Goal: Task Accomplishment & Management: Manage account settings

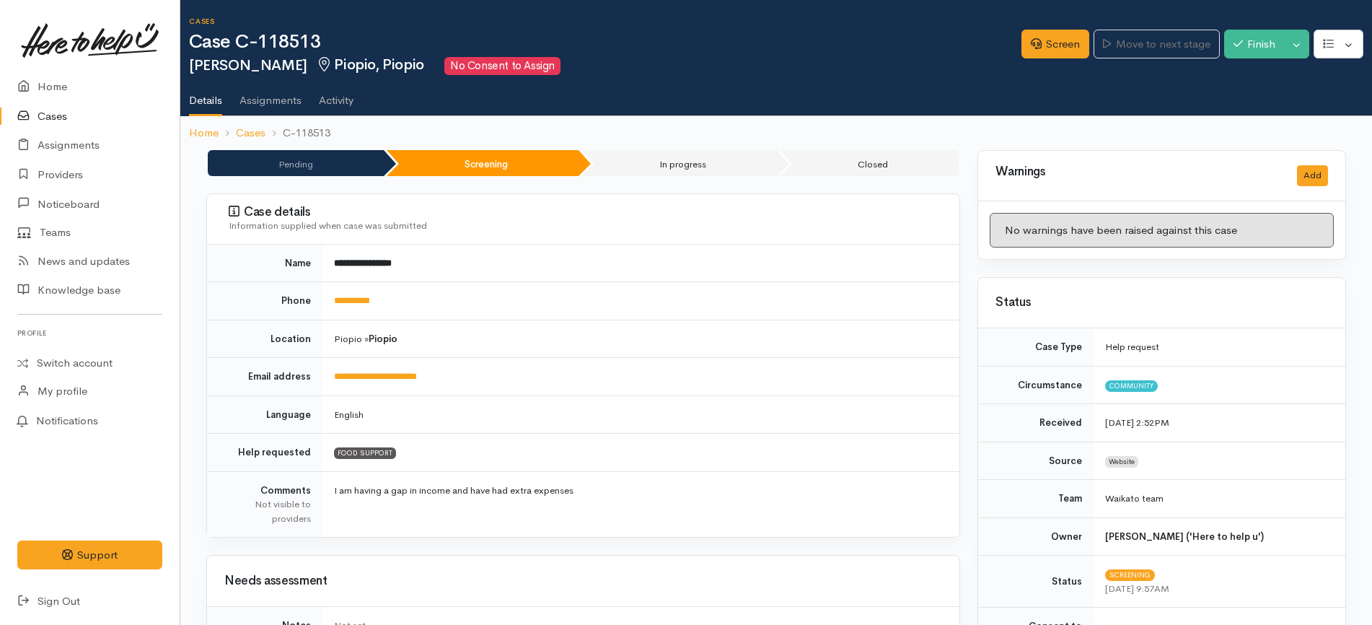
click at [110, 120] on link "Cases" at bounding box center [90, 117] width 180 height 30
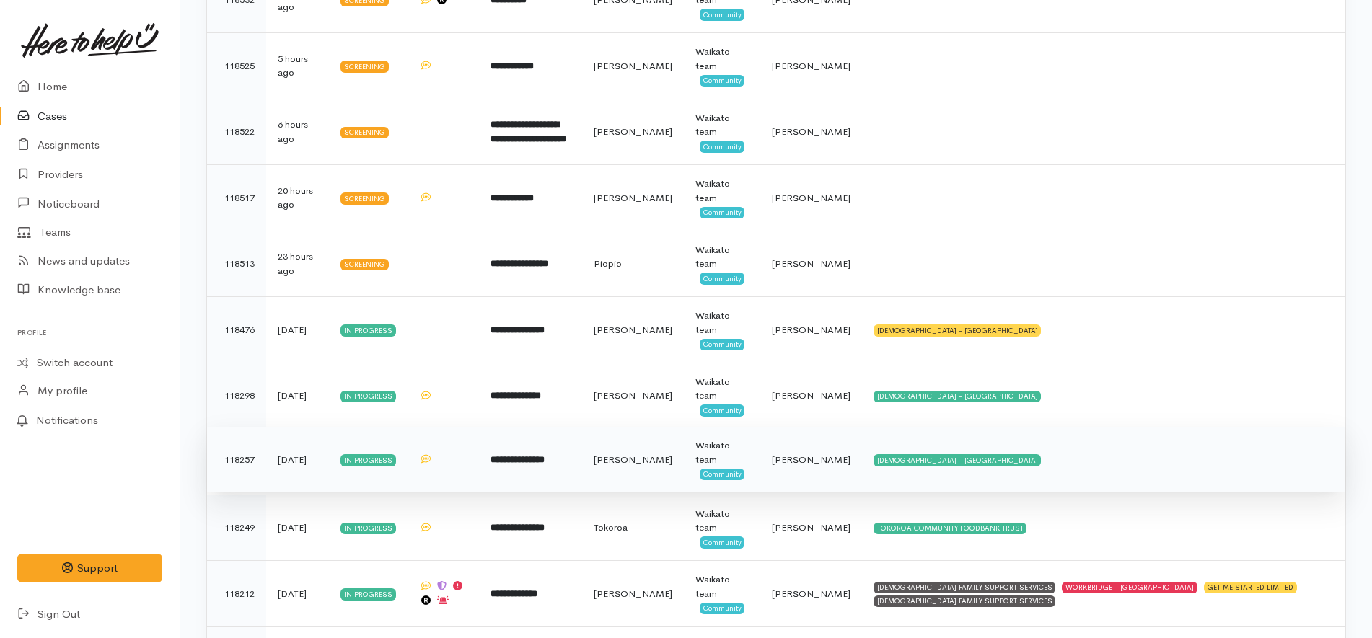
scroll to position [372, 0]
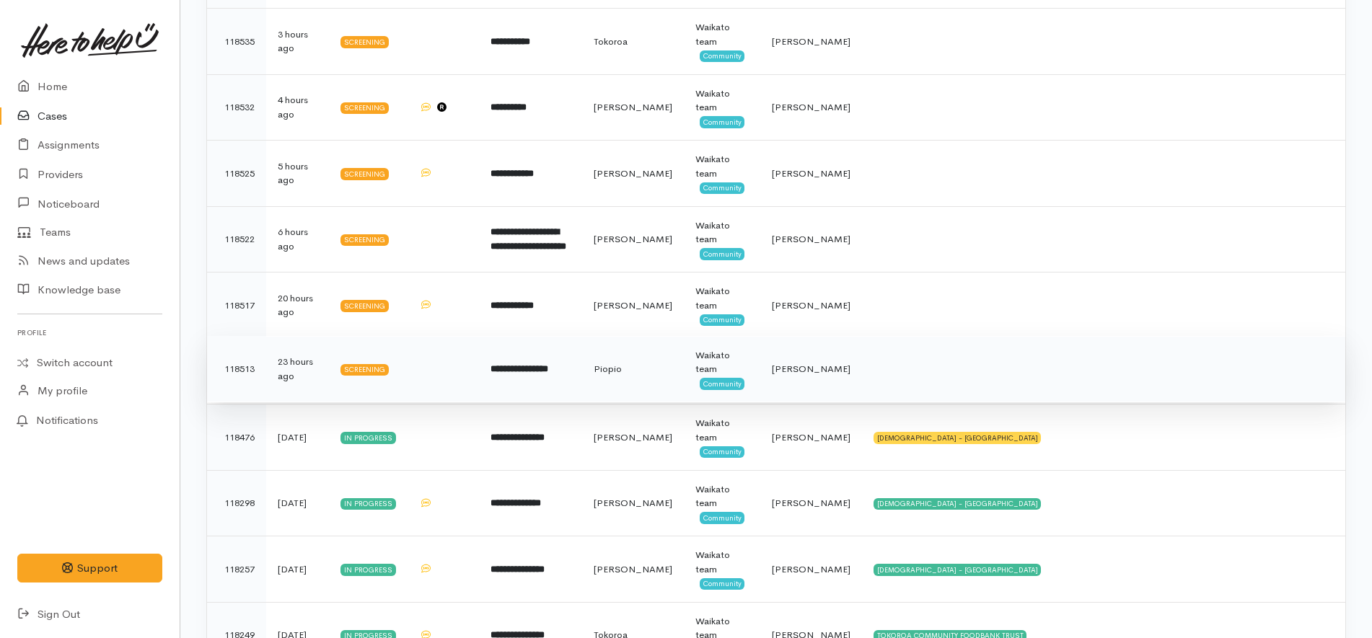
click at [547, 368] on b "**********" at bounding box center [519, 368] width 58 height 9
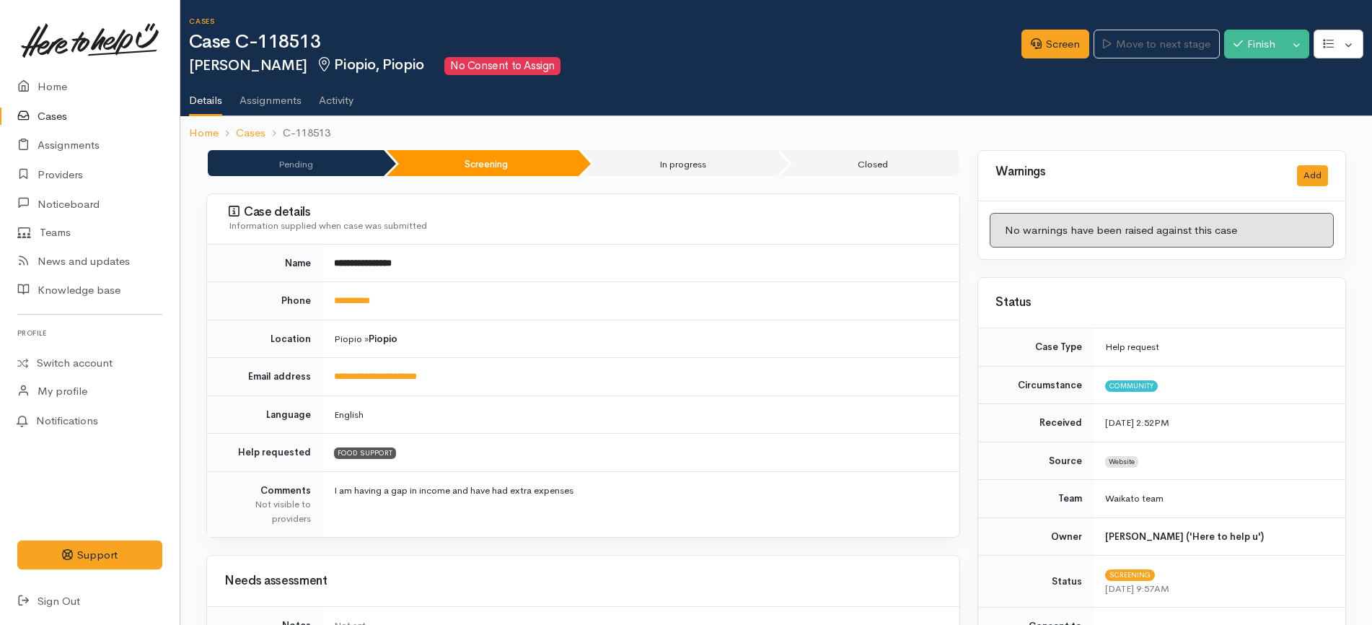
click at [689, 90] on ul "Details Assignments Activity" at bounding box center [780, 95] width 1183 height 41
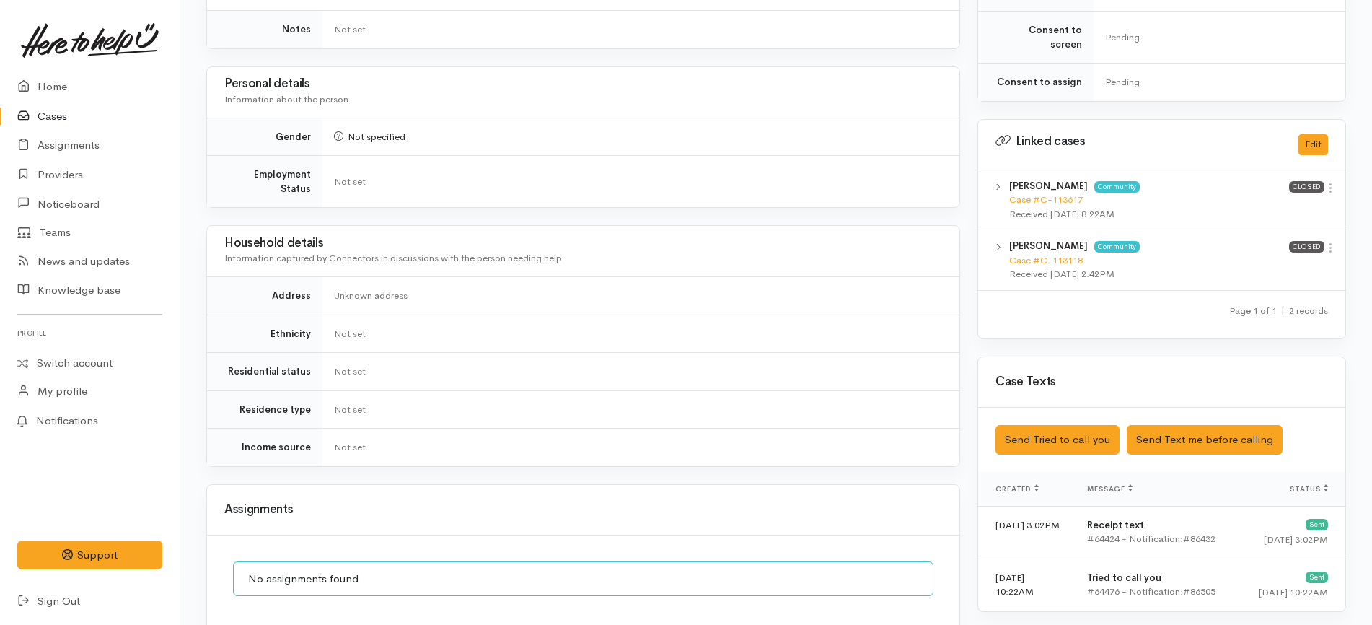
scroll to position [131, 0]
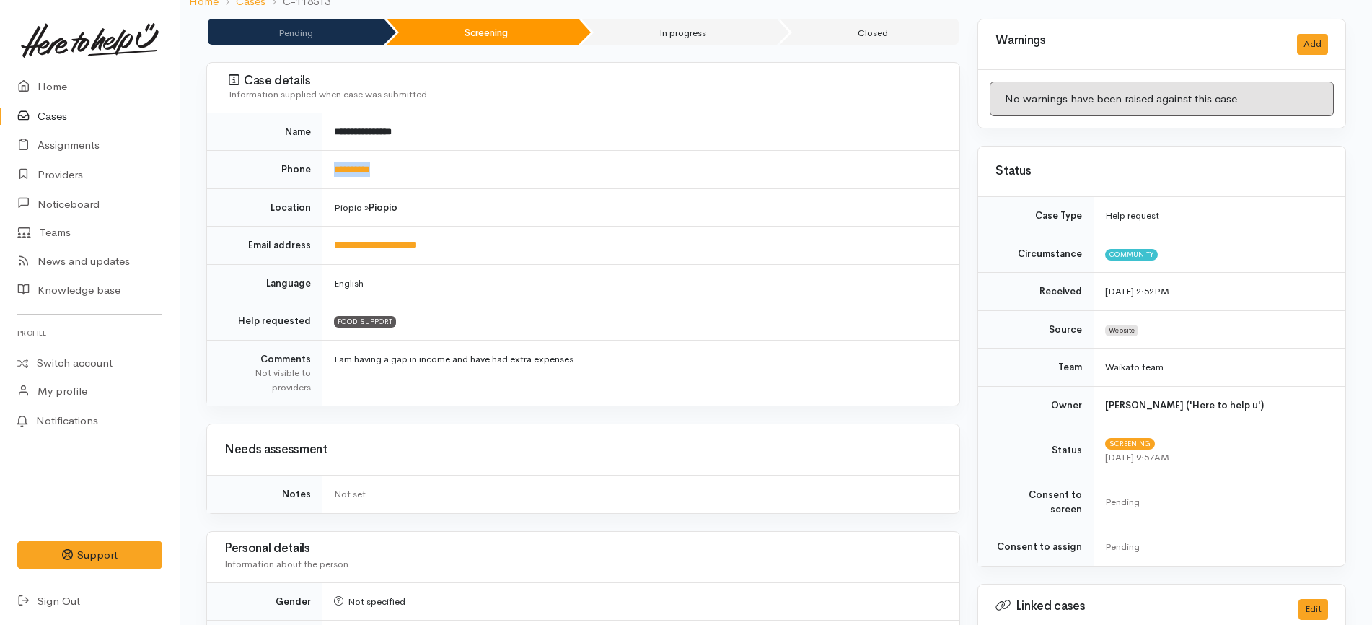
drag, startPoint x: 400, startPoint y: 159, endPoint x: 330, endPoint y: 165, distance: 70.9
click at [330, 165] on td "**********" at bounding box center [640, 170] width 637 height 38
copy link "**********"
click at [565, 251] on td "**********" at bounding box center [640, 245] width 637 height 38
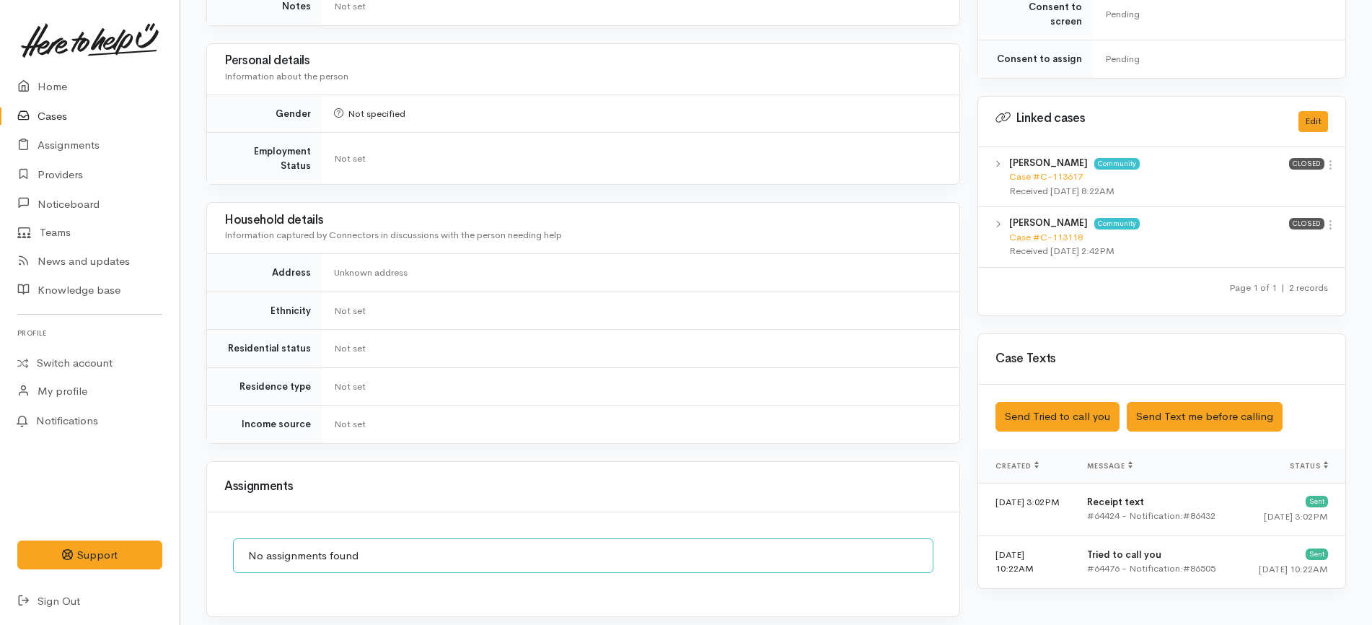
scroll to position [852, 0]
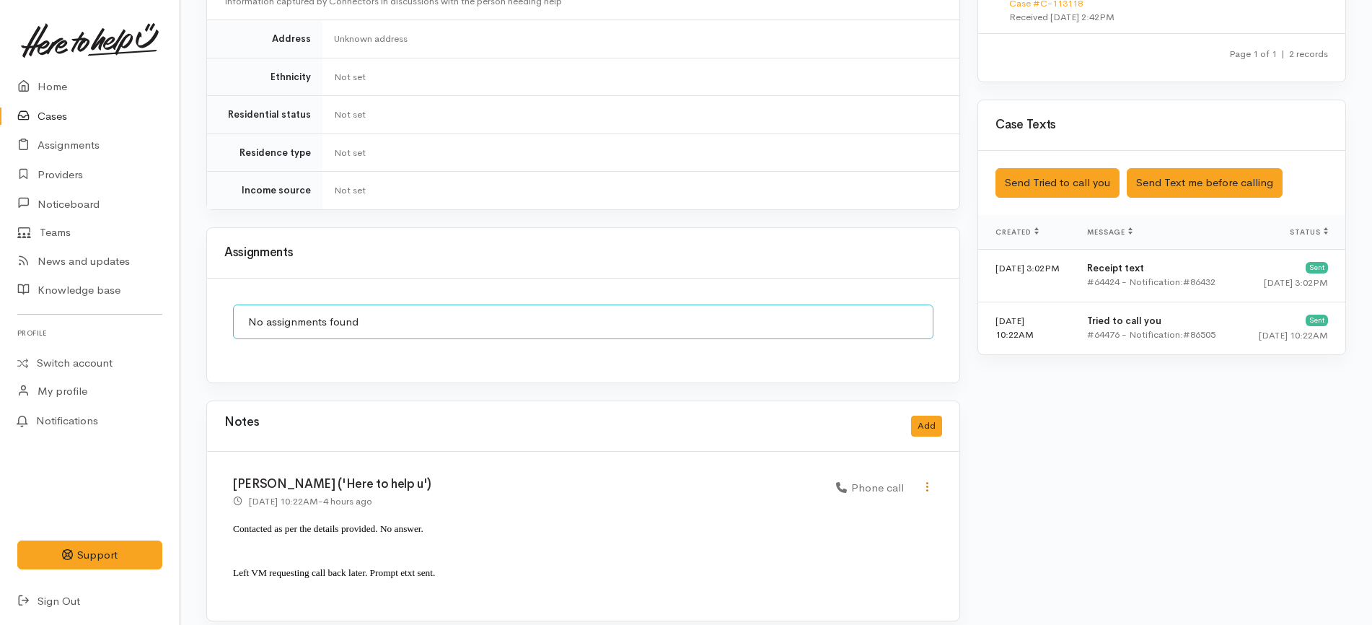
click at [930, 480] on link at bounding box center [927, 487] width 12 height 15
click at [868, 503] on link "Edit" at bounding box center [876, 514] width 114 height 22
select select "3"
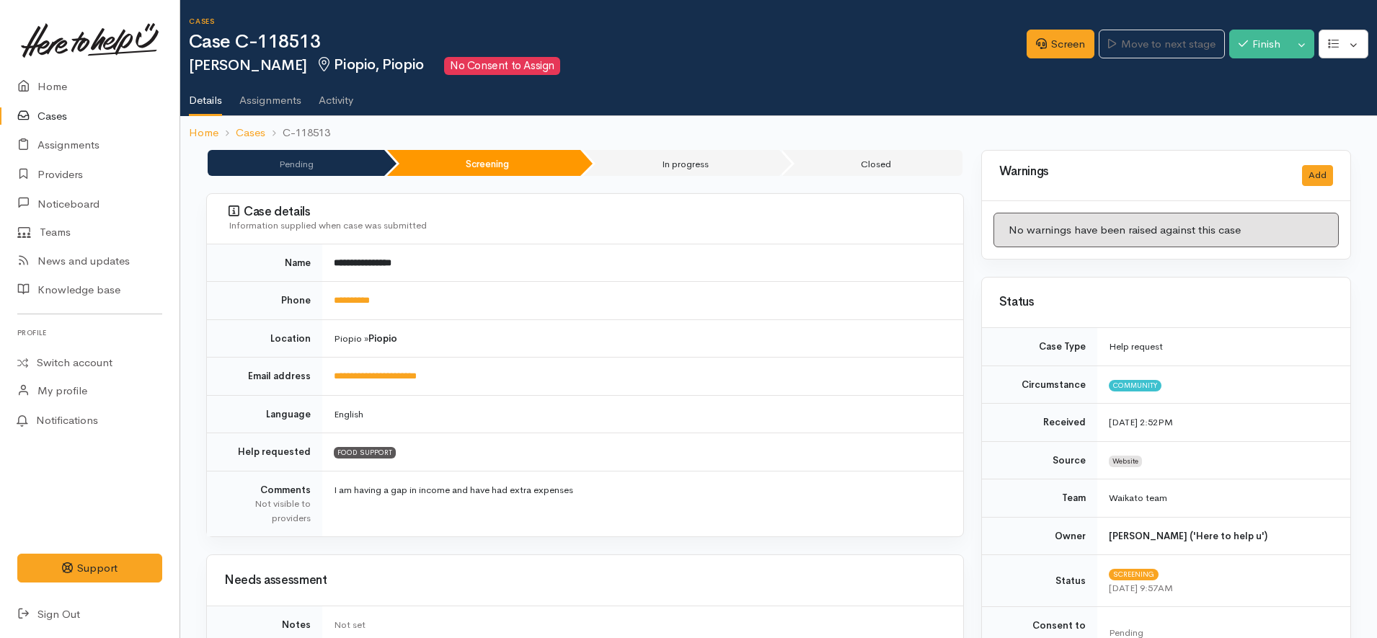
select select "3"
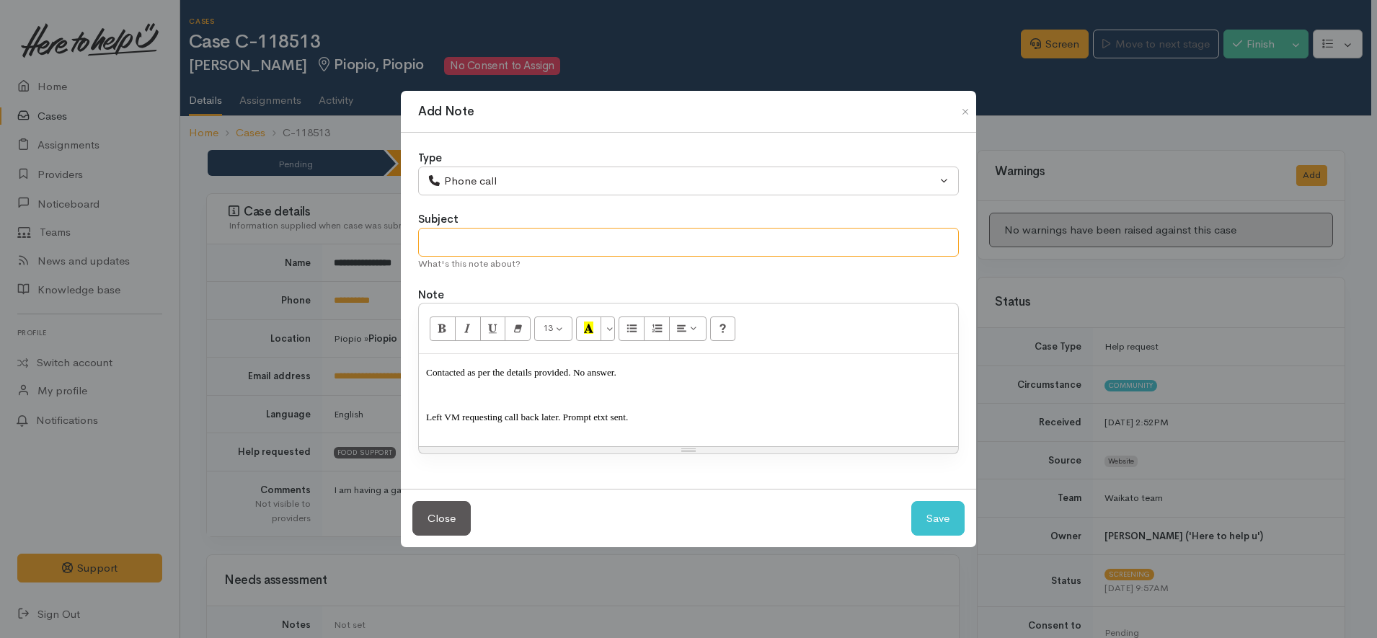
click at [604, 243] on input "text" at bounding box center [688, 243] width 541 height 30
type input "Attempt 1"
click at [943, 524] on button "Save" at bounding box center [938, 518] width 53 height 35
select select "1"
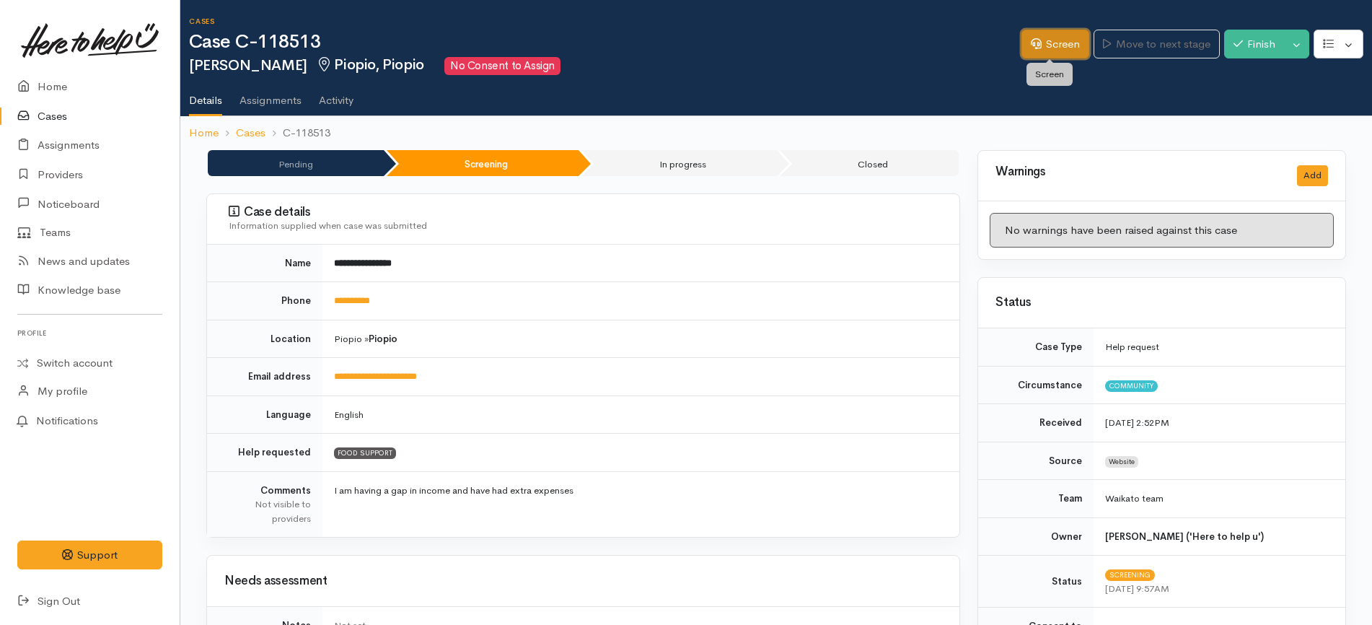
click at [1057, 32] on link "Screen" at bounding box center [1055, 45] width 68 height 30
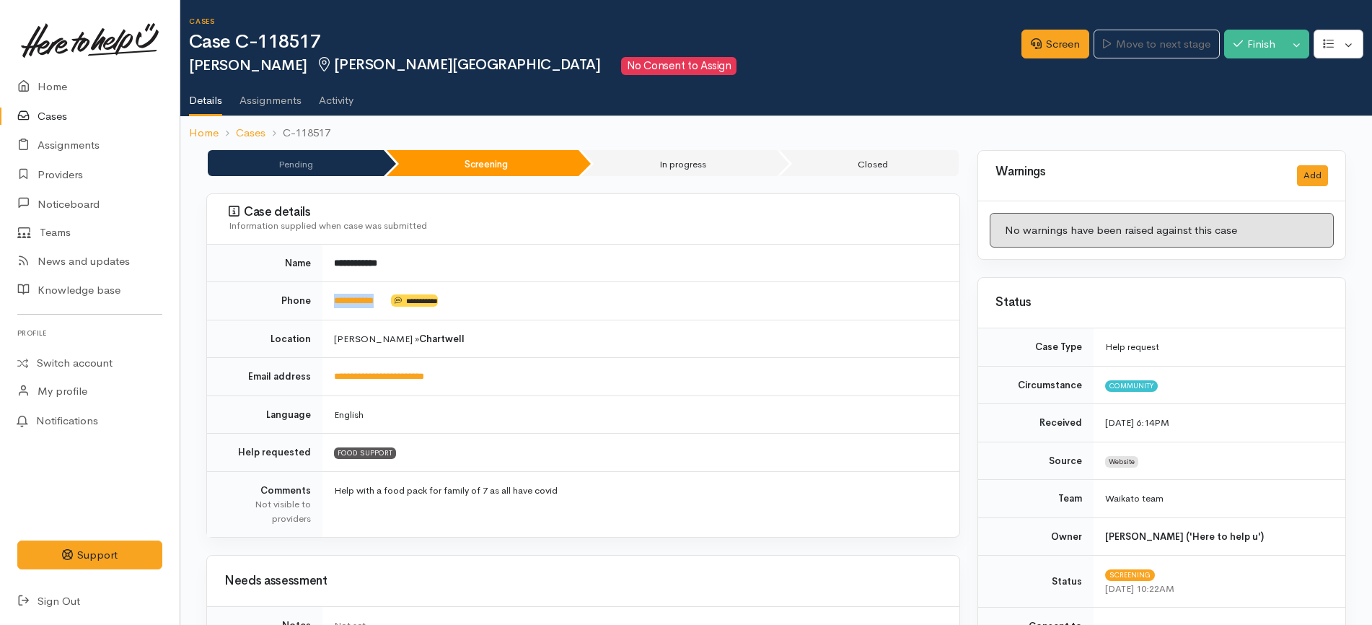
drag, startPoint x: 401, startPoint y: 301, endPoint x: 325, endPoint y: 309, distance: 76.9
click at [325, 309] on td "**********" at bounding box center [640, 301] width 637 height 38
copy td "**********"
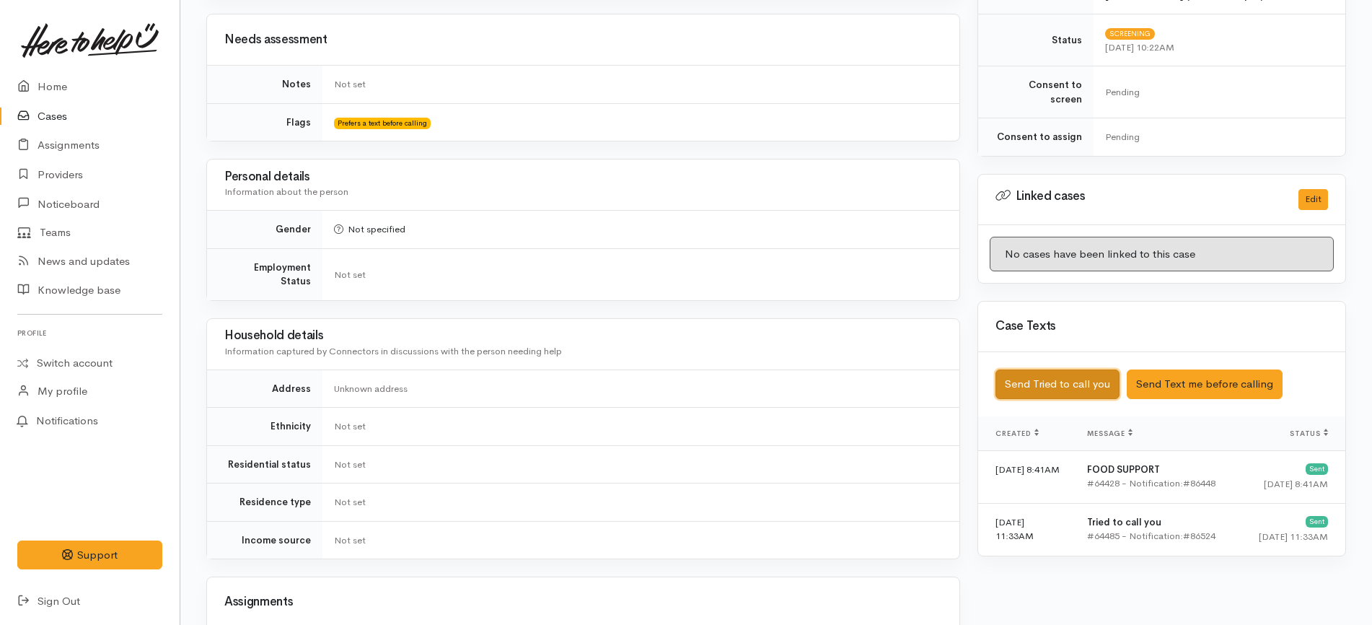
click at [1053, 369] on button "Send Tried to call you" at bounding box center [1057, 384] width 124 height 30
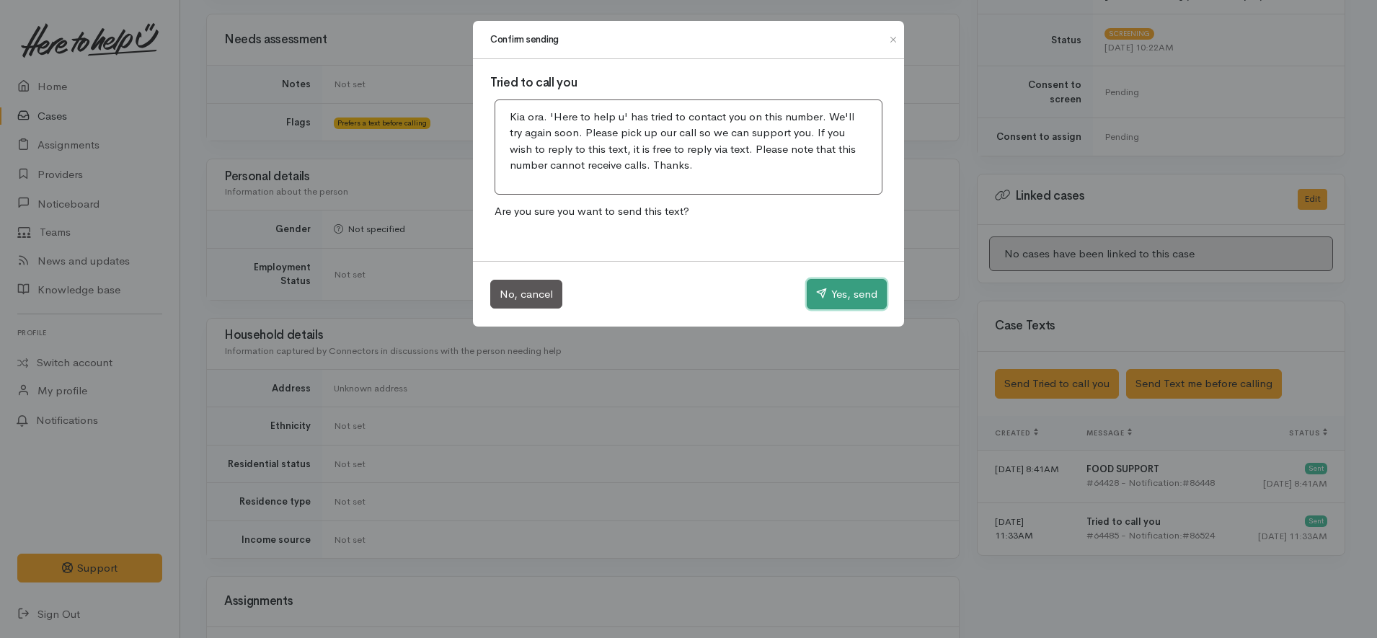
click at [846, 287] on button "Yes, send" at bounding box center [847, 294] width 80 height 30
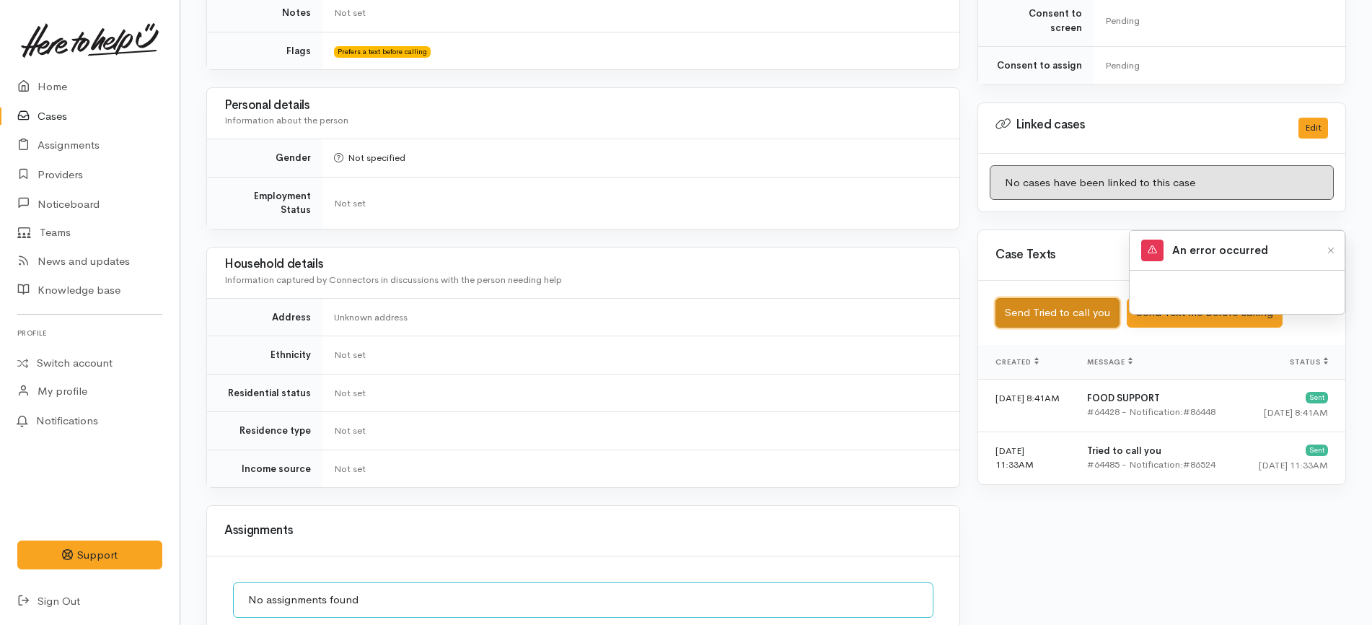
scroll to position [169, 0]
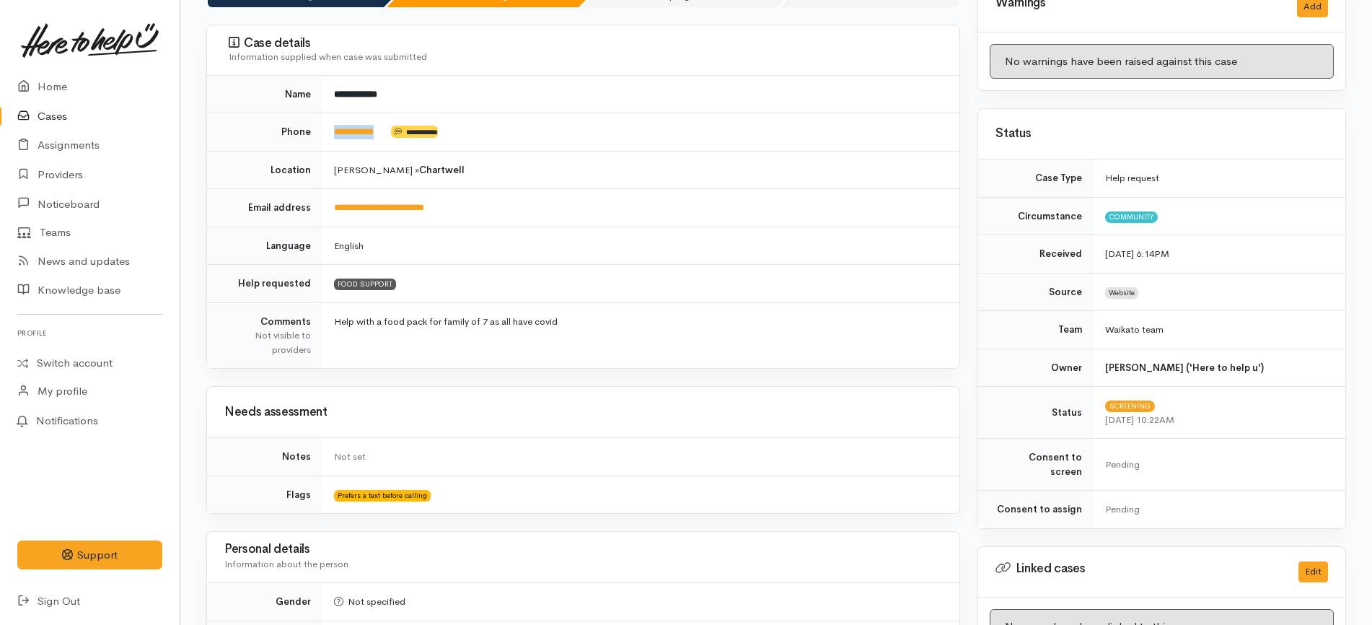
copy td "**********"
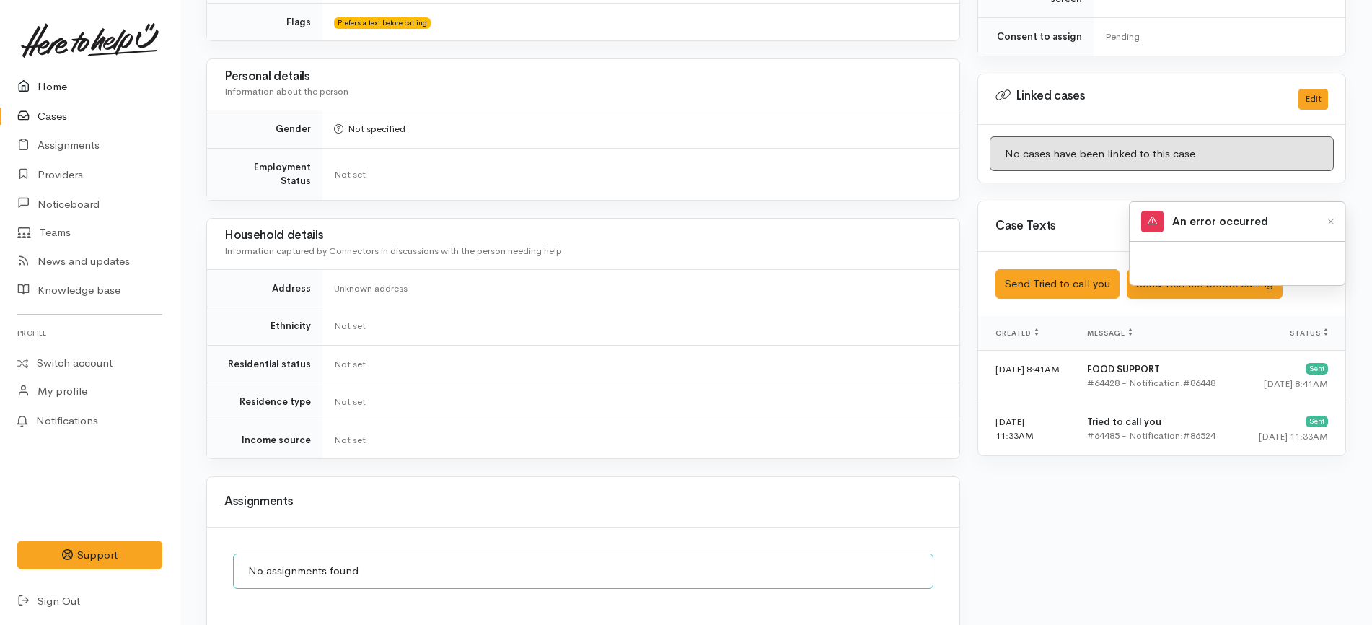
scroll to position [800, 0]
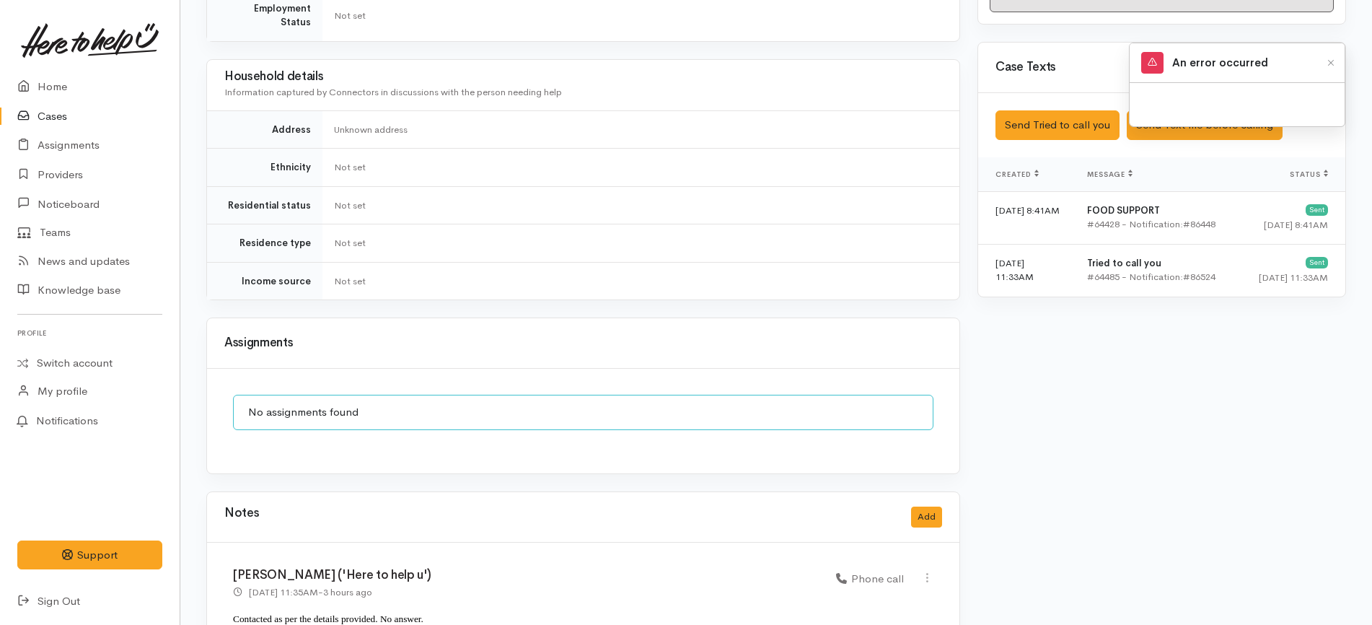
click at [1331, 58] on div "An error occurred" at bounding box center [1236, 63] width 215 height 40
click at [1274, 402] on div "Warnings Add No warnings have been raised against this case Add Warning Title ●…" at bounding box center [1162, 39] width 386 height 1379
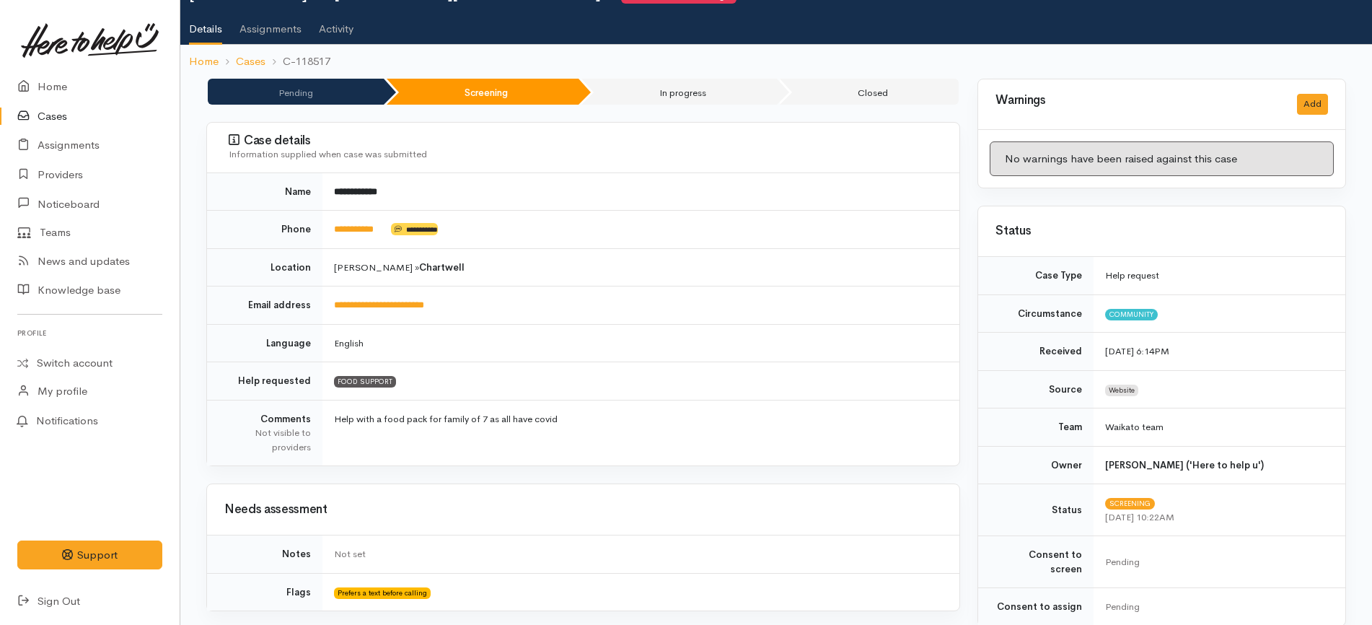
scroll to position [0, 0]
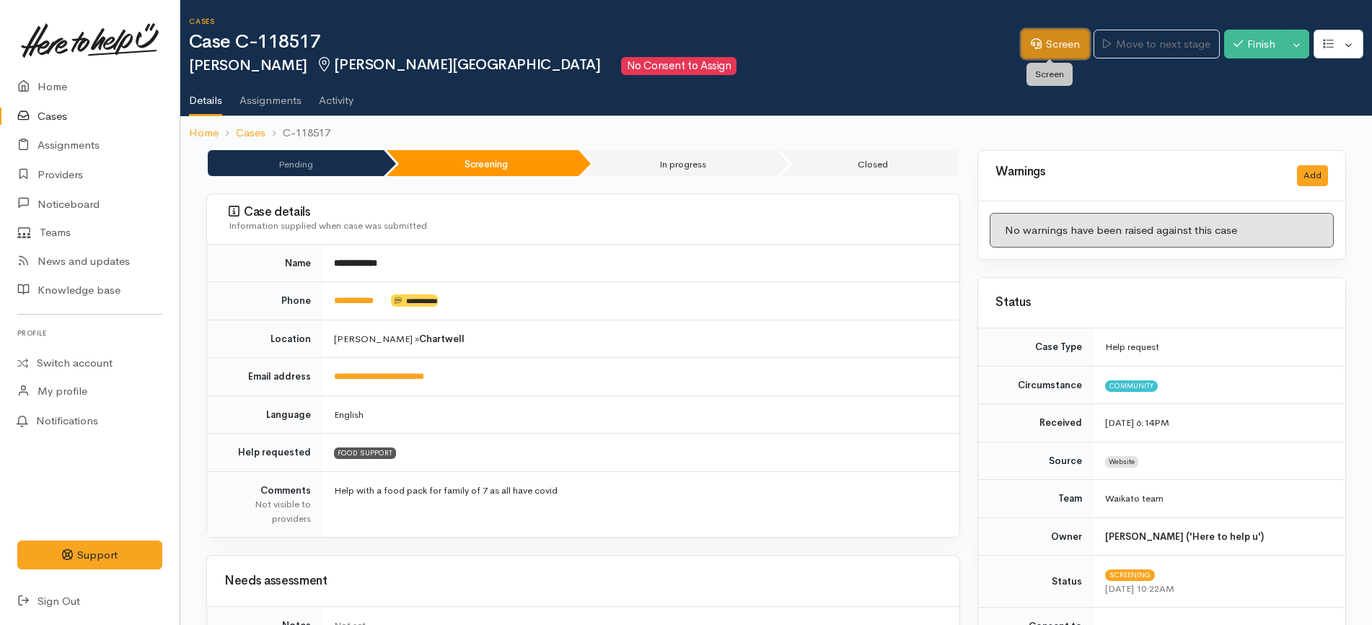
click at [1046, 38] on link "Screen" at bounding box center [1055, 45] width 68 height 30
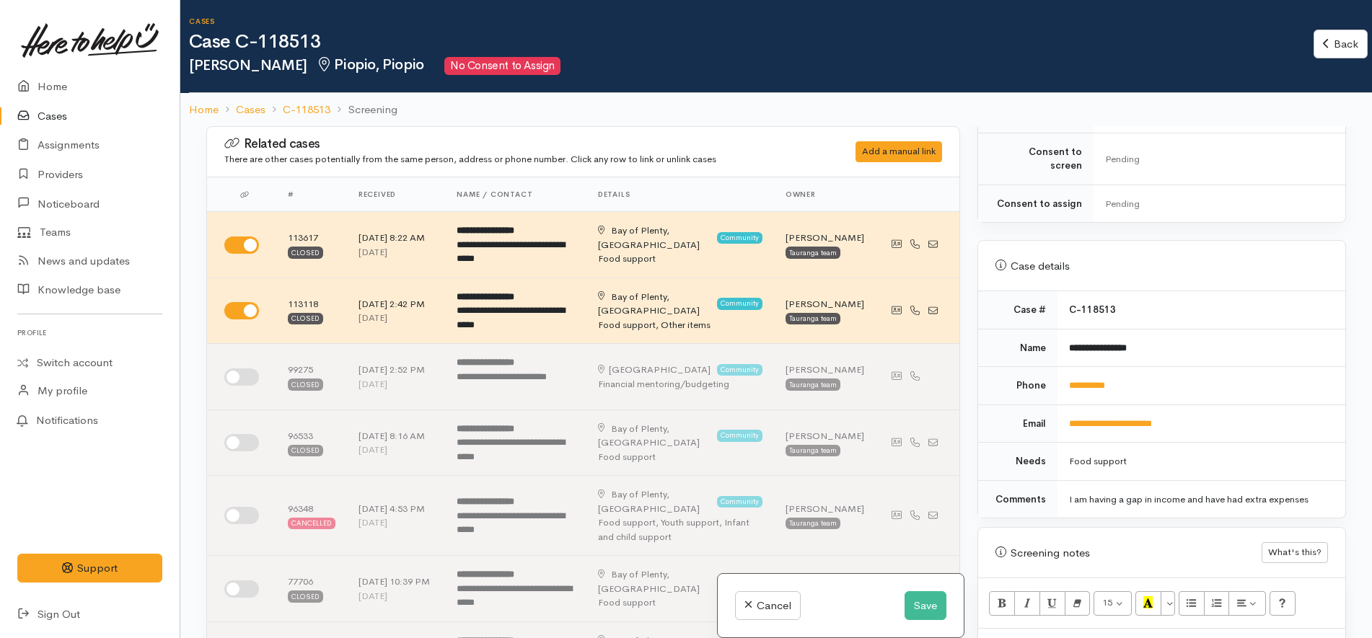
scroll to position [811, 0]
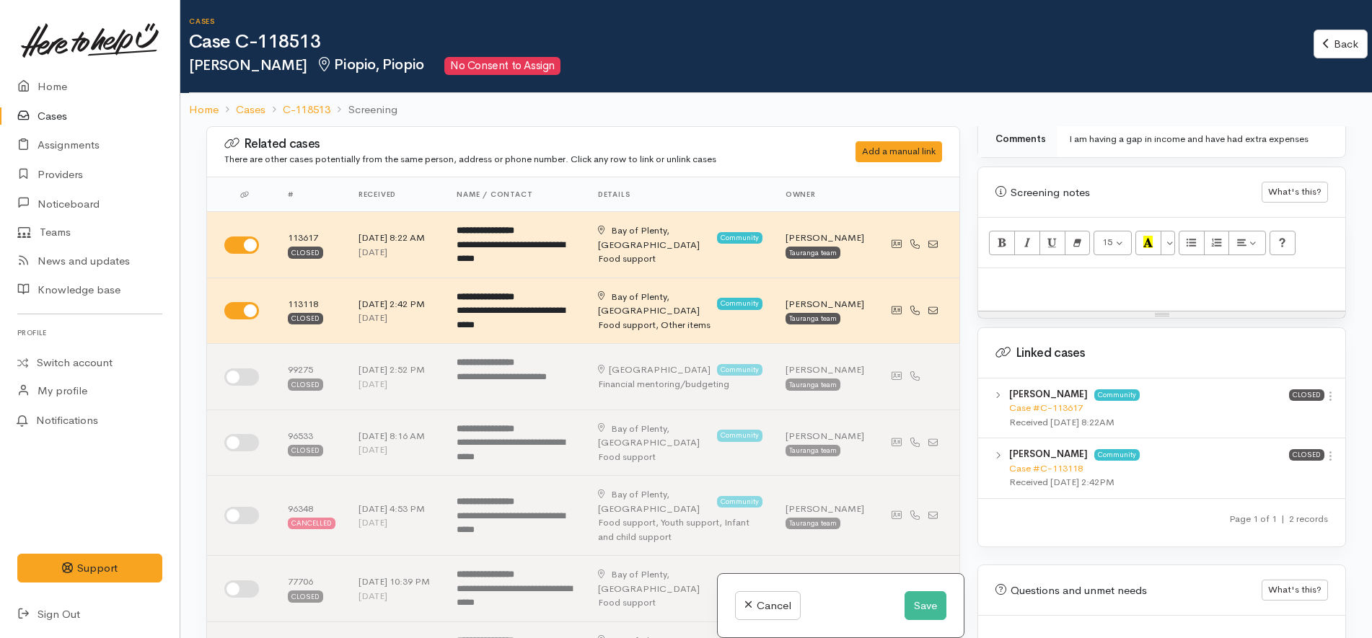
click at [1171, 276] on p at bounding box center [1161, 283] width 353 height 17
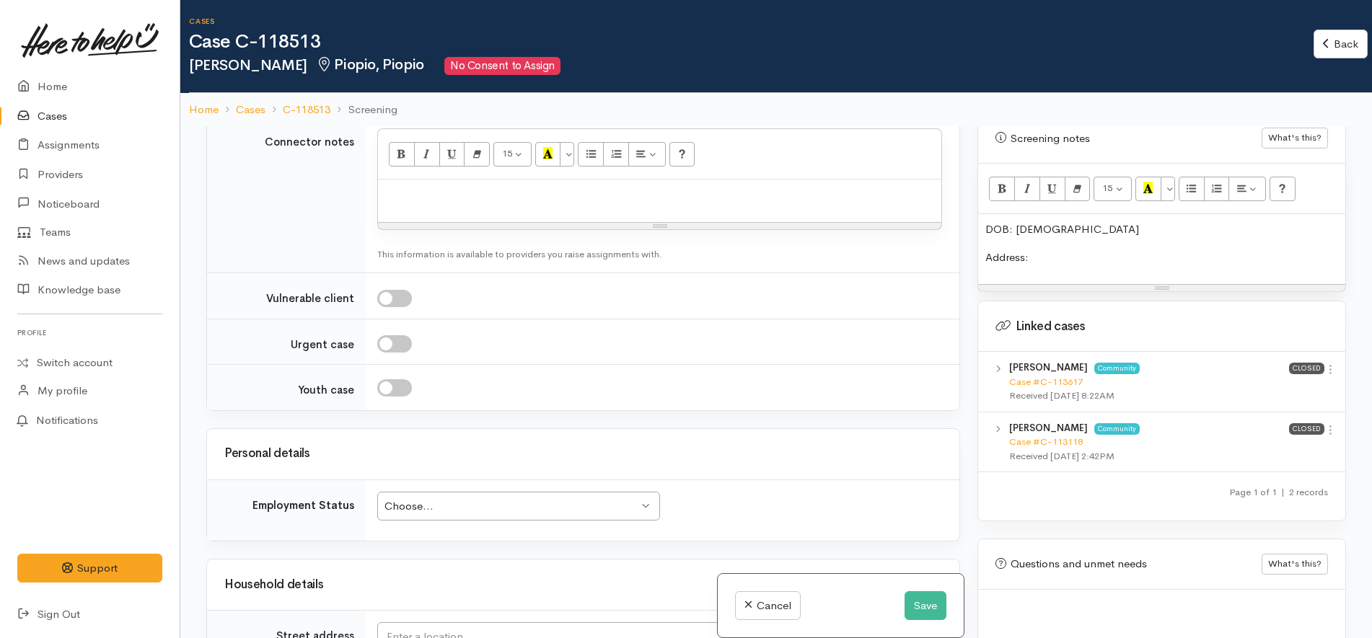
scroll to position [2164, 0]
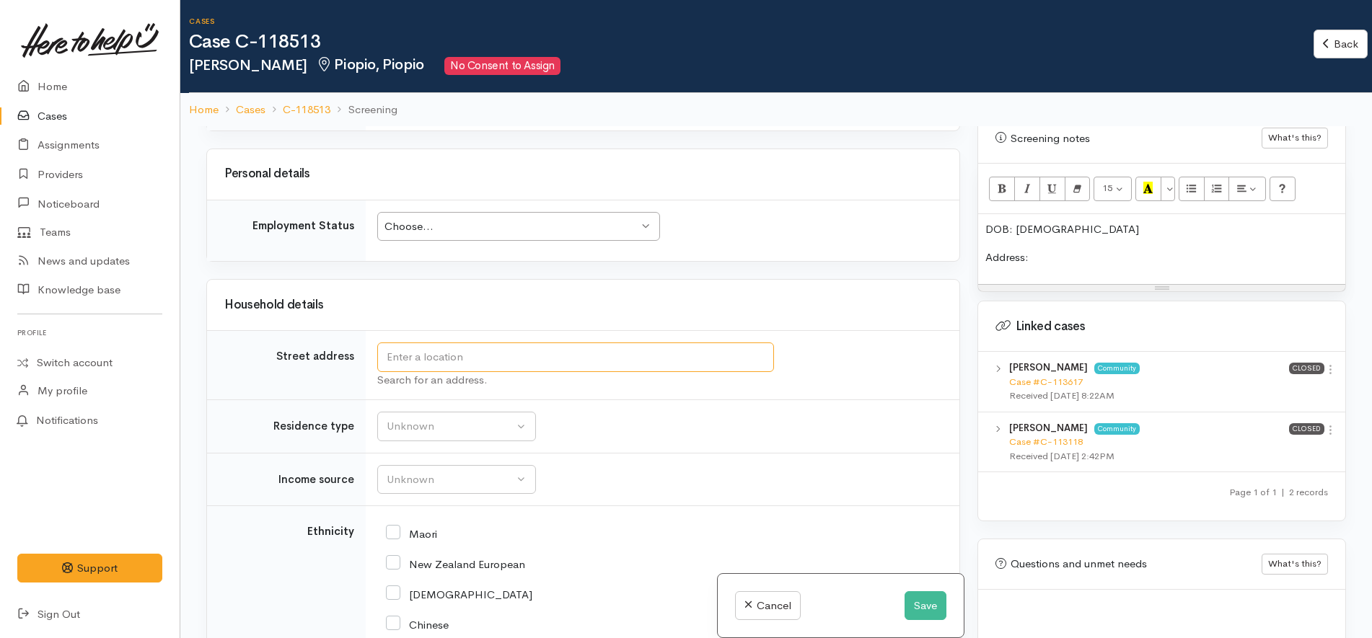
click at [557, 343] on input "text" at bounding box center [575, 358] width 397 height 30
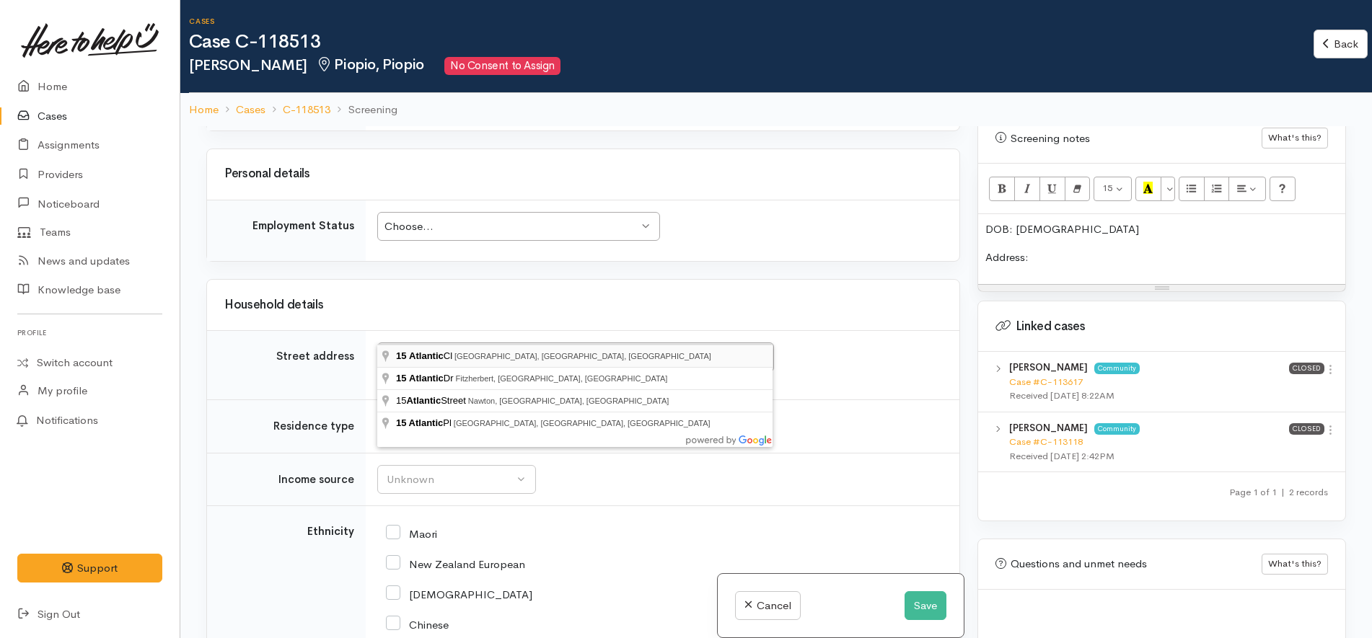
type input "15 Atlantic Cl, Papamoa Beach, Tauranga, New Zealand"
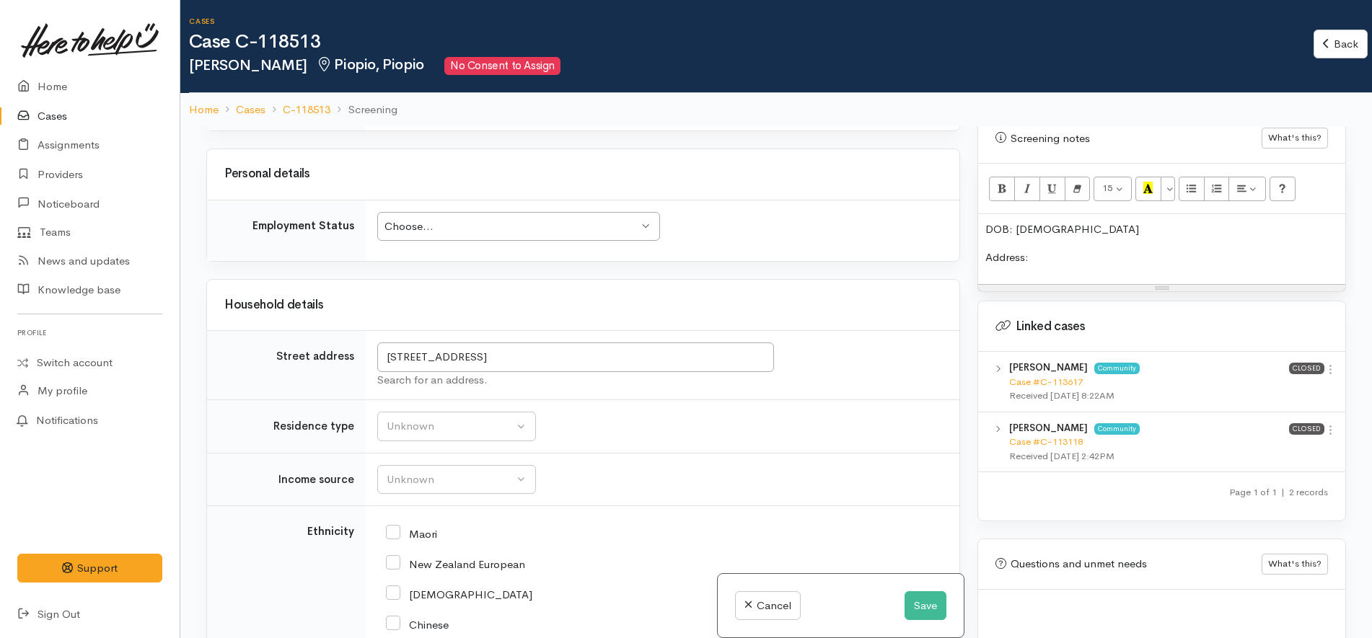
scroll to position [1396, 0]
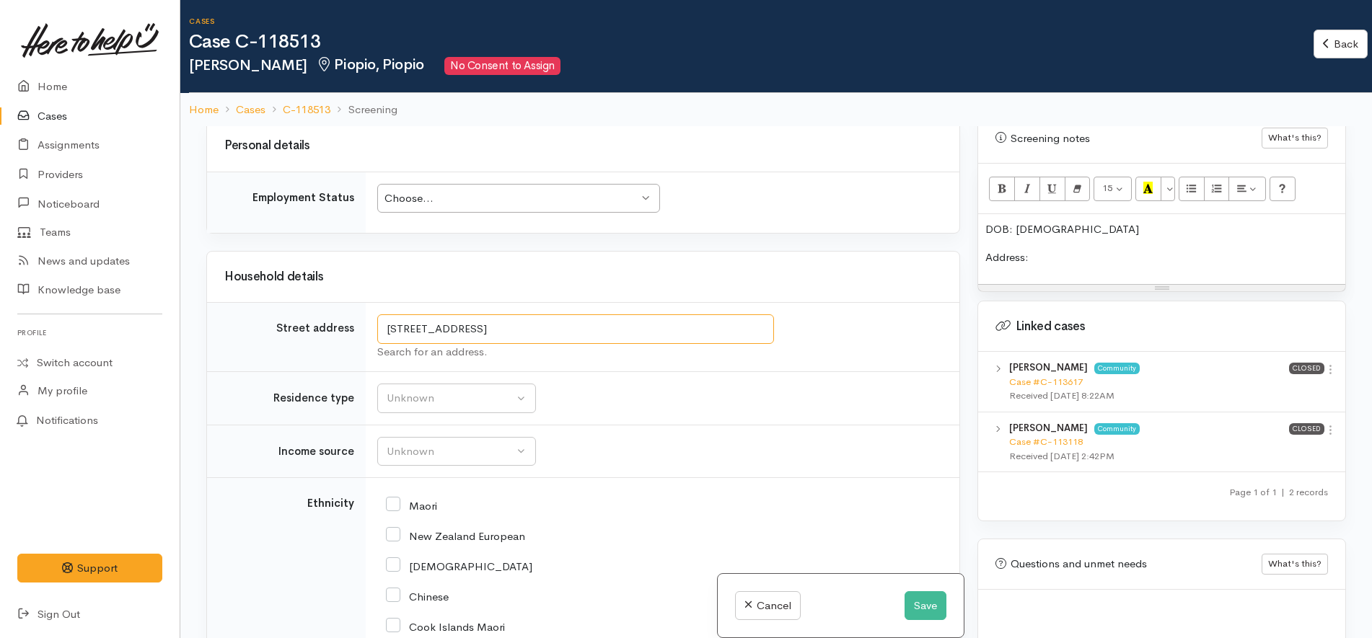
drag, startPoint x: 689, startPoint y: 337, endPoint x: 303, endPoint y: 323, distance: 386.1
click at [303, 323] on tr "Street address 15 Atlantic Cl, Papamoa Beach, Tauranga, New Zealand Search for …" at bounding box center [583, 337] width 752 height 69
click at [1085, 250] on p "Address:" at bounding box center [1161, 258] width 353 height 17
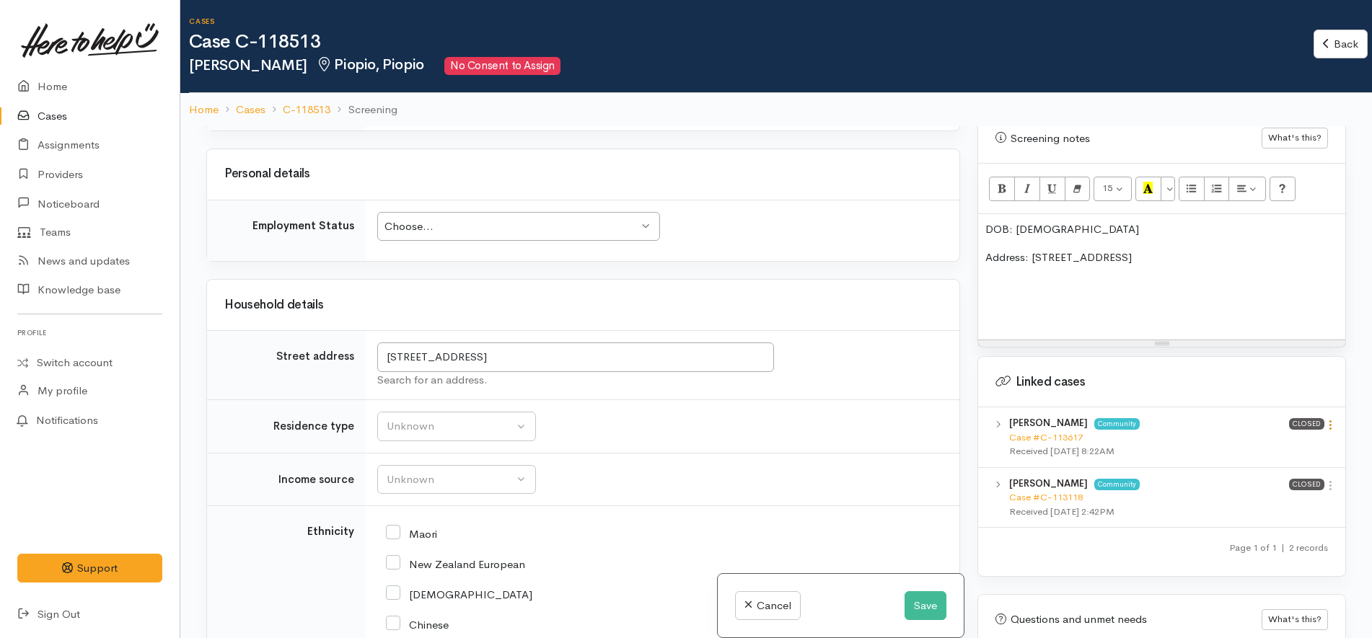
click at [1324, 419] on icon at bounding box center [1330, 425] width 12 height 12
click at [1302, 442] on link "View case" at bounding box center [1279, 453] width 114 height 22
click at [1092, 278] on p at bounding box center [1161, 285] width 353 height 17
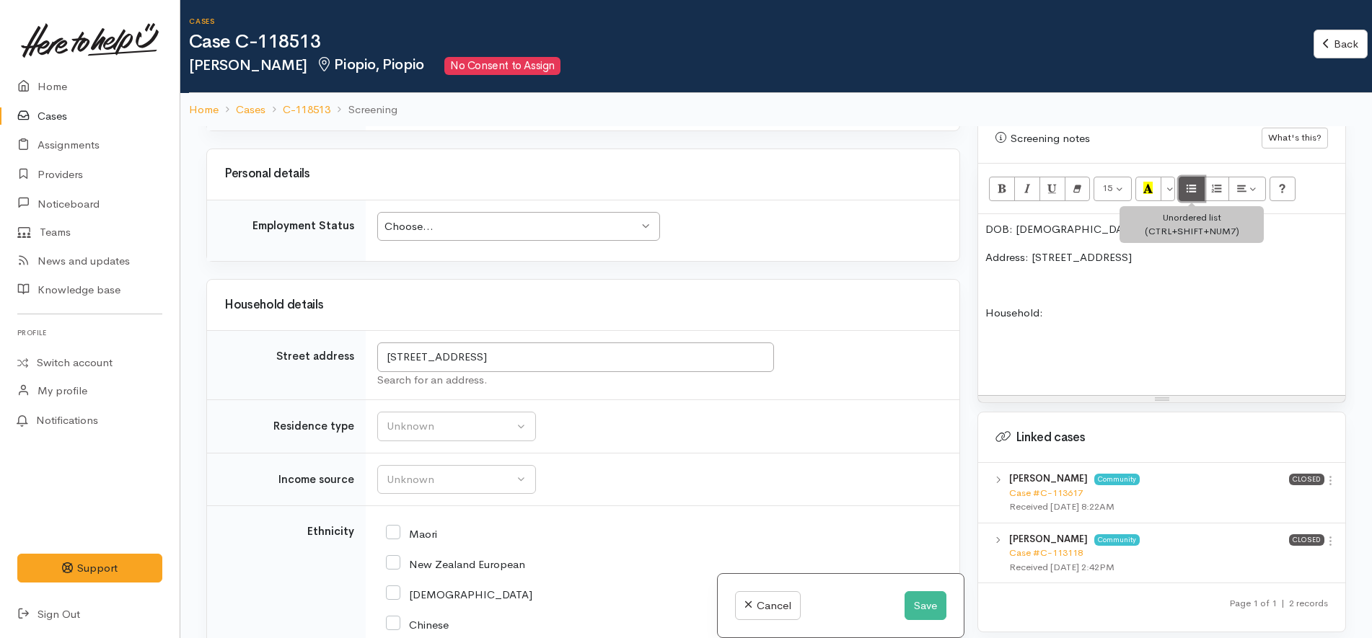
click at [1188, 182] on icon "Unordered list (CTRL+SHIFT+NUM7)" at bounding box center [1190, 188] width 9 height 12
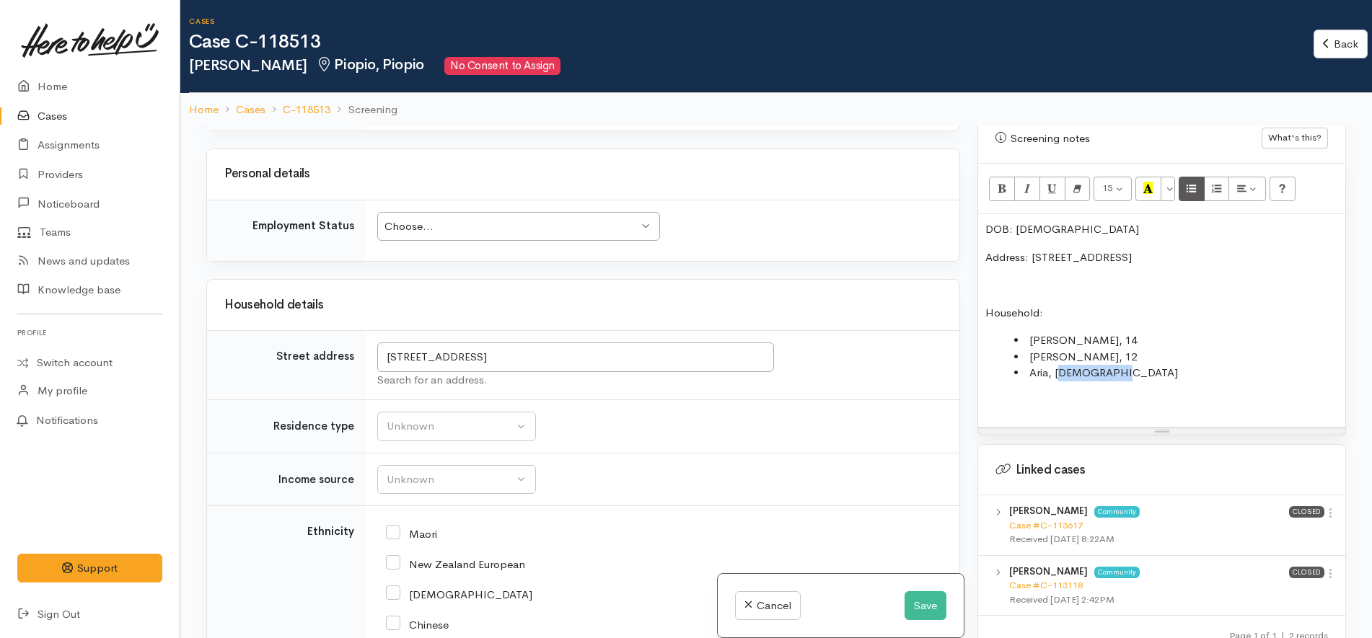
copy li "years old"
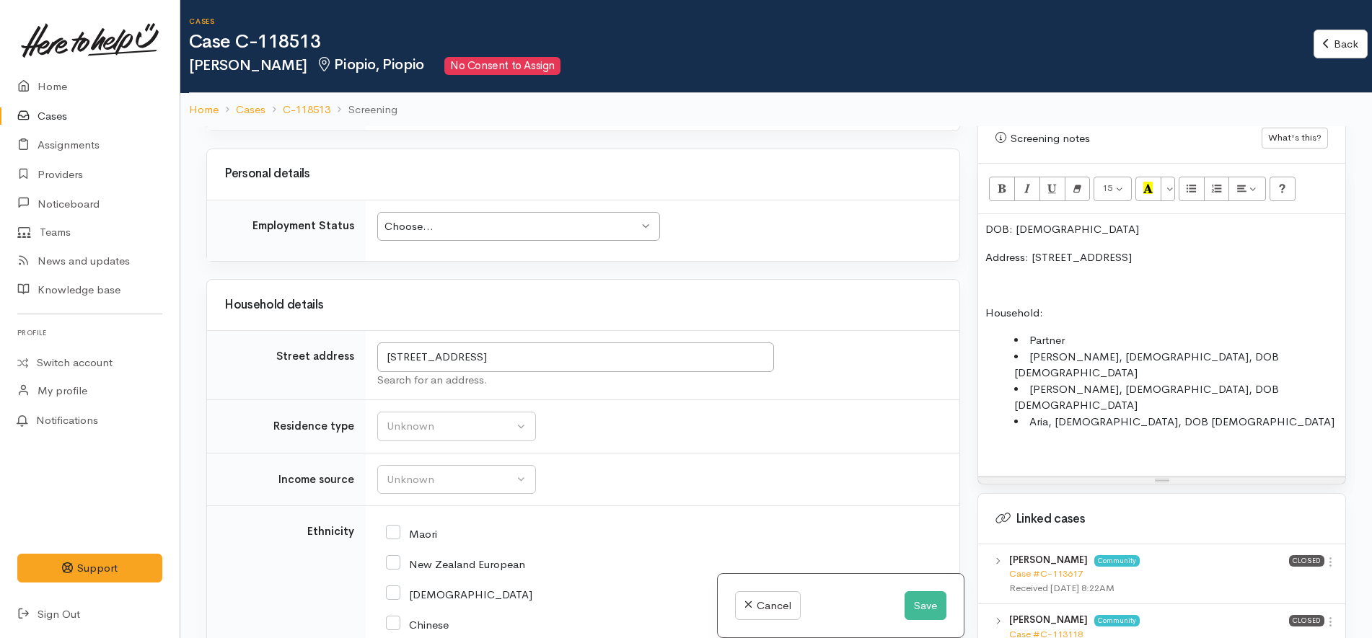
click at [1088, 332] on li "Partner" at bounding box center [1176, 340] width 324 height 17
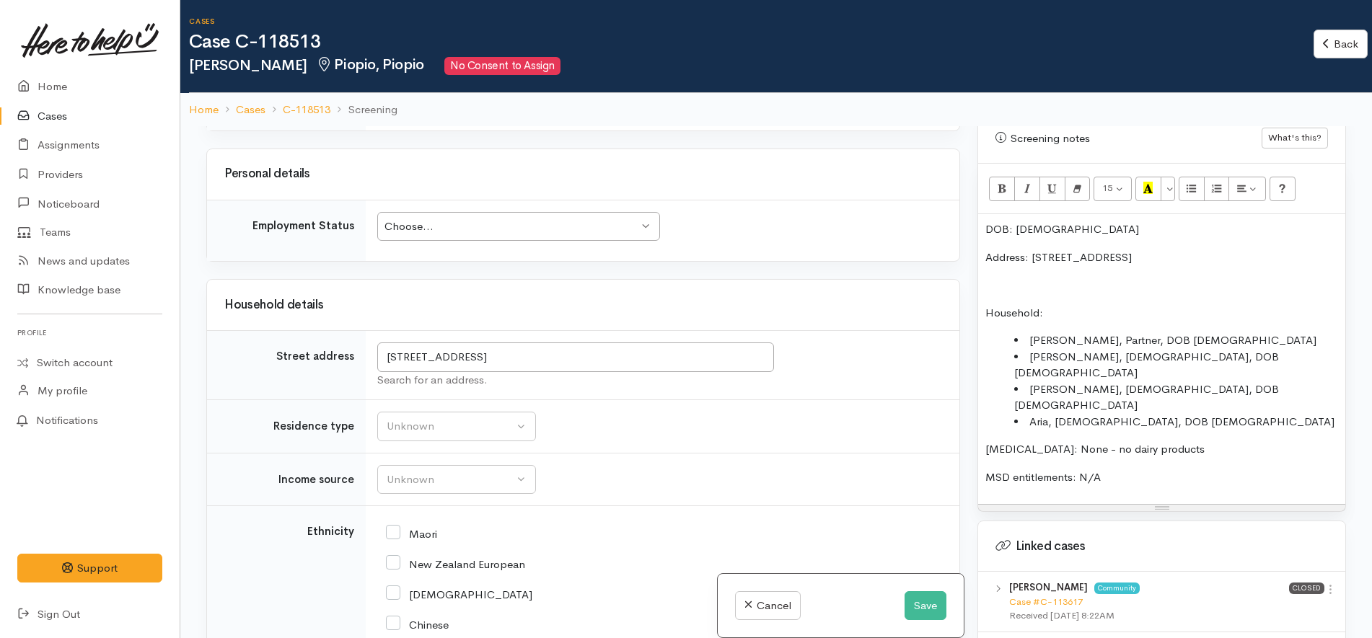
click at [1065, 278] on p at bounding box center [1161, 285] width 353 height 17
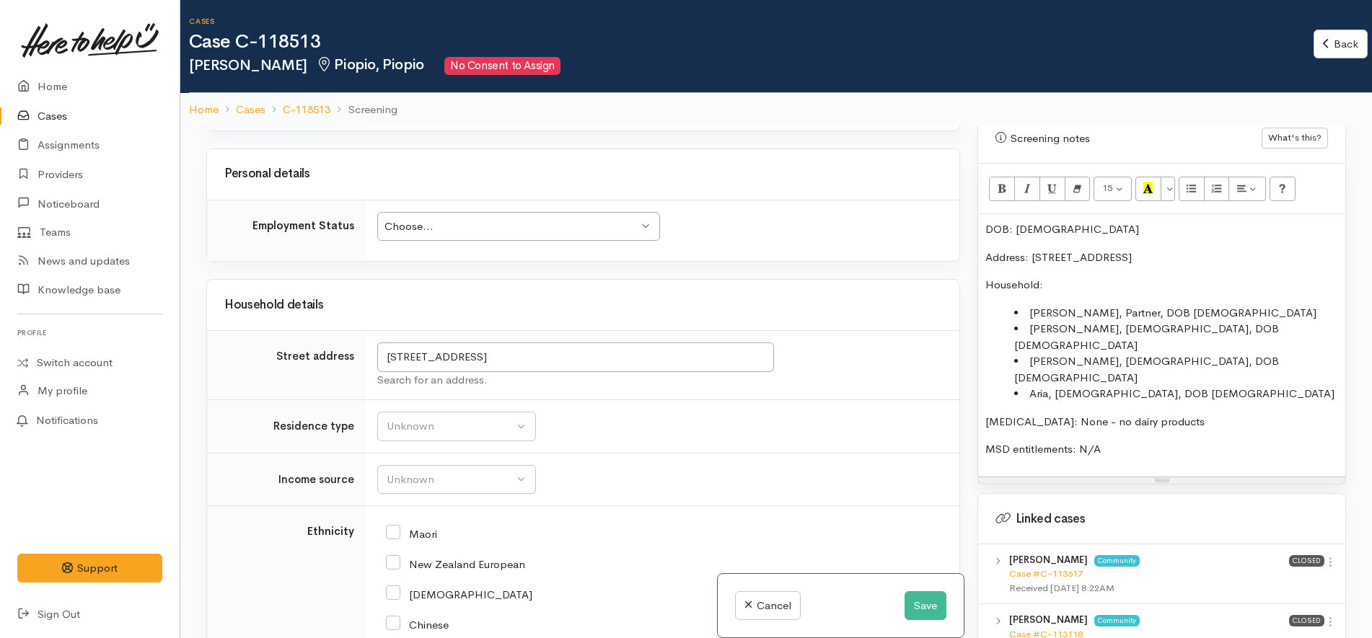
click at [1139, 441] on p "MSD entitlements: N/A" at bounding box center [1161, 449] width 353 height 17
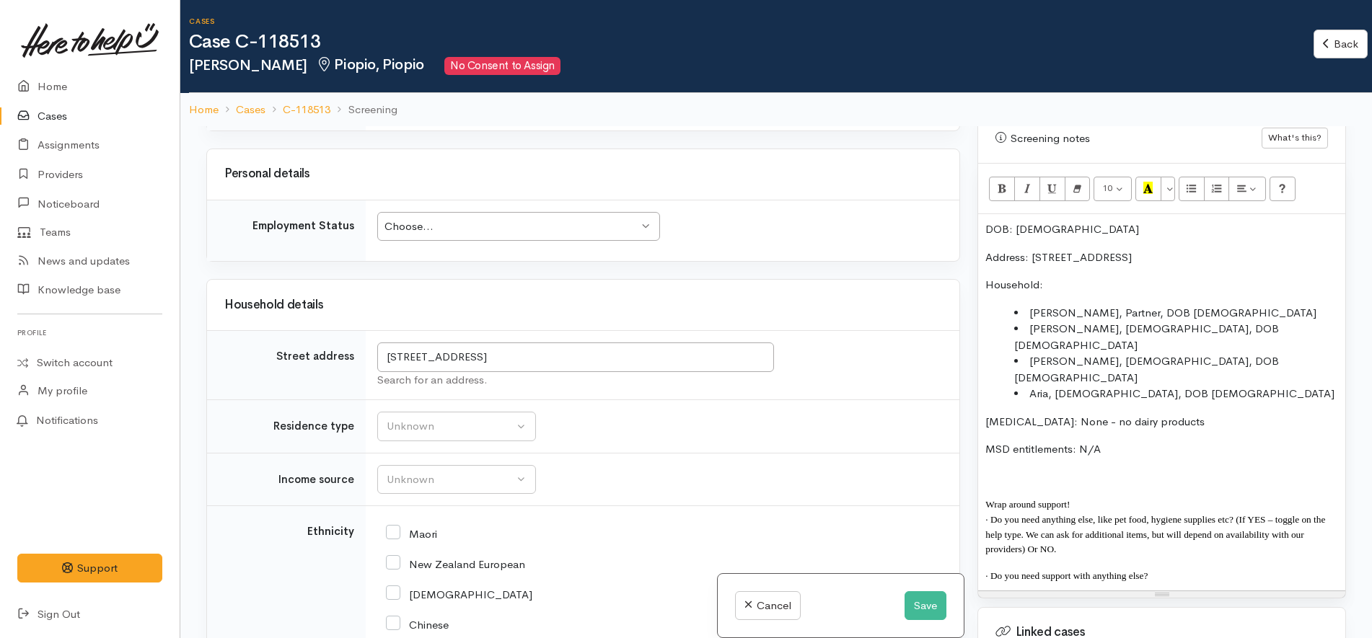
click at [1122, 470] on p at bounding box center [1161, 478] width 353 height 17
click at [490, 418] on div "Unknown" at bounding box center [450, 426] width 127 height 17
click at [492, 594] on link "Private rental" at bounding box center [512, 605] width 268 height 22
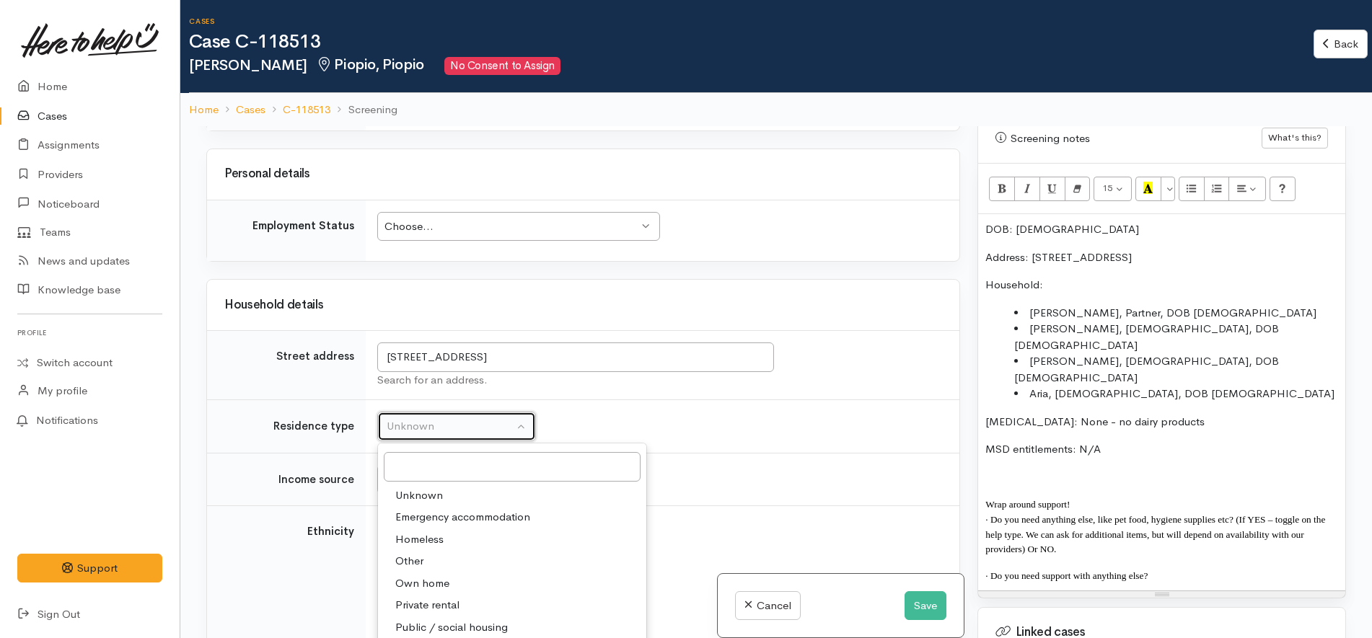
select select "2"
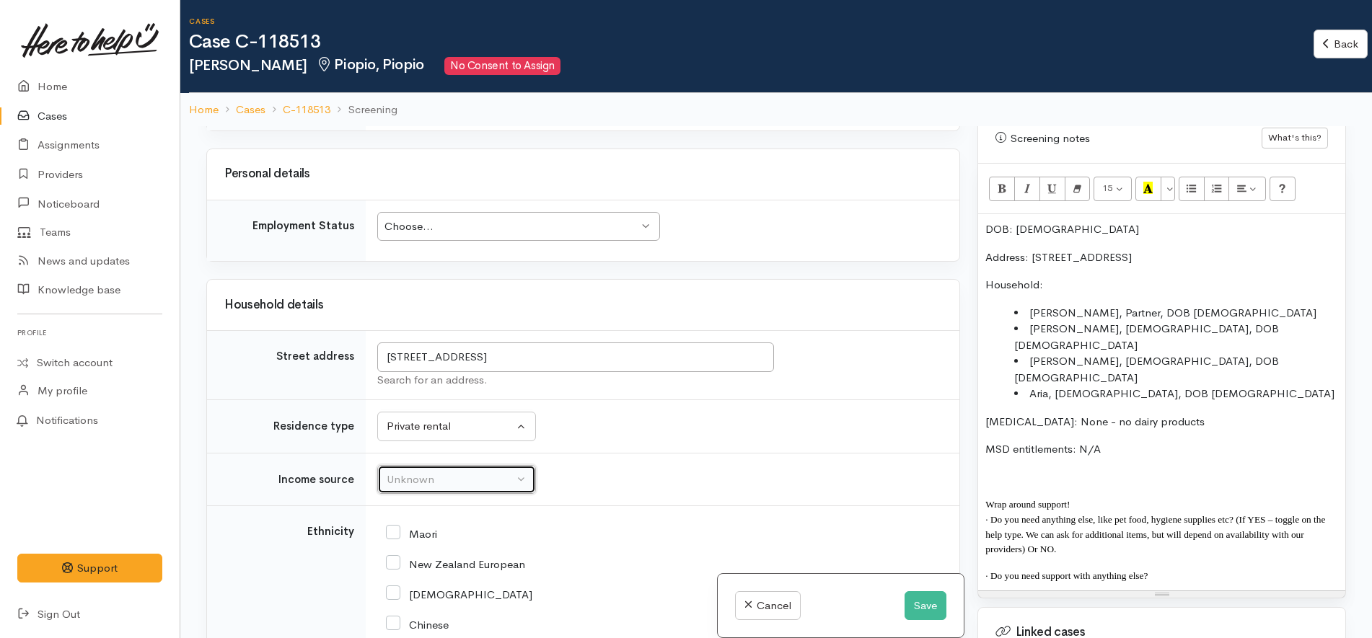
click at [477, 472] on div "Unknown" at bounding box center [450, 480] width 127 height 17
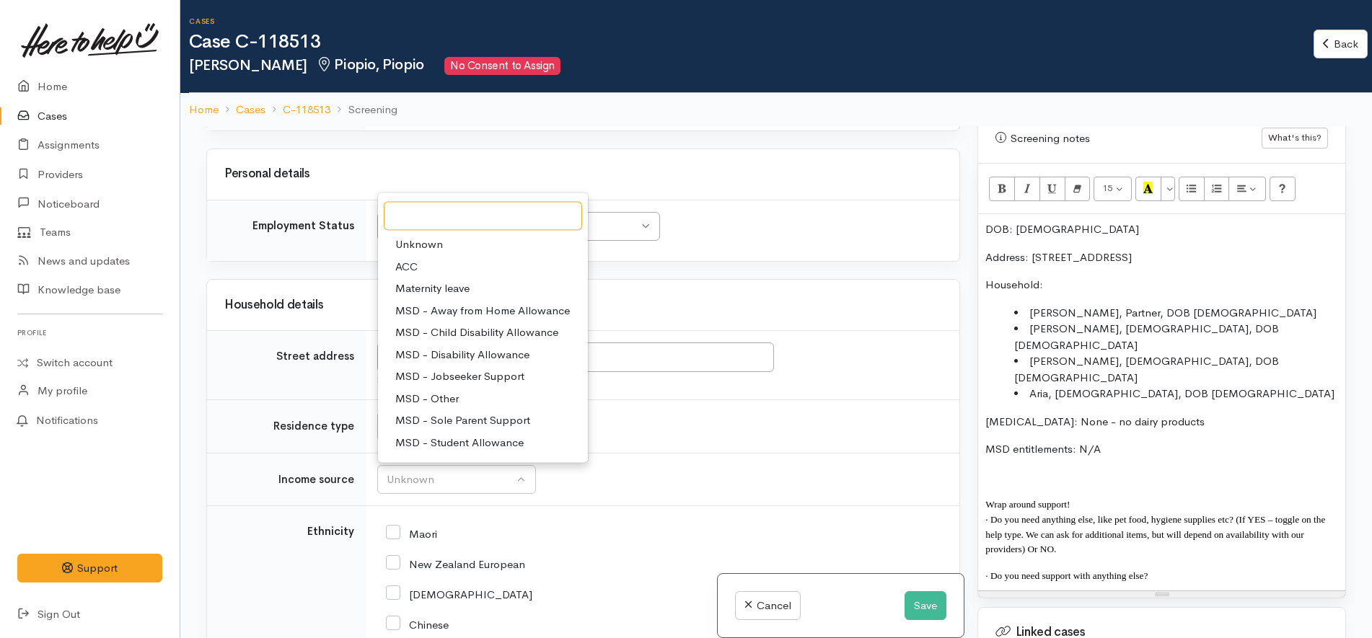
scroll to position [216, 0]
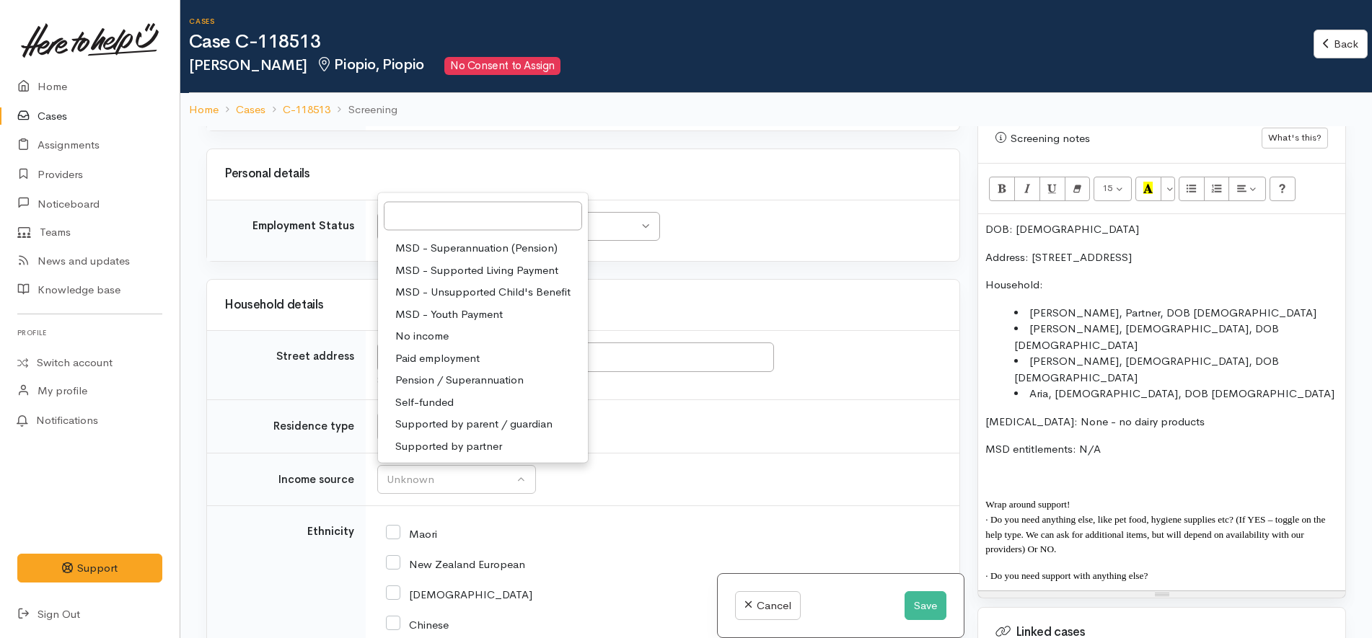
click at [492, 438] on span "Supported by partner" at bounding box center [448, 446] width 107 height 17
select select "17"
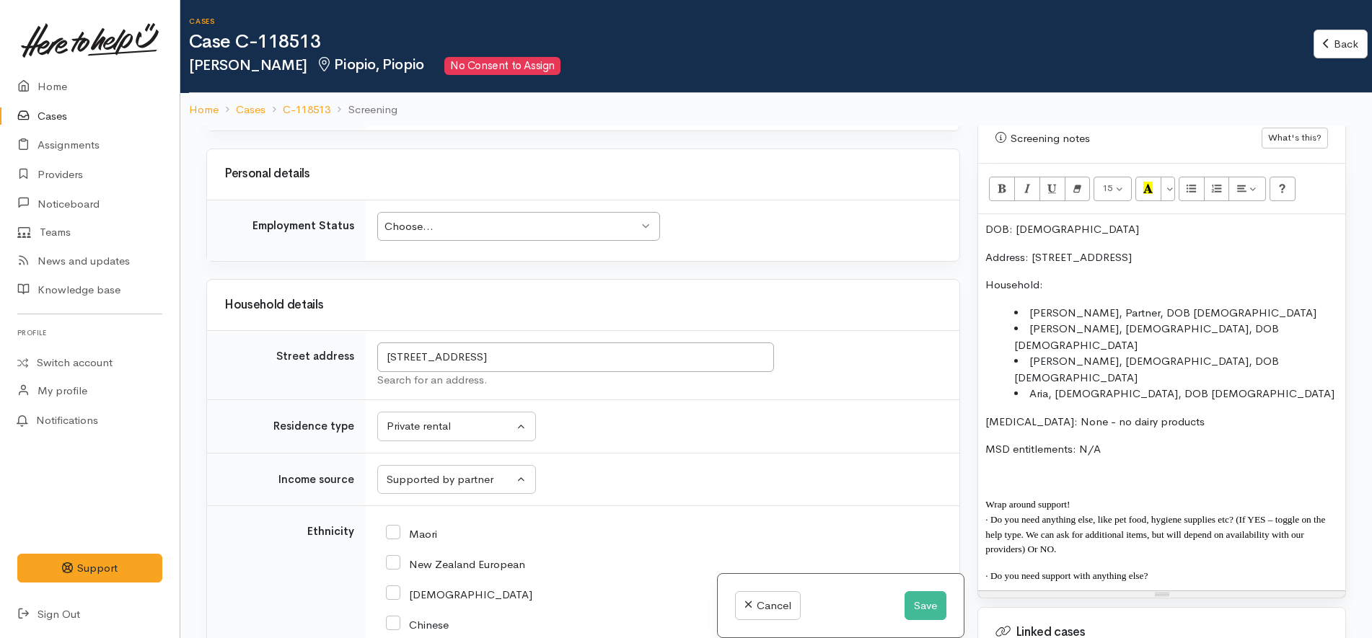
click at [647, 453] on td "Unknown ACC Maternity leave MSD - Away from Home Allowance MSD - Child Disabili…" at bounding box center [663, 479] width 594 height 53
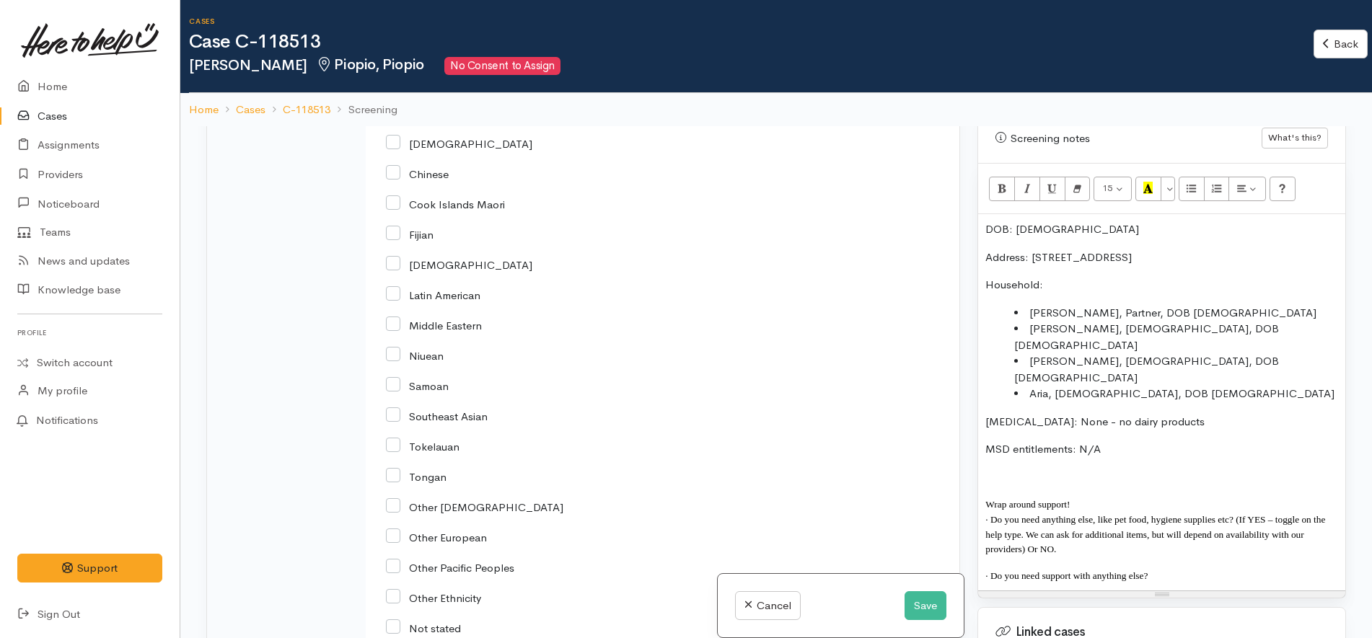
scroll to position [2524, 0]
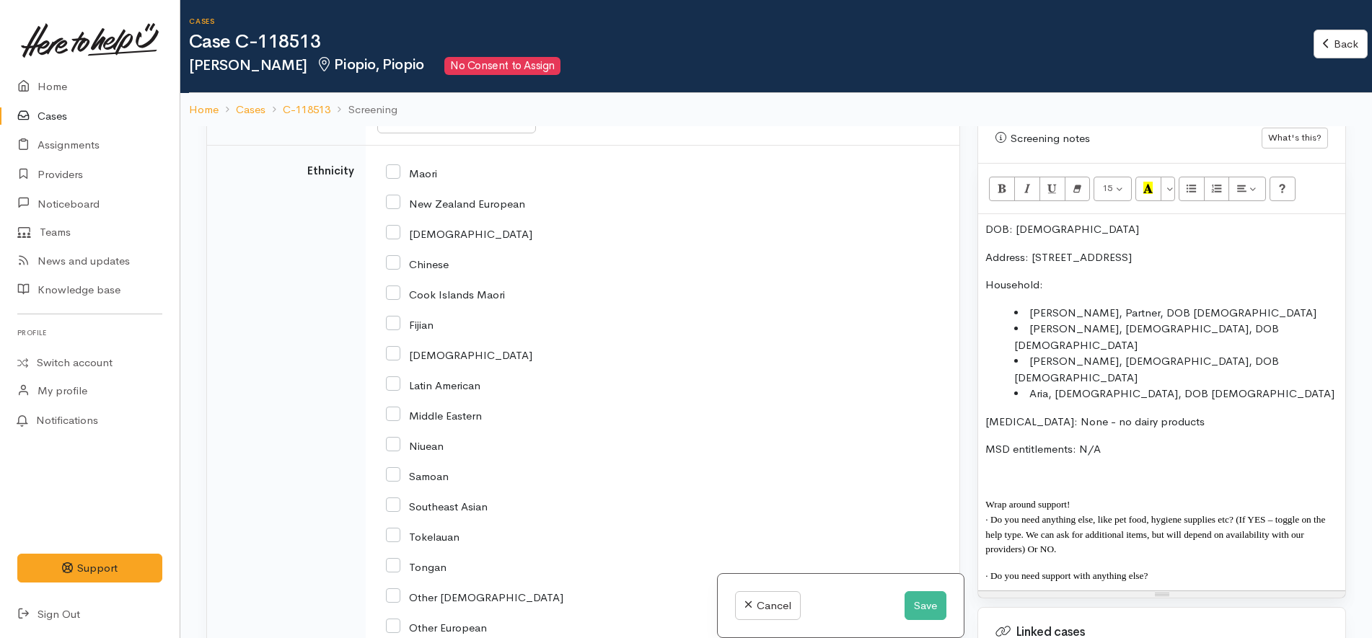
click at [490, 196] on input "New Zealand European" at bounding box center [455, 202] width 139 height 13
checkbox input "true"
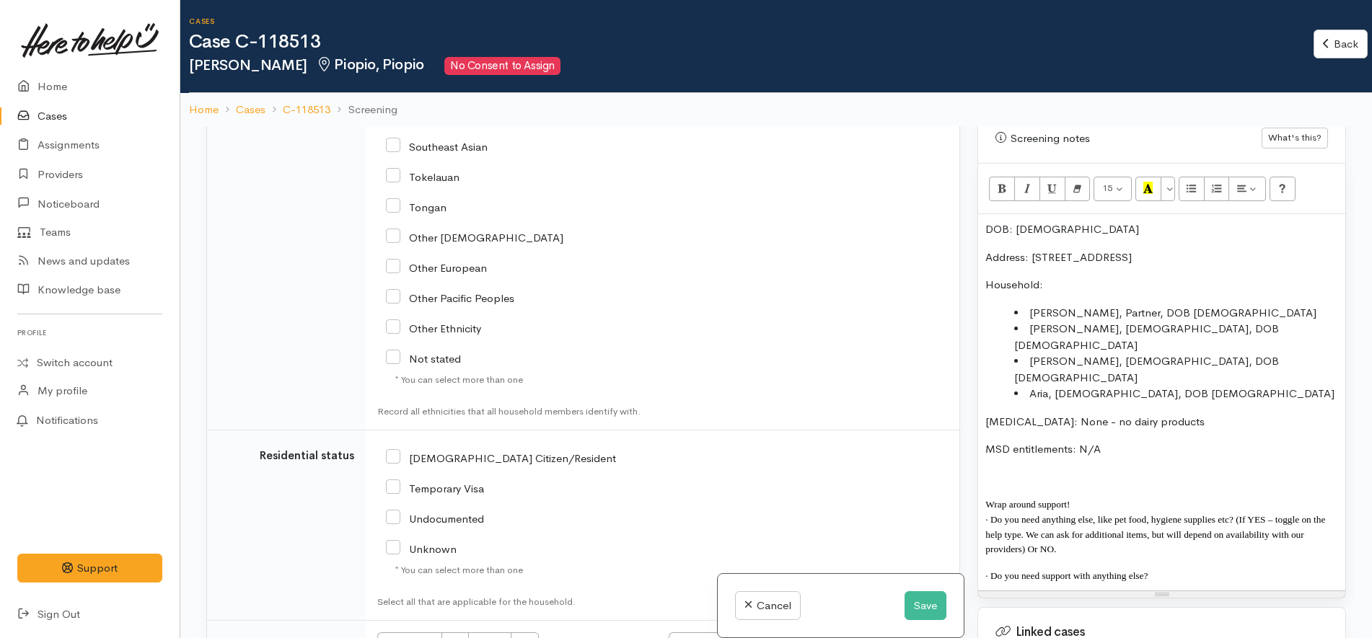
scroll to position [3032, 0]
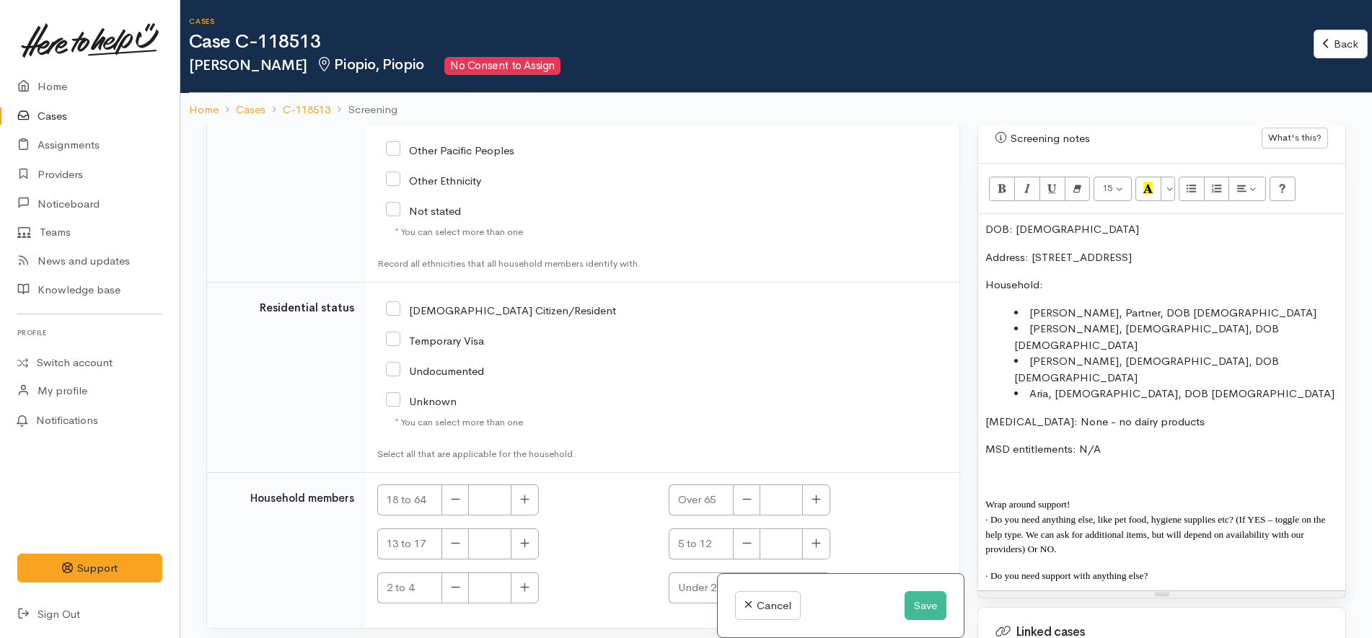
click at [502, 303] on input "NZ Citizen/Resident" at bounding box center [501, 309] width 230 height 13
checkbox input "true"
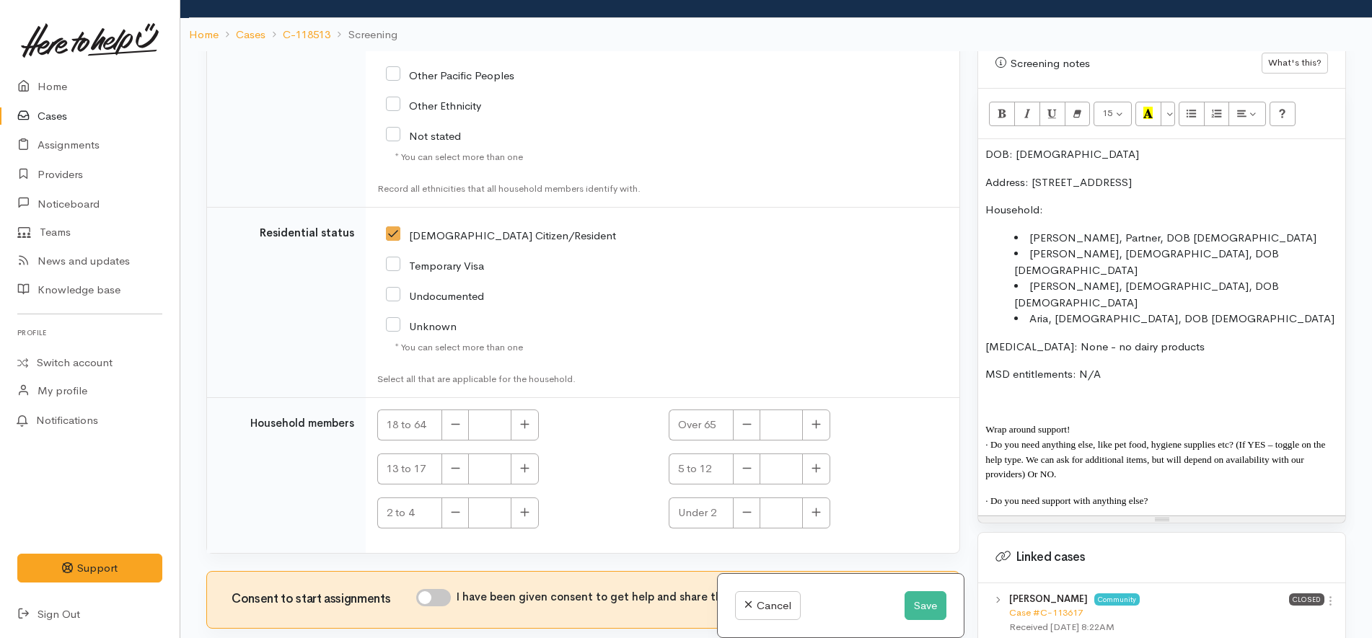
scroll to position [126, 0]
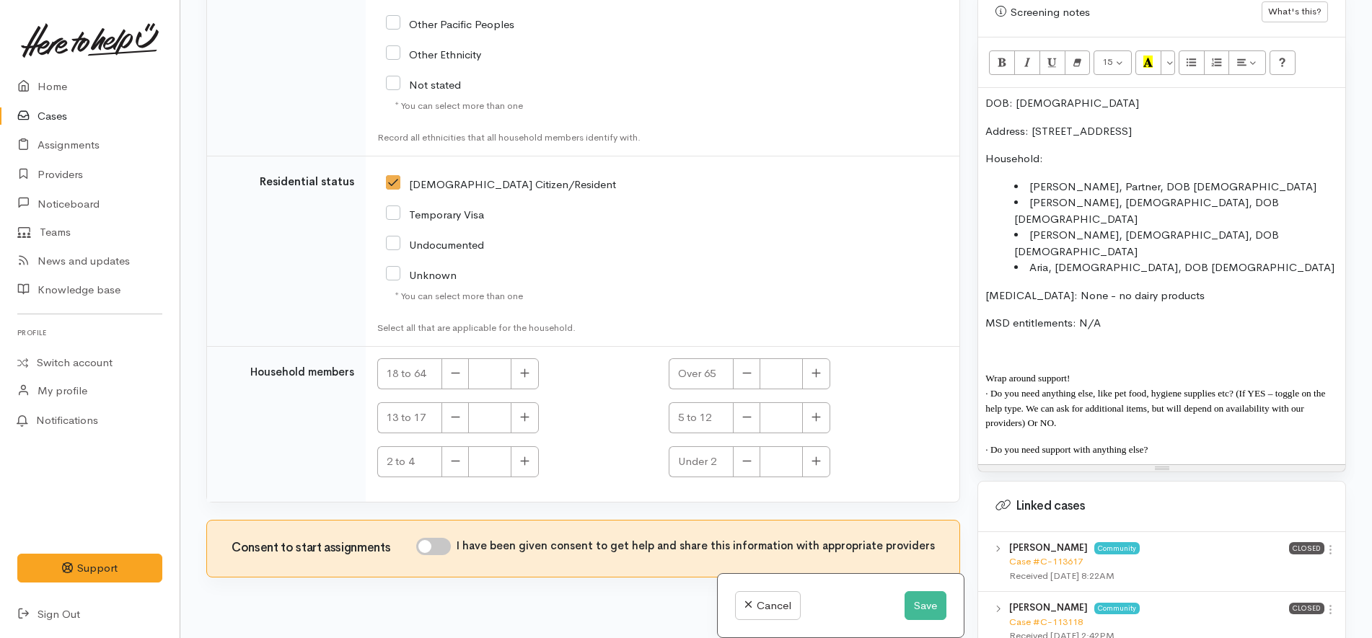
drag, startPoint x: 461, startPoint y: 519, endPoint x: 450, endPoint y: 520, distance: 10.8
click at [460, 538] on div "I have been given consent to get help and share this information with appropria…" at bounding box center [675, 546] width 519 height 17
click at [450, 538] on input "I have been given consent to get help and share this information with appropria…" at bounding box center [433, 546] width 35 height 17
checkbox input "true"
click at [528, 368] on icon "button" at bounding box center [524, 373] width 9 height 11
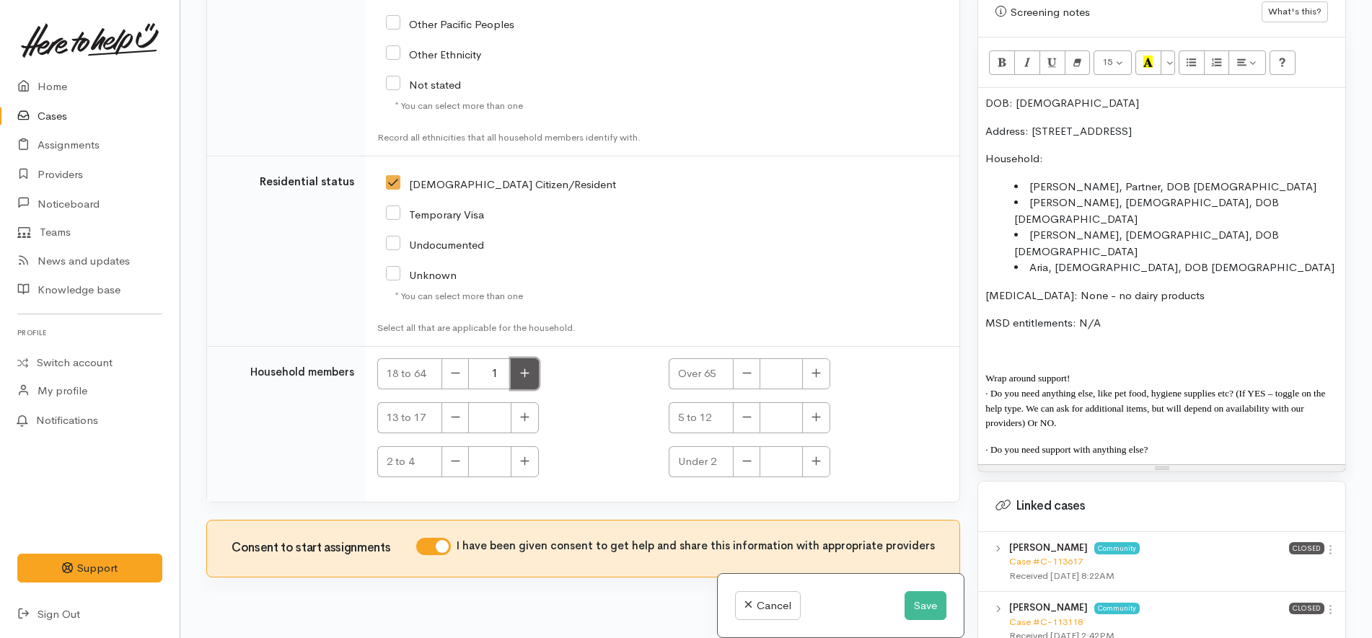
click at [528, 368] on icon "button" at bounding box center [524, 373] width 9 height 11
type input "2"
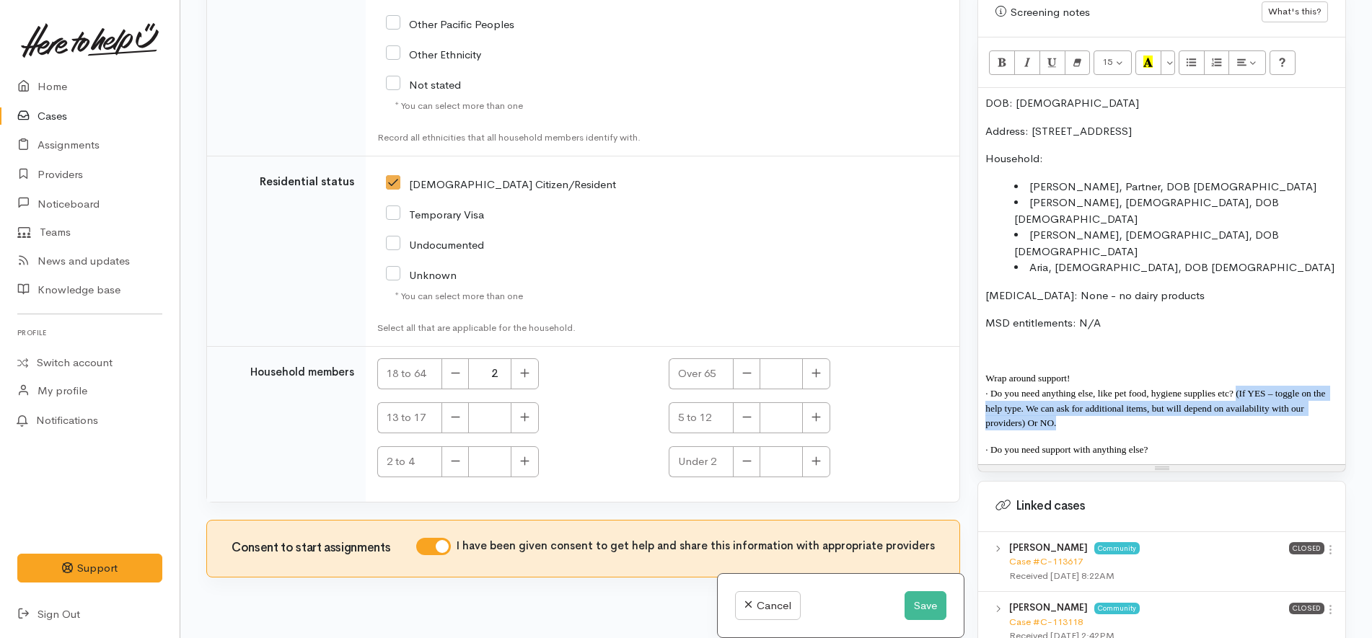
drag, startPoint x: 1082, startPoint y: 374, endPoint x: 1237, endPoint y: 353, distance: 156.5
click at [1237, 386] on p "· Do you need anything else, like pet food, hygiene supplies etc? (If YES – tog…" at bounding box center [1161, 408] width 353 height 45
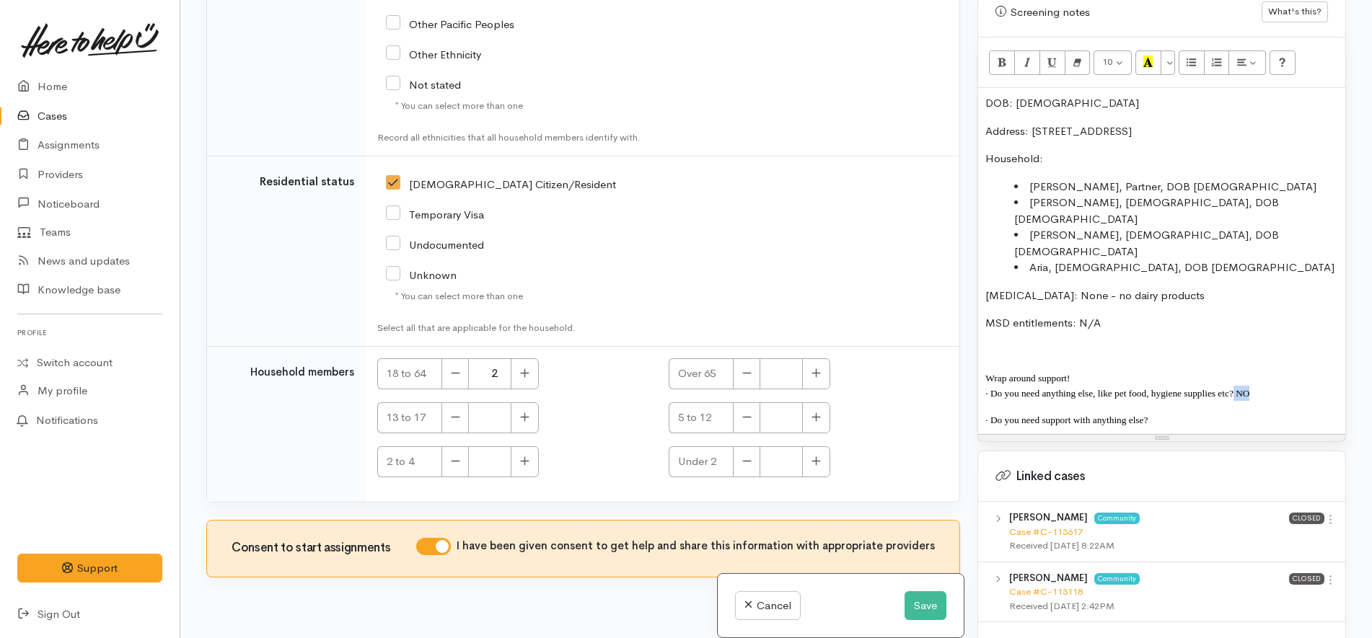
copy span "NO"
click at [1155, 415] on span "NO" at bounding box center [1154, 420] width 14 height 11
copy b "NO"
click at [1249, 388] on span "· Do you need anything else, like pet food, hygiene supplies etc? NO" at bounding box center [1117, 393] width 264 height 11
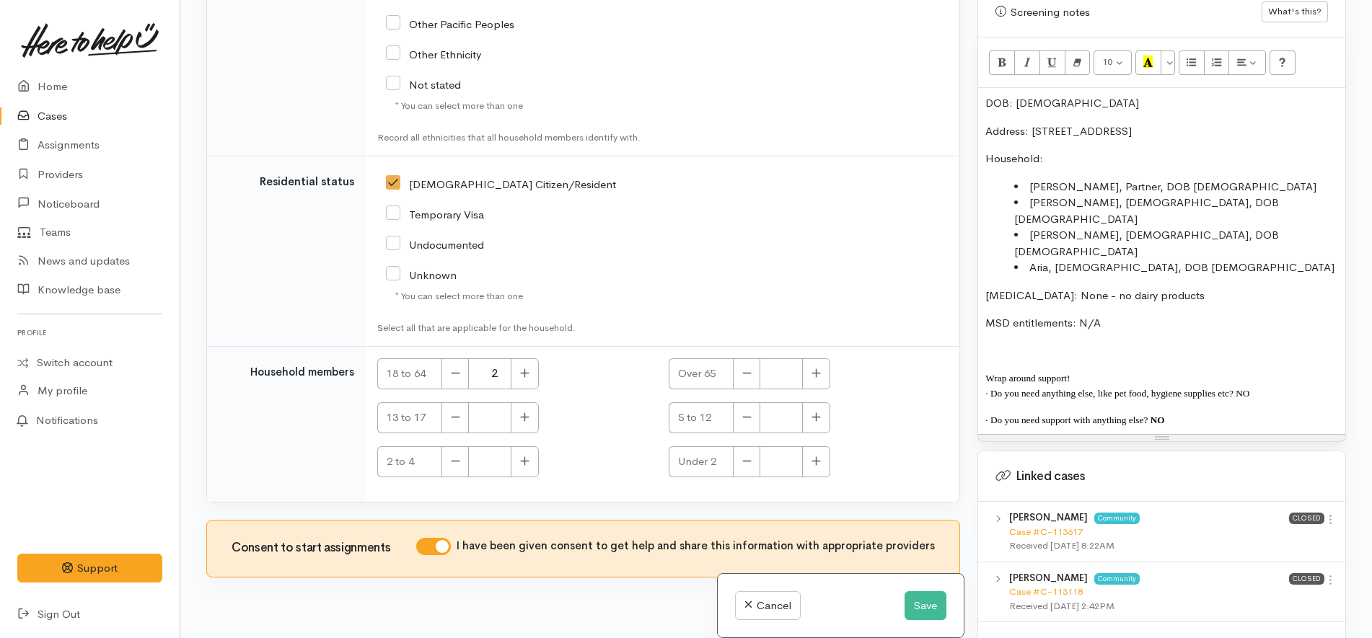
click at [1248, 388] on span "· Do you need anything else, like pet food, hygiene supplies etc? NO" at bounding box center [1117, 393] width 264 height 11
click at [1242, 388] on span "· Do you need anything else, like pet food, hygiene supplies etc? NO" at bounding box center [1117, 393] width 264 height 11
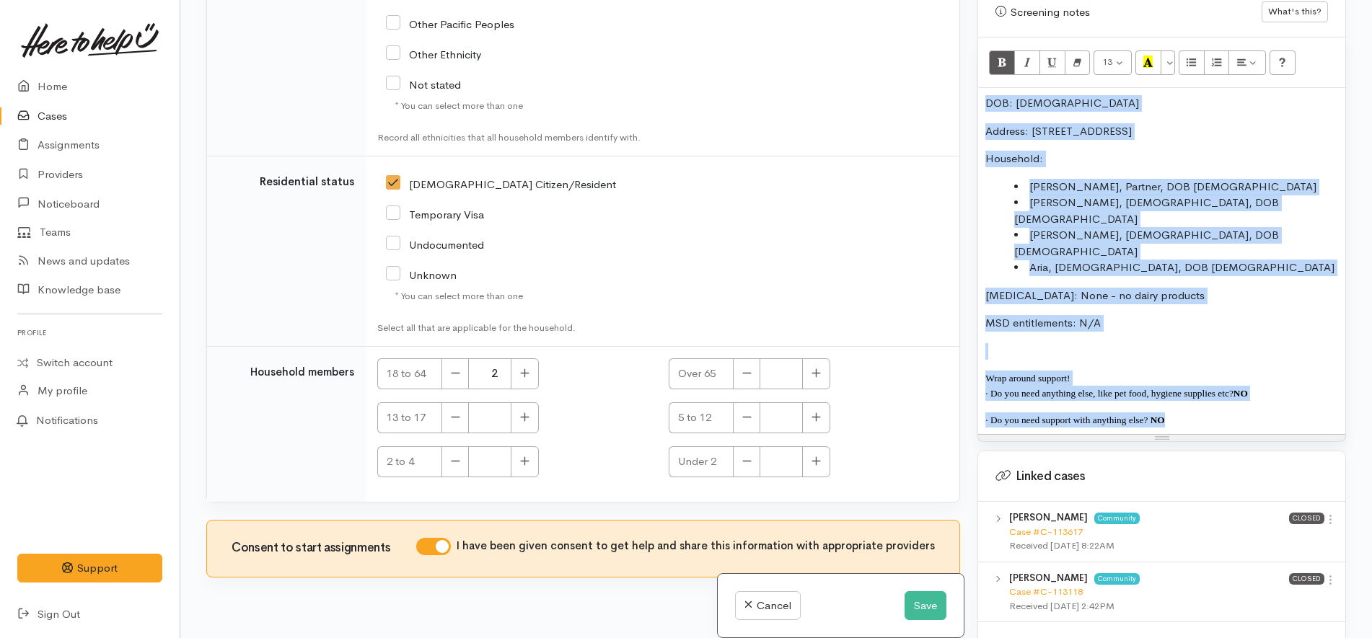
drag, startPoint x: 1225, startPoint y: 376, endPoint x: 942, endPoint y: 79, distance: 411.2
click at [938, 81] on div "Related cases There are other cases potentially from the same person, address o…" at bounding box center [776, 319] width 1157 height 638
click at [1108, 56] on span "13" at bounding box center [1107, 62] width 10 height 12
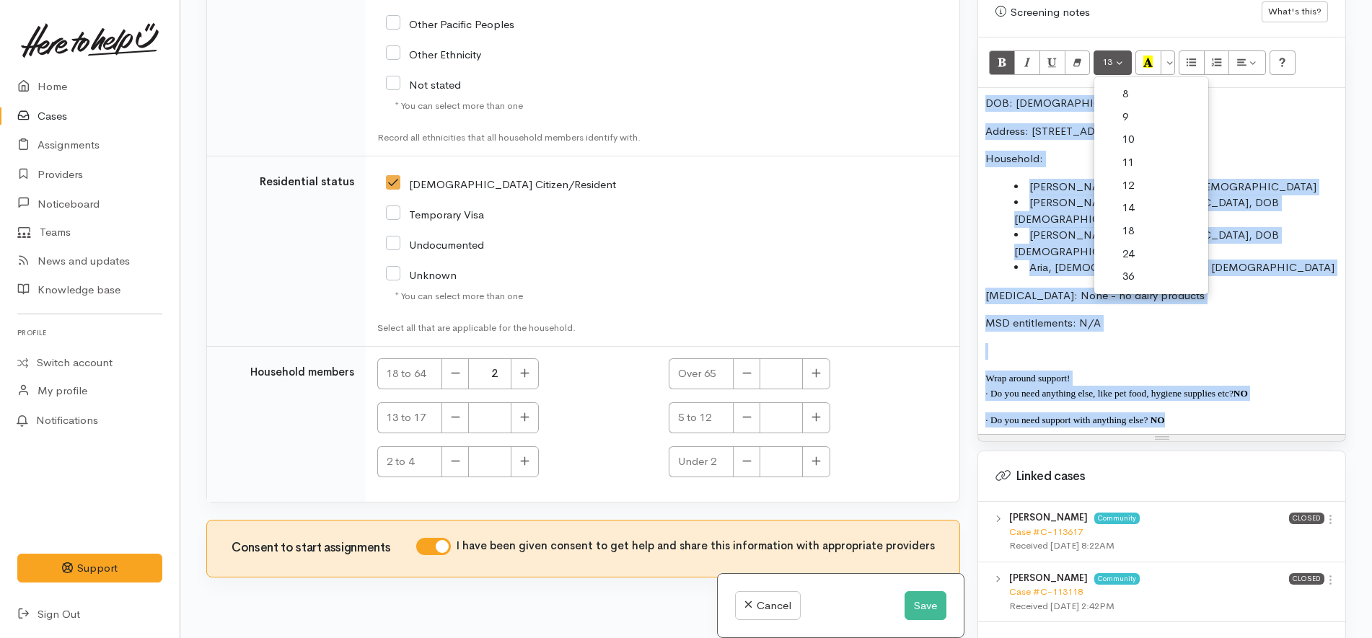
click at [1142, 175] on link "12" at bounding box center [1151, 186] width 114 height 23
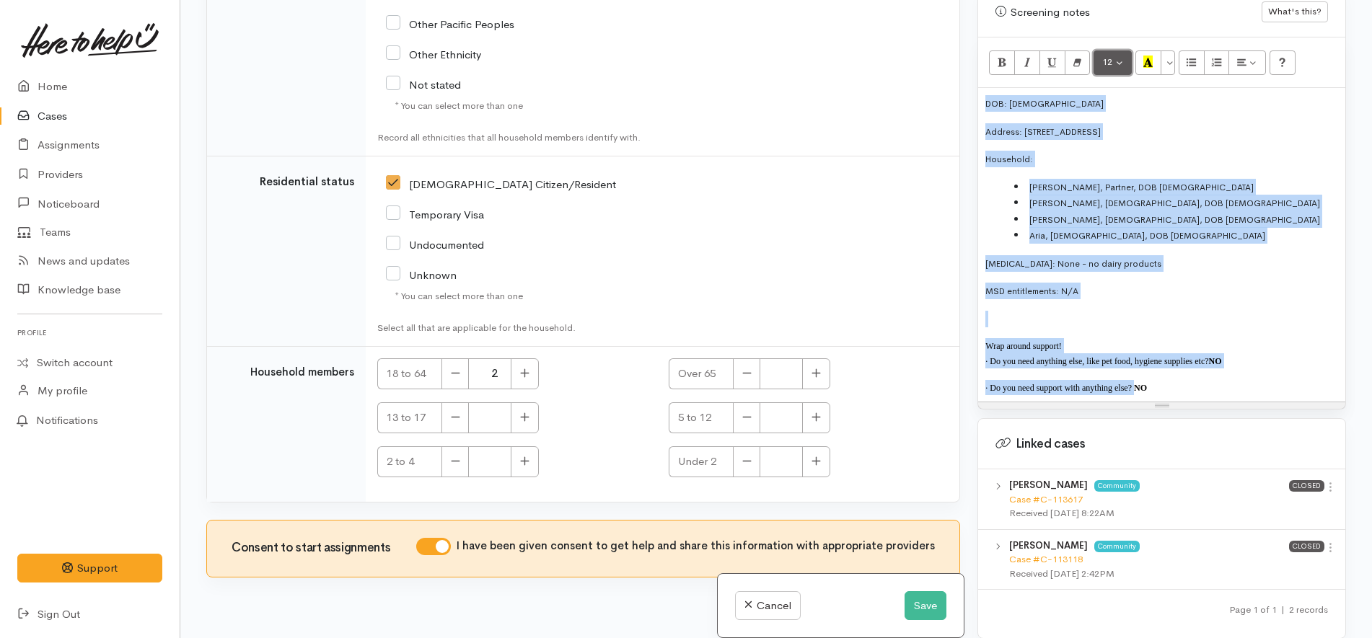
click at [1113, 54] on button "12" at bounding box center [1112, 62] width 38 height 25
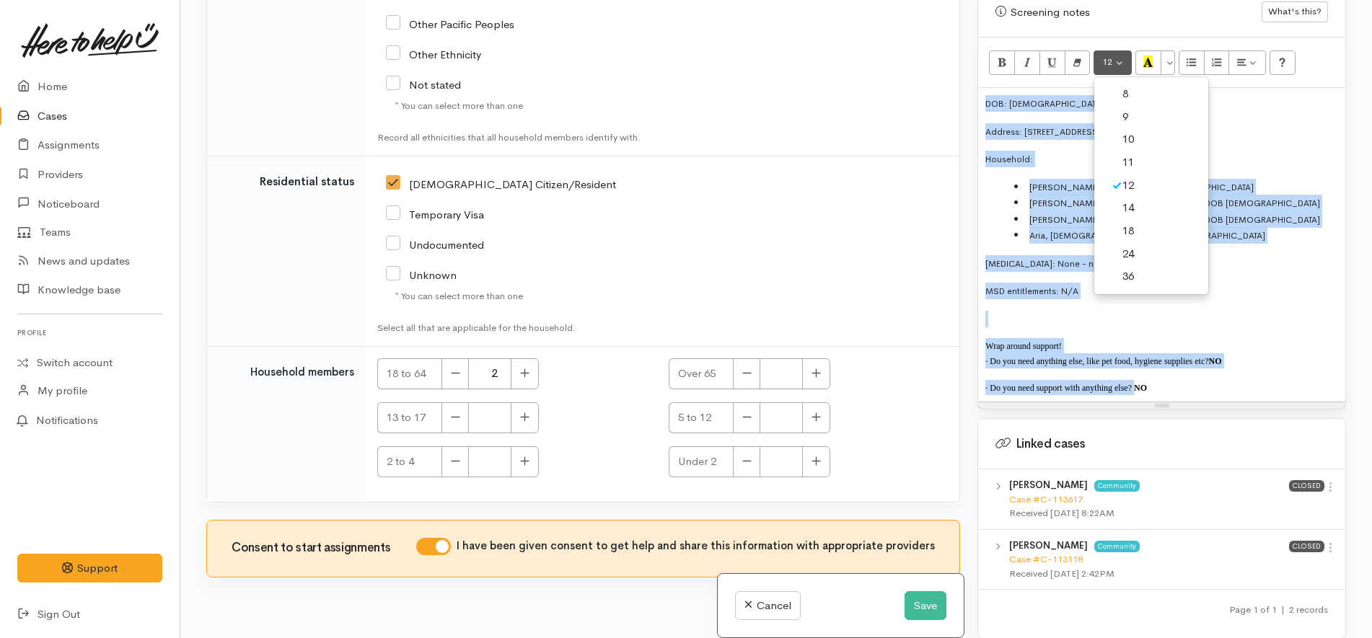
click at [1139, 197] on link "14" at bounding box center [1151, 208] width 114 height 23
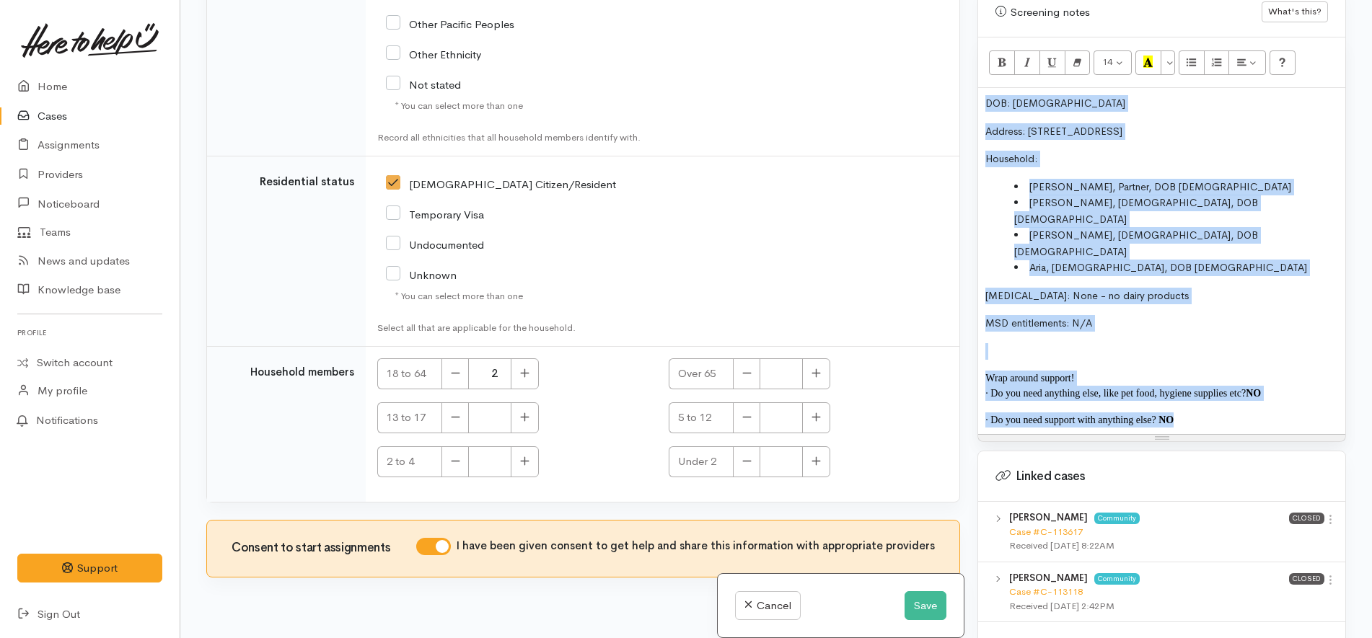
click at [1181, 413] on p "· Do you need support with anything else? NO" at bounding box center [1161, 420] width 353 height 15
drag, startPoint x: 1184, startPoint y: 376, endPoint x: 891, endPoint y: 58, distance: 432.8
click at [891, 58] on div "Related cases There are other cases potentially from the same person, address o…" at bounding box center [776, 319] width 1157 height 638
click at [1116, 315] on p "MSD entitlements: N/A" at bounding box center [1161, 323] width 353 height 17
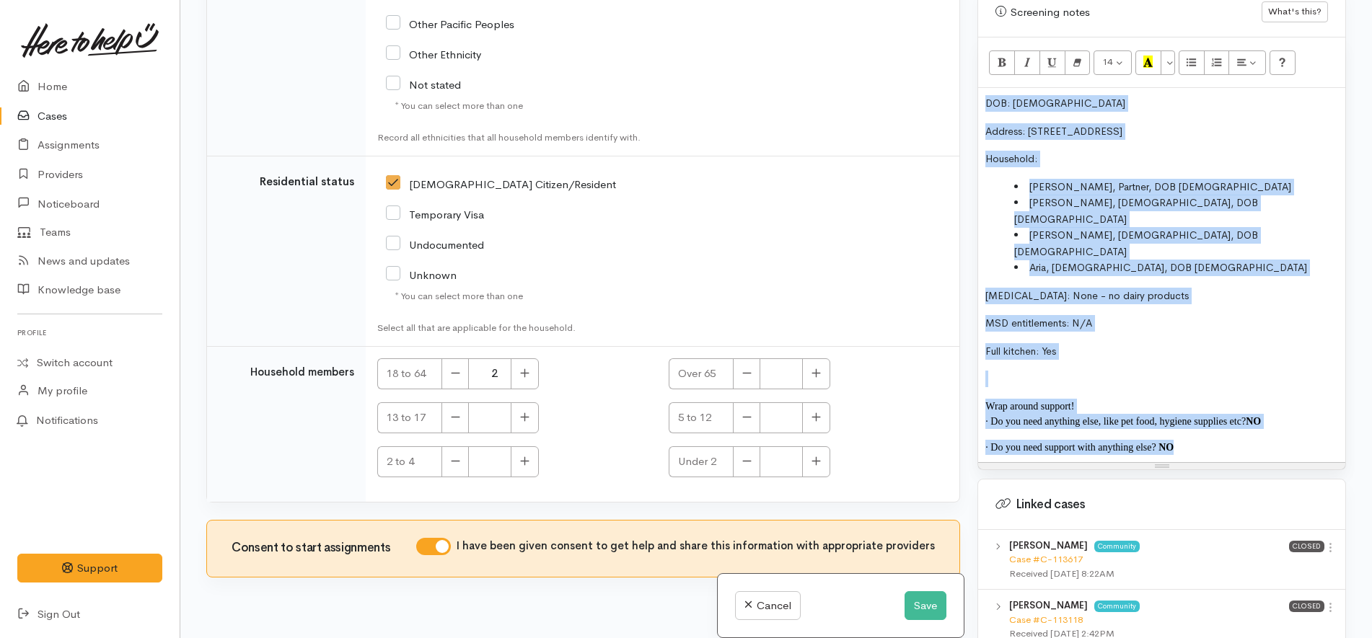
drag, startPoint x: 1195, startPoint y: 394, endPoint x: 943, endPoint y: 43, distance: 432.5
click at [943, 43] on div "Related cases There are other cases potentially from the same person, address o…" at bounding box center [776, 319] width 1157 height 638
copy div "DOB: 30/10/1983 Address: 15 Atlantic Cl, Papamoa Beach, Tauranga, New Zealand H…"
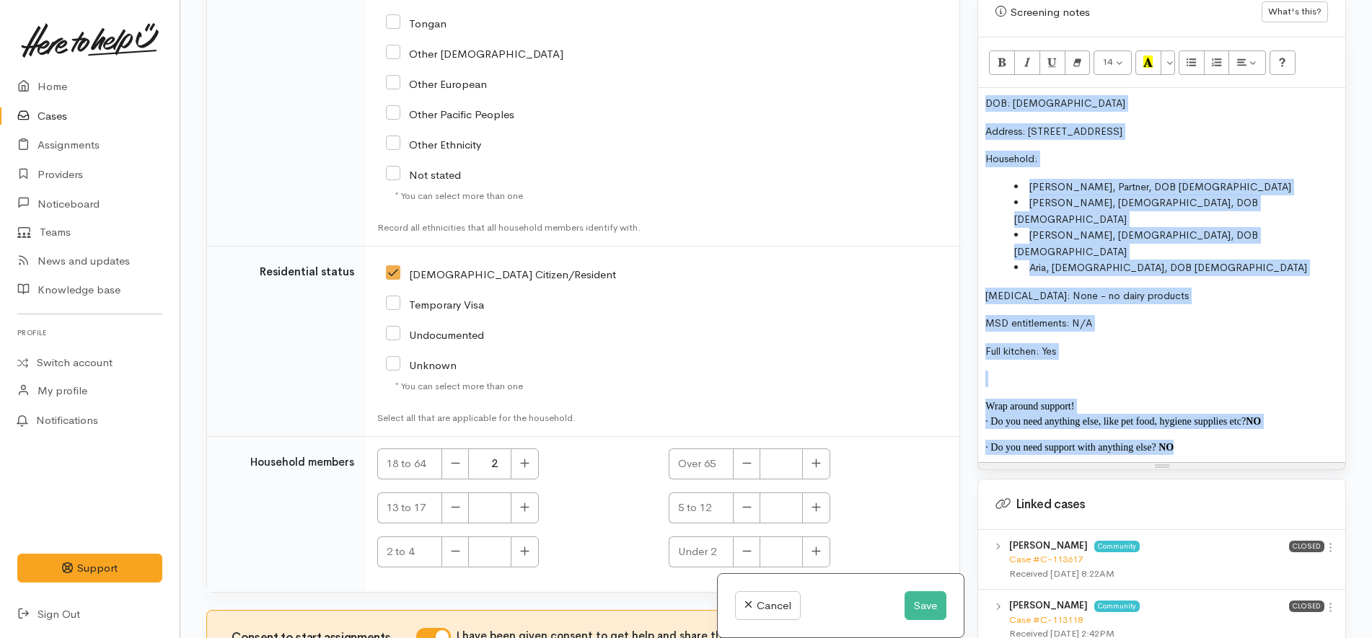
scroll to position [3032, 0]
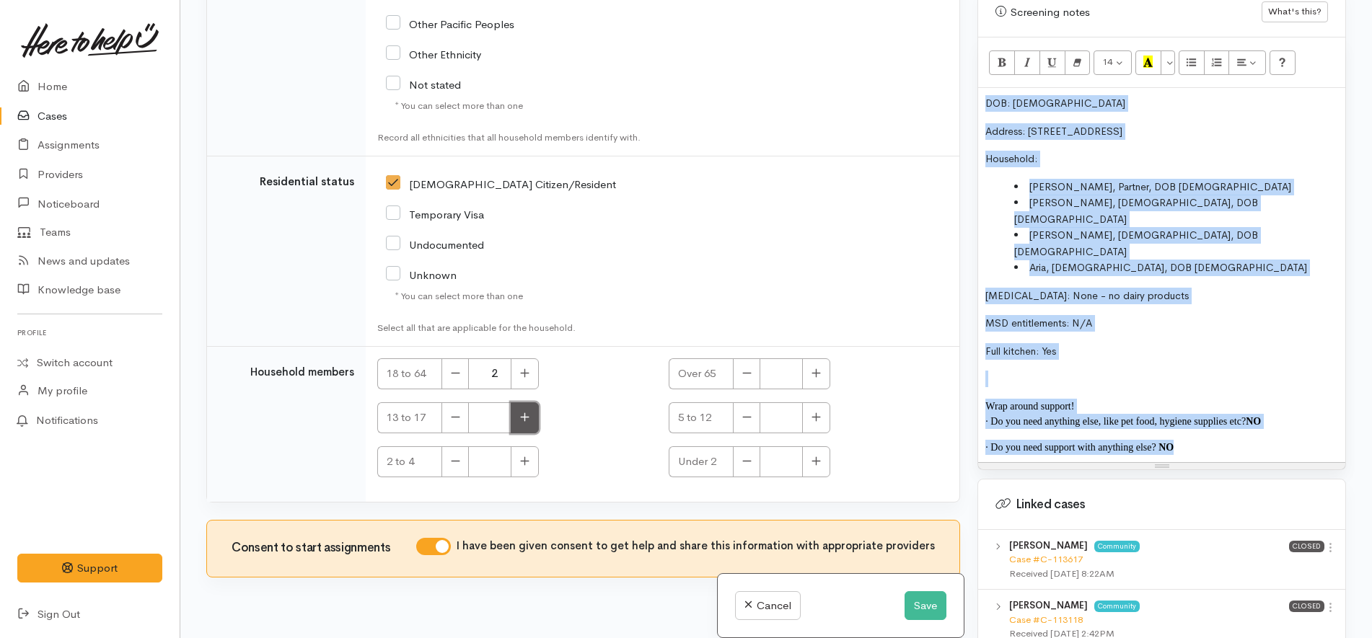
click at [532, 402] on button "button" at bounding box center [525, 417] width 28 height 31
type input "1"
click at [820, 402] on button "button" at bounding box center [816, 417] width 28 height 31
type input "2"
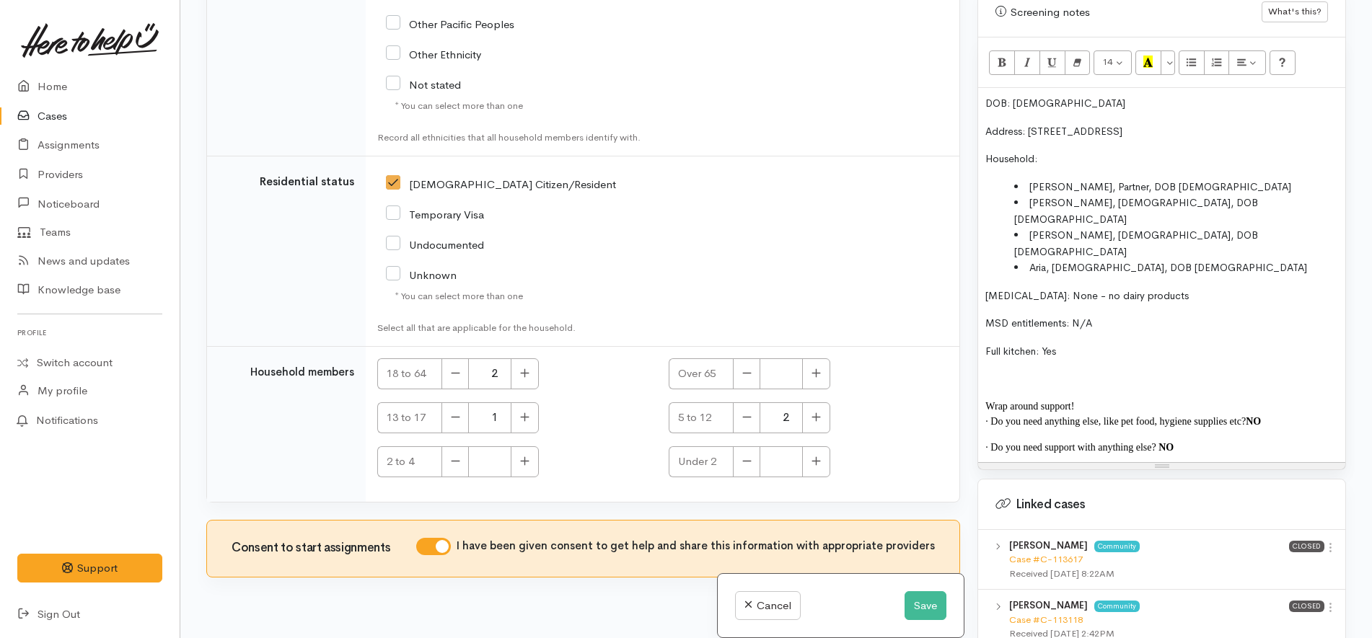
click at [772, 245] on td "NZ Citizen/Resident" at bounding box center [663, 252] width 594 height 190
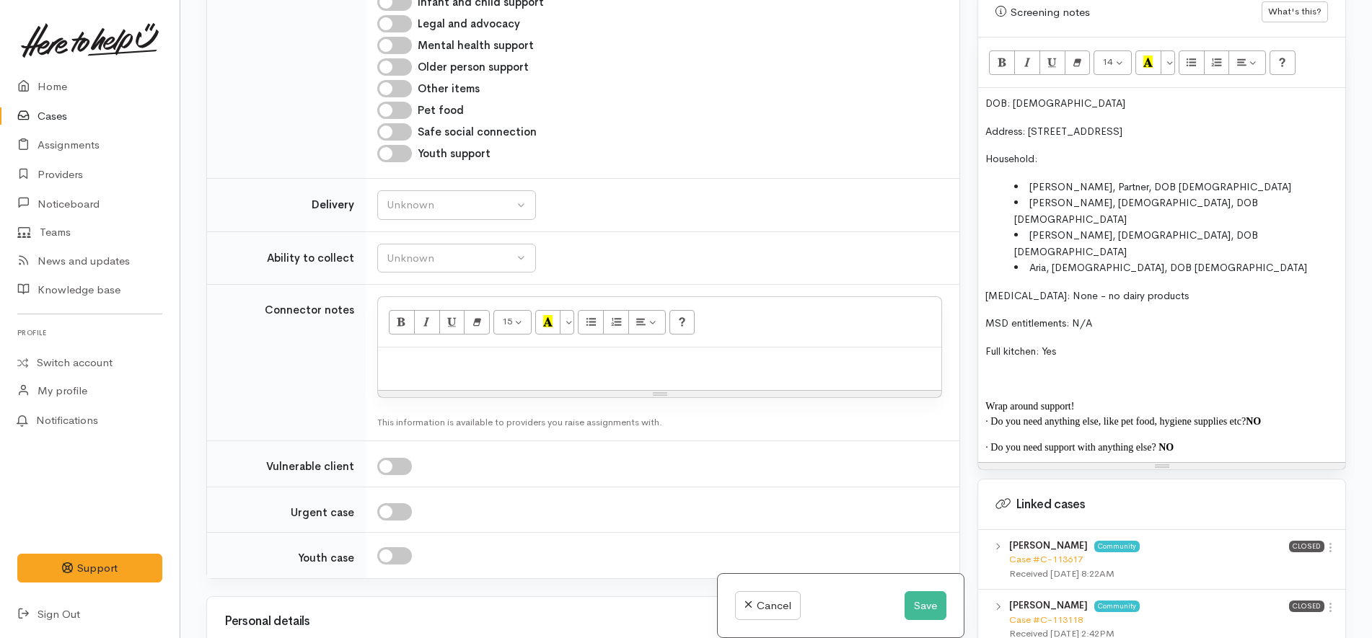
click at [493, 355] on p at bounding box center [659, 363] width 549 height 17
paste div
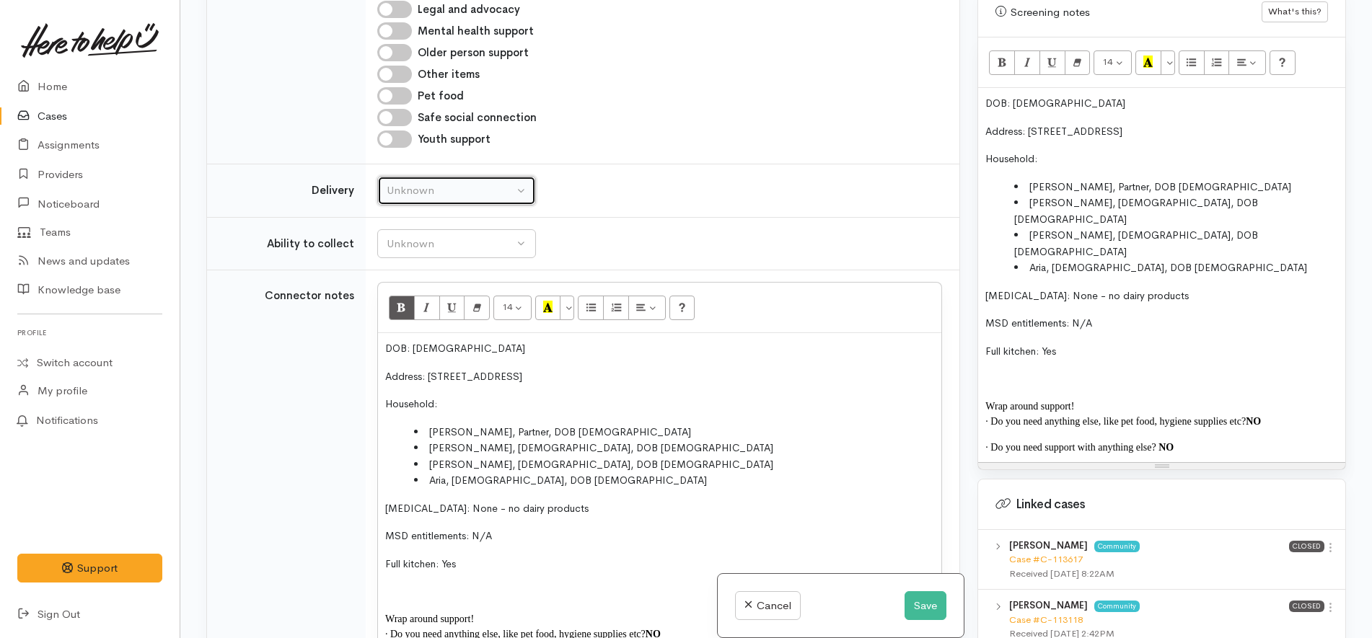
click at [466, 182] on div "Unknown" at bounding box center [450, 190] width 127 height 17
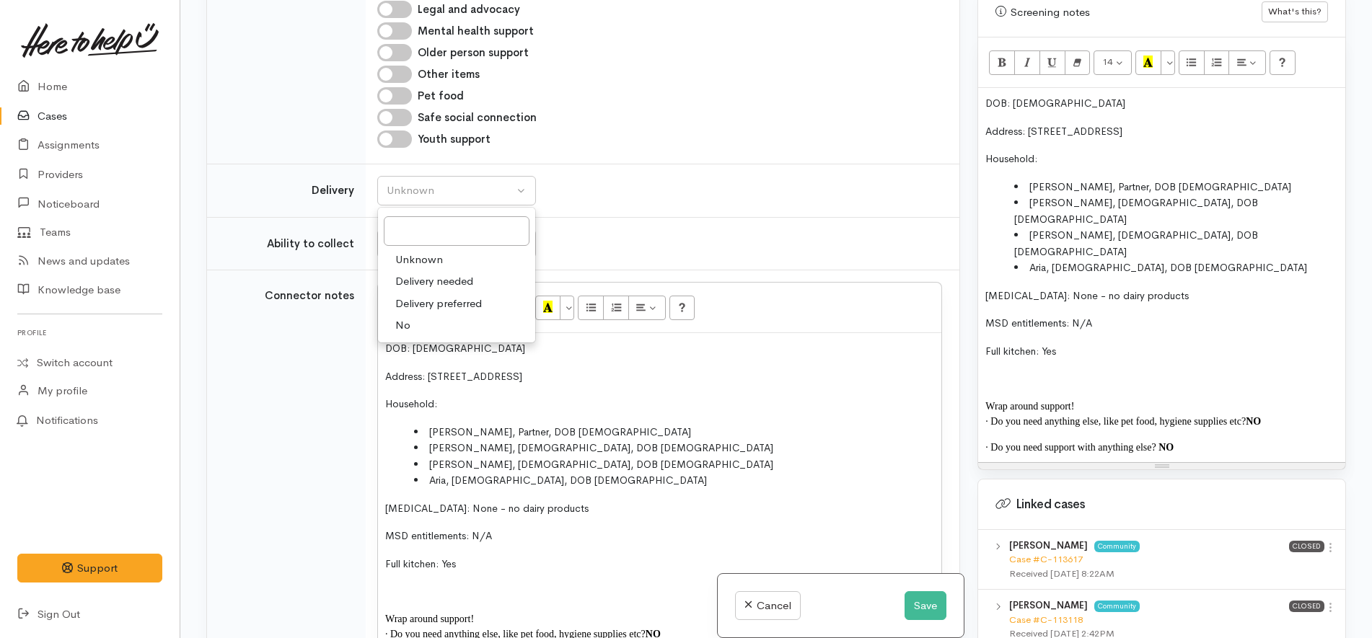
click at [441, 314] on link "No" at bounding box center [456, 325] width 157 height 22
select select "1"
click at [479, 236] on div "Unknown" at bounding box center [450, 244] width 127 height 17
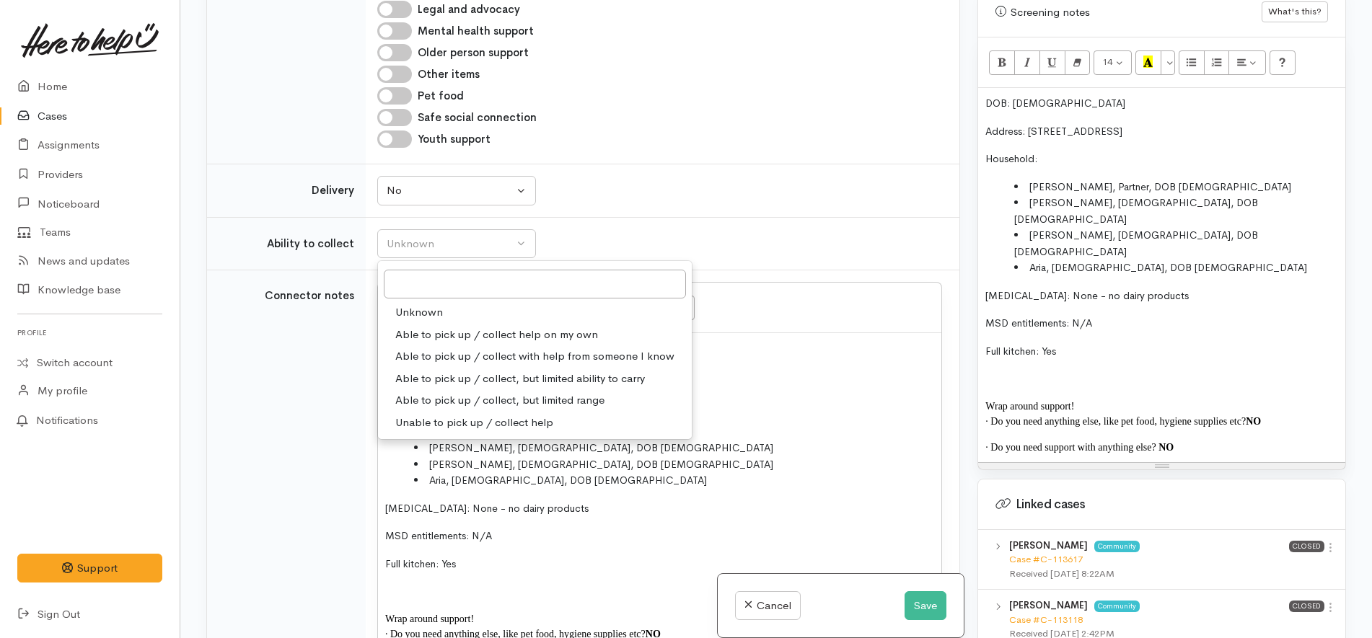
click at [478, 327] on span "Able to pick up / collect help on my own" at bounding box center [496, 335] width 203 height 17
select select "2"
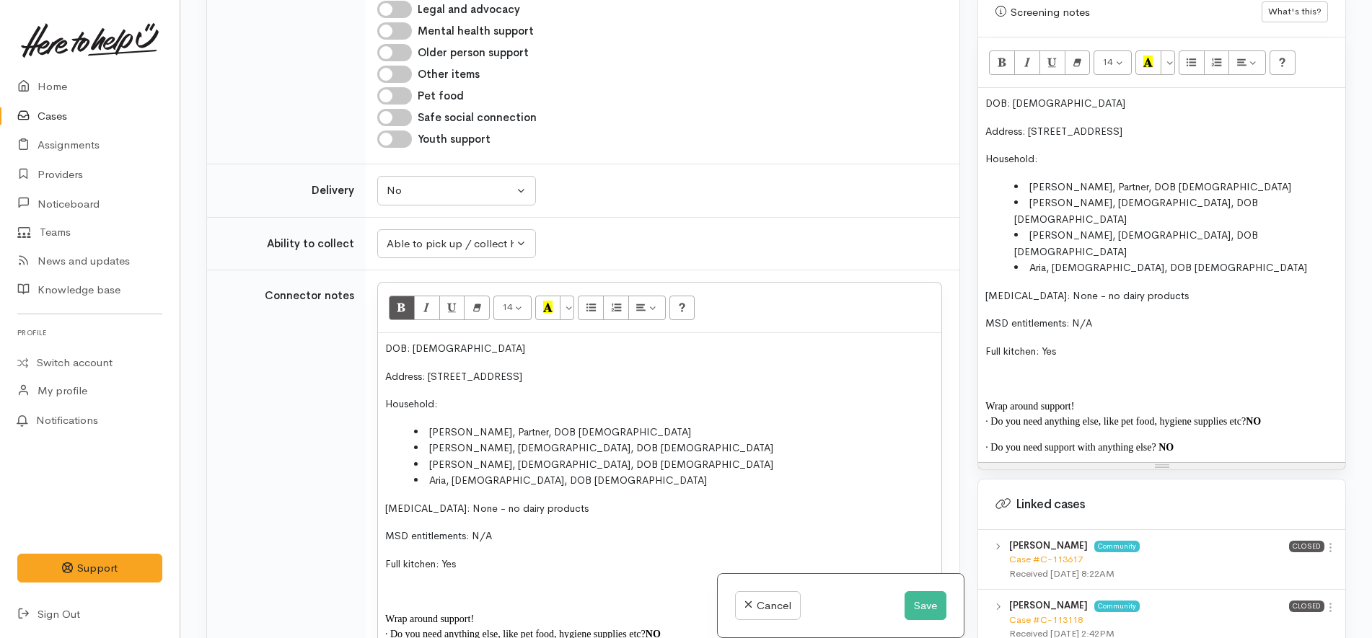
click at [667, 176] on div "Unknown Delivery needed Delivery preferred No No Unknown Delivery needed Delive…" at bounding box center [659, 191] width 565 height 30
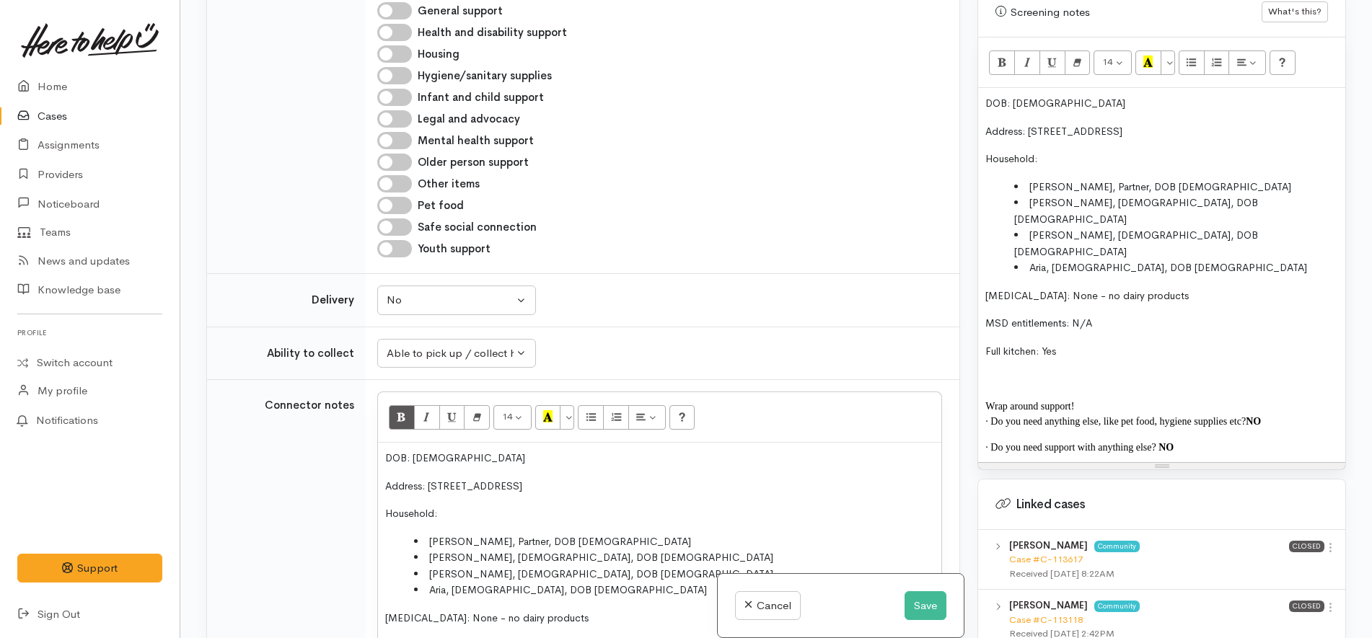
scroll to position [1333, 0]
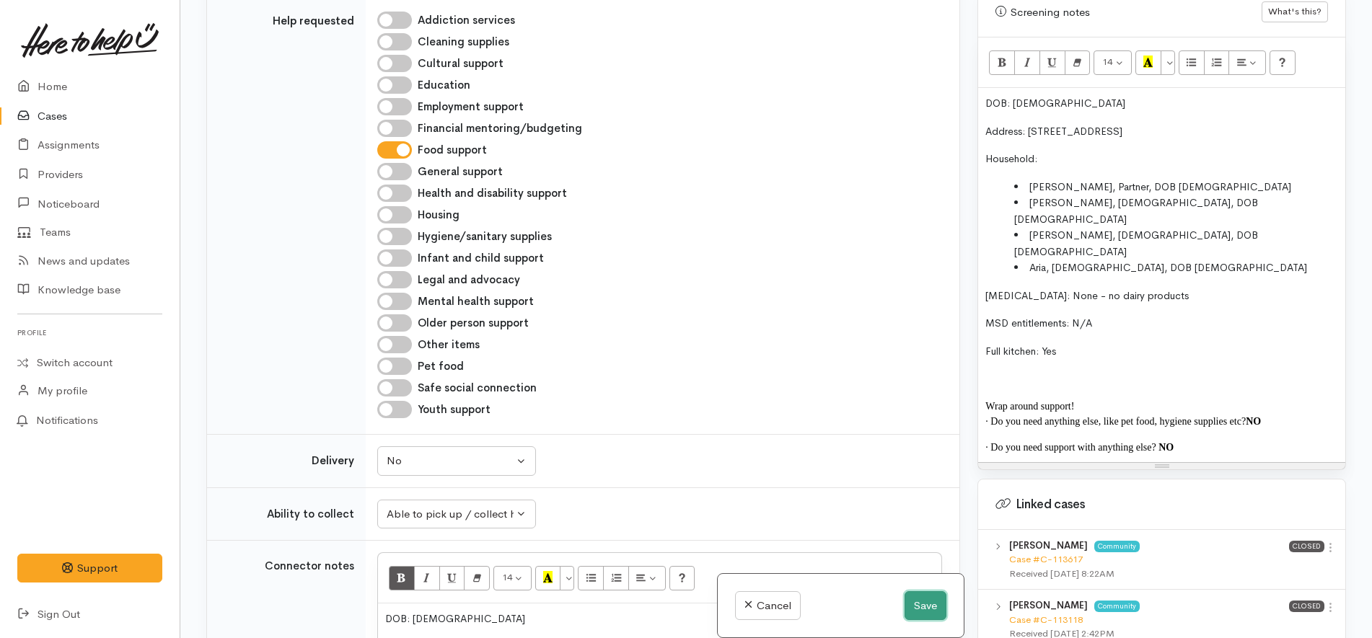
click at [912, 604] on button "Save" at bounding box center [925, 606] width 42 height 30
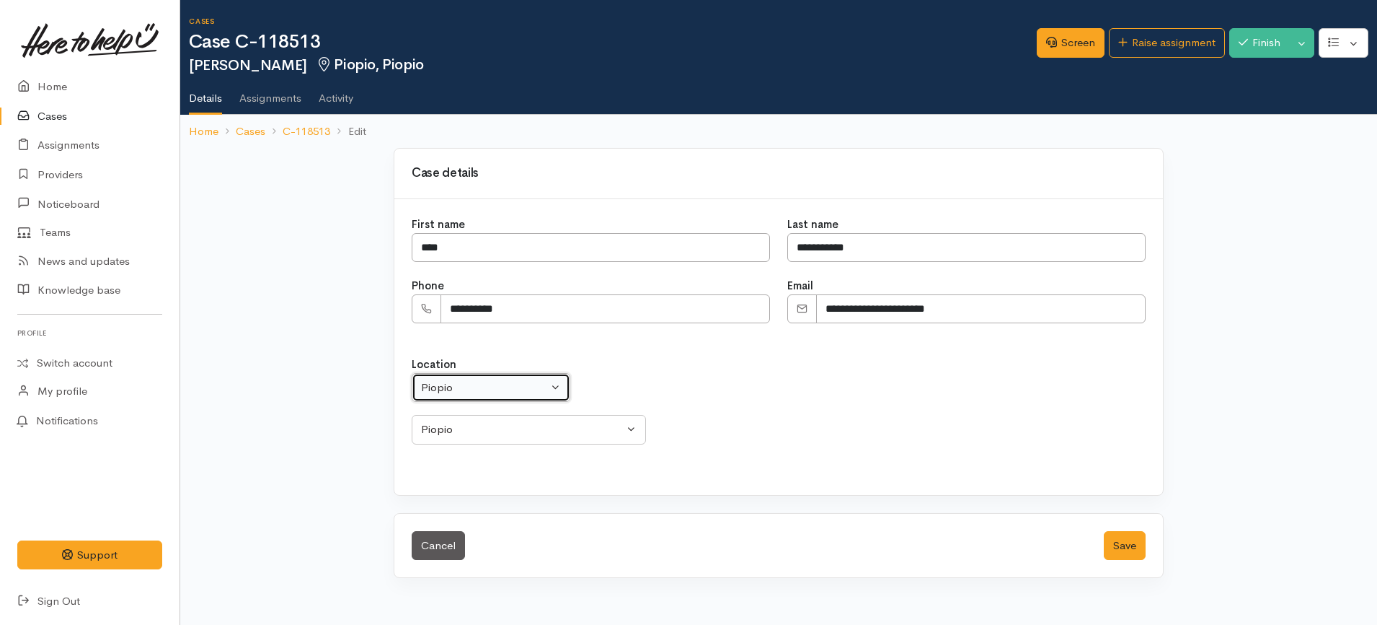
click at [465, 390] on div "Piopio" at bounding box center [484, 387] width 127 height 17
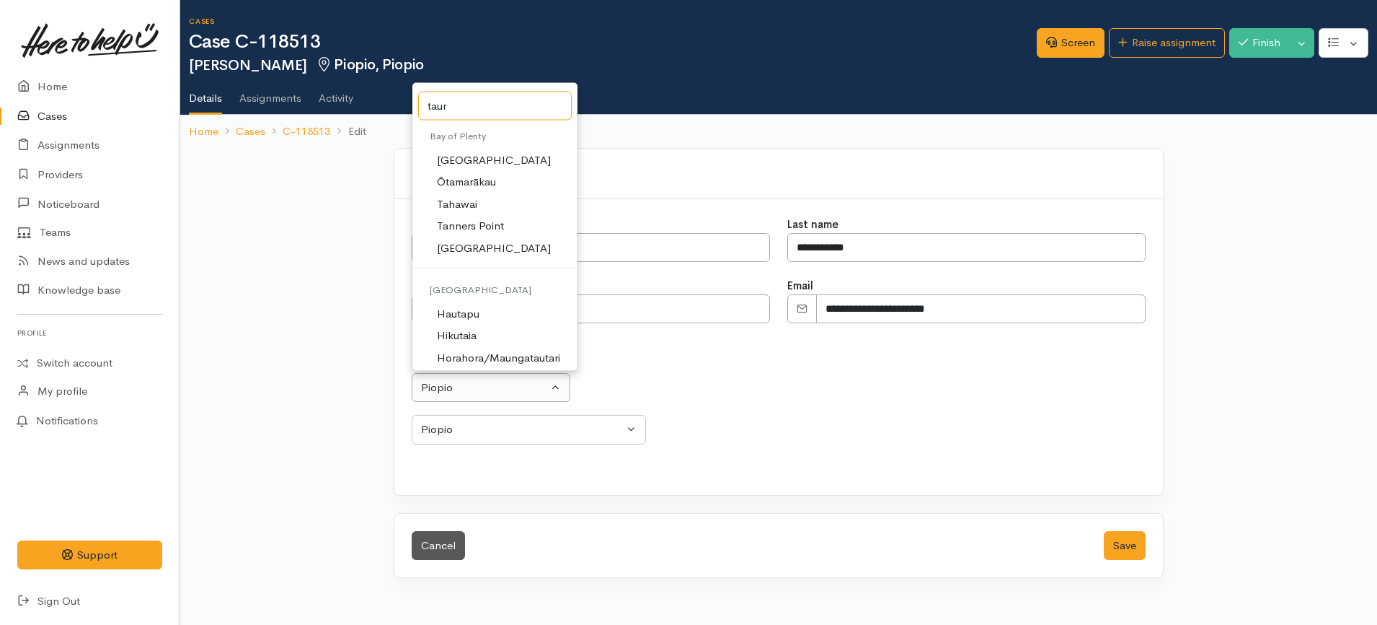
type input "taura"
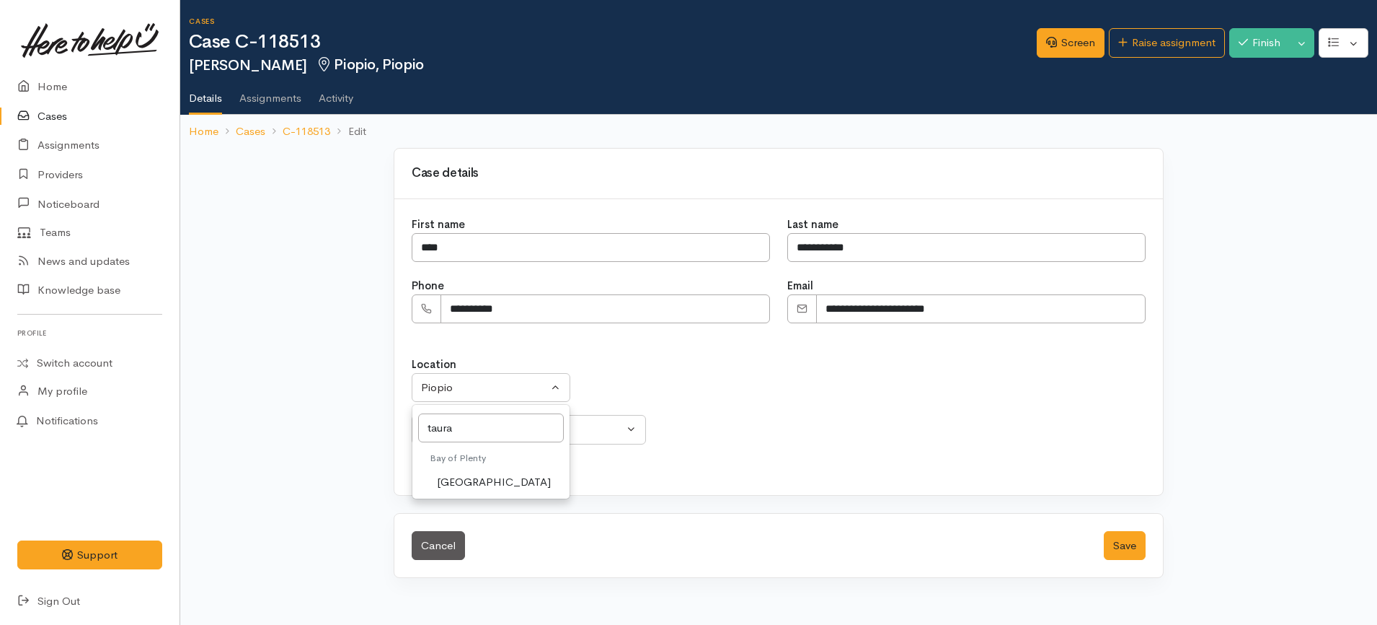
click at [470, 486] on span "[GEOGRAPHIC_DATA]" at bounding box center [494, 482] width 114 height 17
select select "4"
select select
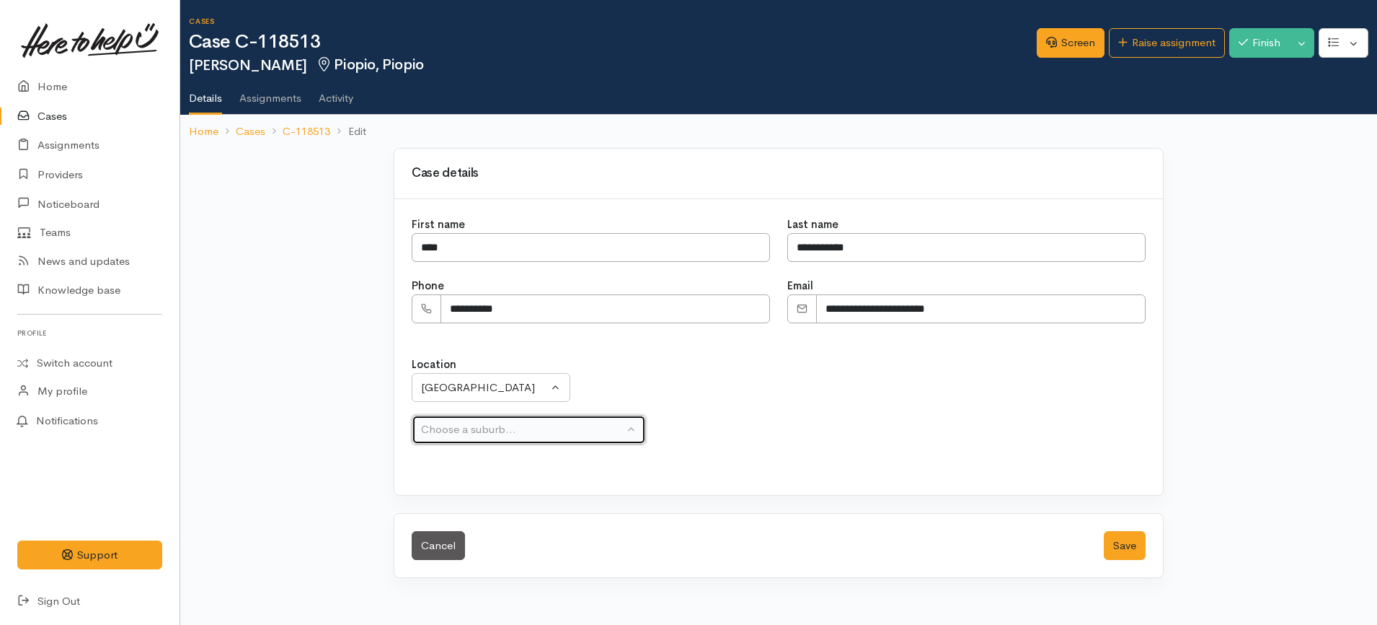
click at [504, 438] on button "Choose a suburb..." at bounding box center [529, 430] width 234 height 30
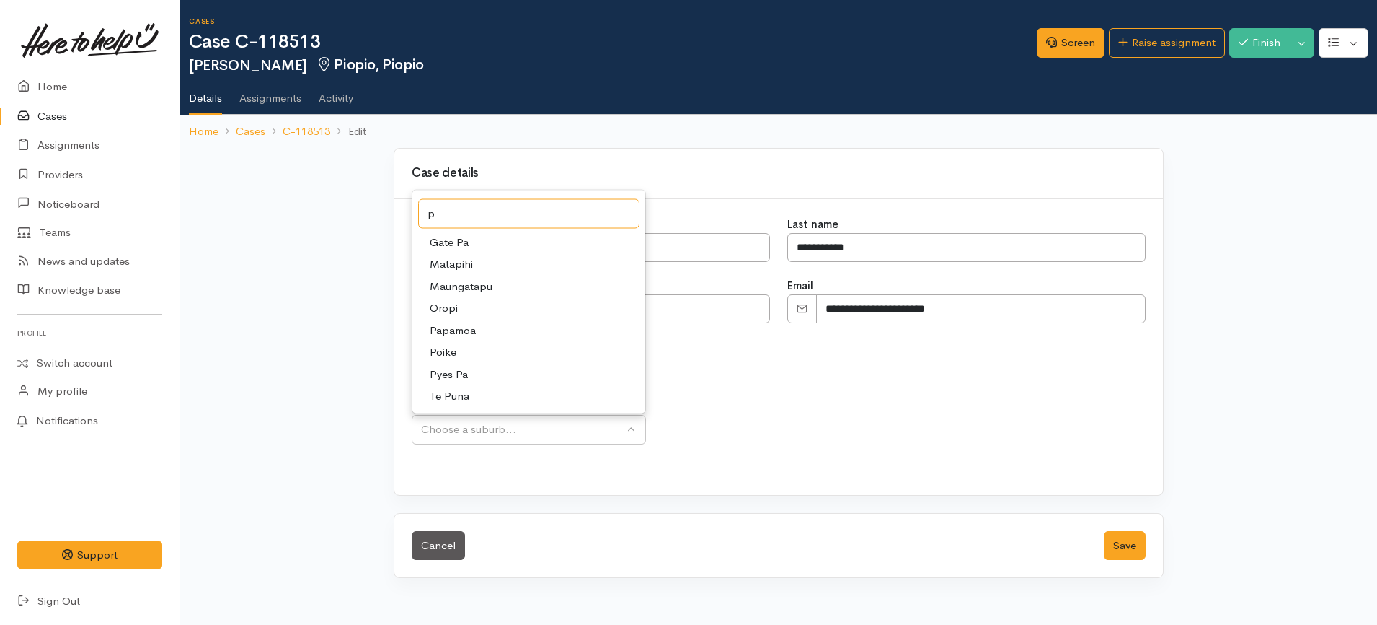
type input "p"
click at [499, 329] on link "Papamoa" at bounding box center [529, 330] width 233 height 22
select select "73"
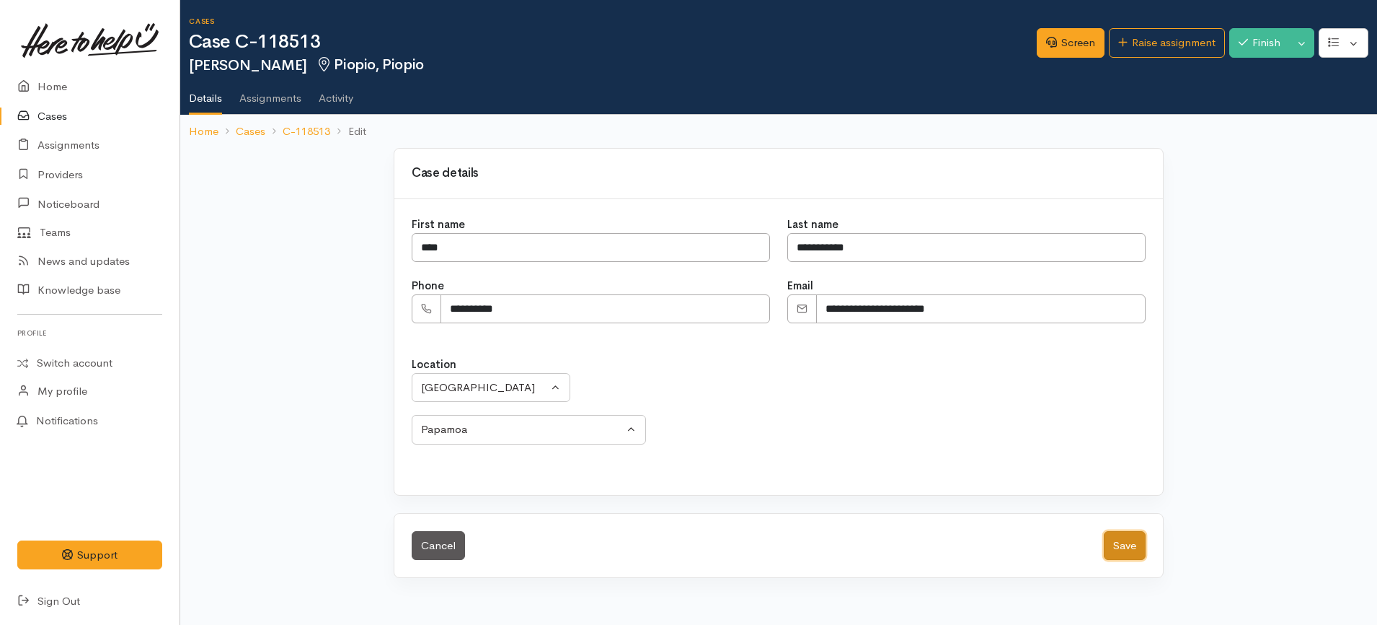
click at [1119, 539] on button "Save" at bounding box center [1125, 546] width 42 height 30
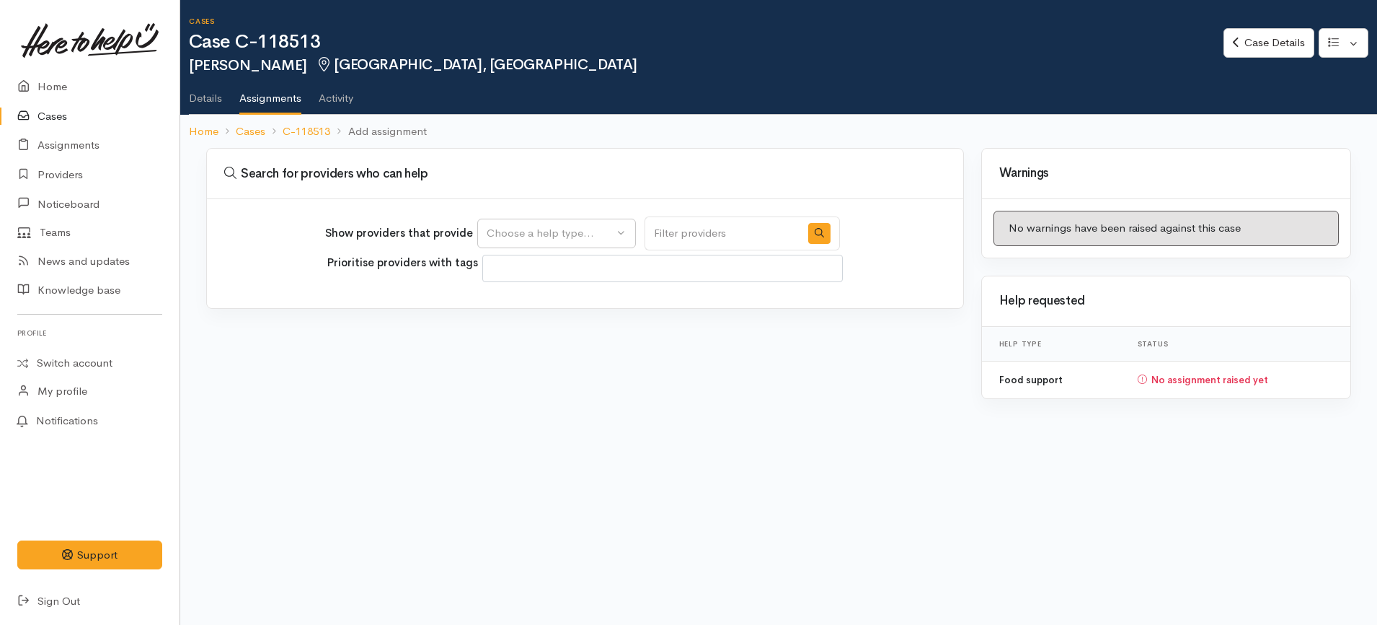
select select
click at [508, 239] on div "Choose a help type..." at bounding box center [550, 233] width 127 height 17
click at [547, 302] on span "Food support" at bounding box center [528, 302] width 67 height 17
select select "3"
select select
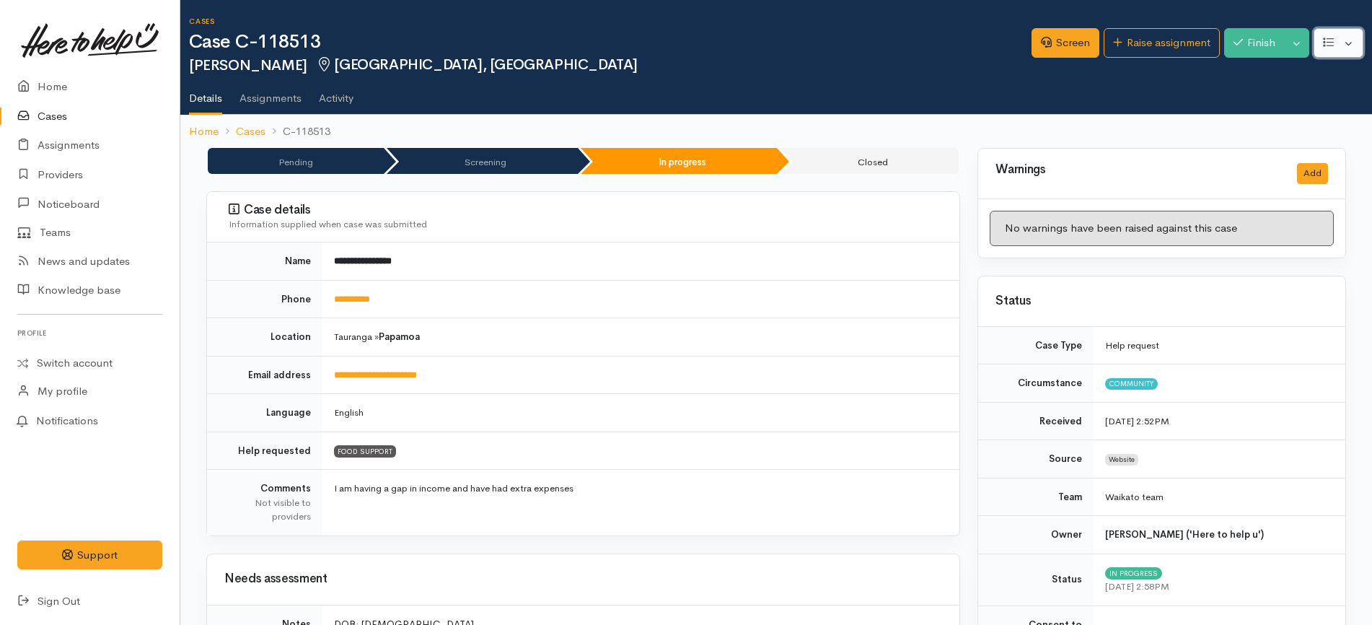
click at [1359, 45] on button "button" at bounding box center [1338, 43] width 50 height 30
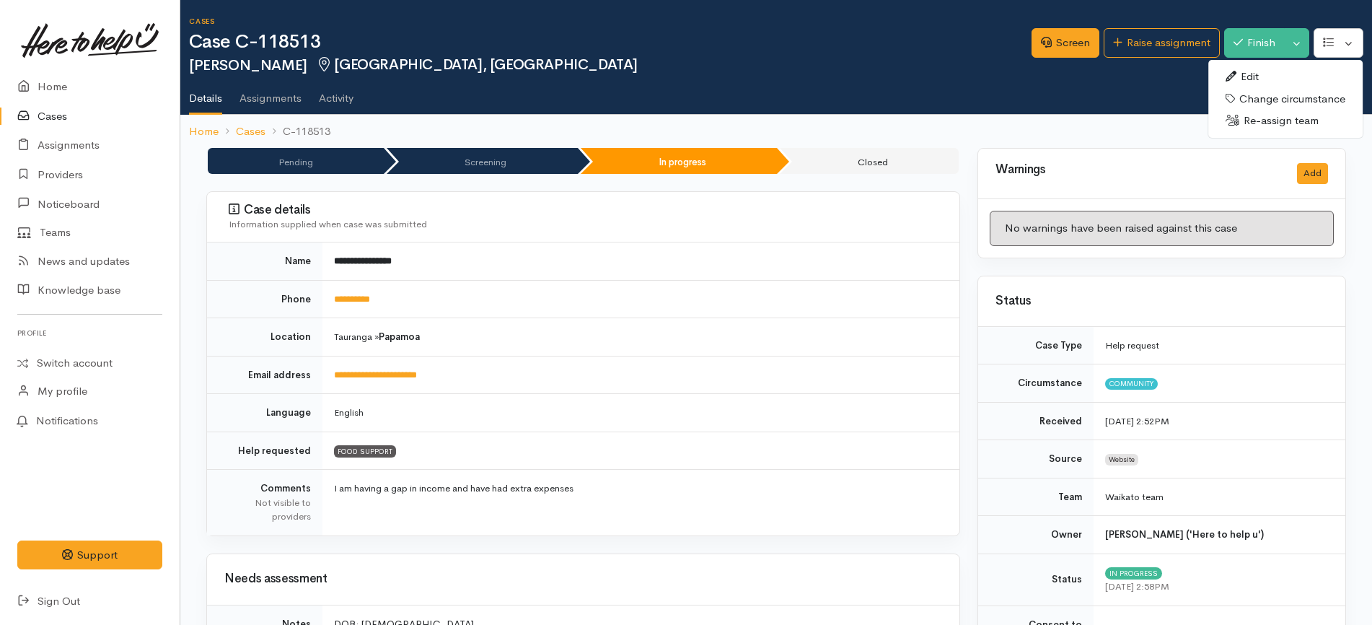
click at [1298, 119] on link "Re-assign team" at bounding box center [1285, 121] width 154 height 22
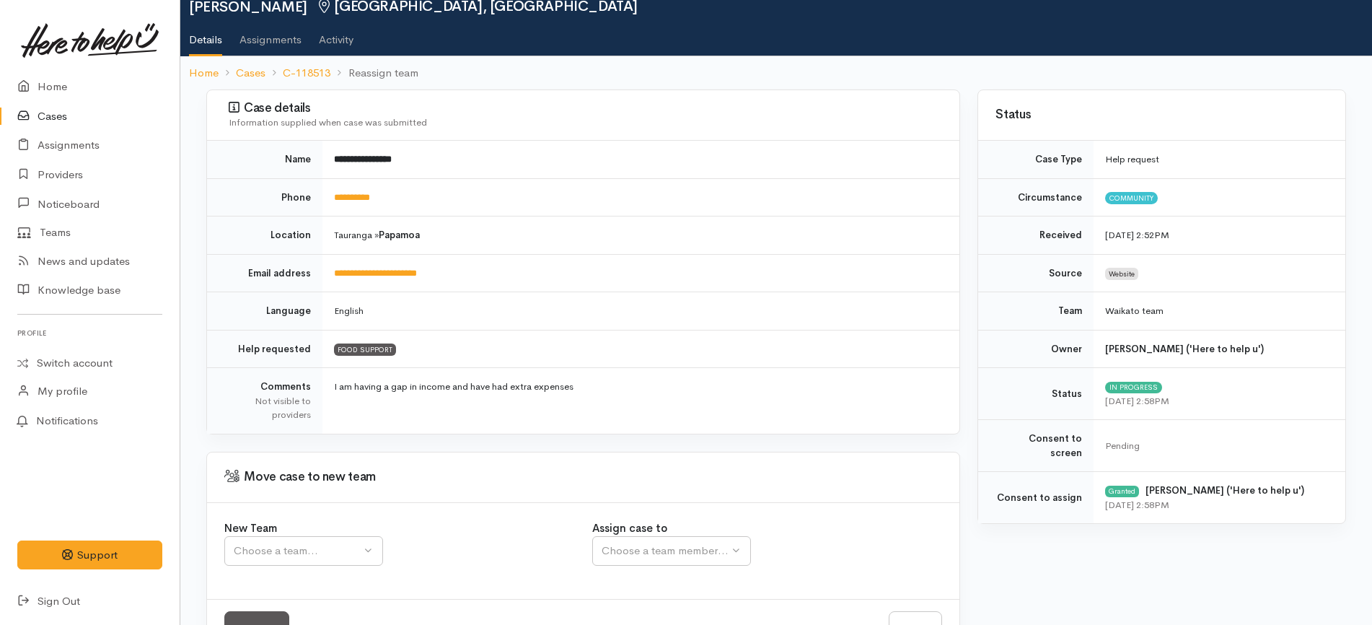
scroll to position [109, 0]
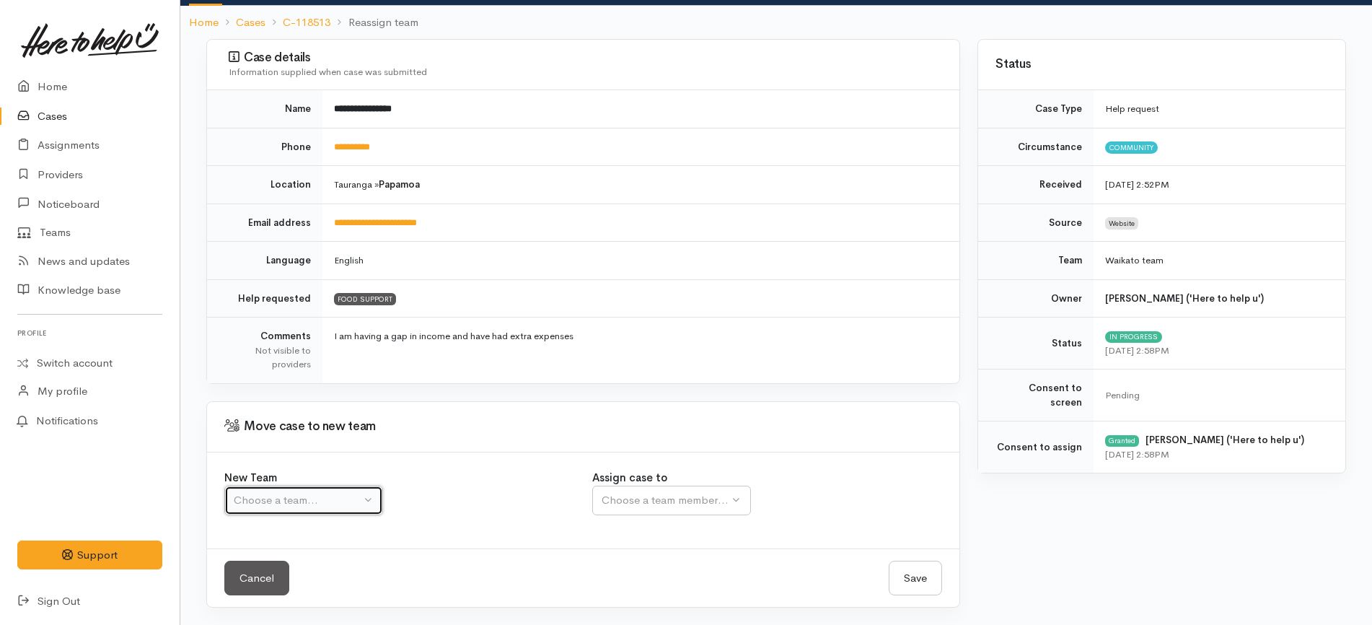
click at [322, 497] on div "Choose a team..." at bounding box center [297, 500] width 127 height 17
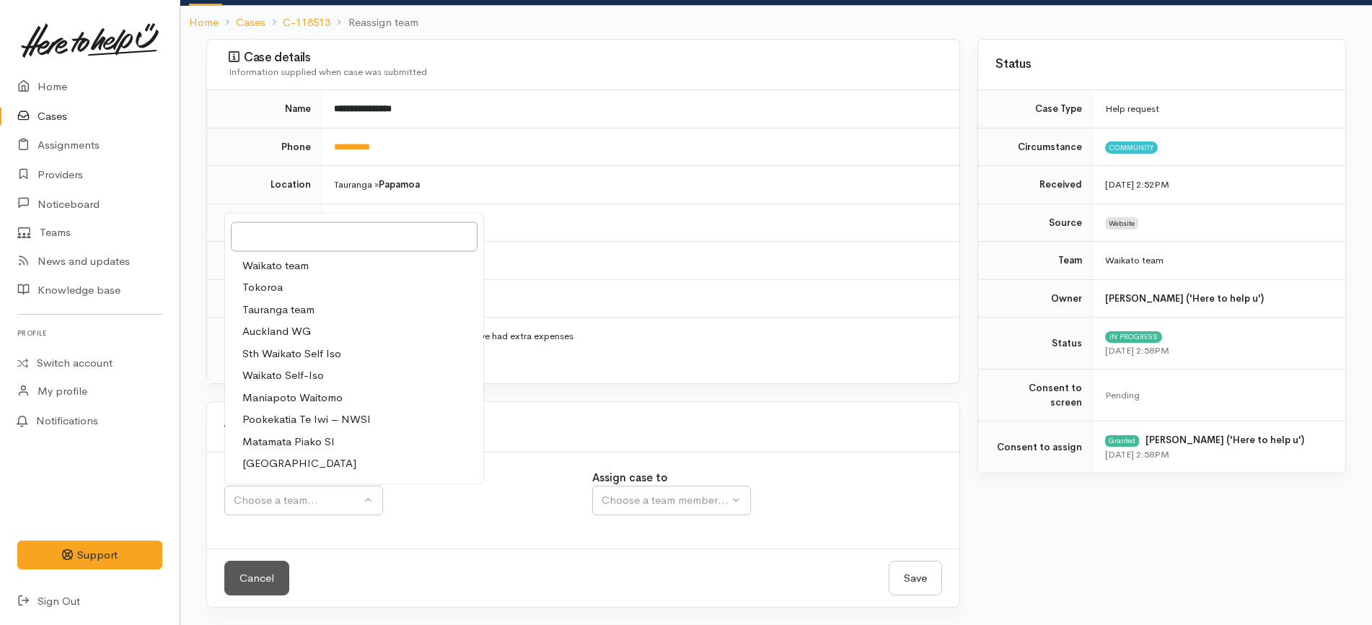
click at [322, 309] on link "Tauranga team" at bounding box center [354, 309] width 258 height 22
select select "3"
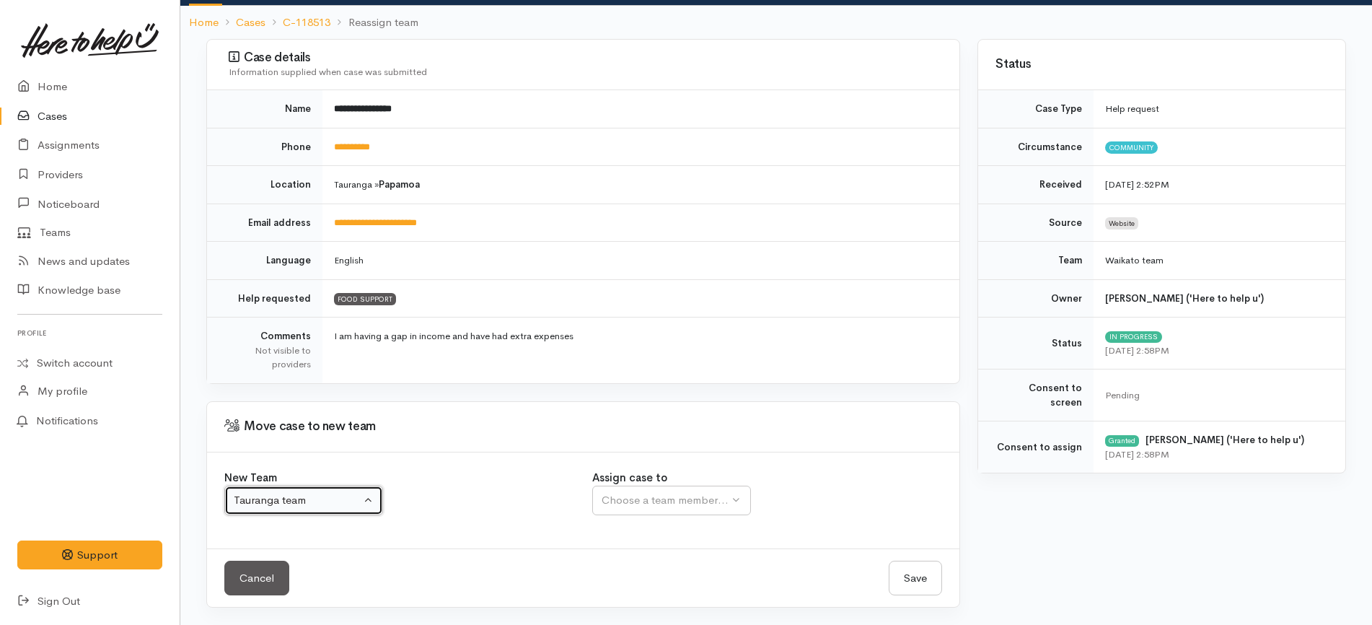
select select
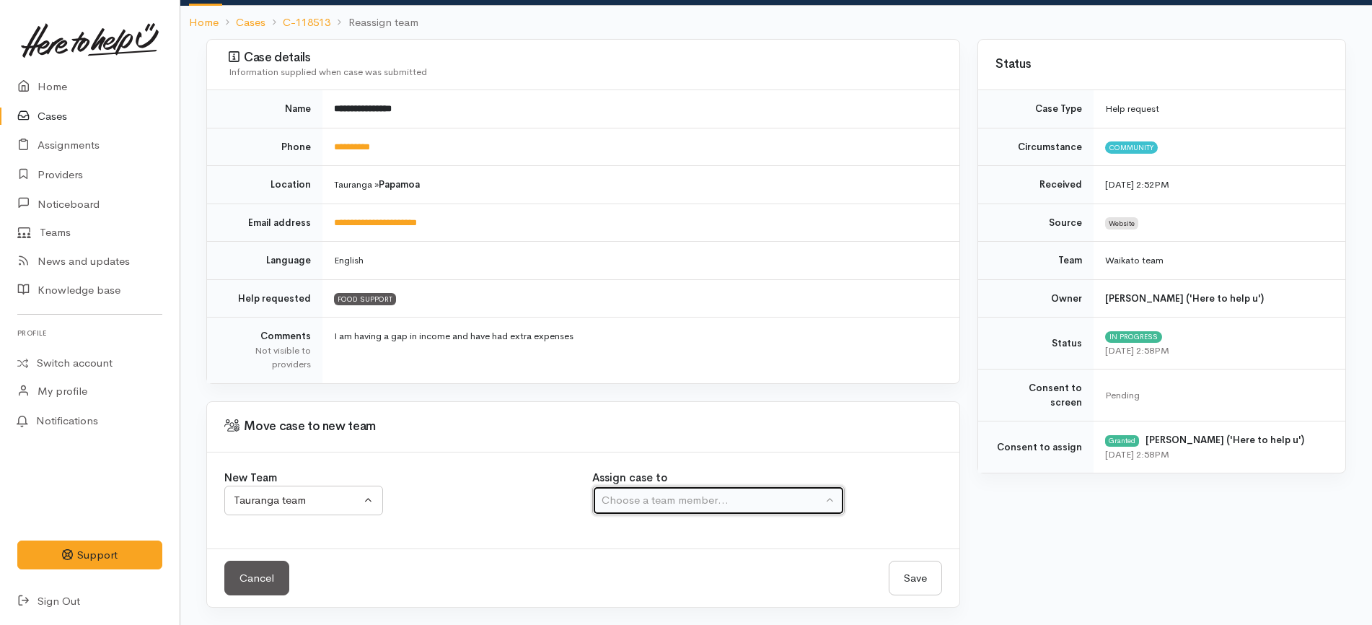
click at [701, 506] on div "Choose a team member..." at bounding box center [711, 500] width 221 height 17
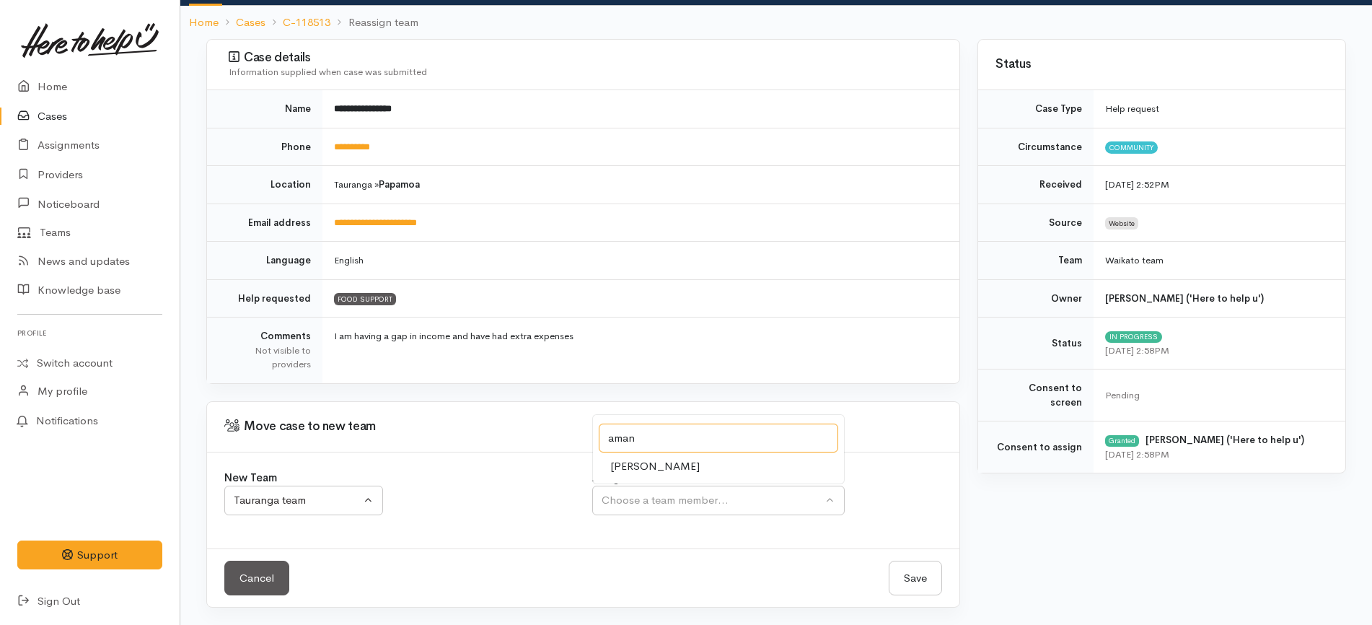
type input "aman"
click at [743, 473] on link "Amanda Gabb" at bounding box center [718, 466] width 251 height 22
select select "205"
click at [909, 575] on button "Save" at bounding box center [915, 577] width 53 height 35
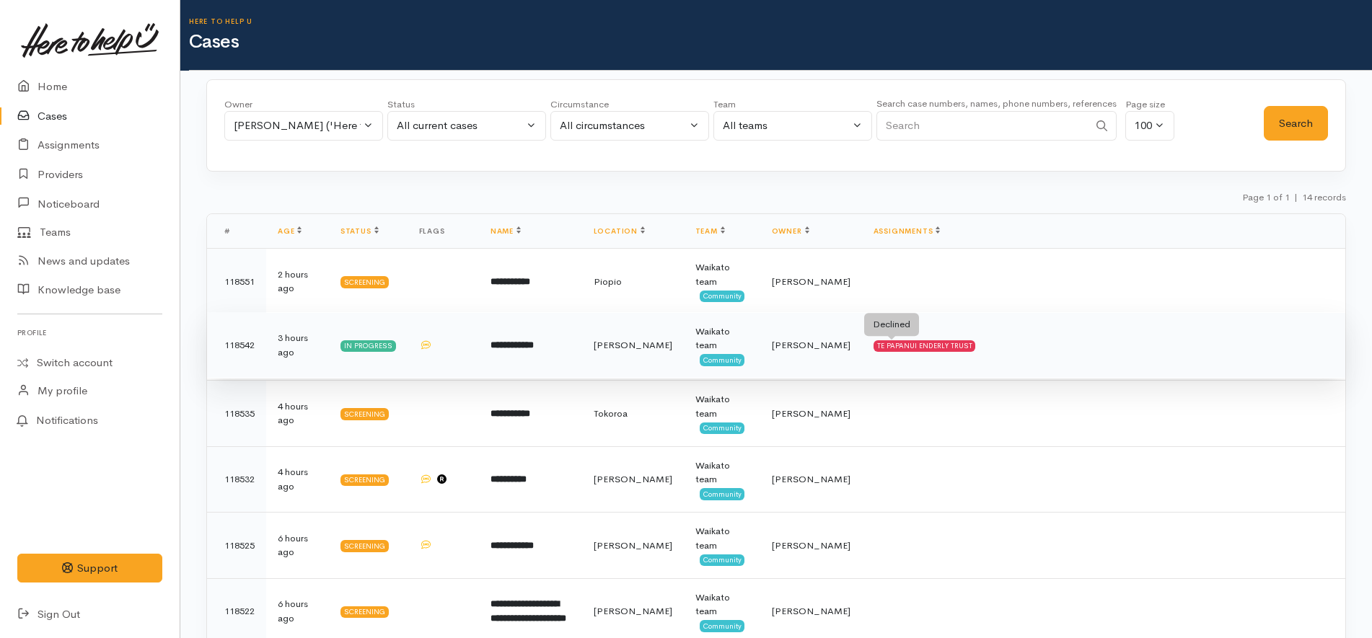
click at [937, 353] on td "TE PAPANUI ENDERLY TRUST" at bounding box center [1103, 345] width 483 height 66
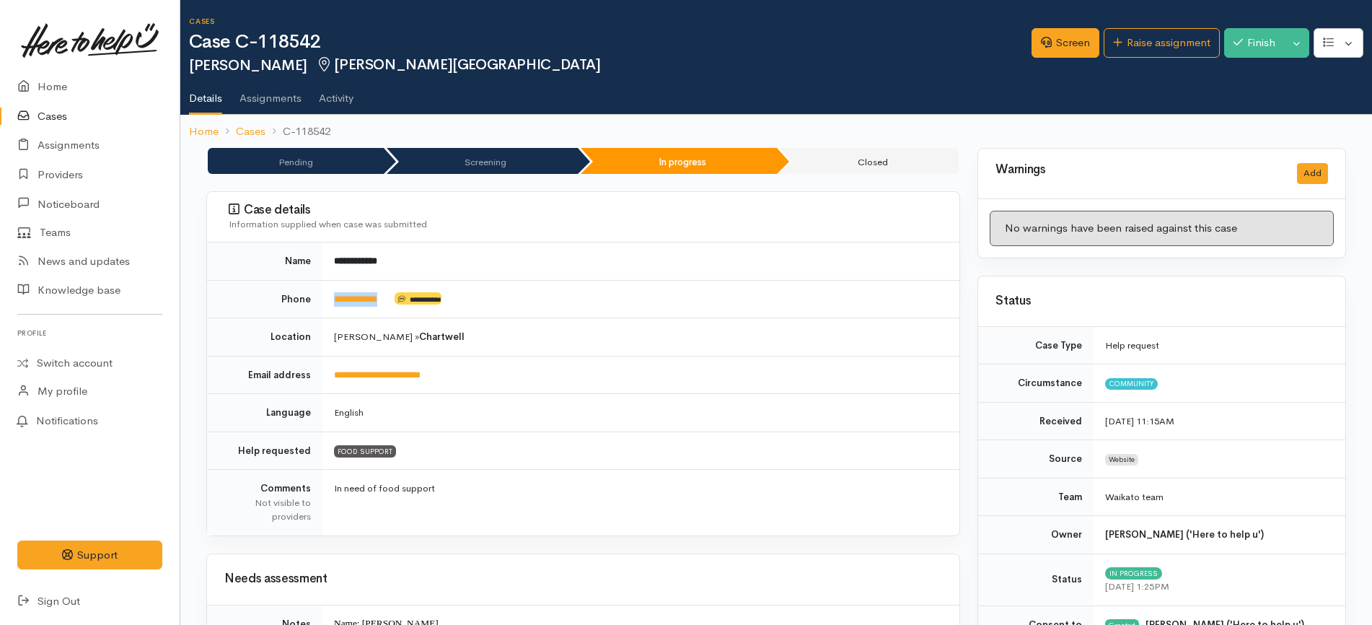
drag, startPoint x: 401, startPoint y: 301, endPoint x: 332, endPoint y: 297, distance: 69.3
click at [332, 297] on td "**********" at bounding box center [640, 299] width 637 height 38
copy td "**********"
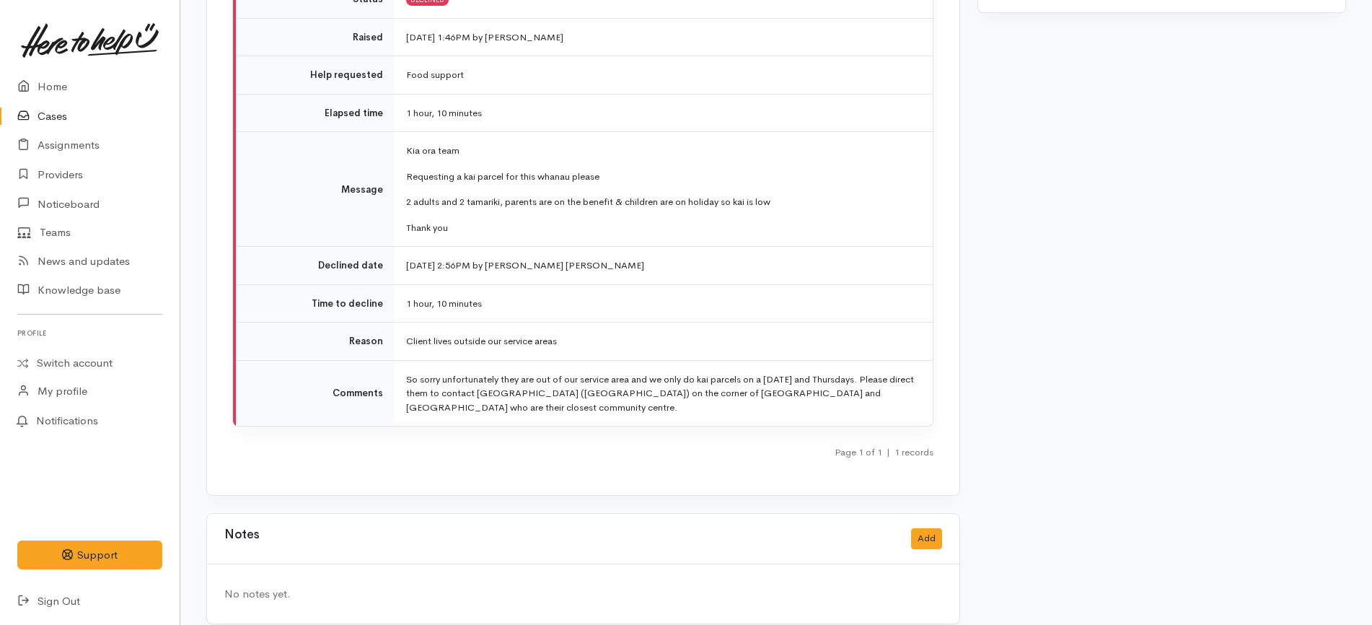
scroll to position [1634, 0]
click at [930, 525] on button "Add" at bounding box center [926, 535] width 31 height 21
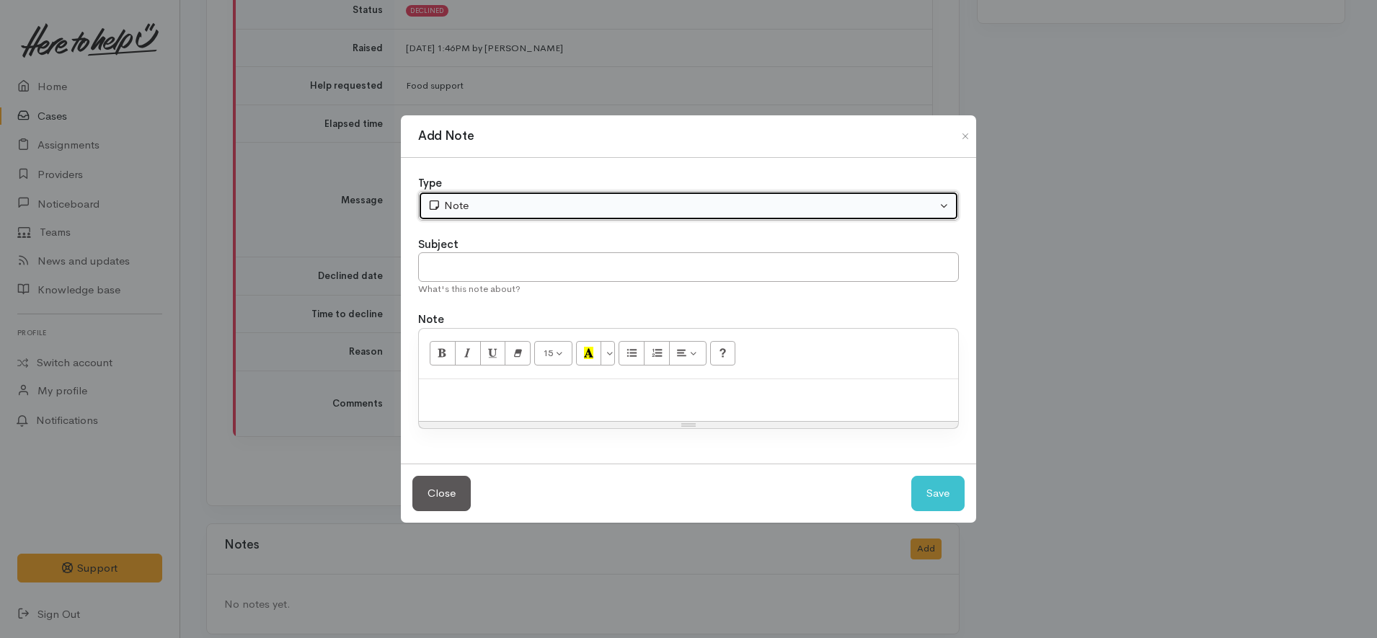
click at [521, 200] on div "Note" at bounding box center [682, 206] width 509 height 17
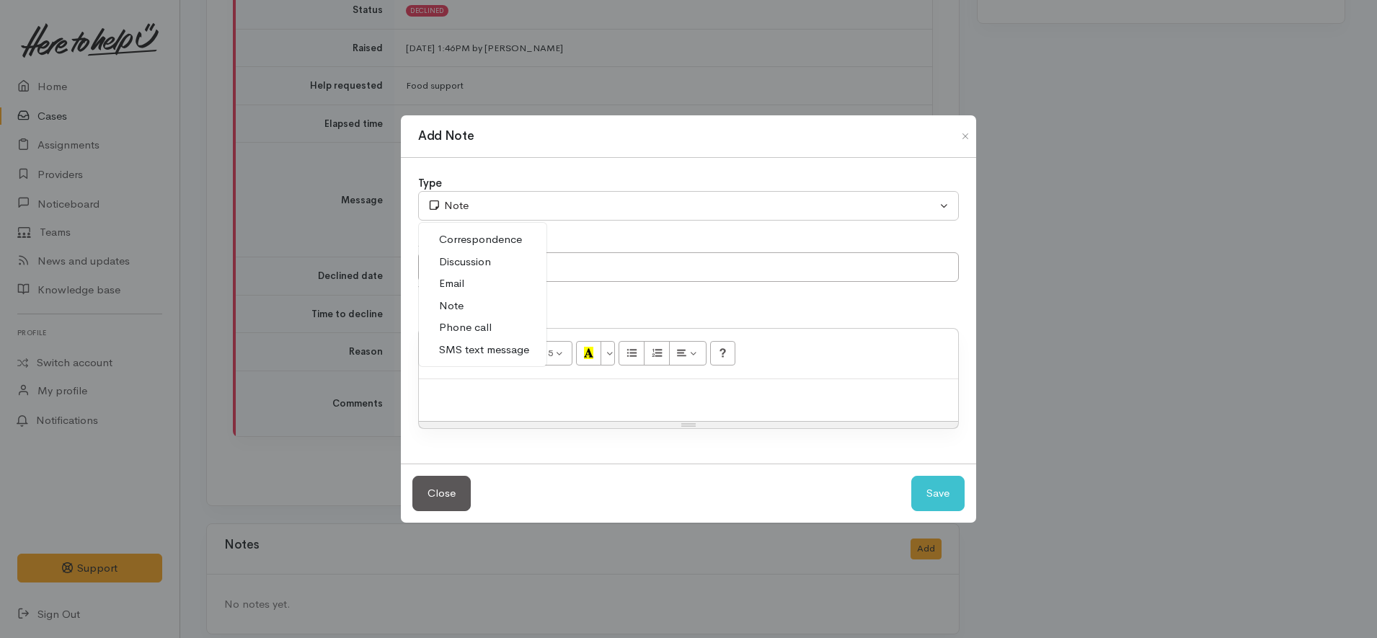
click at [470, 261] on span "Discussion" at bounding box center [465, 262] width 52 height 17
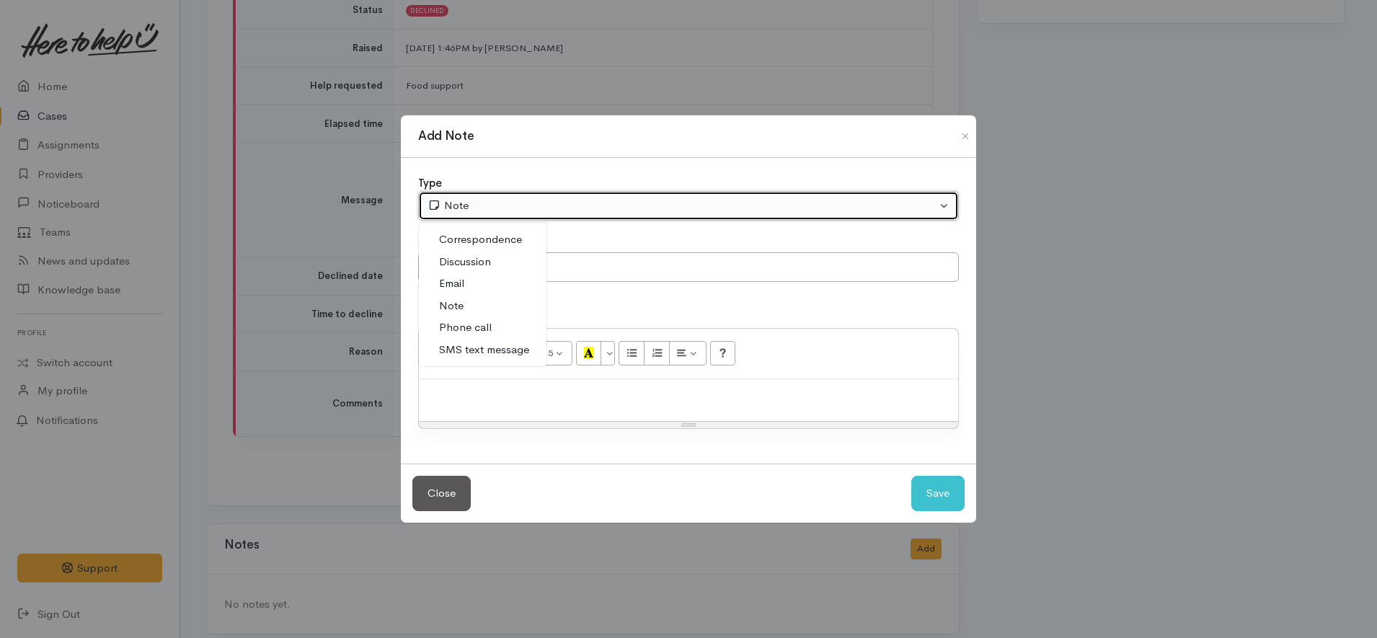
select select "4"
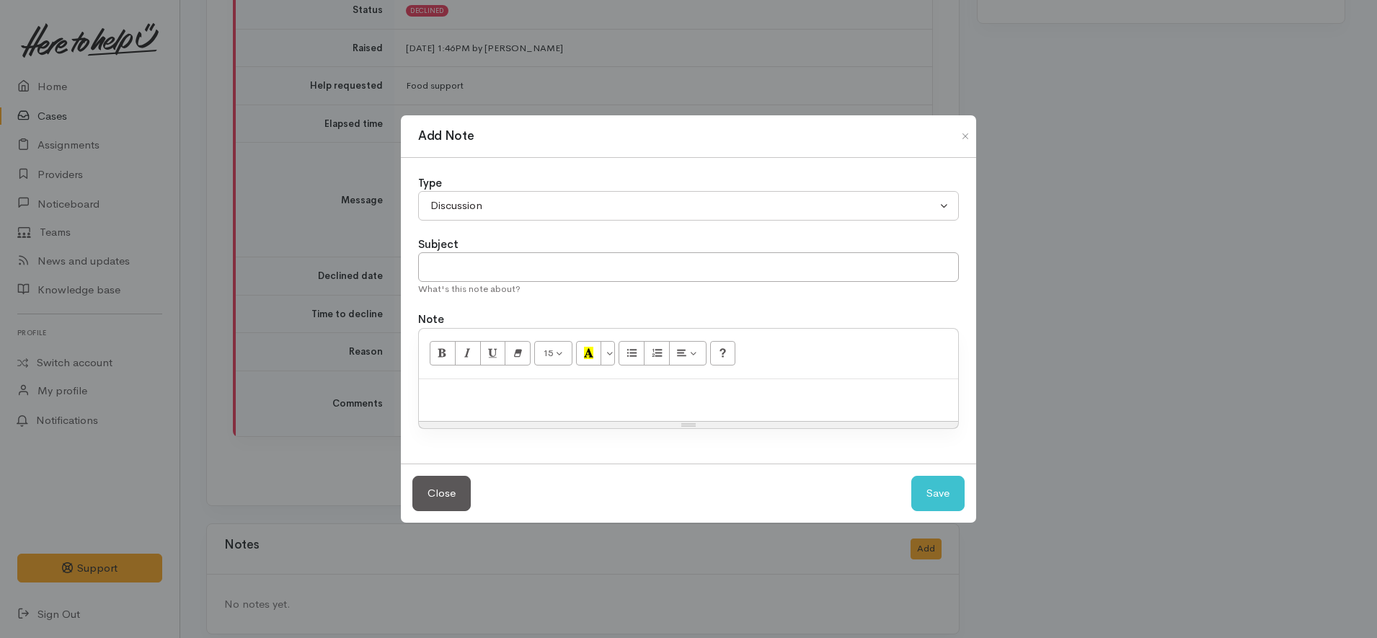
click at [571, 394] on p at bounding box center [688, 395] width 525 height 17
drag, startPoint x: 844, startPoint y: 401, endPoint x: 335, endPoint y: 379, distance: 509.6
click at [335, 379] on div "Add Note Type Correspondence Discussion Email Note Phone call SMS text message …" at bounding box center [688, 319] width 1377 height 638
click at [598, 395] on p "Let the client know that he has to go to Dessert Springs to get a kai parcel" at bounding box center [688, 395] width 525 height 17
click at [613, 397] on p "Let the client know that he has to go to Dessert Springs to get a kai parcel" at bounding box center [688, 395] width 525 height 17
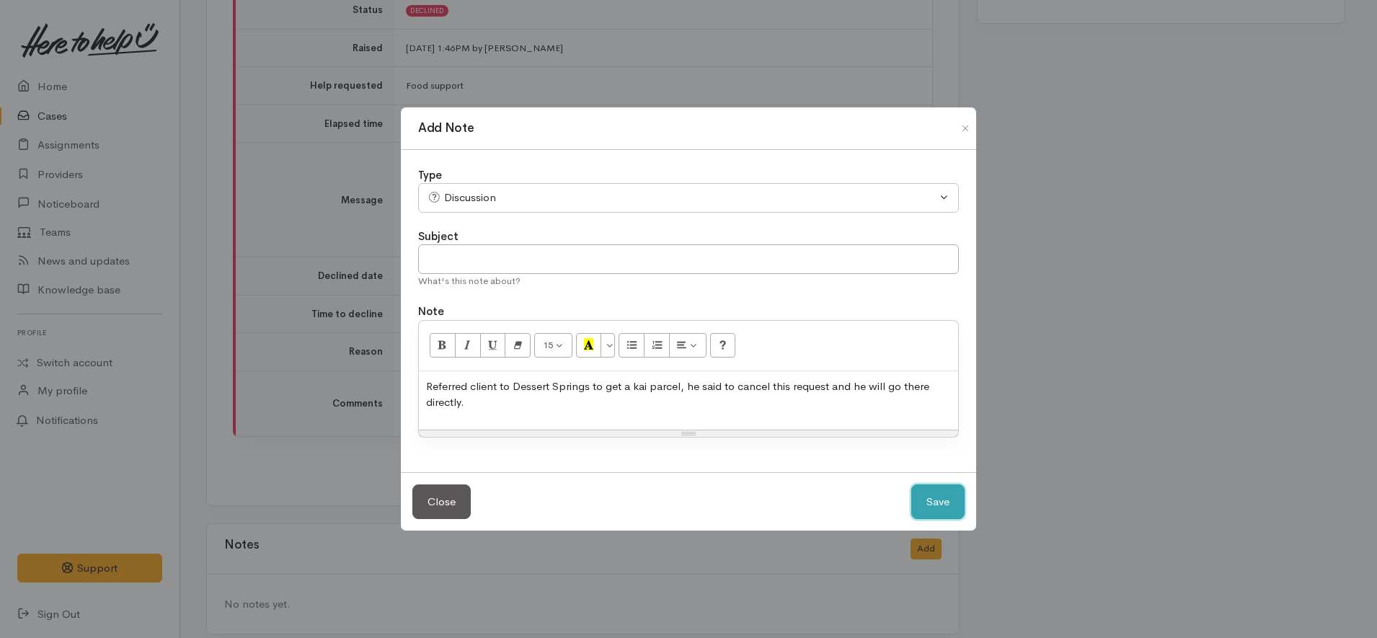
click at [948, 498] on button "Save" at bounding box center [938, 502] width 53 height 35
select select "1"
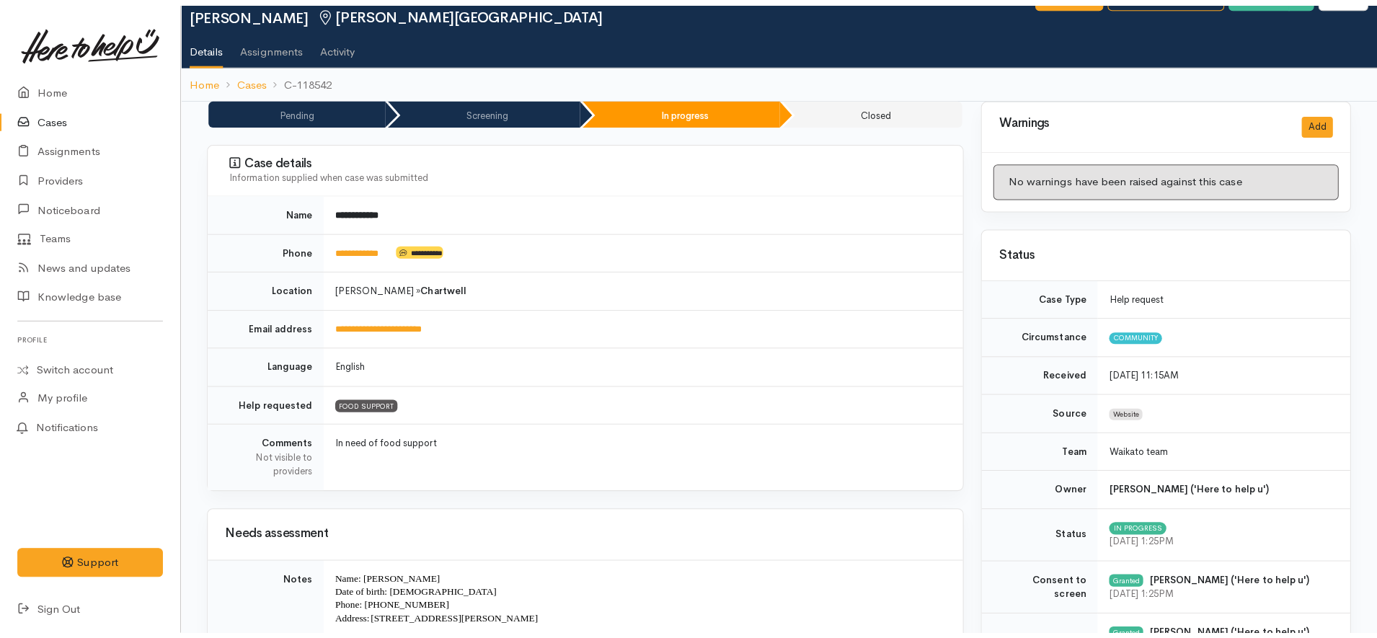
scroll to position [0, 0]
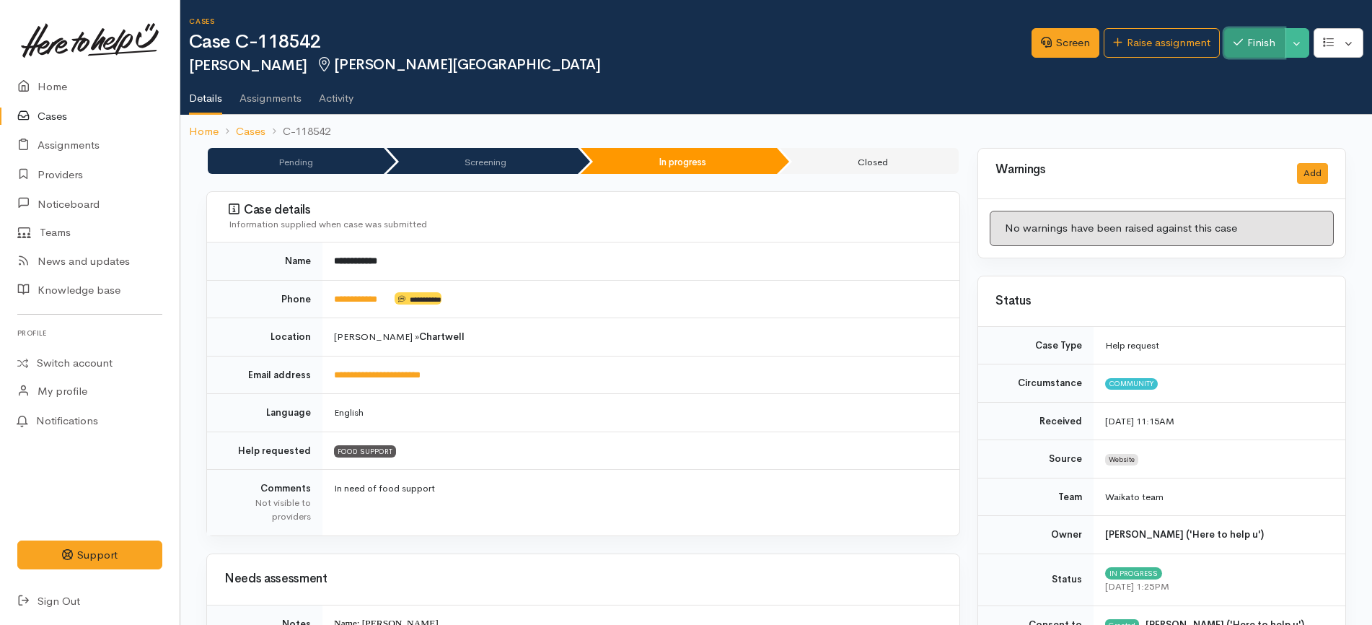
click at [1246, 38] on button "Finish" at bounding box center [1254, 43] width 61 height 30
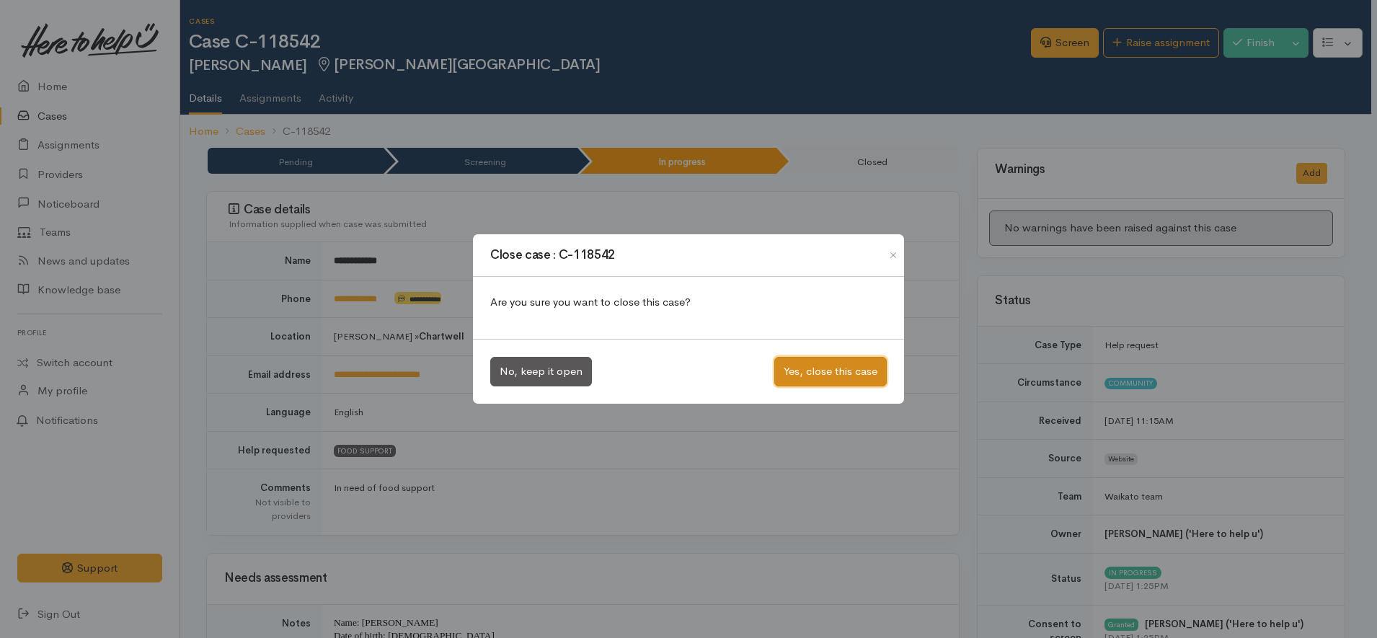
click at [805, 373] on button "Yes, close this case" at bounding box center [831, 372] width 113 height 30
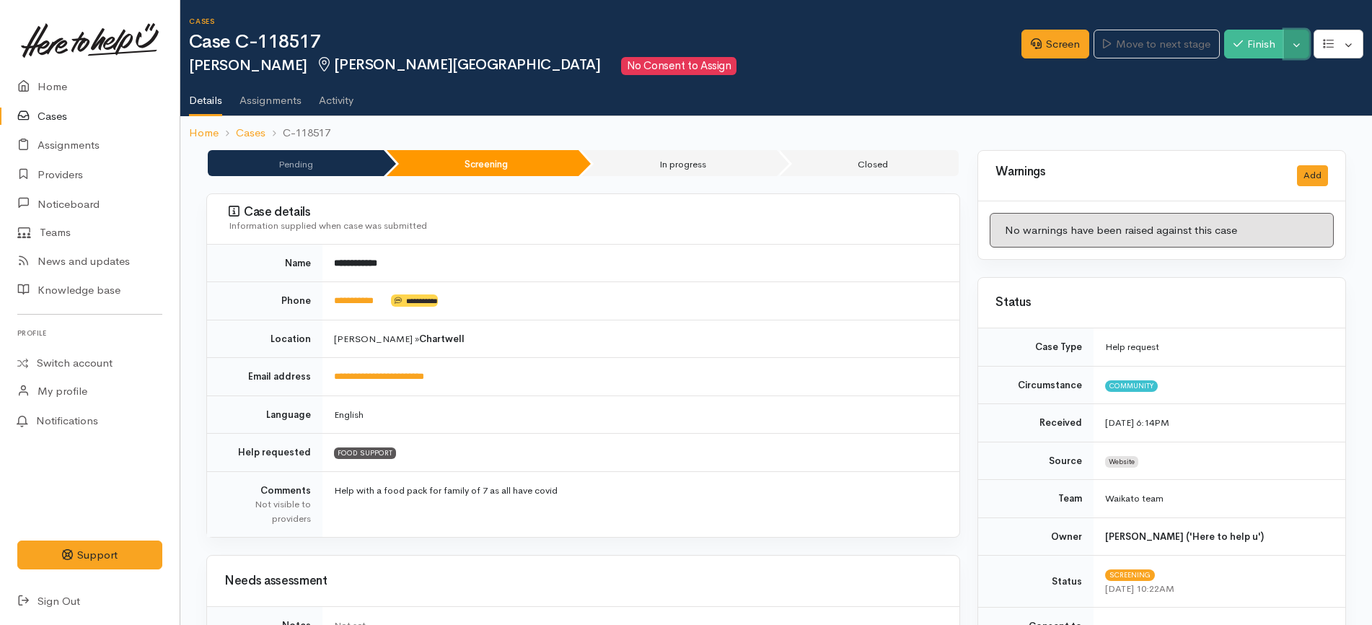
click at [1293, 45] on button "Toggle Dropdown" at bounding box center [1296, 45] width 25 height 30
click at [1235, 105] on link "Cancel" at bounding box center [1251, 100] width 114 height 22
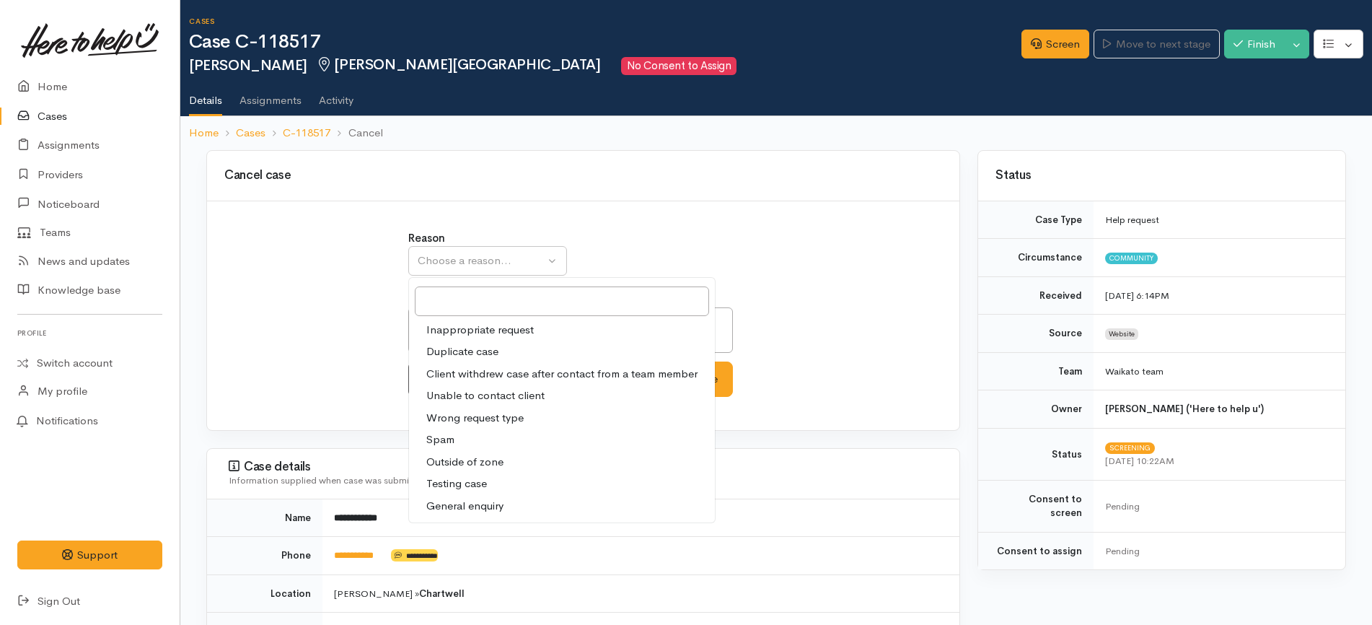
click at [472, 393] on span "Unable to contact client" at bounding box center [485, 395] width 118 height 17
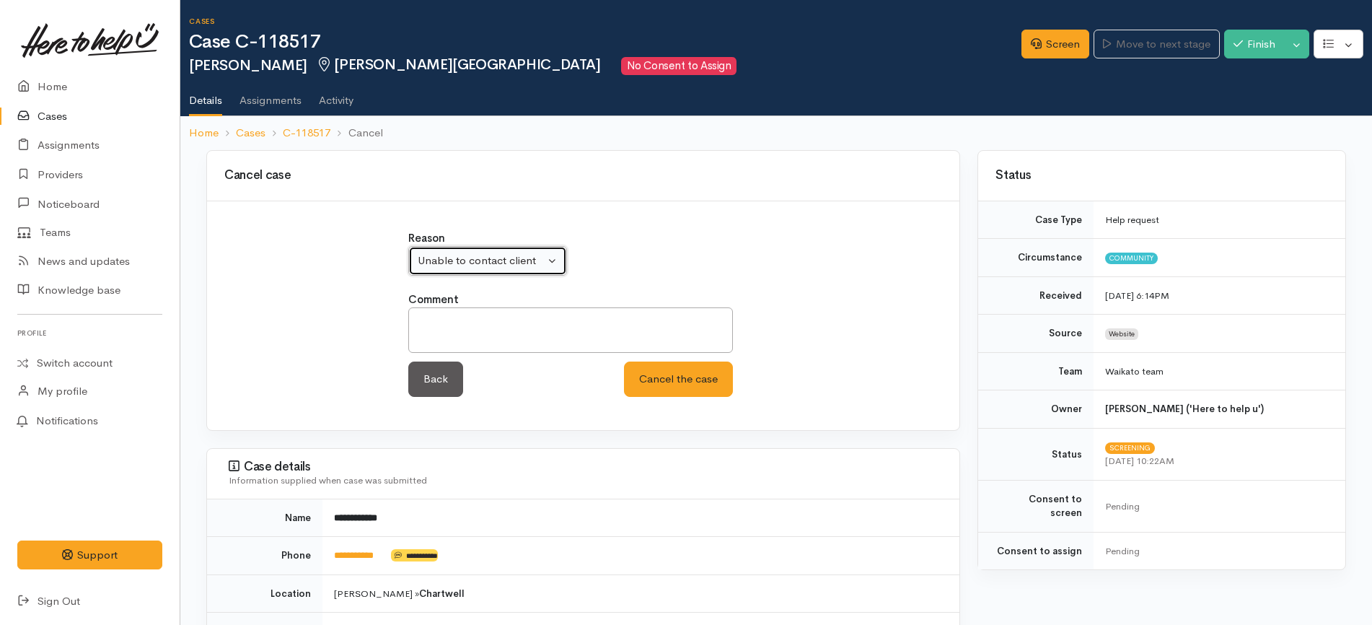
click at [515, 252] on button "Unable to contact client" at bounding box center [487, 261] width 159 height 30
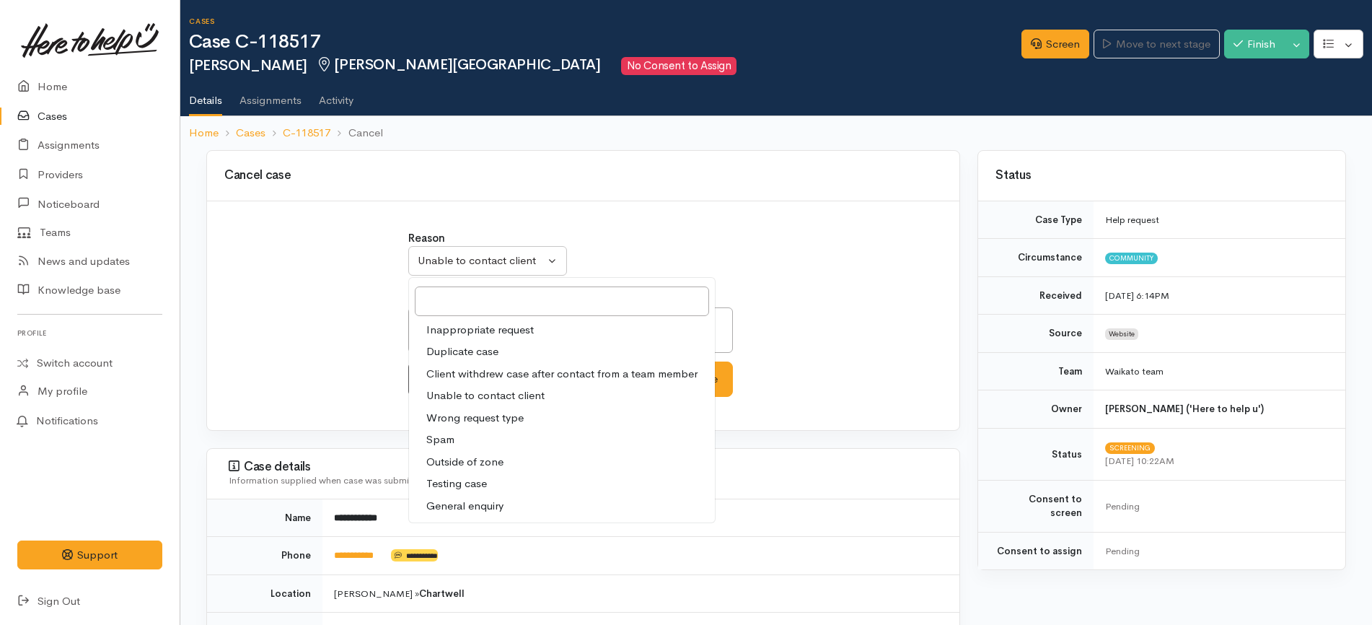
click at [550, 373] on span "Client withdrew case after contact from a team member" at bounding box center [561, 374] width 271 height 17
select select "3"
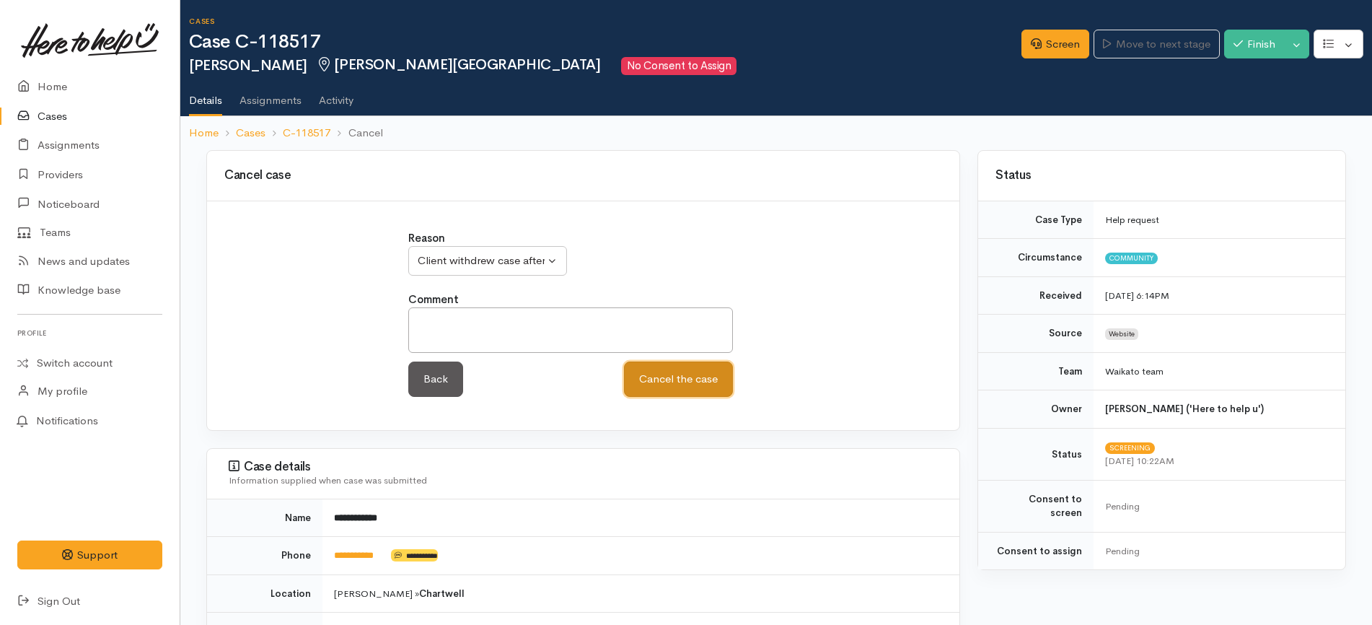
click at [700, 381] on button "Cancel the case" at bounding box center [678, 378] width 109 height 35
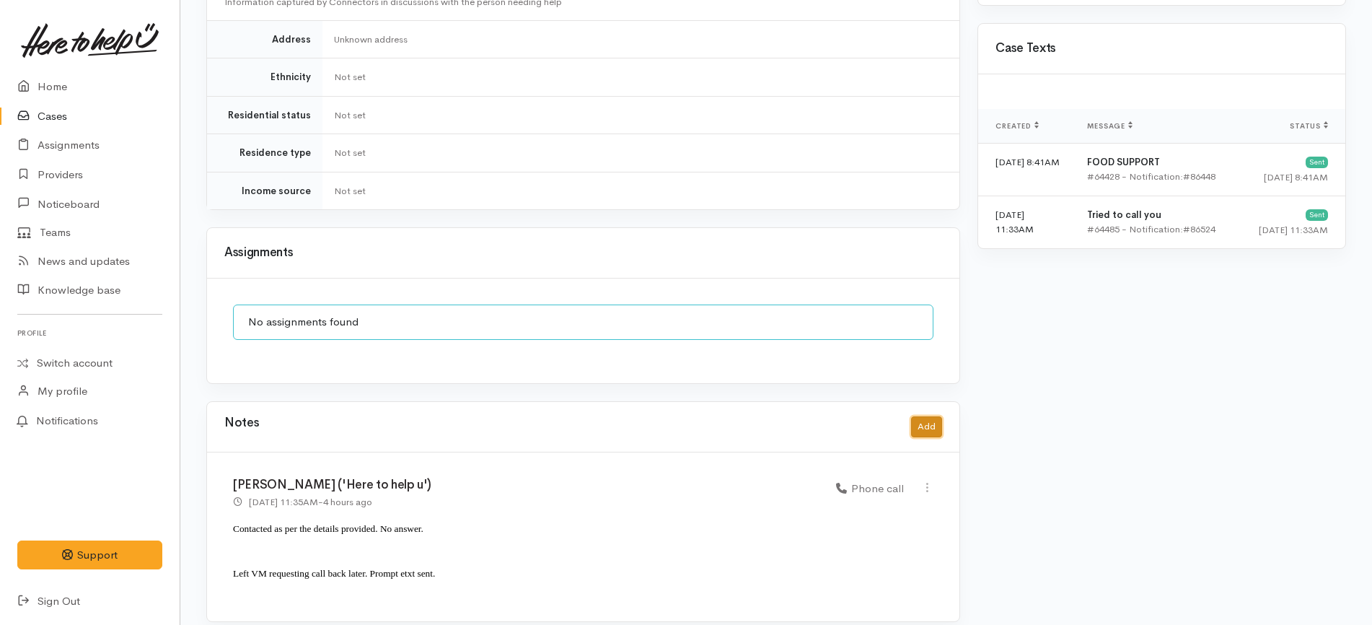
click at [935, 416] on button "Add" at bounding box center [926, 426] width 31 height 21
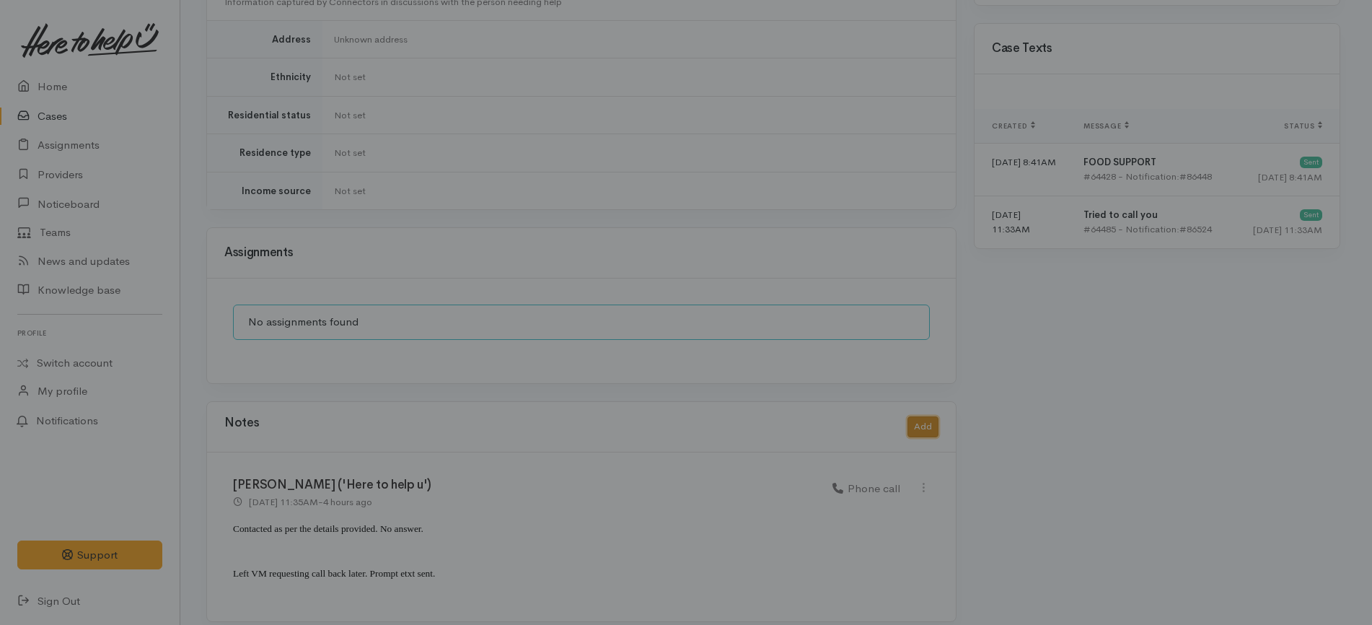
scroll to position [833, 0]
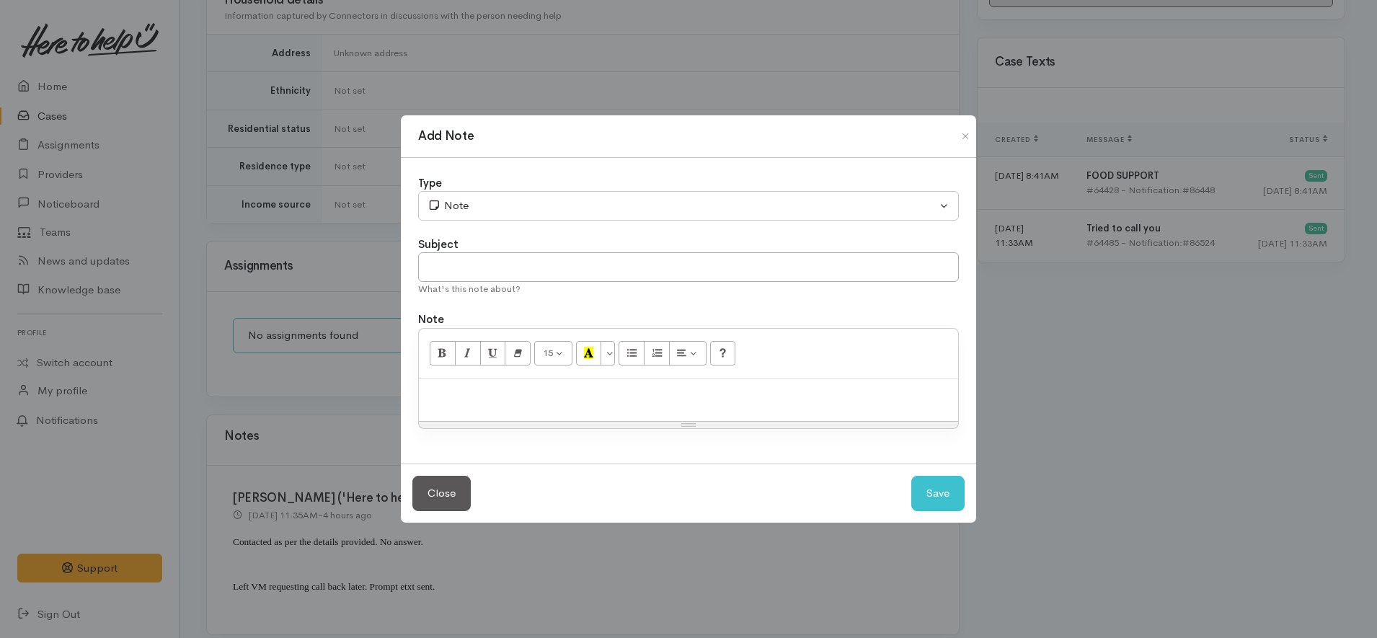
click at [741, 395] on p at bounding box center [688, 395] width 525 height 17
click at [755, 393] on p "Client withdrew as he doesnt have a decline letter and cannot get one due to ha…" at bounding box center [688, 395] width 525 height 17
click at [676, 395] on p "Client withdrew as he doesnt have a decline letter and cannot get anyone to pic…" at bounding box center [688, 395] width 525 height 17
click at [906, 396] on p "Client withdrew as he doesnt have a decline letter and cannot get anyone to pic…" at bounding box center [688, 395] width 525 height 17
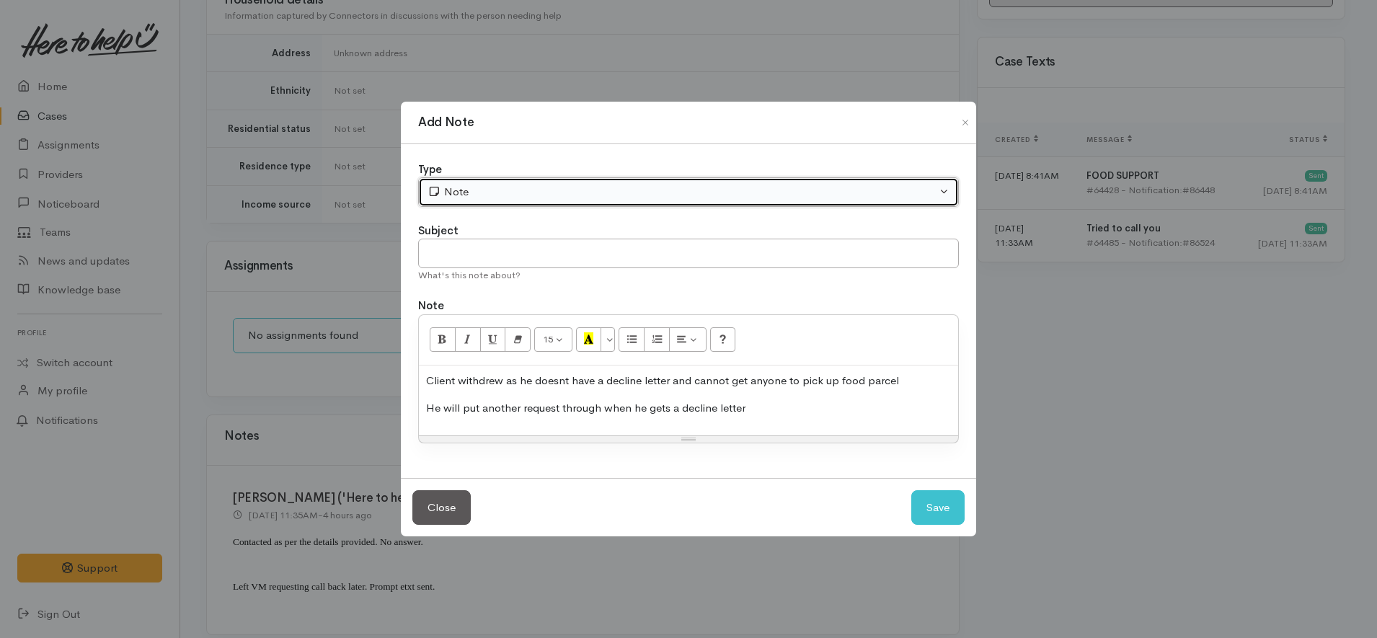
click at [457, 191] on div "Note" at bounding box center [682, 192] width 509 height 17
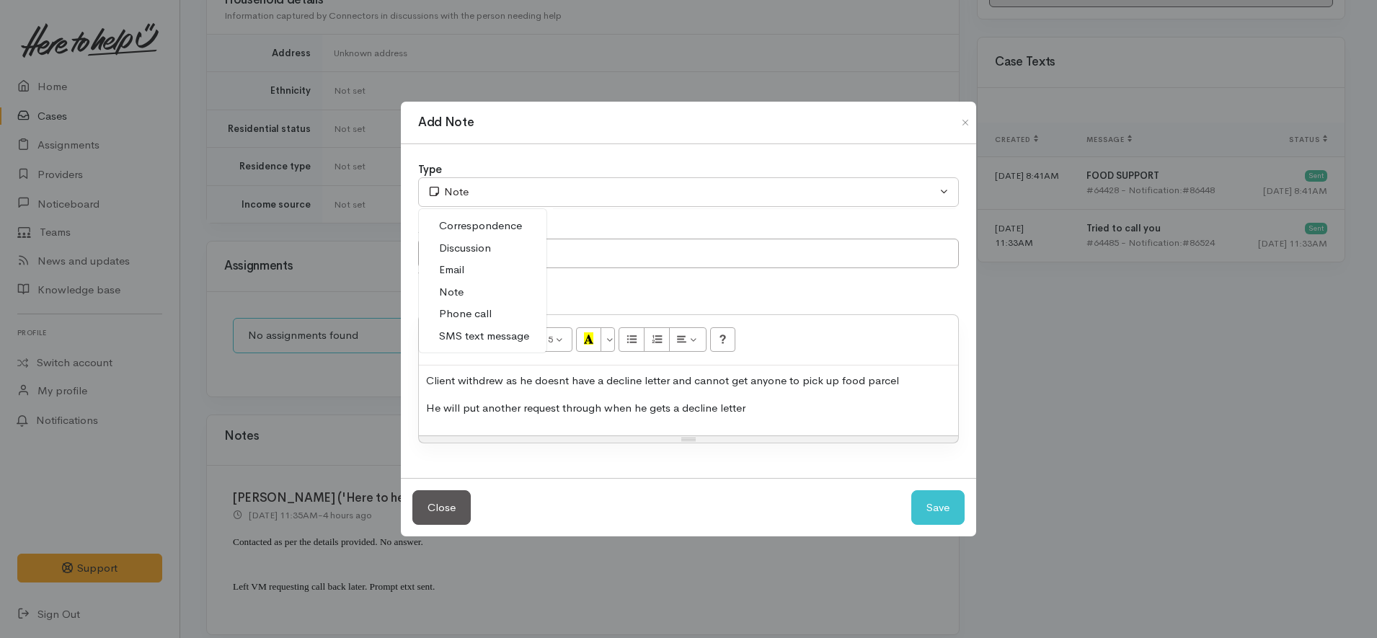
click at [521, 245] on link "Discussion" at bounding box center [483, 248] width 128 height 22
click at [950, 512] on button "Save" at bounding box center [938, 507] width 53 height 35
select select "1"
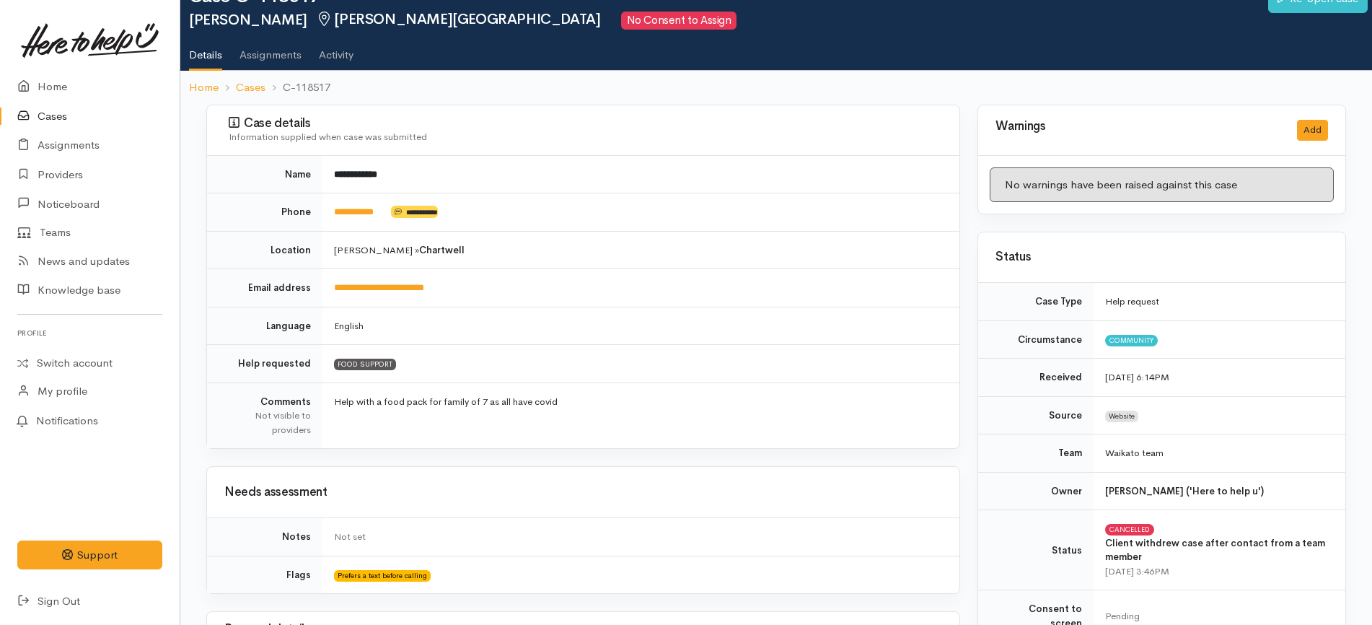
scroll to position [0, 0]
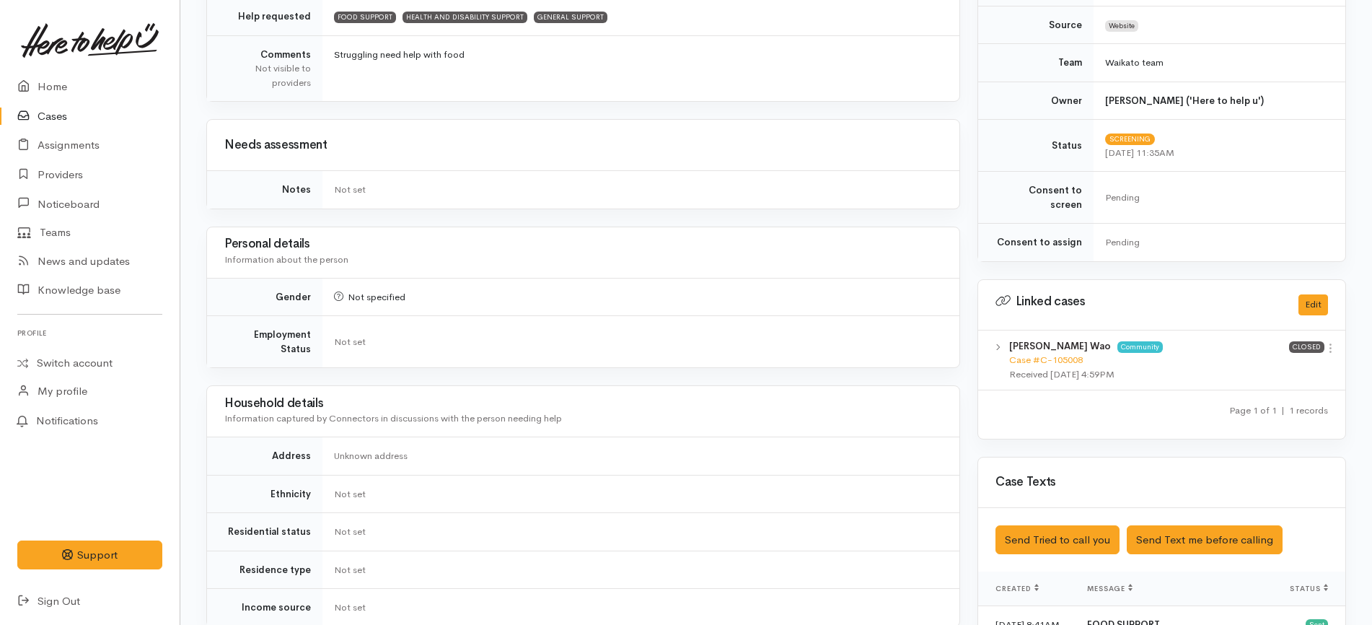
scroll to position [131, 0]
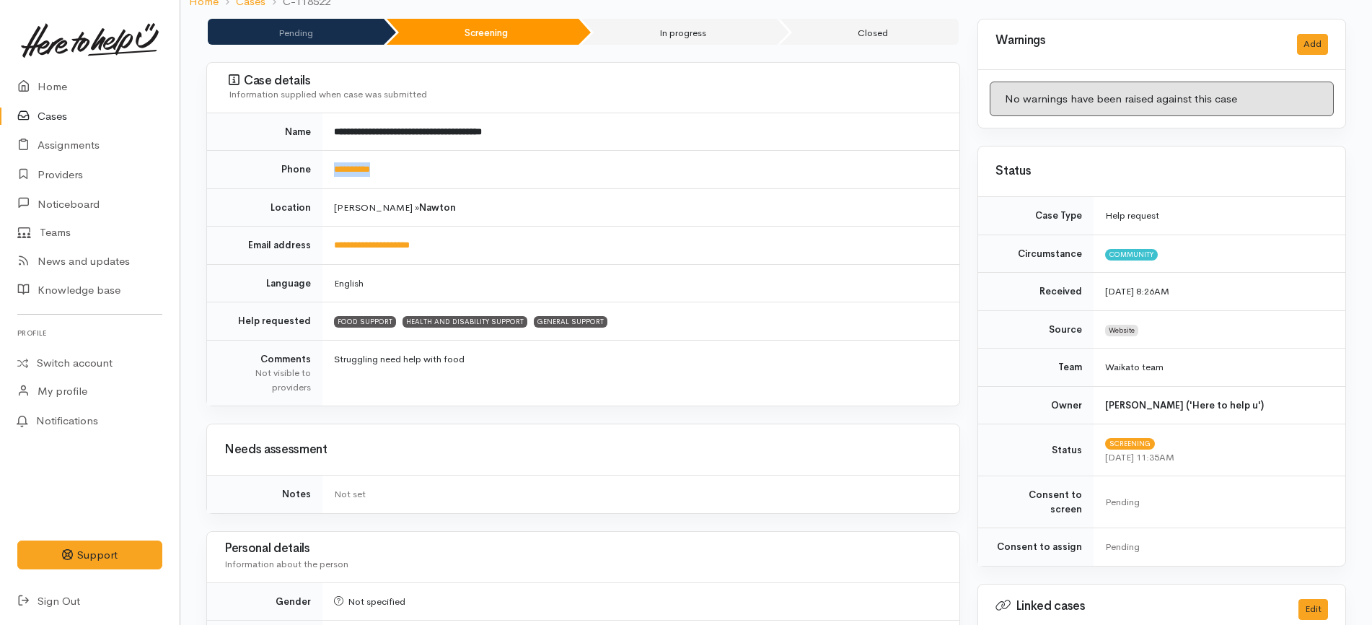
drag, startPoint x: 394, startPoint y: 180, endPoint x: 328, endPoint y: 163, distance: 68.4
click at [328, 163] on td "**********" at bounding box center [640, 170] width 637 height 38
copy link "**********"
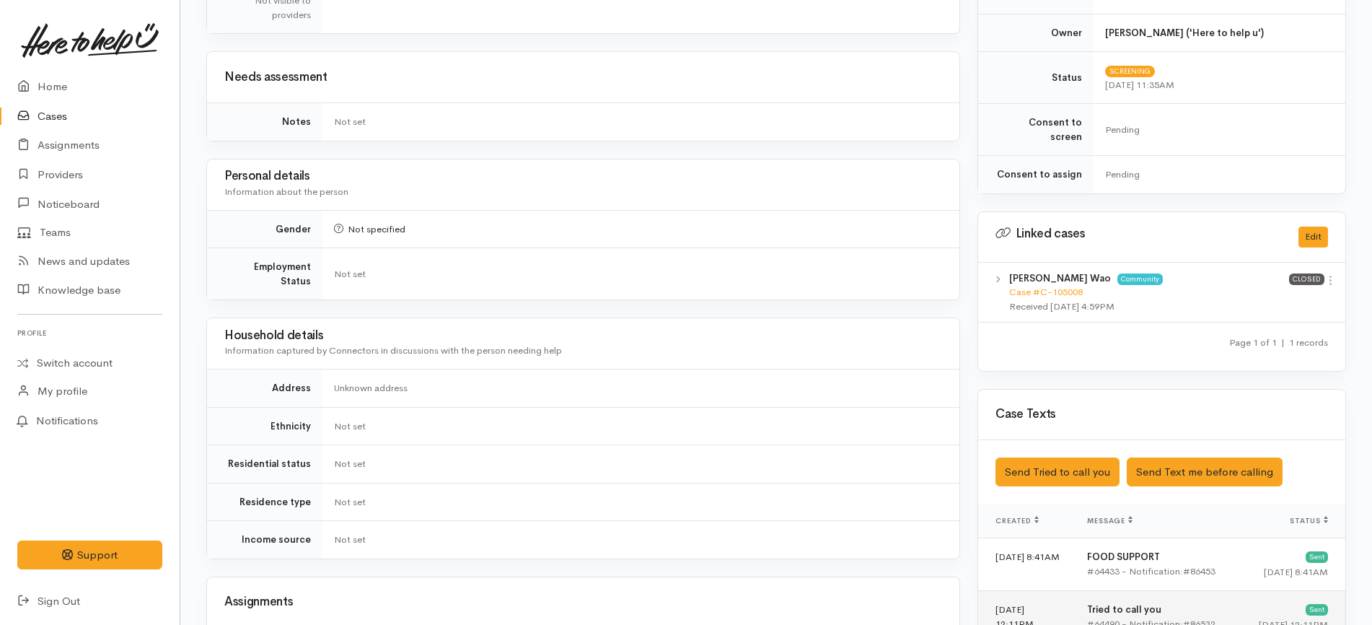
scroll to position [762, 0]
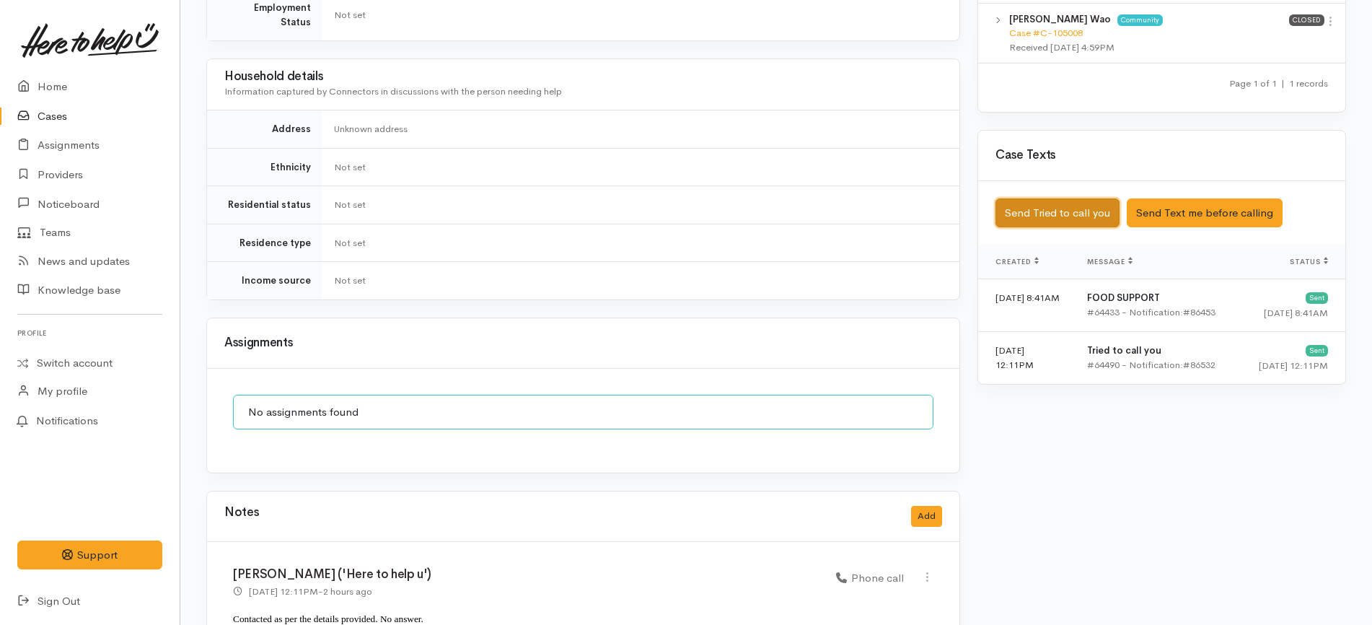
click at [1083, 204] on button "Send Tried to call you" at bounding box center [1057, 213] width 124 height 30
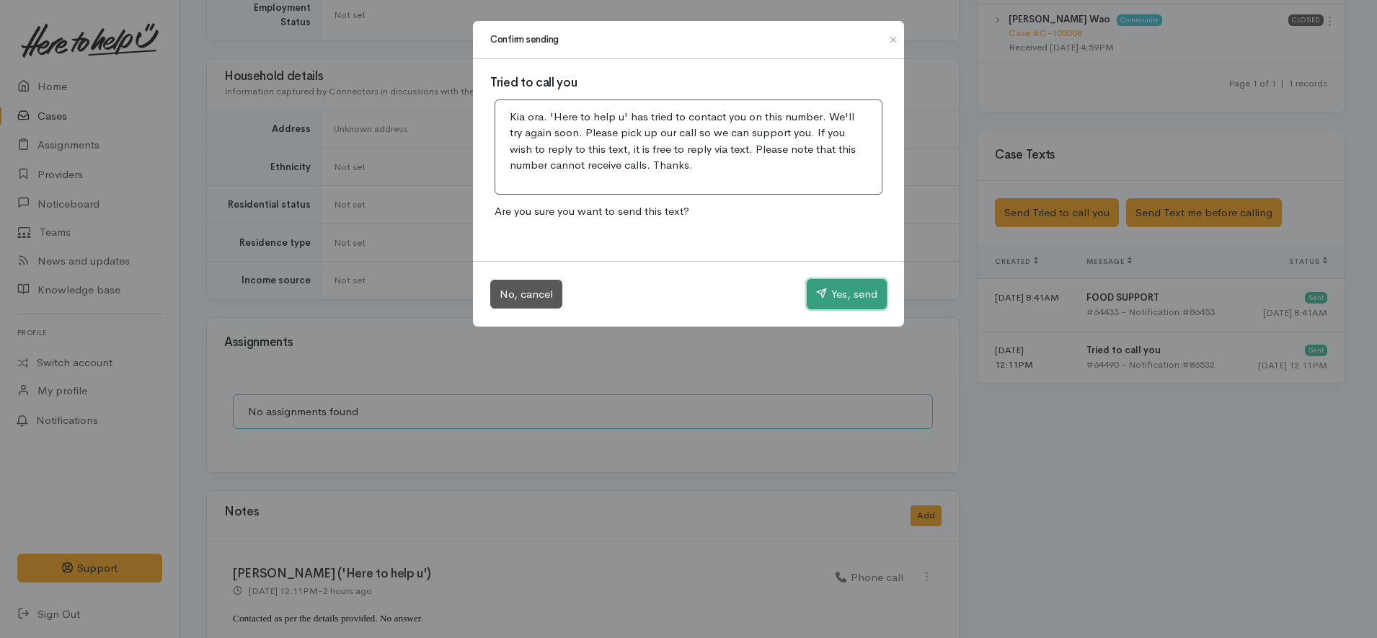
click at [862, 286] on button "Yes, send" at bounding box center [847, 294] width 80 height 30
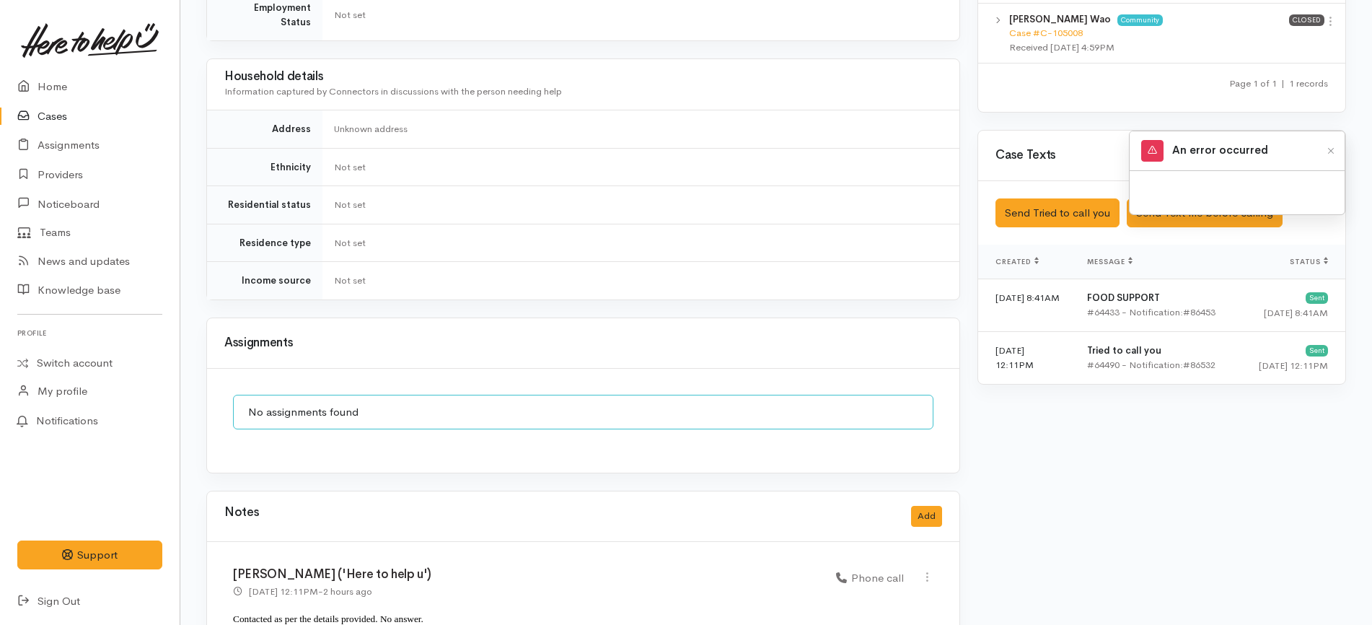
click at [555, 431] on div "No assignments found" at bounding box center [583, 421] width 752 height 105
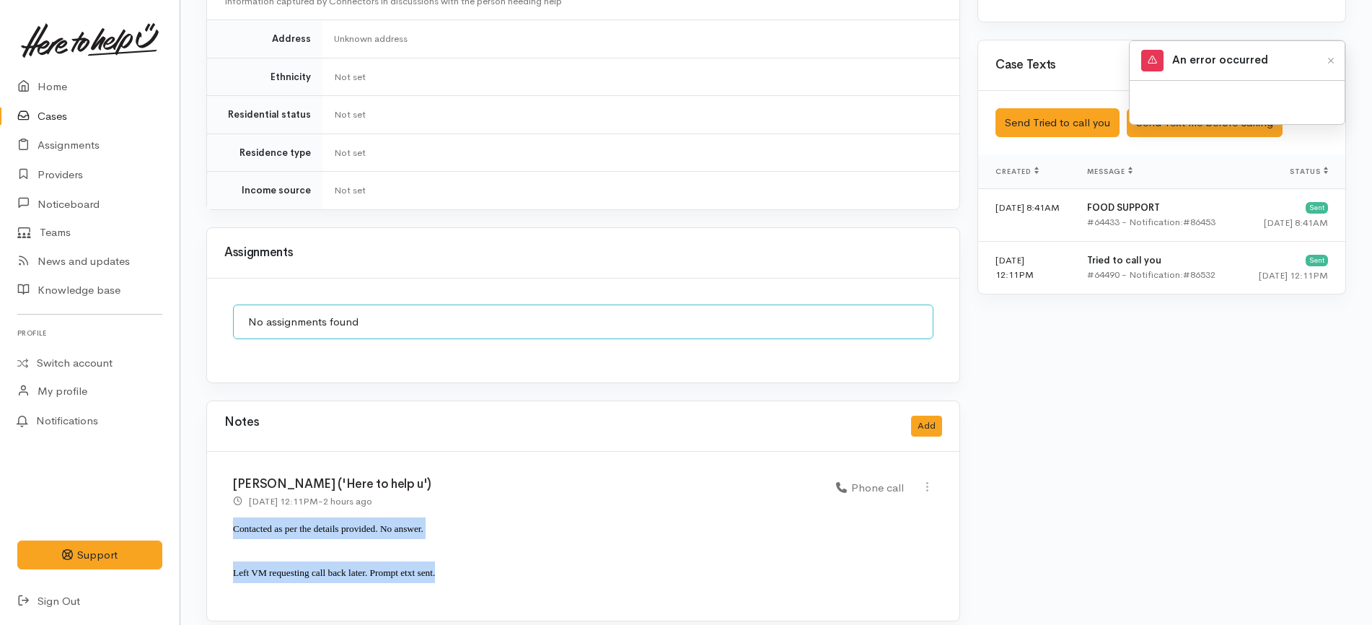
drag, startPoint x: 447, startPoint y: 570, endPoint x: 225, endPoint y: 519, distance: 228.0
click at [225, 519] on div "[PERSON_NAME] ('Here to help u') [DATE] 12:11PM - 2 hours ago Phone call" at bounding box center [583, 535] width 752 height 169
copy div "Contacted as per the details provided. No answer. Left VM requesting call back …"
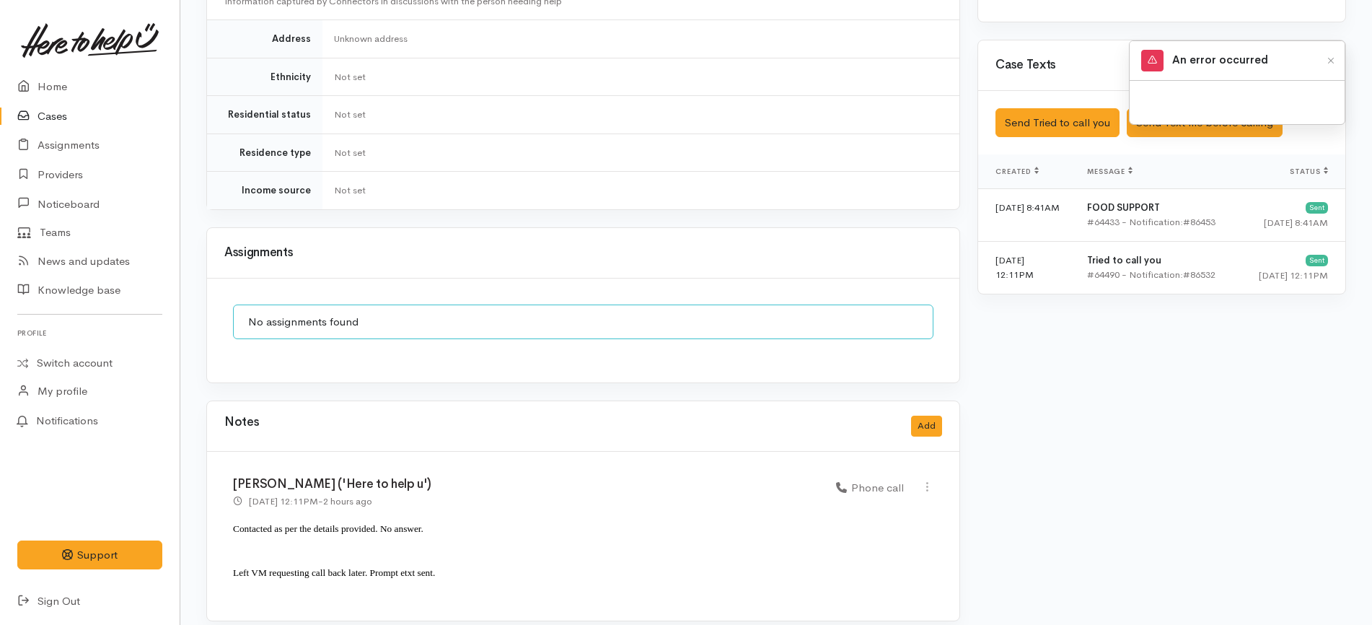
click at [909, 411] on div "Notes Add" at bounding box center [583, 426] width 718 height 30
click at [920, 415] on button "Add" at bounding box center [926, 425] width 31 height 21
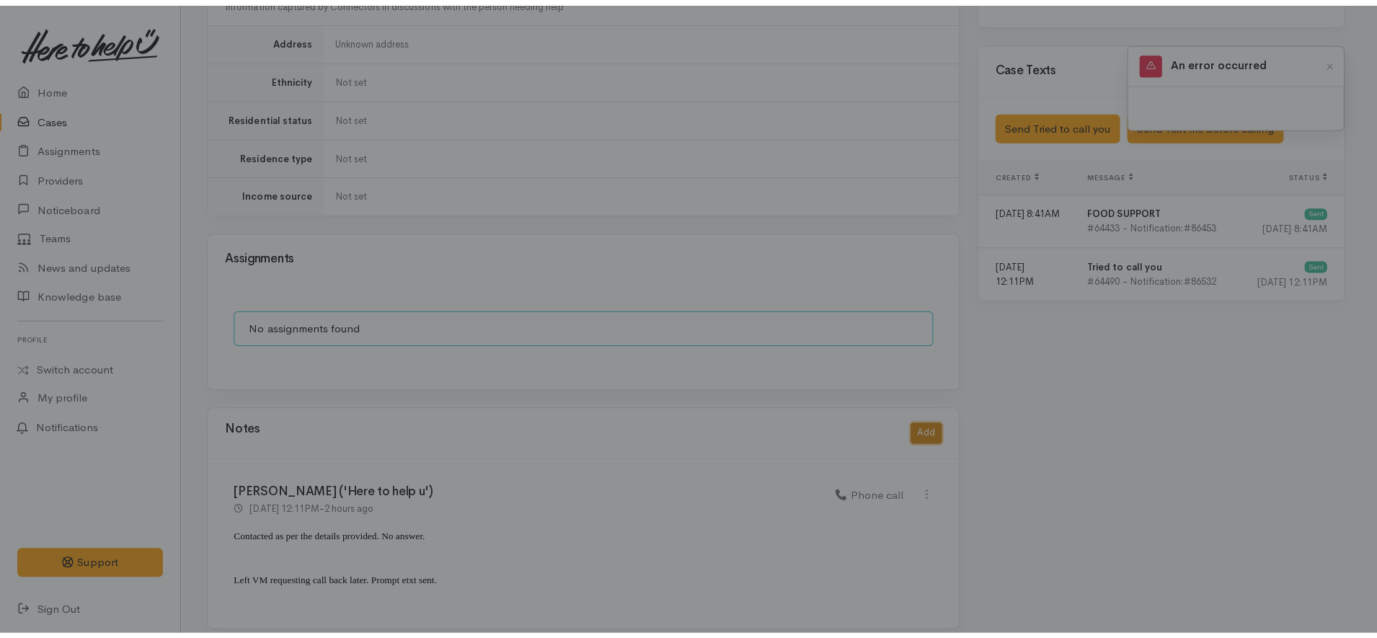
scroll to position [839, 0]
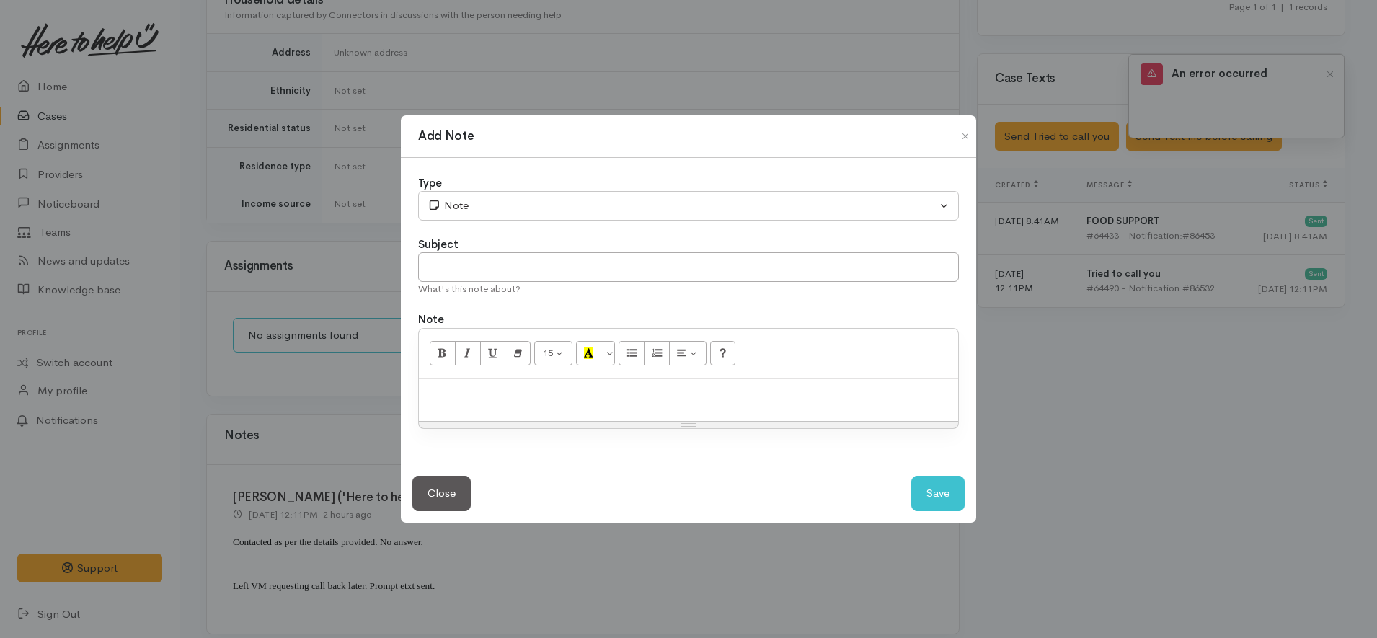
click at [715, 404] on div at bounding box center [688, 400] width 539 height 43
paste div
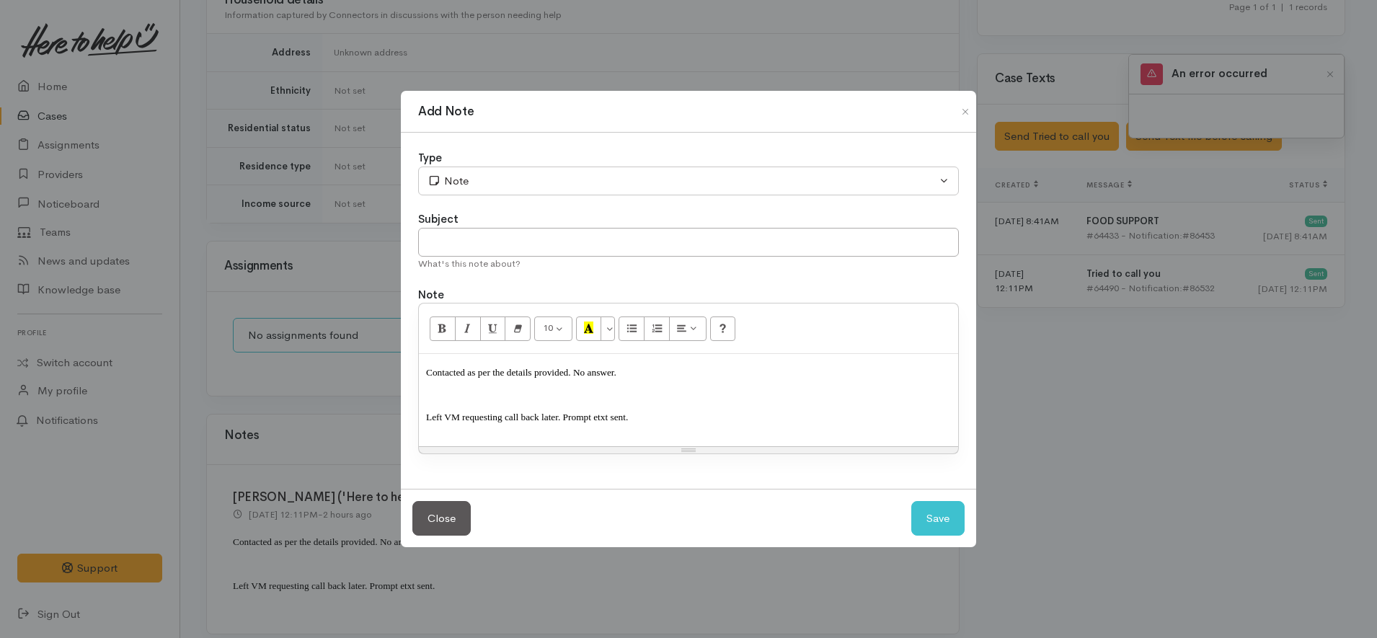
click at [547, 420] on span "Left VM requesting call back later. Prompt etxt sent." at bounding box center [527, 417] width 202 height 11
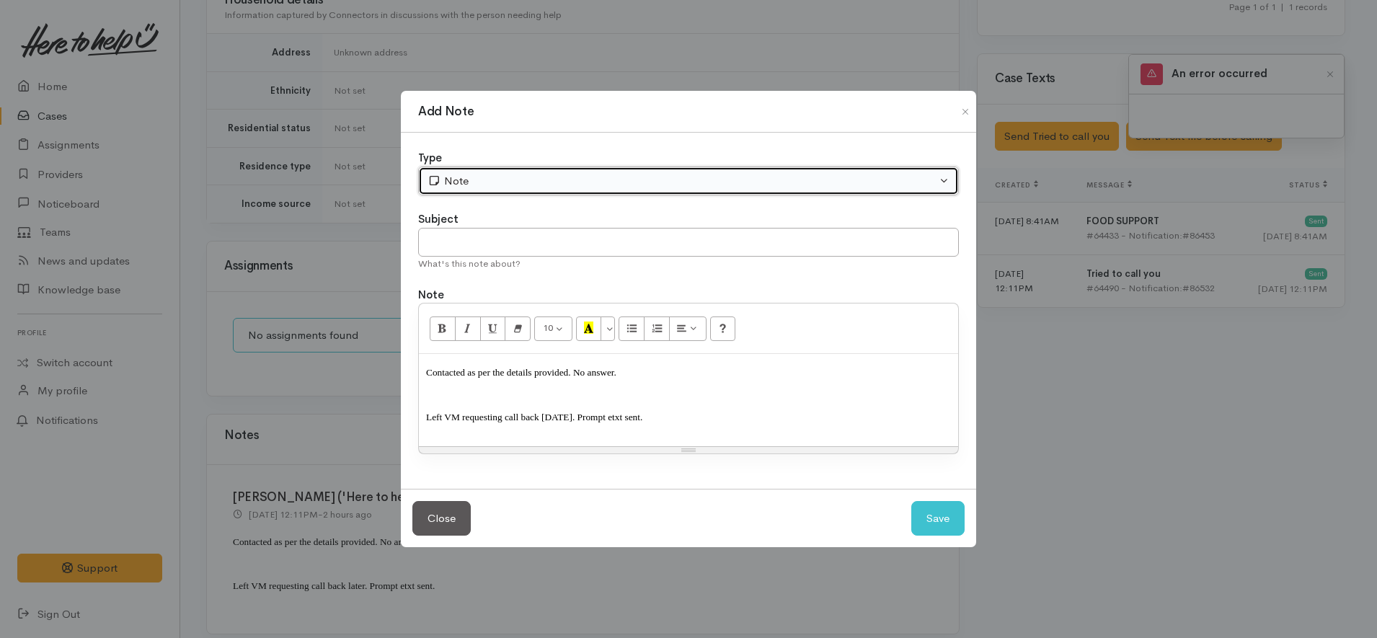
click at [560, 172] on button "Note" at bounding box center [688, 182] width 541 height 30
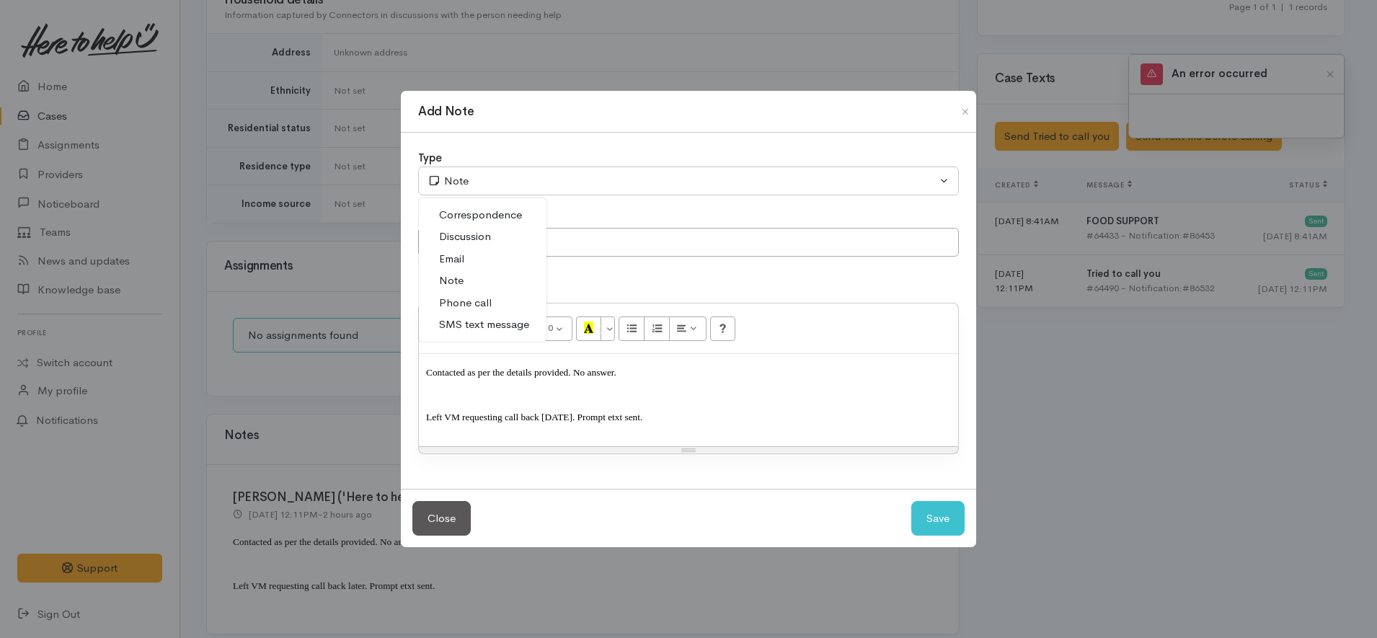
click at [507, 301] on link "Phone call" at bounding box center [483, 303] width 128 height 22
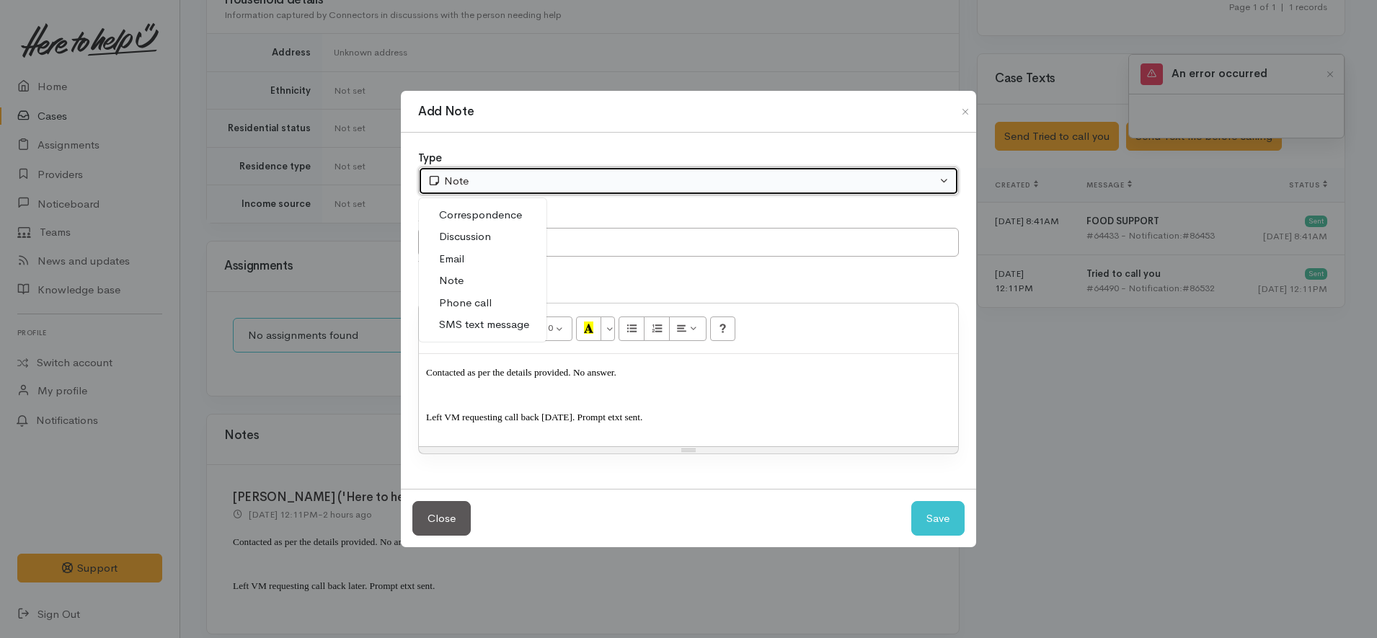
select select "3"
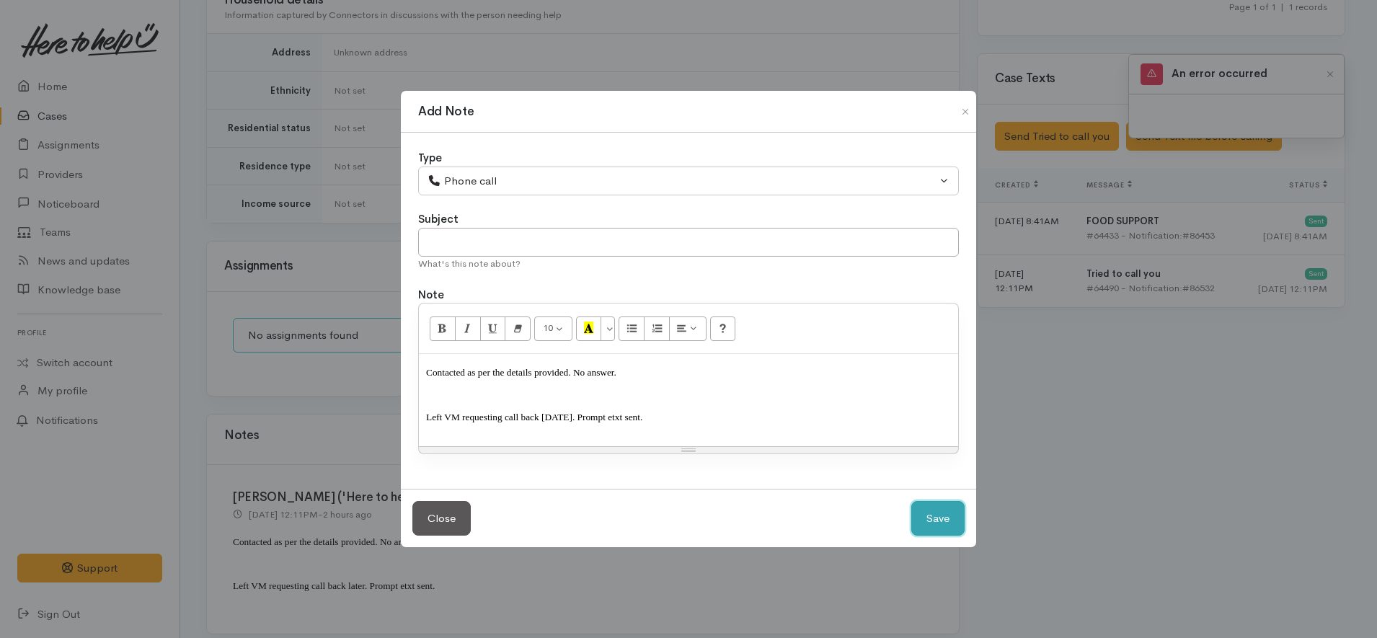
click at [926, 517] on button "Save" at bounding box center [938, 518] width 53 height 35
drag, startPoint x: 699, startPoint y: 428, endPoint x: 211, endPoint y: 328, distance: 498.4
click at [211, 328] on div "Add Note Type Correspondence Discussion Email Note Phone call SMS text message …" at bounding box center [688, 319] width 1377 height 638
copy div "Contacted as per the details provided. No answer. Left VM requesting call back …"
click at [935, 519] on button "Save" at bounding box center [938, 518] width 53 height 35
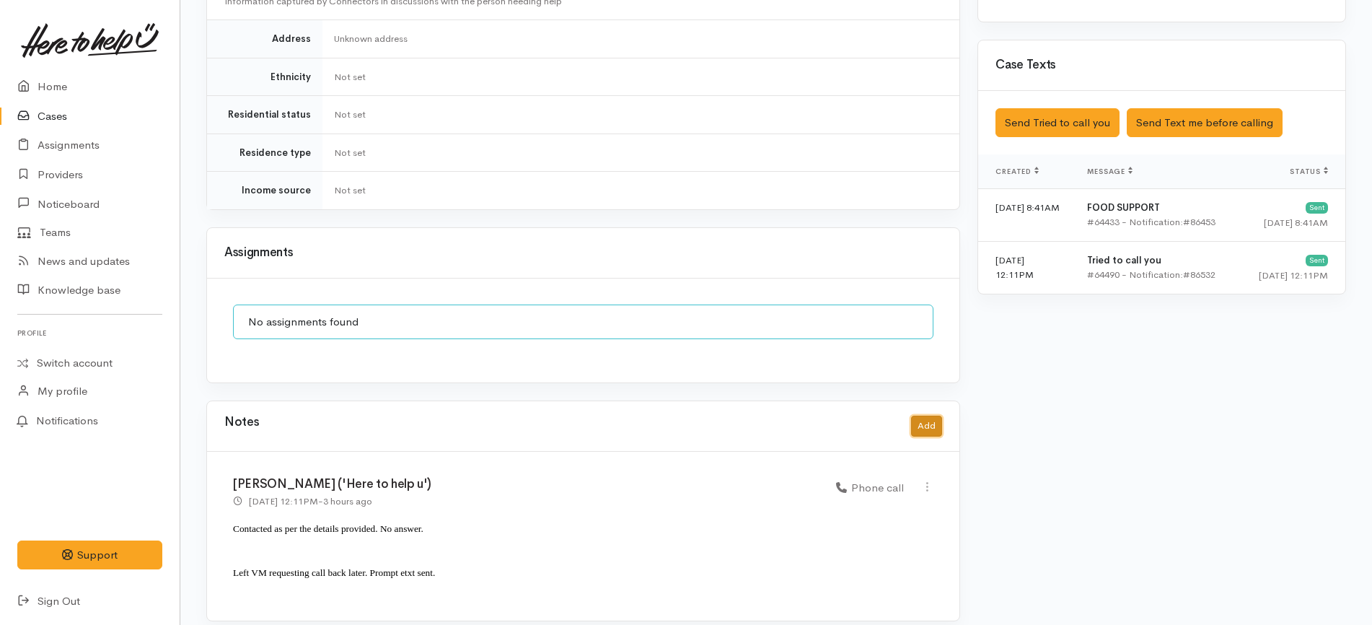
click at [917, 415] on button "Add" at bounding box center [926, 425] width 31 height 21
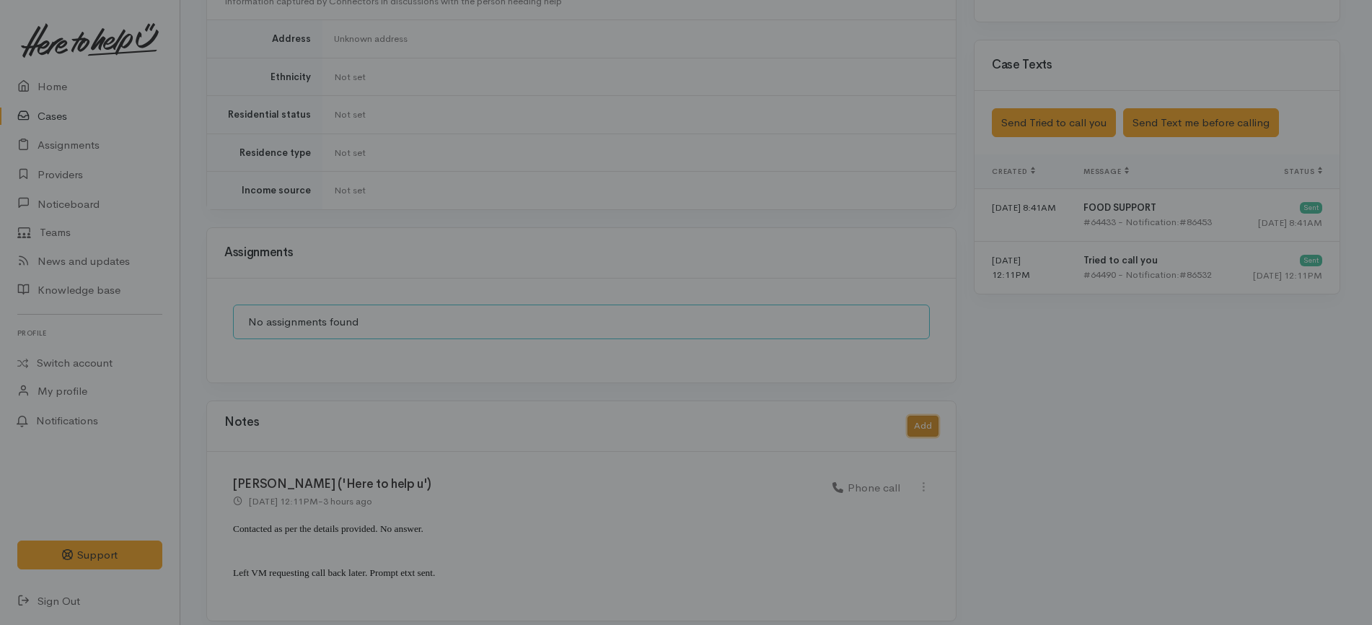
scroll to position [839, 0]
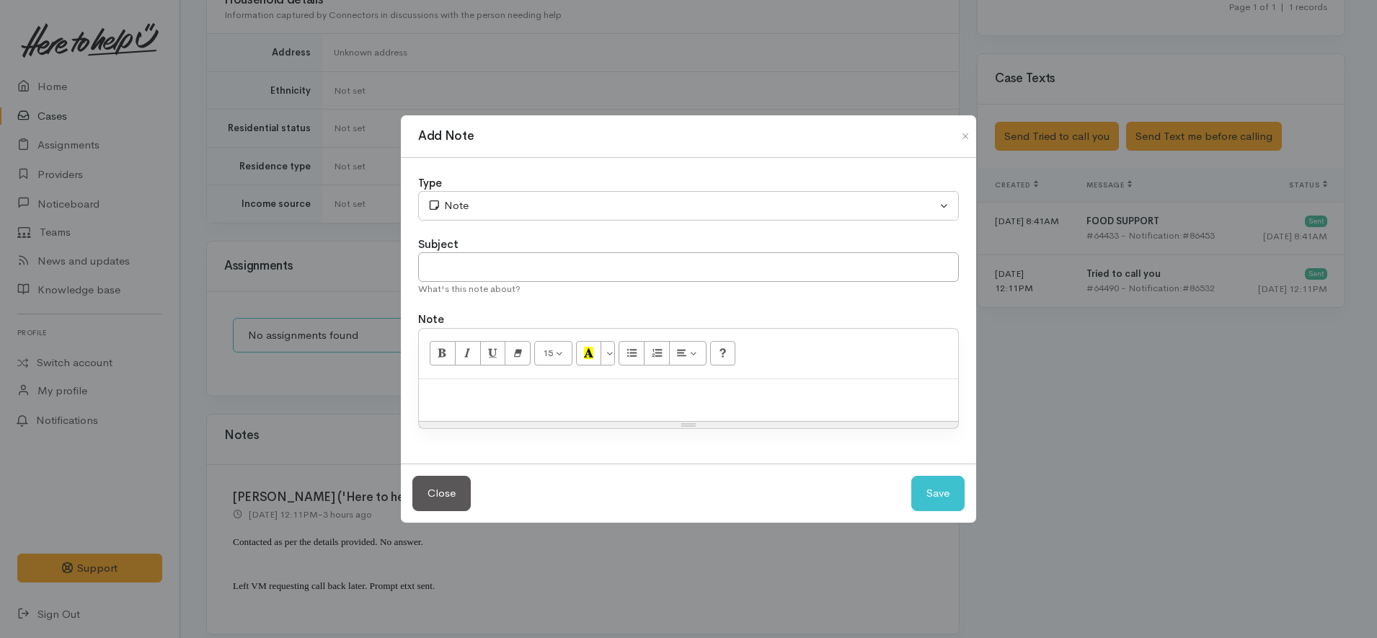
click at [761, 396] on p at bounding box center [688, 395] width 525 height 17
paste div
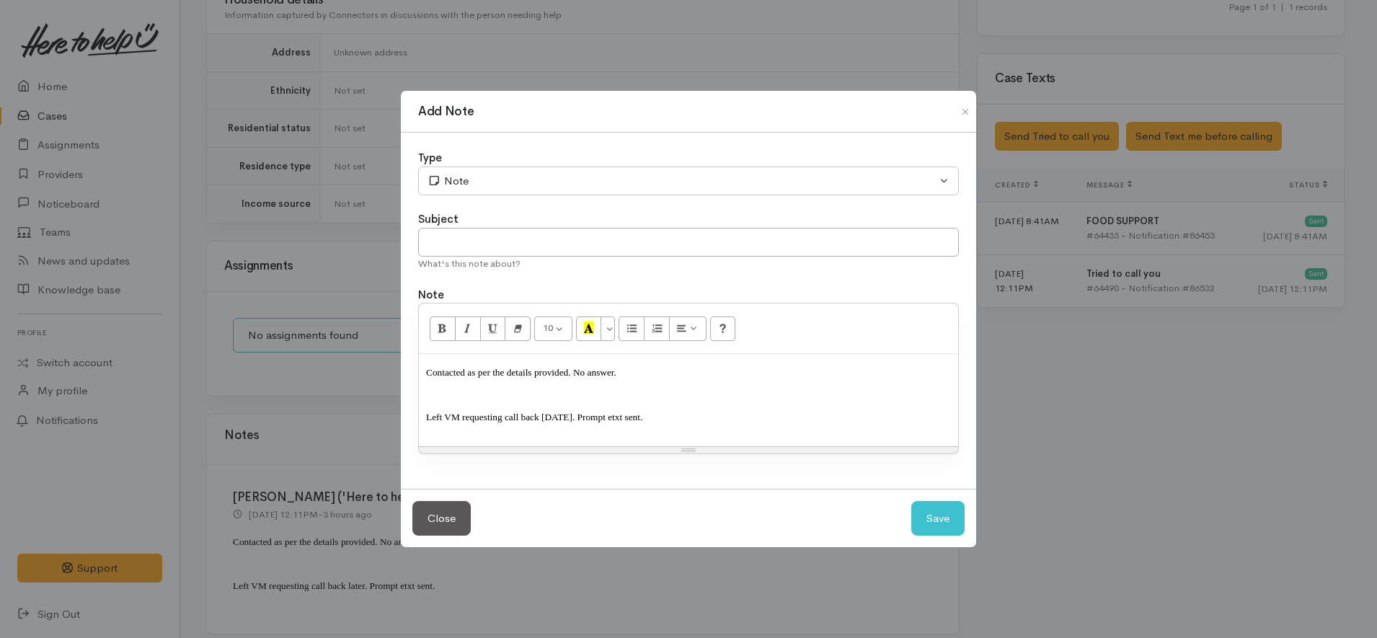
click at [535, 164] on div "Type" at bounding box center [688, 158] width 541 height 17
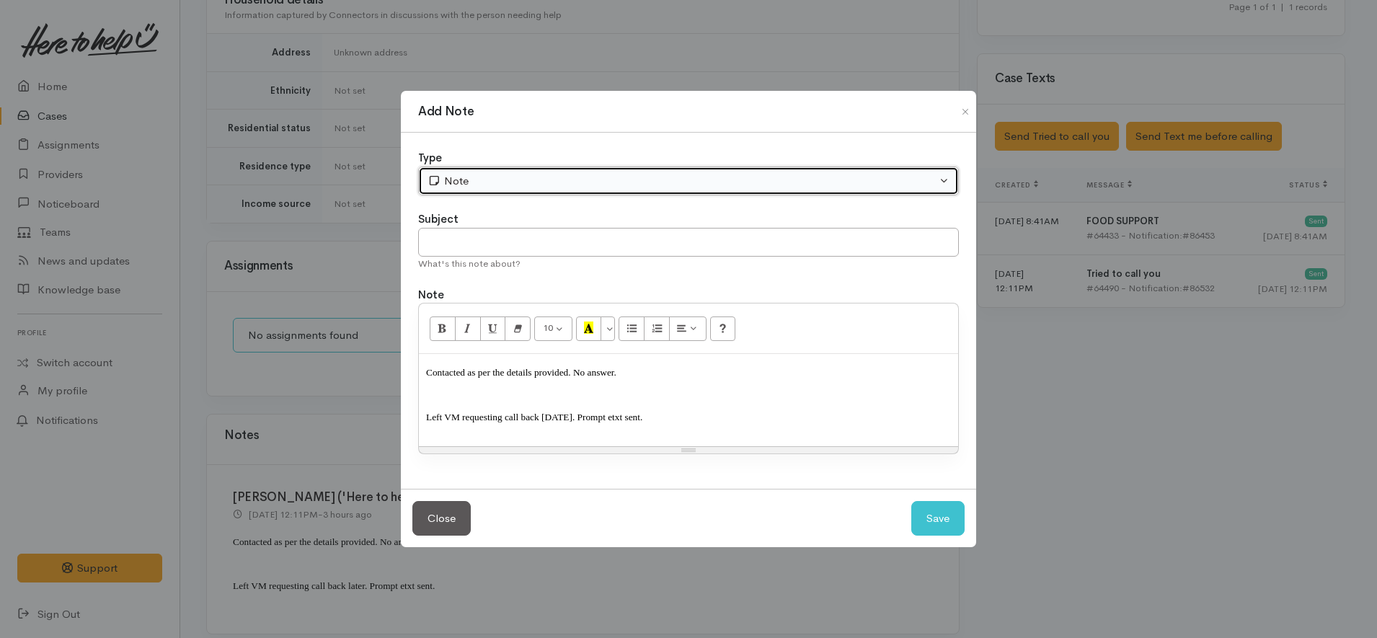
click at [521, 177] on div "Note" at bounding box center [682, 181] width 509 height 17
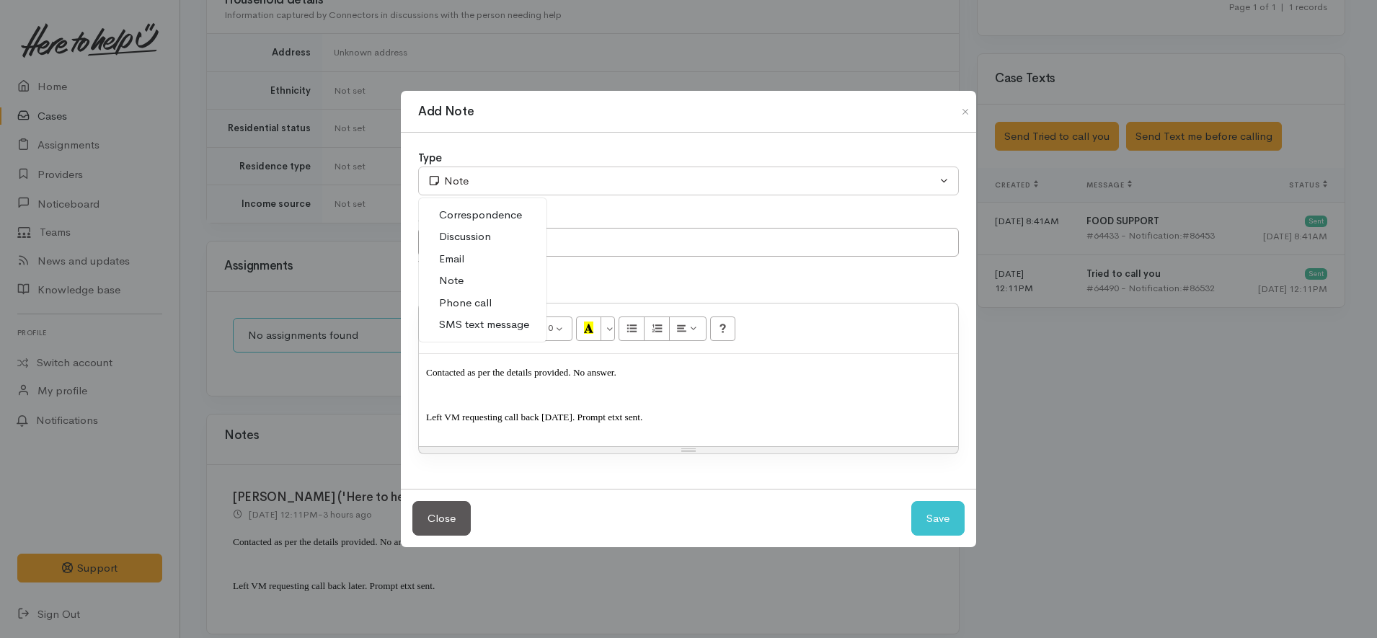
click at [502, 302] on link "Phone call" at bounding box center [483, 303] width 128 height 22
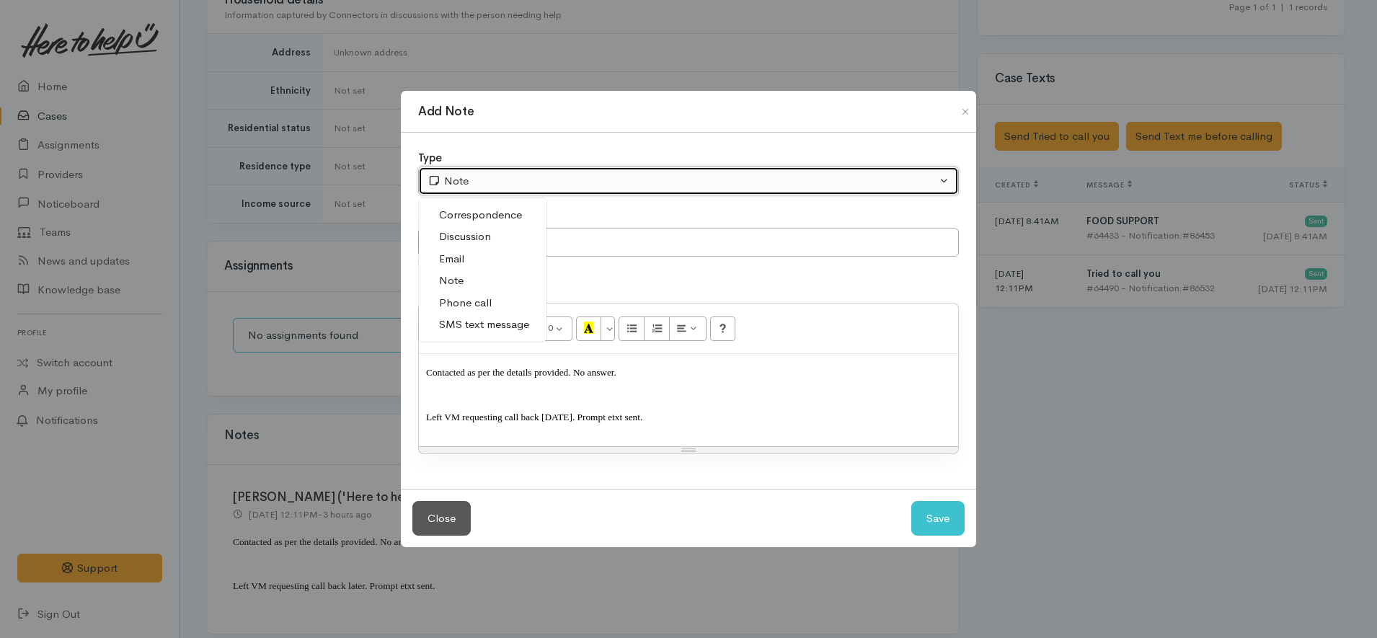
select select "3"
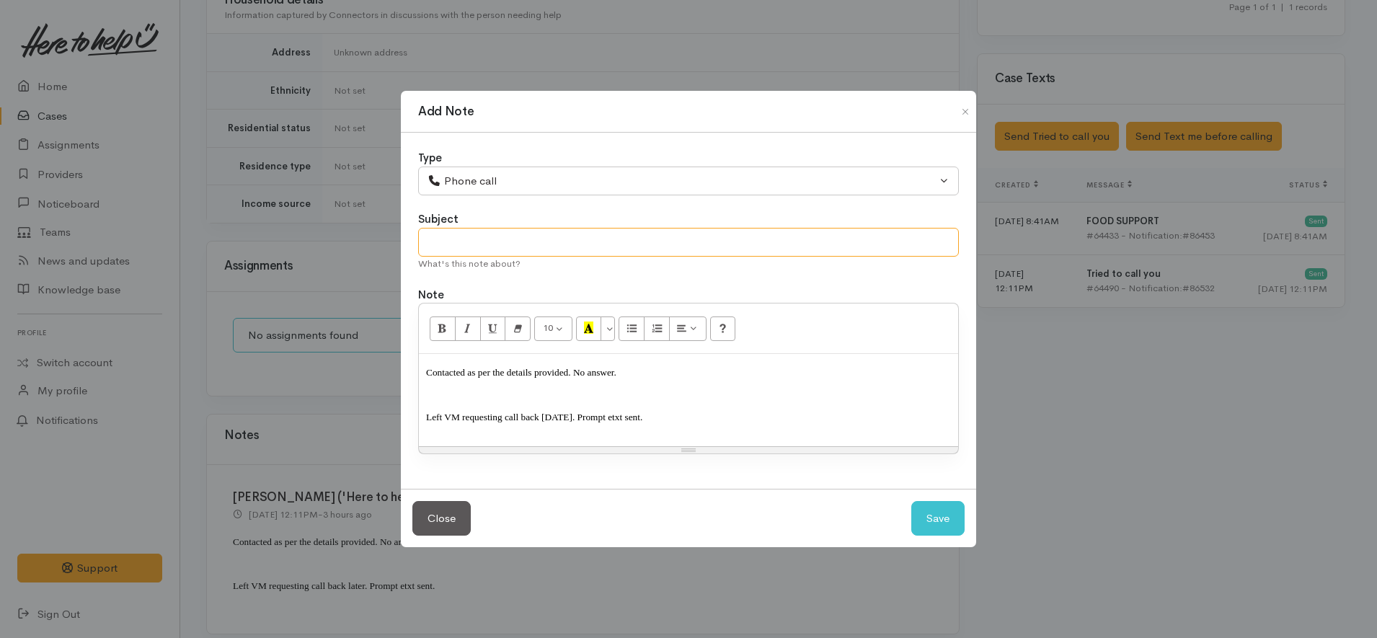
click at [534, 242] on input "text" at bounding box center [688, 243] width 541 height 30
type input "Attempt 2"
click at [949, 524] on button "Save" at bounding box center [938, 518] width 53 height 35
select select "1"
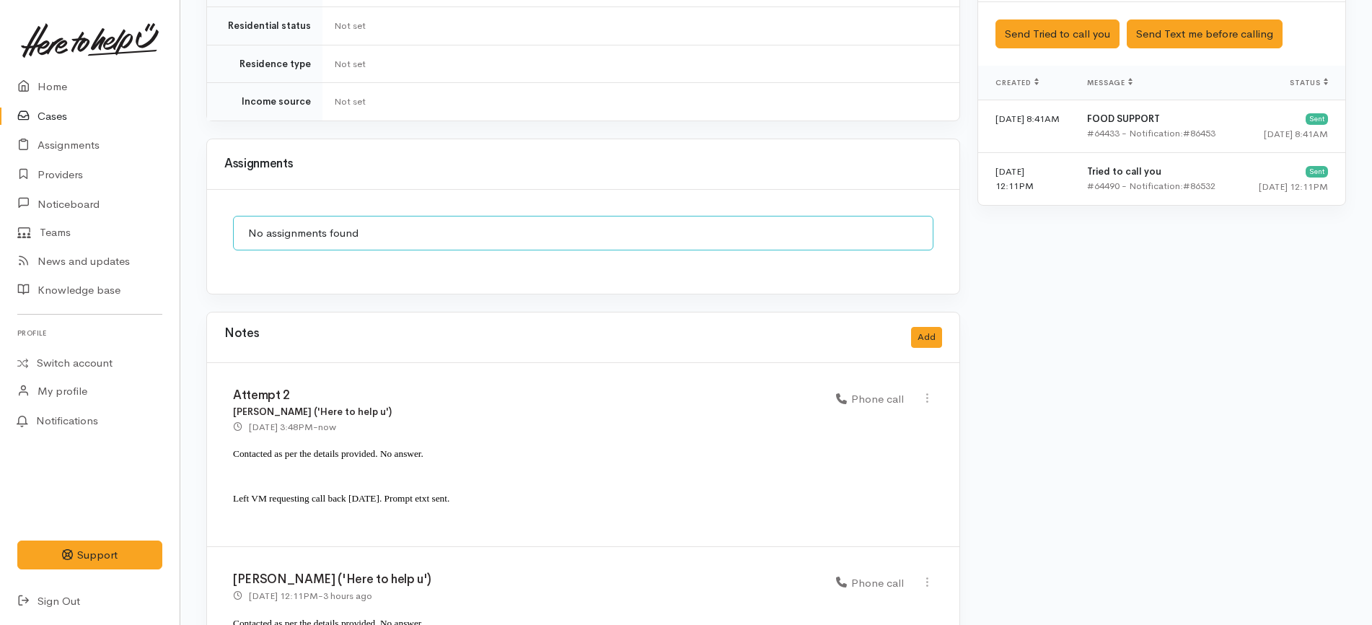
scroll to position [1036, 0]
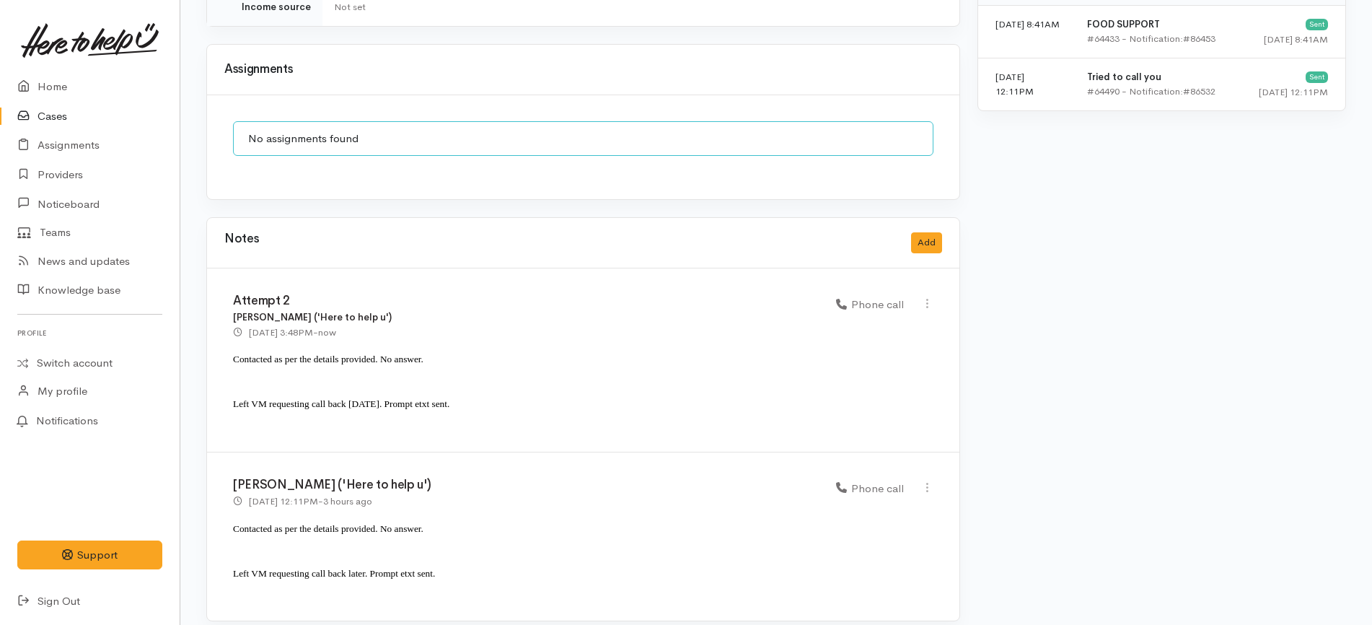
drag, startPoint x: 927, startPoint y: 474, endPoint x: 904, endPoint y: 483, distance: 24.2
click at [927, 481] on icon at bounding box center [927, 487] width 12 height 12
click at [850, 504] on link "Edit" at bounding box center [876, 515] width 114 height 22
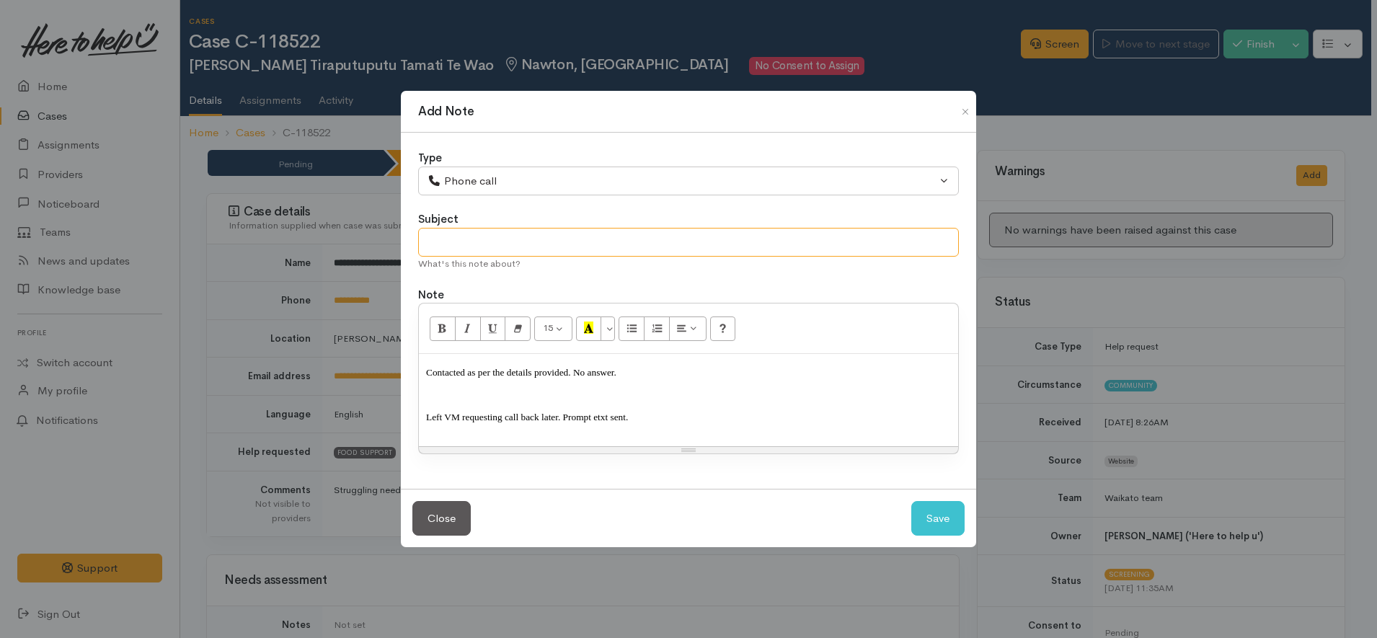
click at [635, 252] on input "text" at bounding box center [688, 243] width 541 height 30
paste input "Attempt 2"
type input "Attempt 1"
click at [929, 513] on button "Save" at bounding box center [938, 518] width 53 height 35
select select "1"
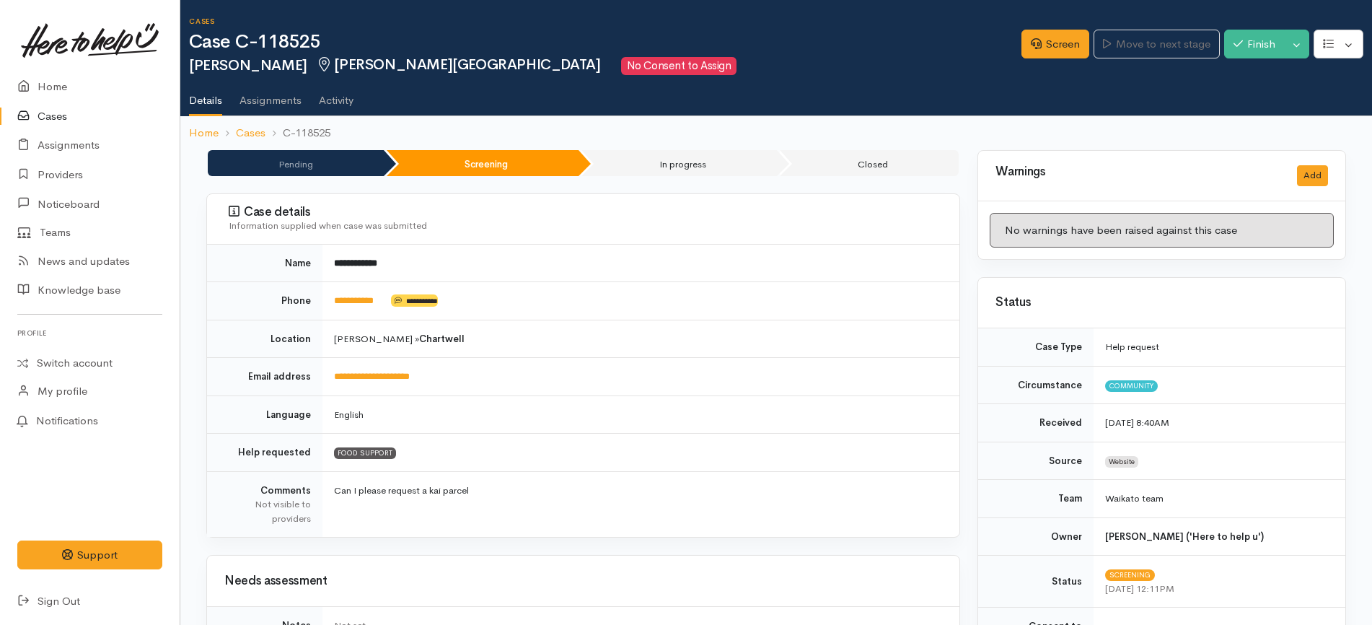
click at [581, 314] on td "**********" at bounding box center [640, 301] width 637 height 38
drag, startPoint x: 401, startPoint y: 298, endPoint x: 327, endPoint y: 298, distance: 73.6
click at [327, 298] on td "**********" at bounding box center [640, 301] width 637 height 38
copy td "**********"
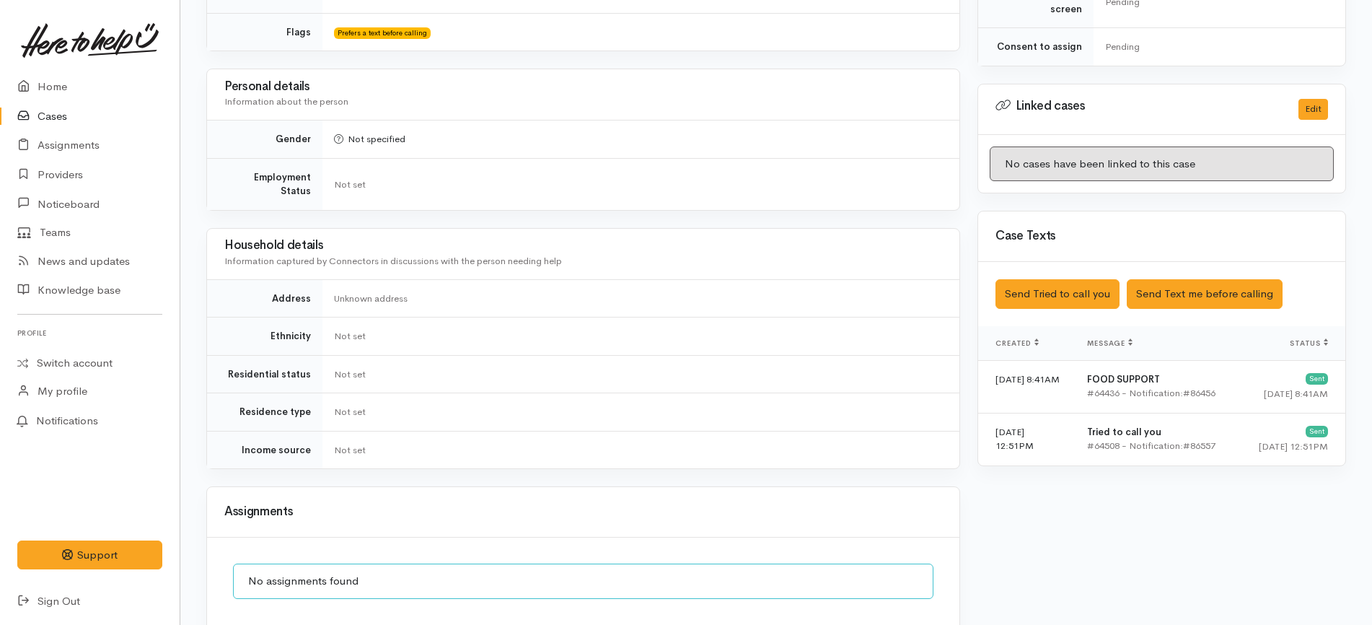
scroll to position [890, 0]
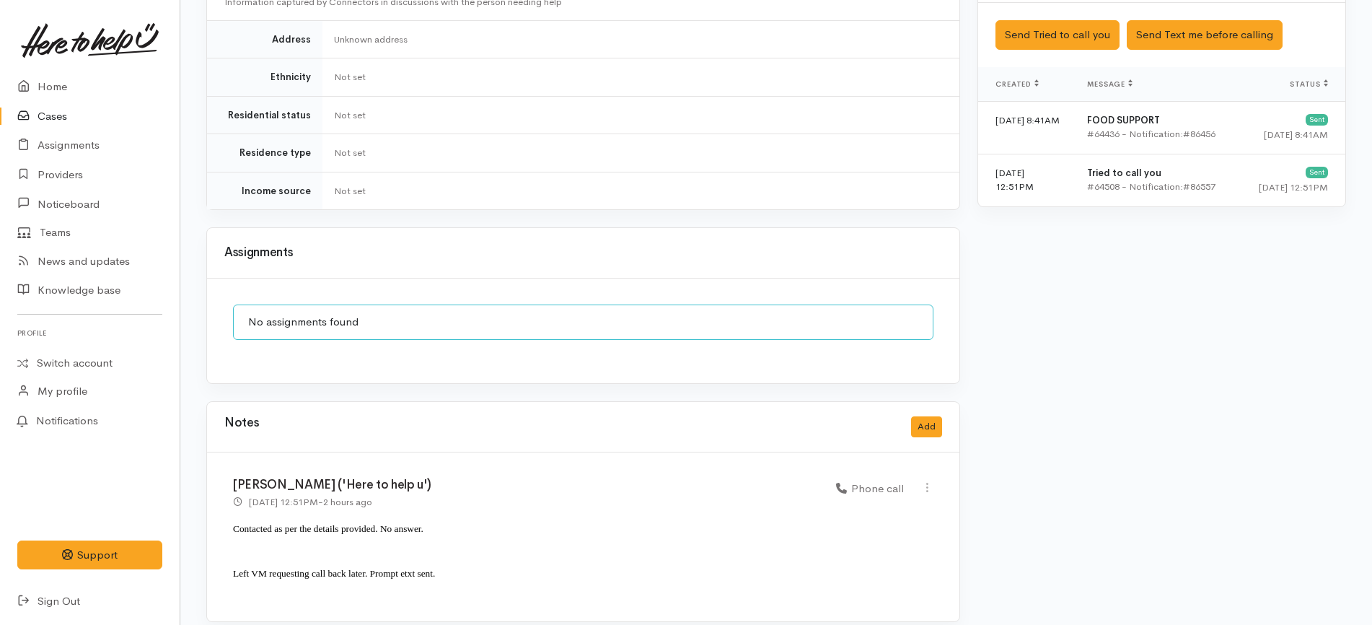
click at [733, 260] on div "Assignments" at bounding box center [583, 253] width 752 height 50
click at [922, 481] on icon at bounding box center [927, 487] width 12 height 12
click at [894, 504] on link "Edit" at bounding box center [876, 515] width 114 height 22
select select "3"
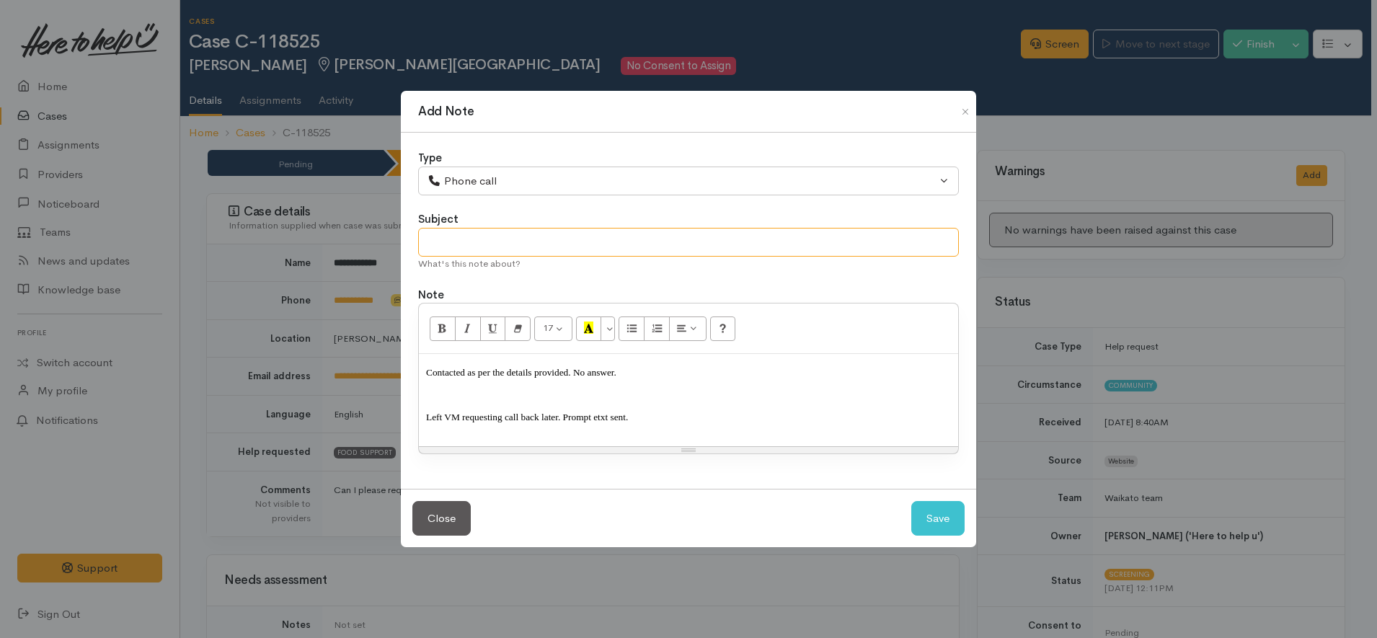
click at [501, 247] on input "text" at bounding box center [688, 243] width 541 height 30
type input "Attempt 1"
click at [942, 514] on button "Save" at bounding box center [938, 518] width 53 height 35
click at [942, 515] on button "Save" at bounding box center [938, 518] width 53 height 35
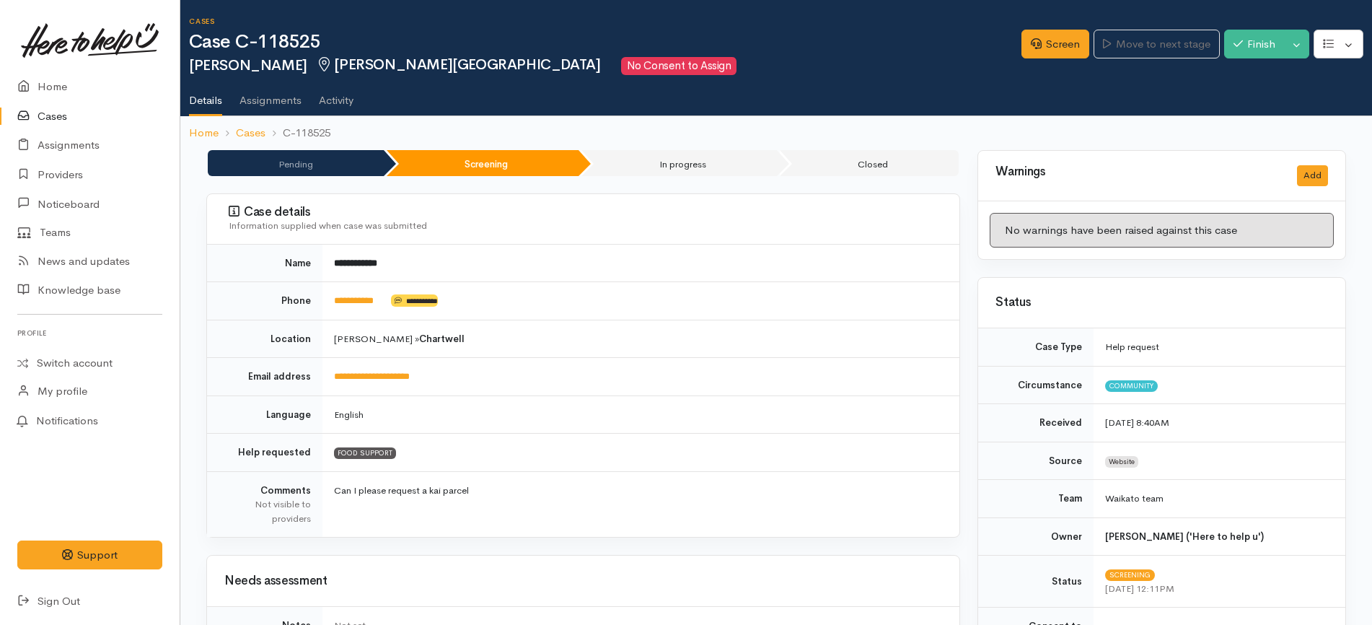
scroll to position [890, 0]
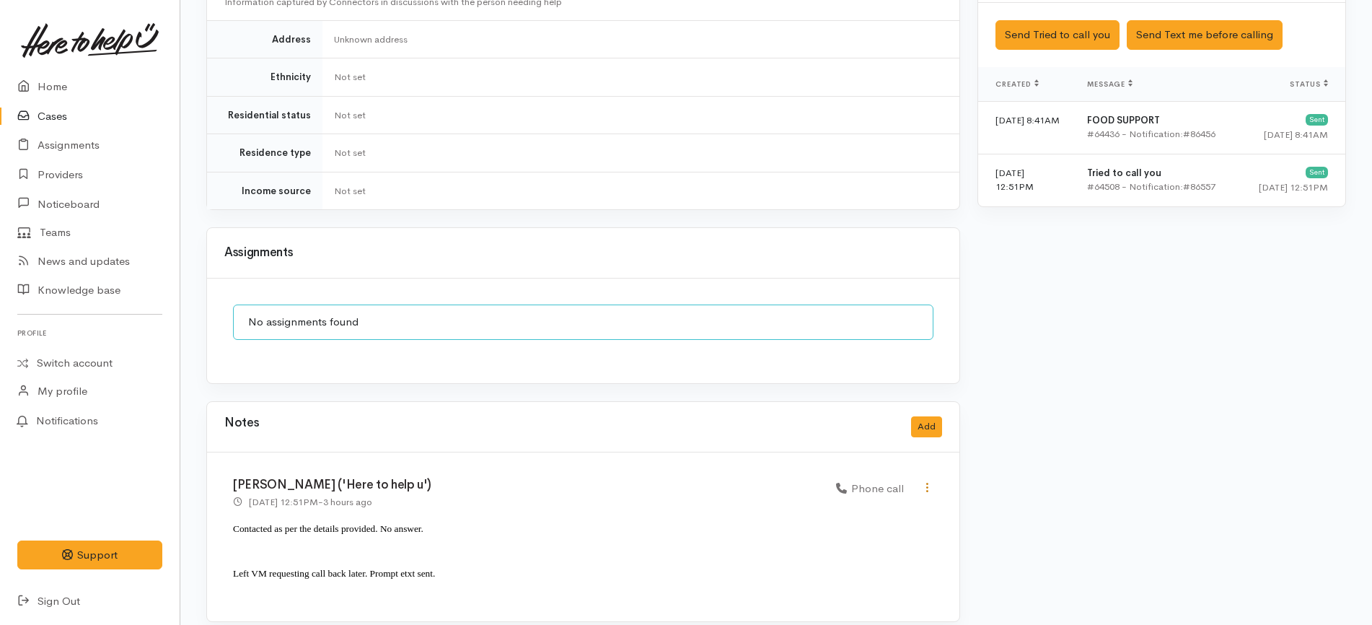
click at [923, 481] on icon at bounding box center [927, 487] width 12 height 12
click at [885, 504] on link "Edit" at bounding box center [876, 515] width 114 height 22
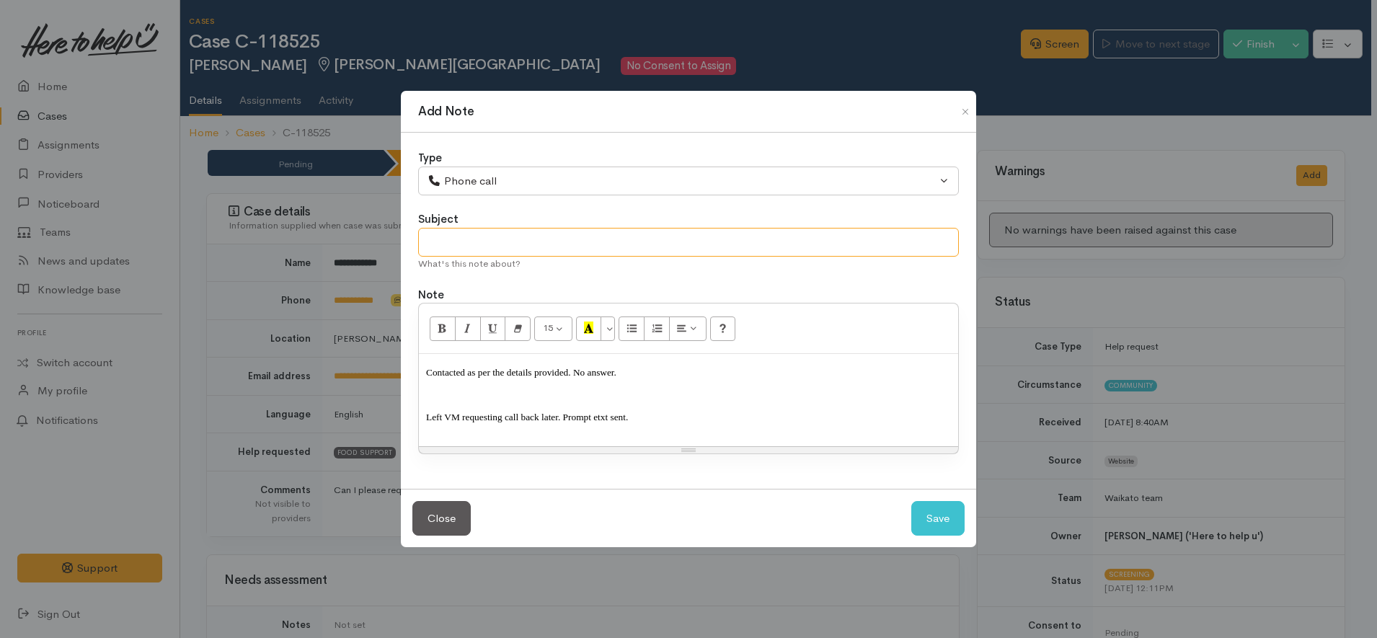
click at [669, 247] on input "text" at bounding box center [688, 243] width 541 height 30
paste input "Attempt 1"
type input "Attempt 1"
click at [943, 511] on button "Save" at bounding box center [938, 518] width 53 height 35
select select "1"
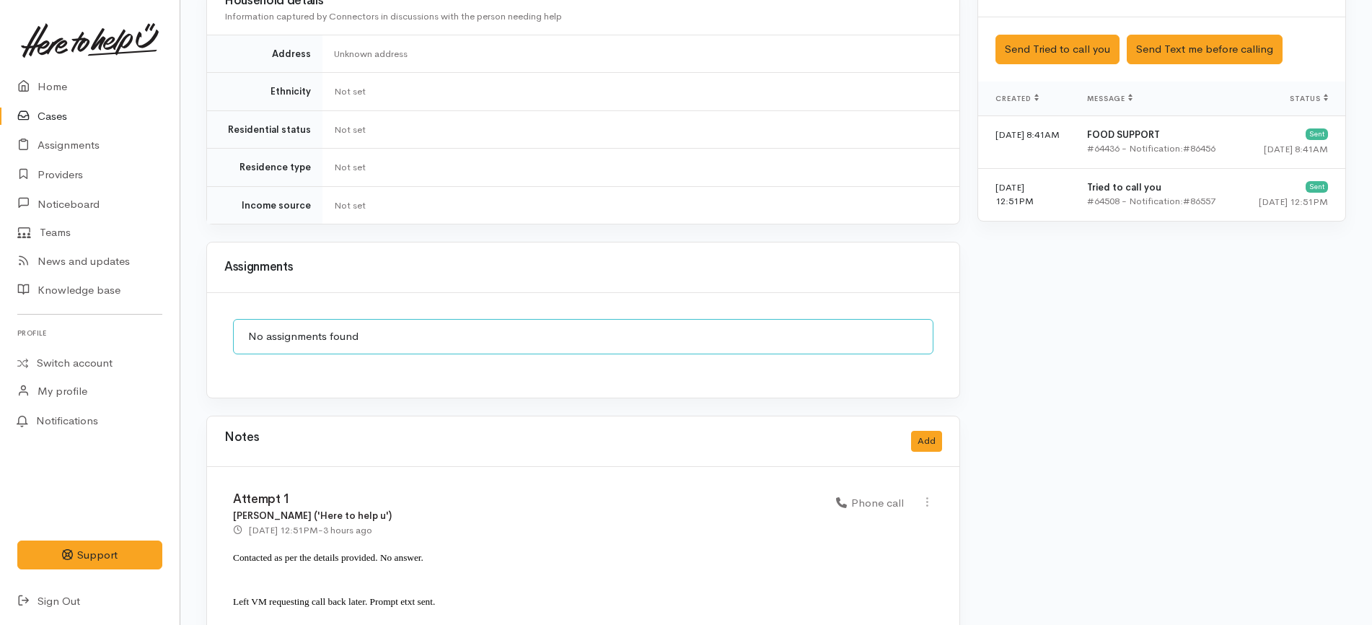
scroll to position [904, 0]
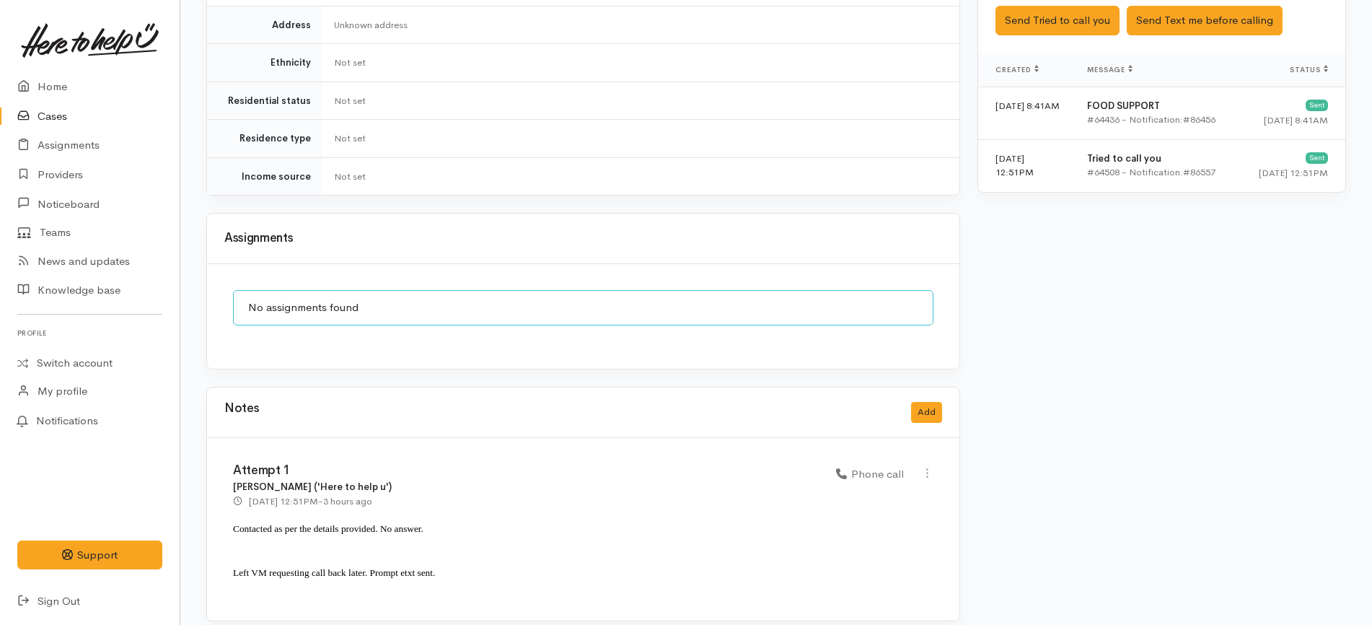
click at [523, 227] on div "Assignments" at bounding box center [583, 238] width 718 height 22
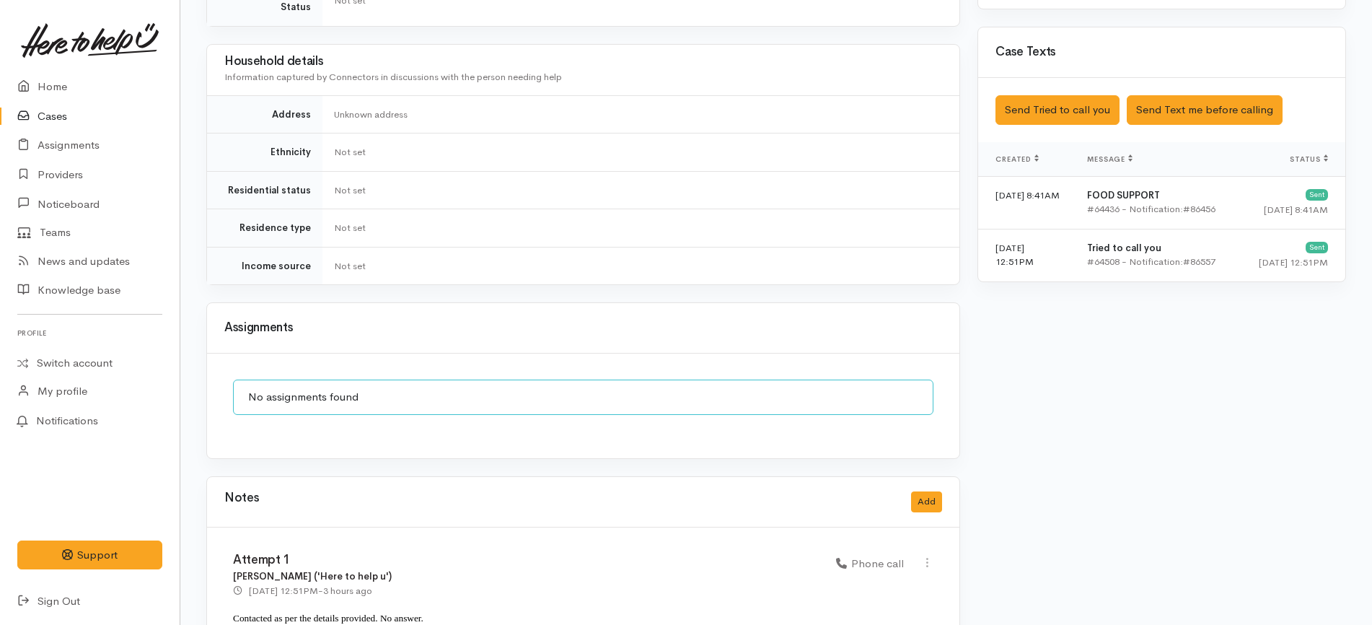
scroll to position [814, 0]
click at [1077, 96] on button "Send Tried to call you" at bounding box center [1057, 111] width 124 height 30
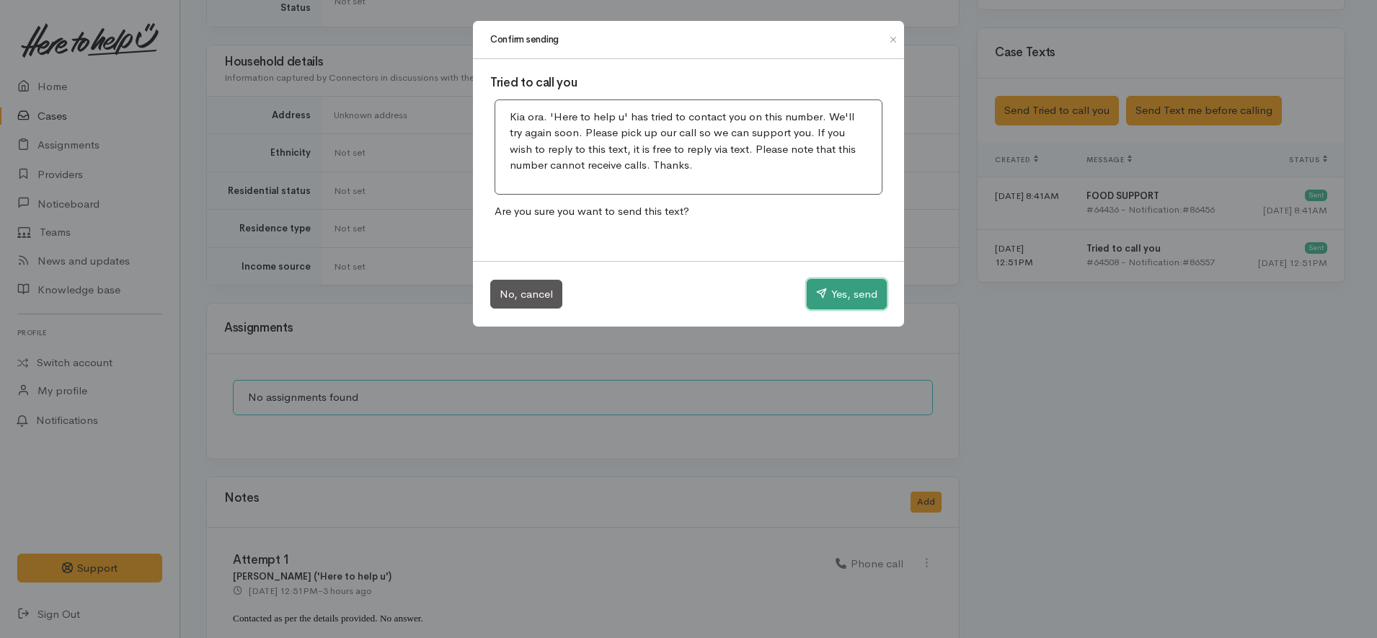
click at [837, 283] on button "Yes, send" at bounding box center [847, 294] width 80 height 30
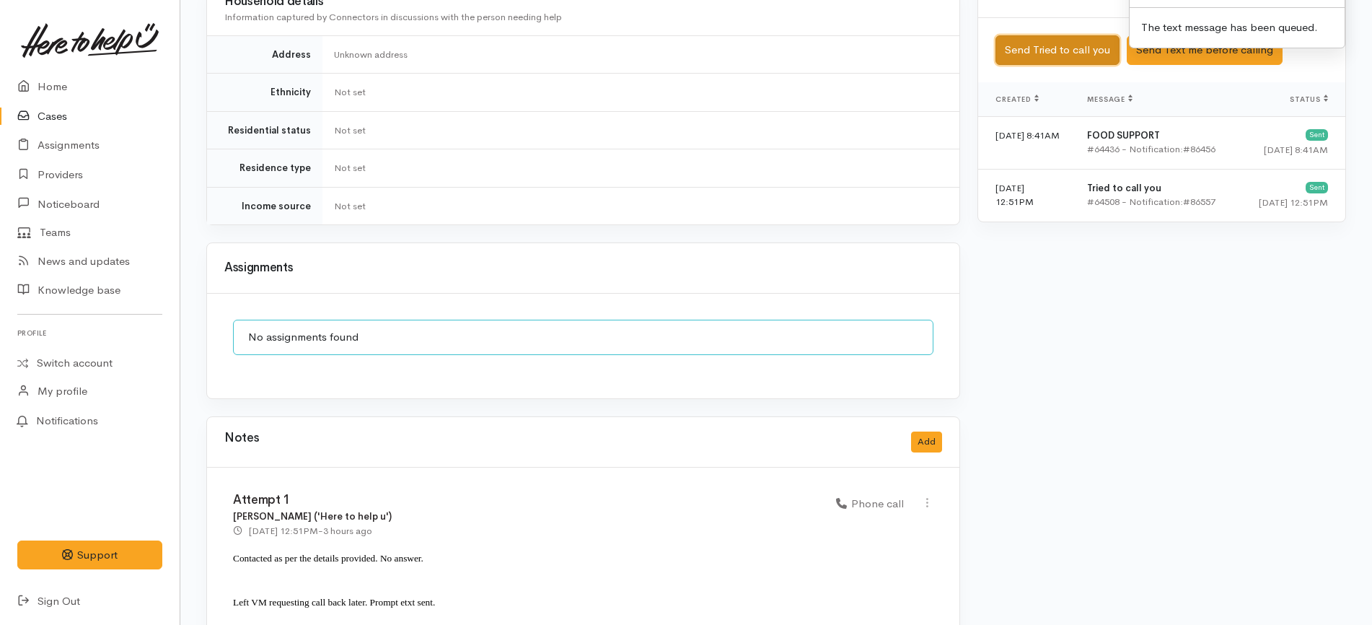
scroll to position [904, 0]
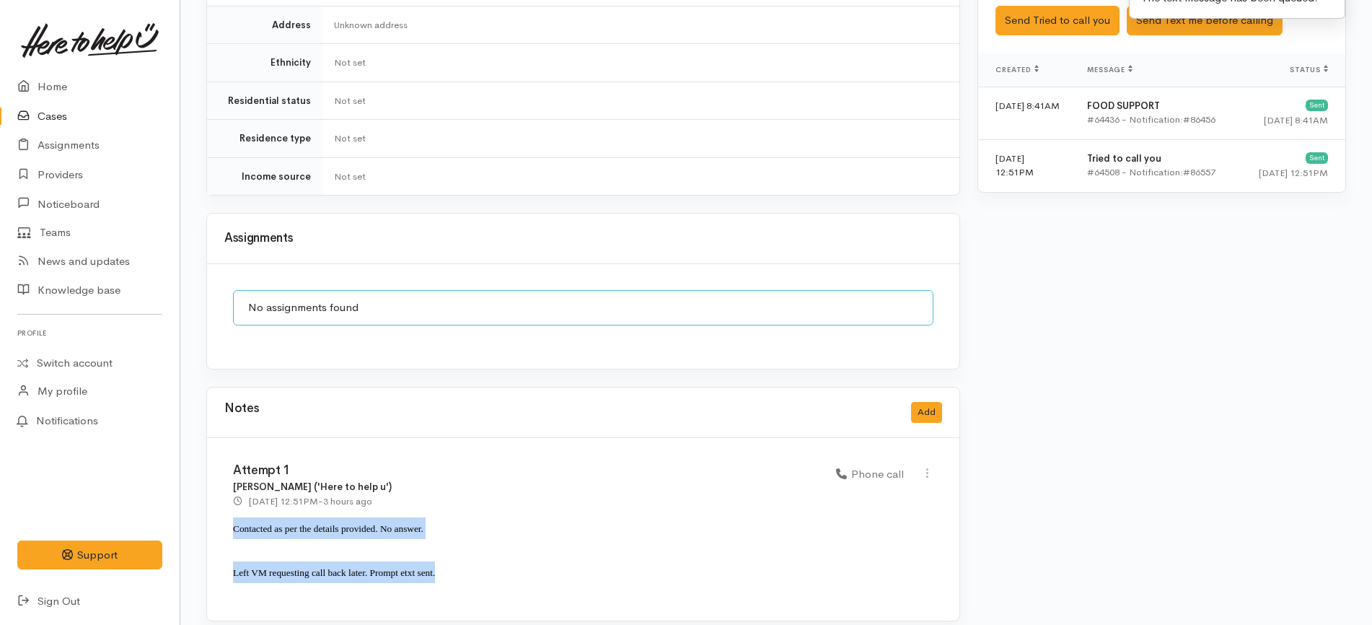
drag, startPoint x: 467, startPoint y: 547, endPoint x: 229, endPoint y: 521, distance: 239.4
click at [229, 521] on div "Attempt 1 Katarina Daly ('Here to help u') 3 Oct 2025 12:51PM - 3 hours ago Pho…" at bounding box center [583, 529] width 752 height 182
copy div "Contacted as per the details provided. No answer. Left VM requesting call back …"
click at [925, 402] on button "Add" at bounding box center [926, 412] width 31 height 21
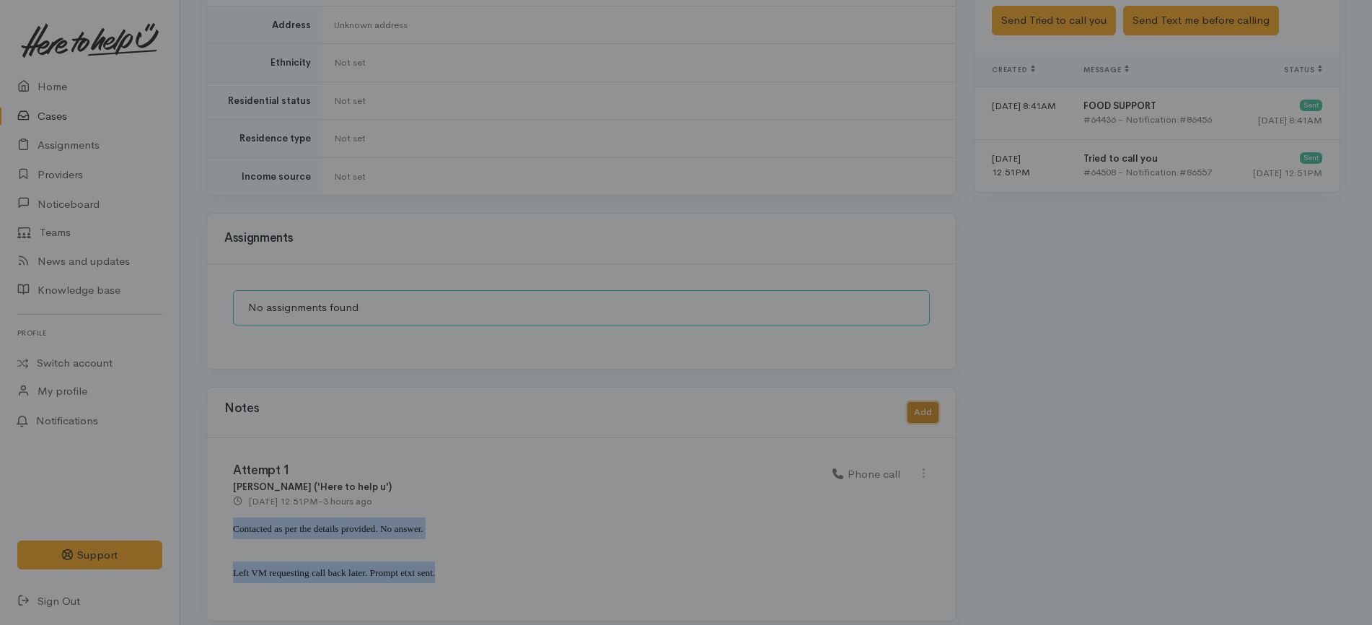
scroll to position [891, 0]
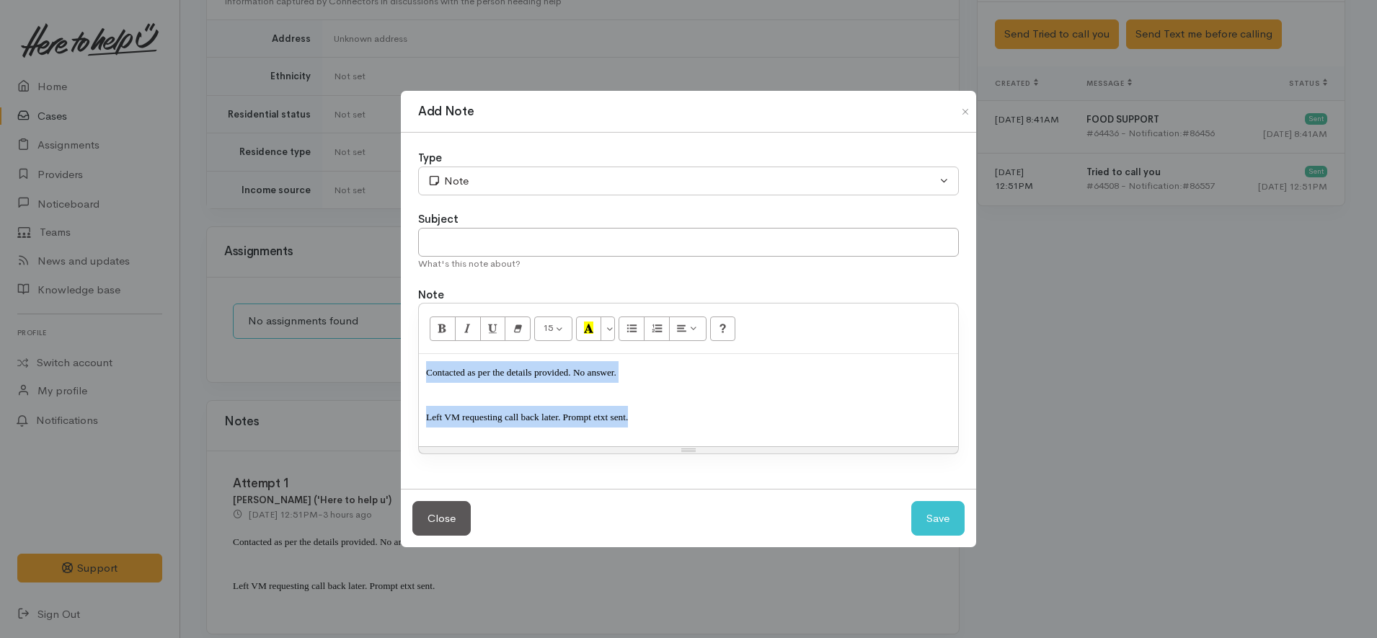
drag, startPoint x: 648, startPoint y: 420, endPoint x: 255, endPoint y: 317, distance: 405.5
click at [255, 317] on div "Add Note Type Correspondence Discussion Email Note Phone call SMS text message …" at bounding box center [688, 319] width 1377 height 638
paste div
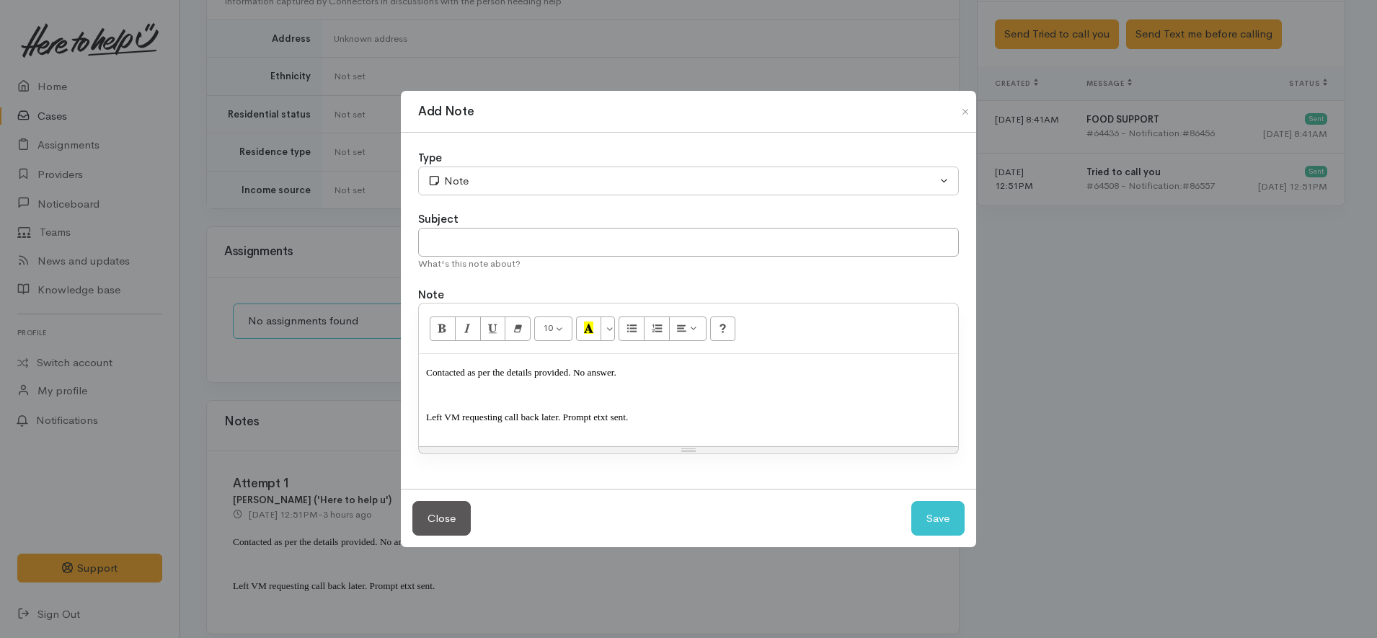
click at [545, 416] on span "Left VM requesting call back later. Prompt etxt sent." at bounding box center [527, 417] width 202 height 11
click at [484, 165] on div "Type" at bounding box center [688, 158] width 541 height 17
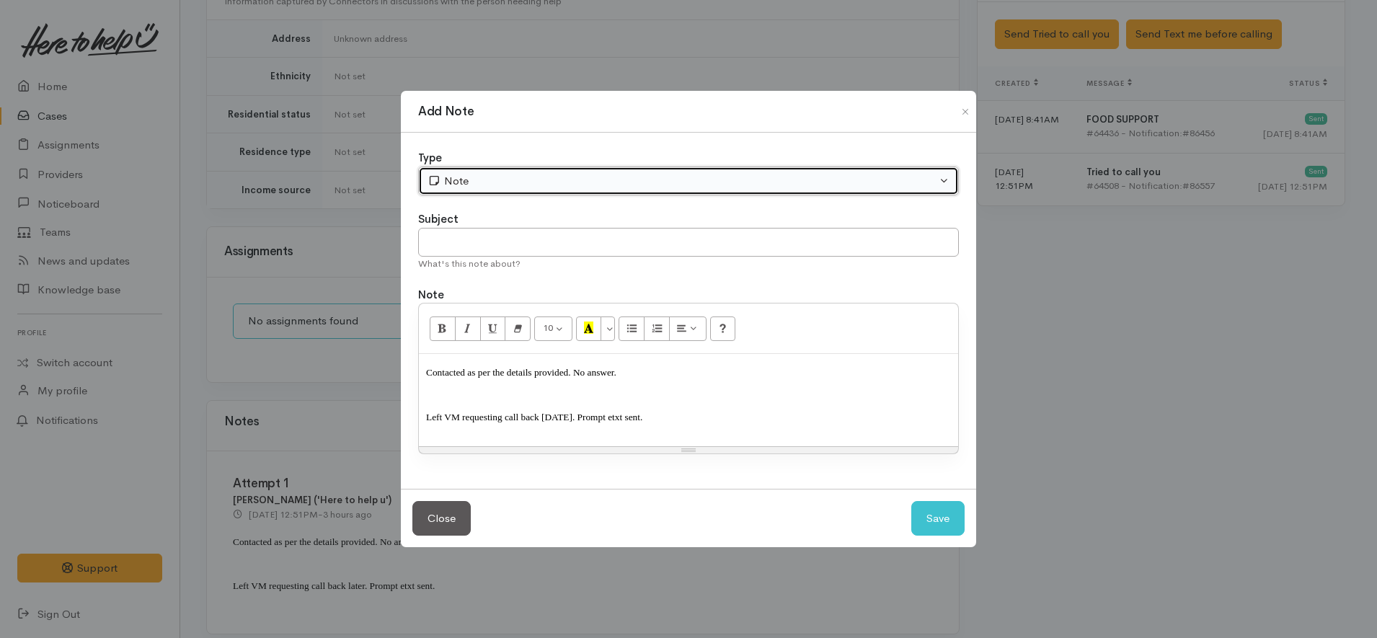
click at [477, 180] on div "Note" at bounding box center [682, 181] width 509 height 17
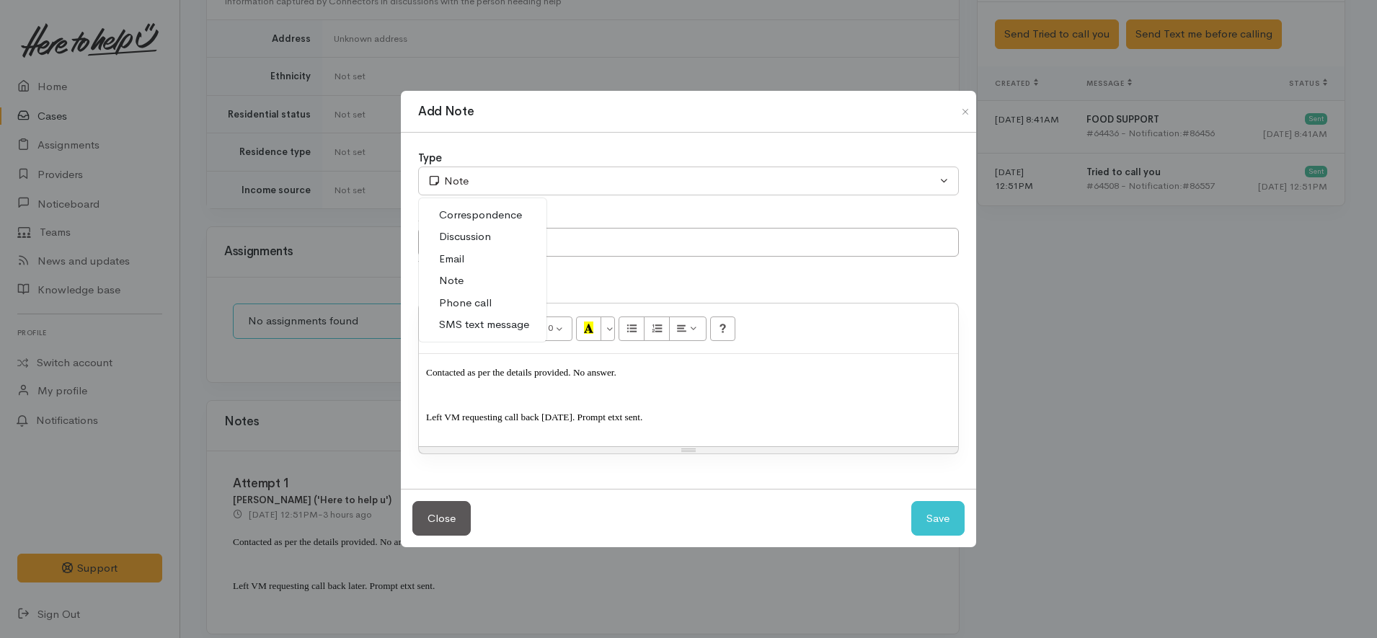
click at [472, 300] on span "Phone call" at bounding box center [465, 303] width 53 height 17
click at [935, 517] on button "Save" at bounding box center [938, 518] width 53 height 35
select select "1"
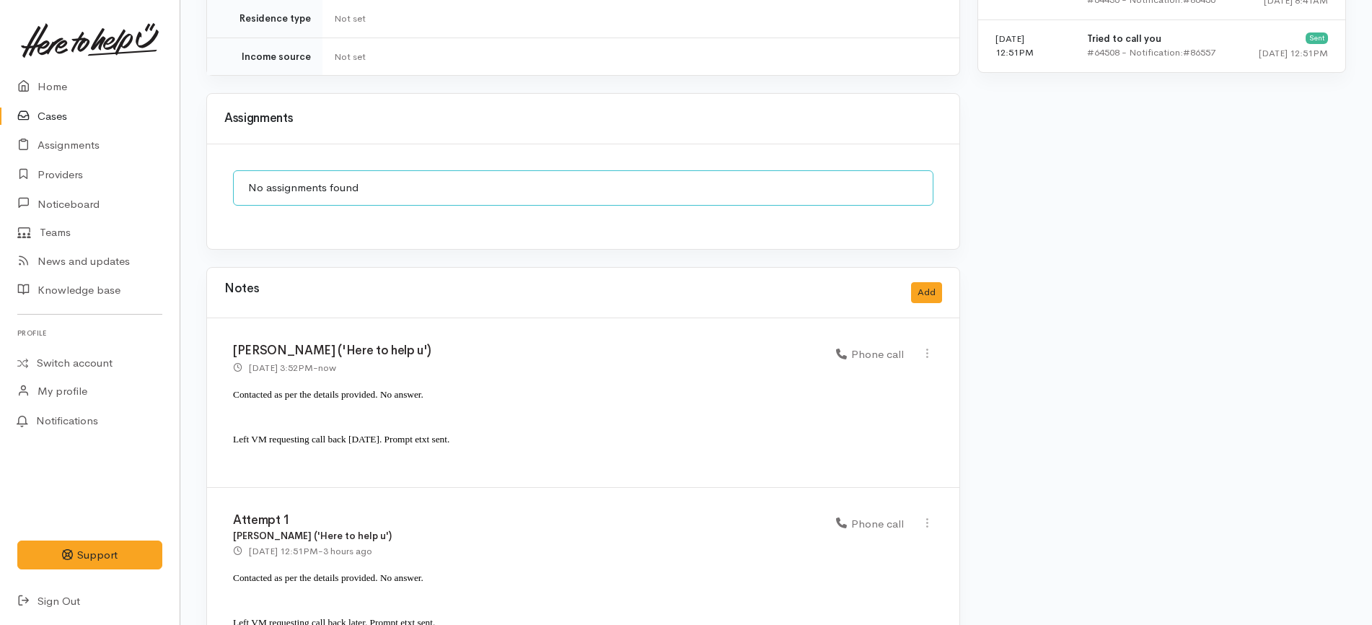
scroll to position [1073, 0]
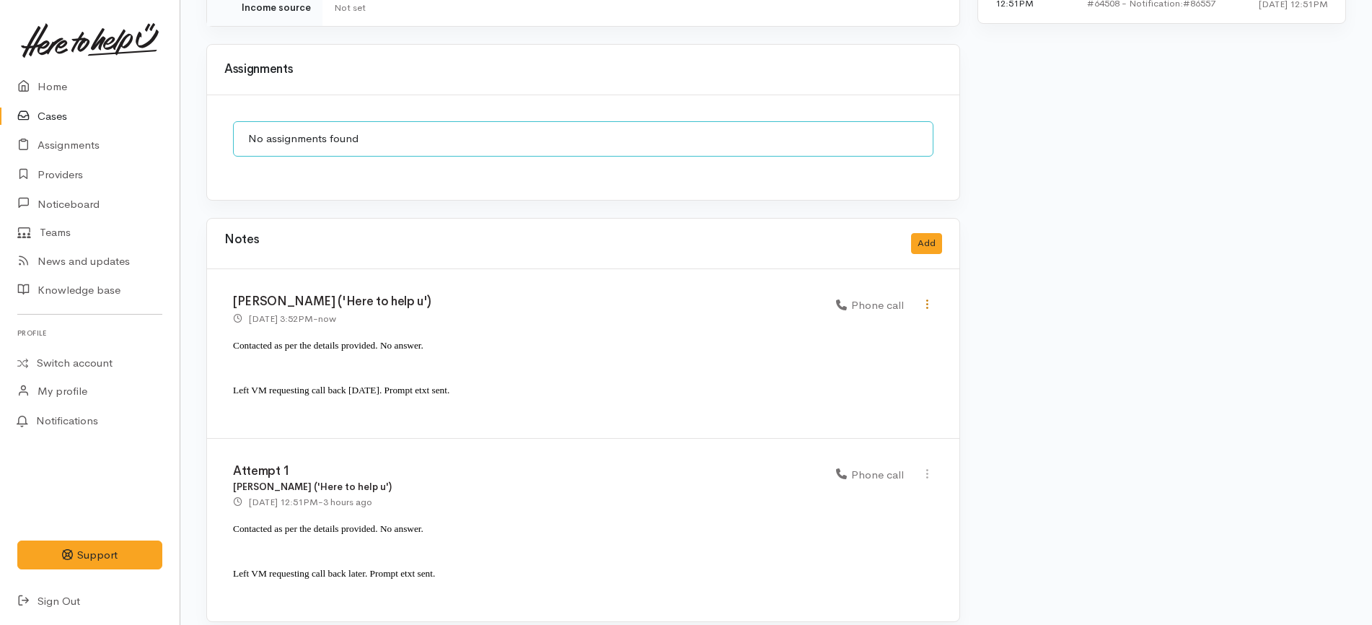
click at [930, 298] on icon at bounding box center [927, 304] width 12 height 12
click at [891, 321] on link "Edit" at bounding box center [876, 332] width 114 height 22
select select "3"
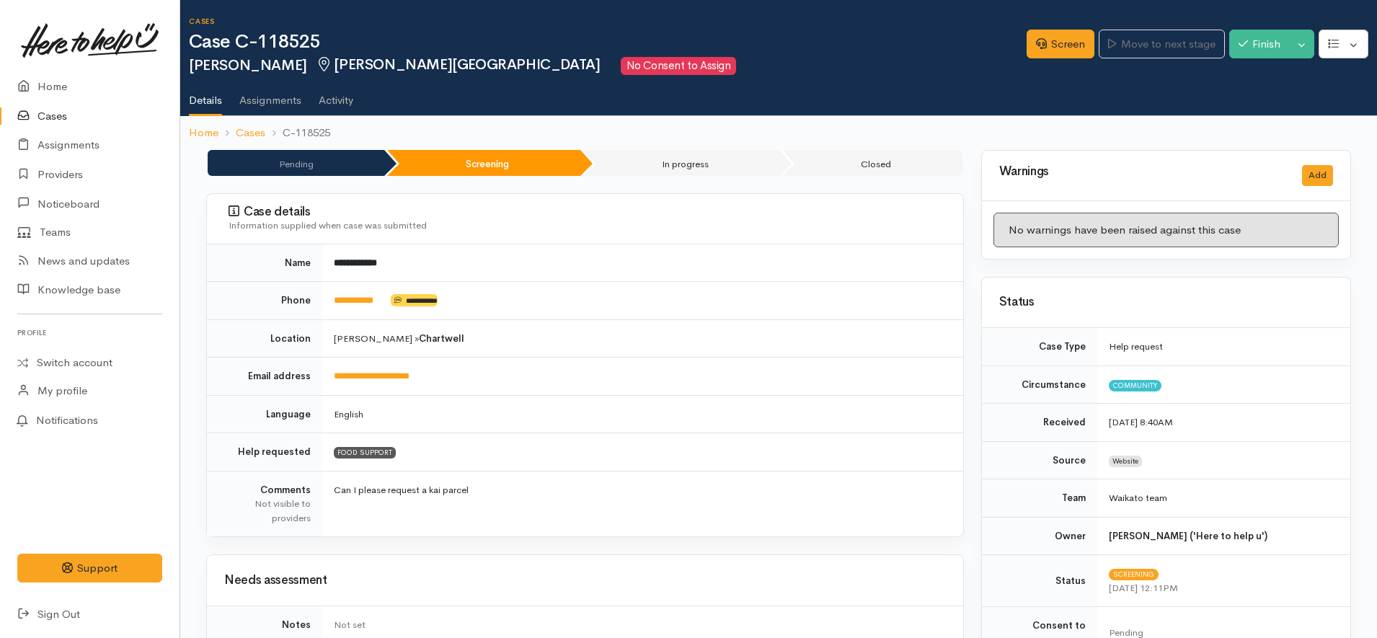
select select "3"
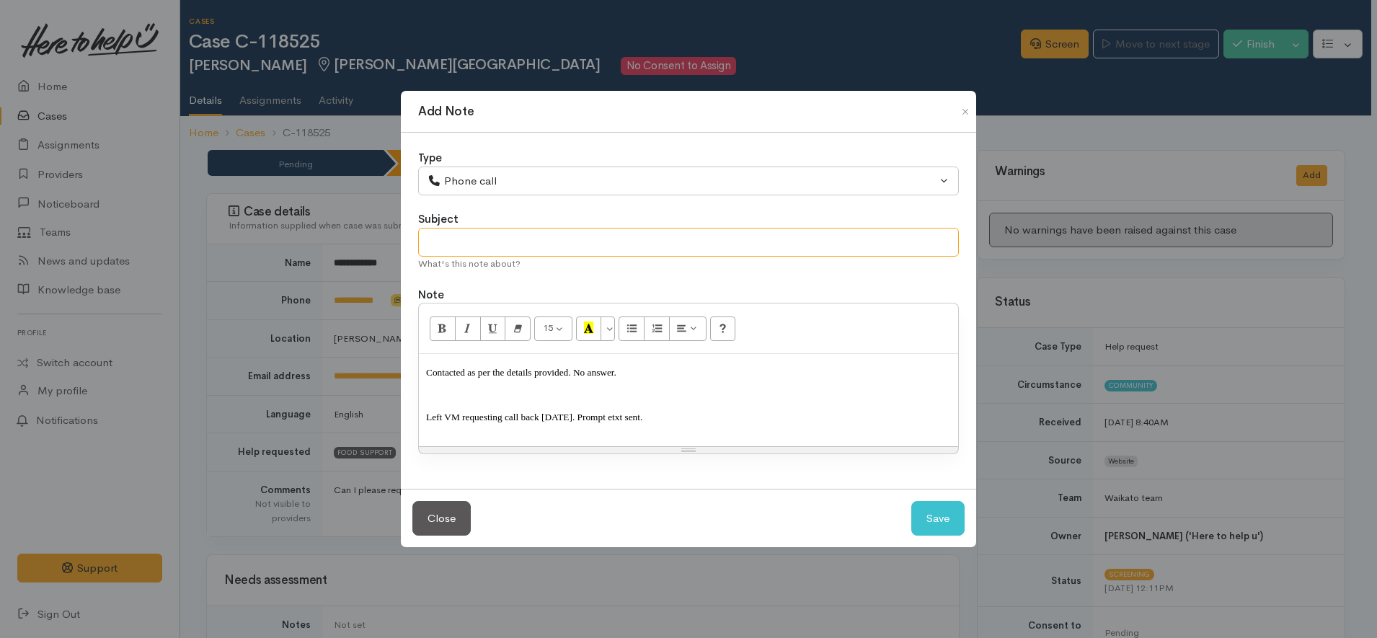
click at [569, 244] on input "text" at bounding box center [688, 243] width 541 height 30
type input "Attempt 2"
click at [938, 517] on button "Save" at bounding box center [938, 518] width 53 height 35
select select "1"
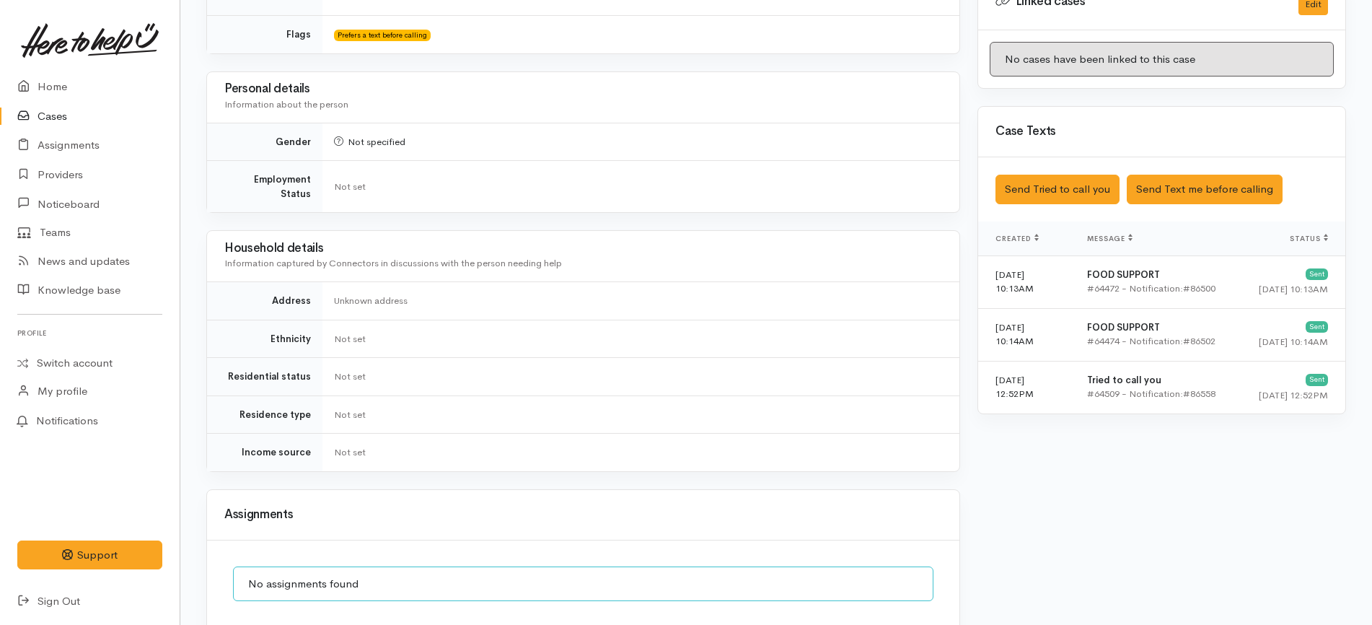
scroll to position [1073, 0]
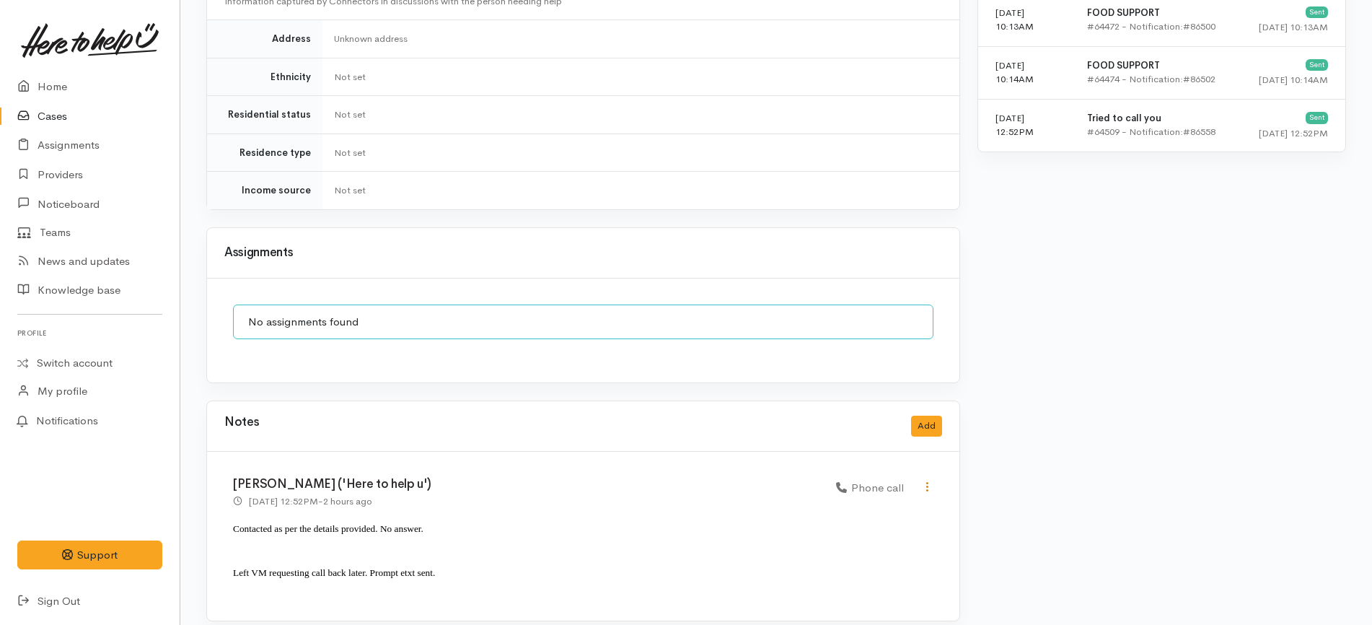
click at [922, 480] on icon at bounding box center [927, 486] width 12 height 12
click at [856, 505] on link "Edit" at bounding box center [876, 514] width 114 height 22
select select "3"
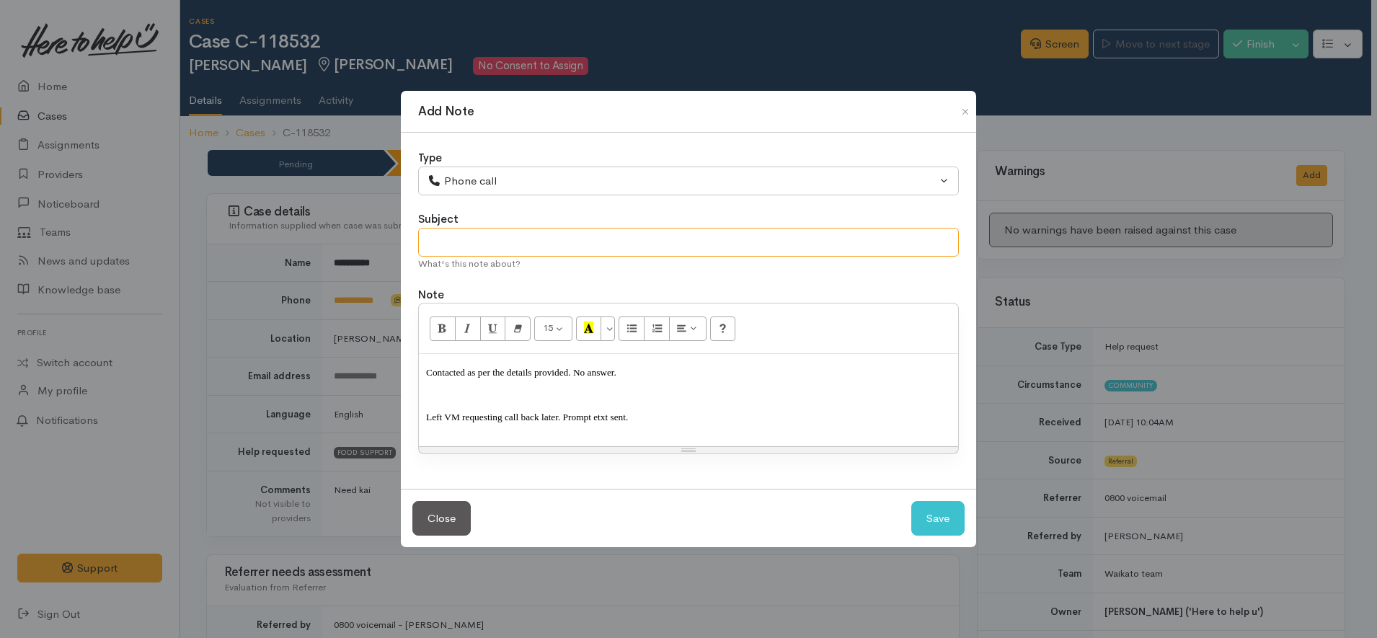
click at [537, 252] on input "text" at bounding box center [688, 243] width 541 height 30
type input "Attempt 1"
click at [924, 506] on button "Save" at bounding box center [938, 518] width 53 height 35
click at [938, 524] on button "Save" at bounding box center [938, 518] width 53 height 35
click at [951, 534] on button "Save" at bounding box center [938, 518] width 53 height 35
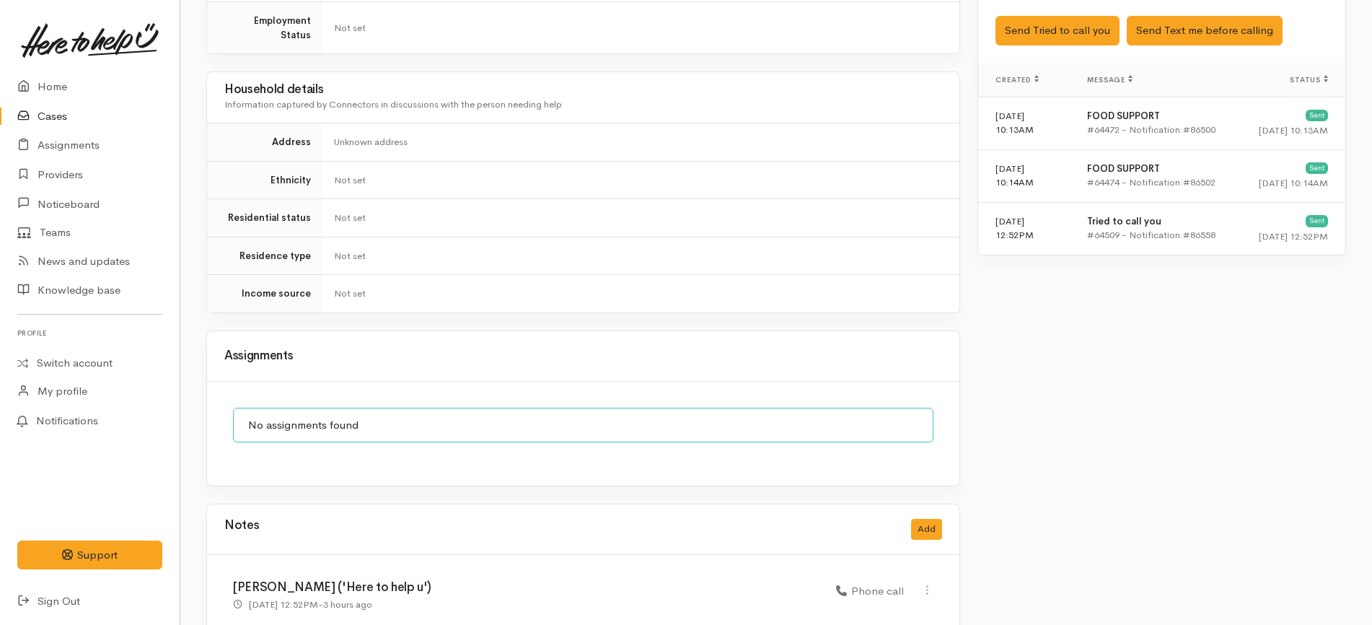
scroll to position [1073, 0]
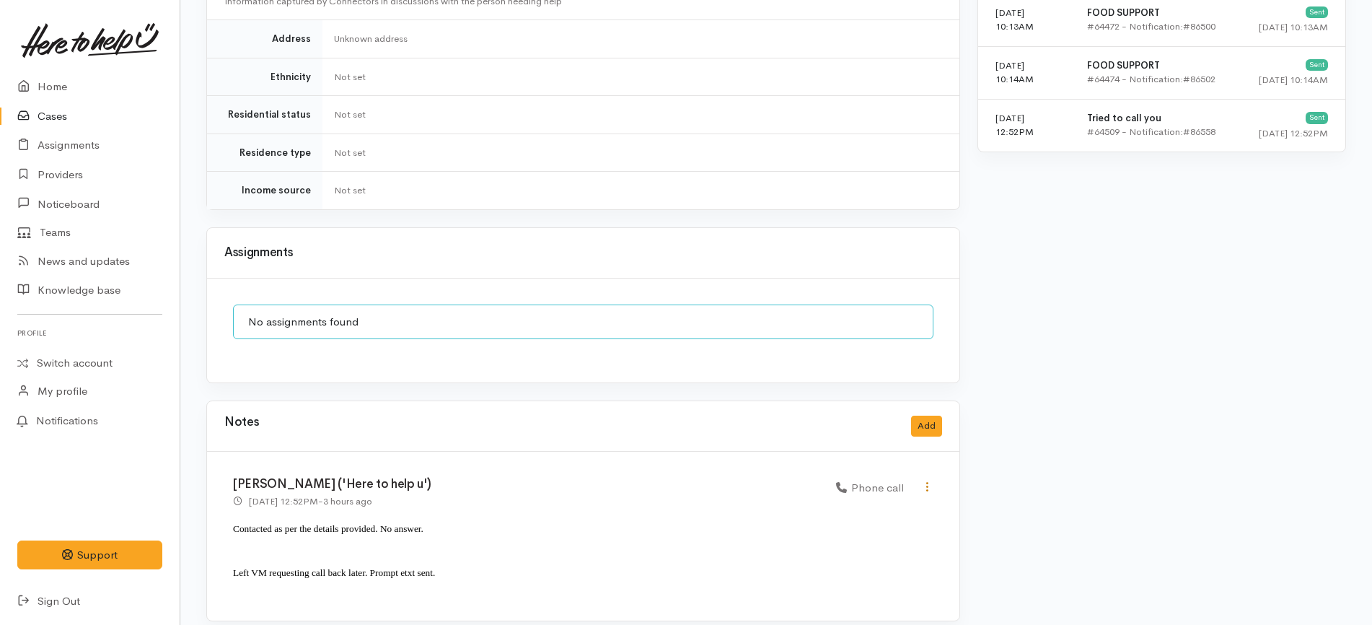
click at [925, 480] on icon at bounding box center [927, 486] width 12 height 12
click at [891, 503] on link "Edit" at bounding box center [876, 514] width 114 height 22
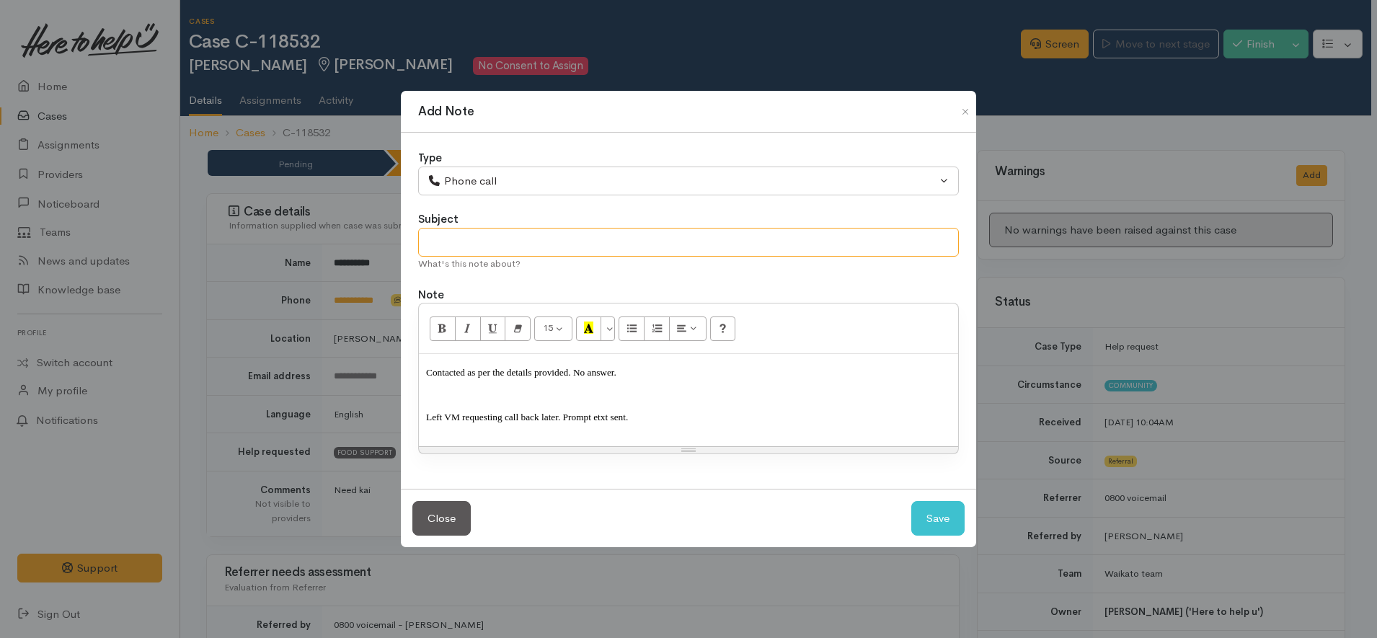
click at [616, 244] on input "text" at bounding box center [688, 243] width 541 height 30
type input "Attempt 1"
click at [935, 519] on button "Save" at bounding box center [938, 518] width 53 height 35
select select "1"
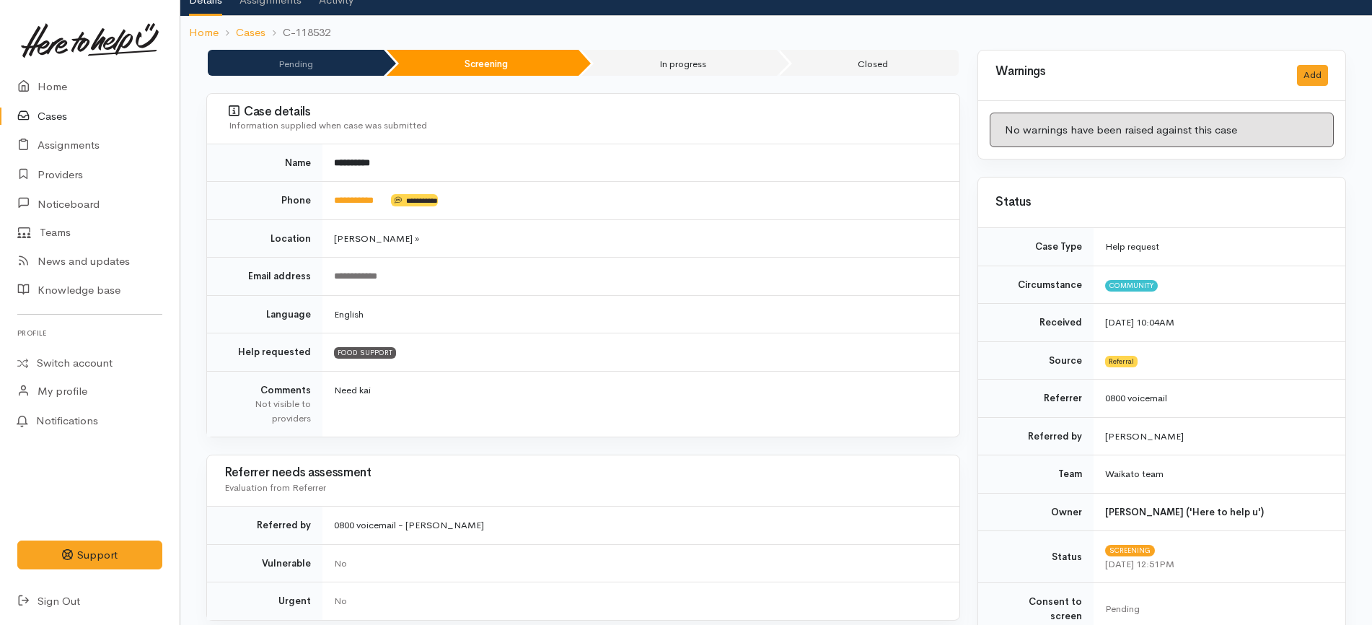
scroll to position [95, 0]
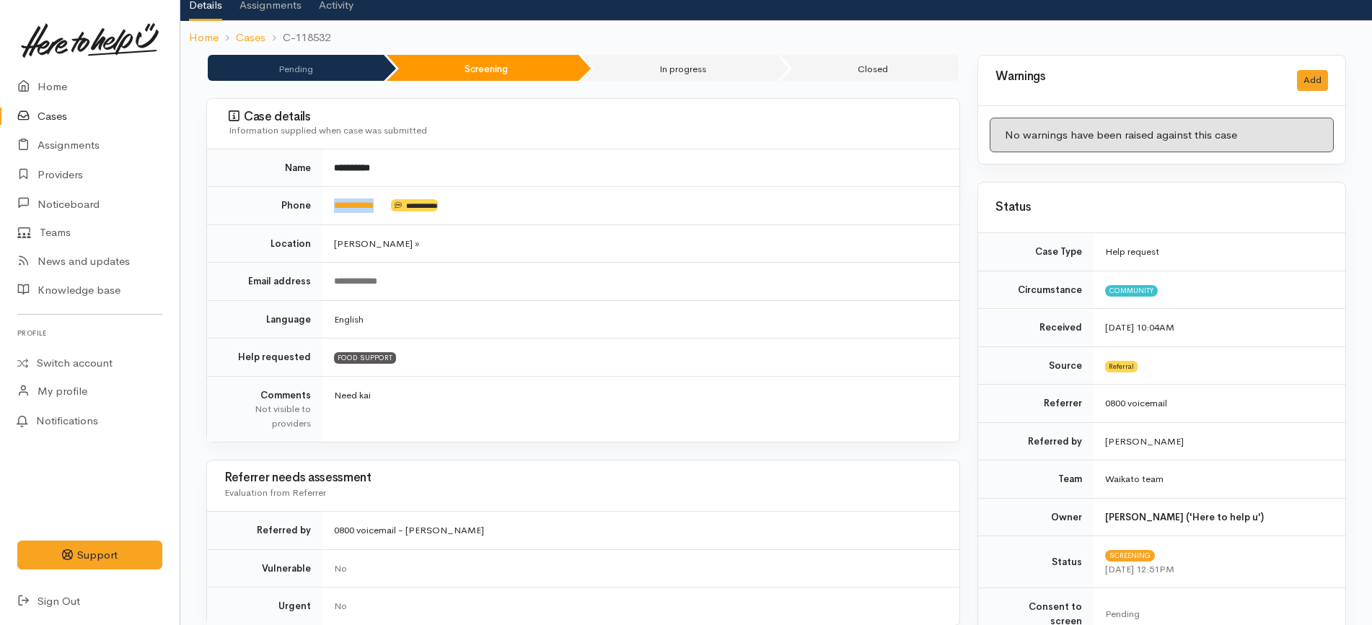
drag, startPoint x: 400, startPoint y: 212, endPoint x: 326, endPoint y: 207, distance: 73.7
click at [326, 207] on td "**********" at bounding box center [640, 206] width 637 height 38
copy td "**********"
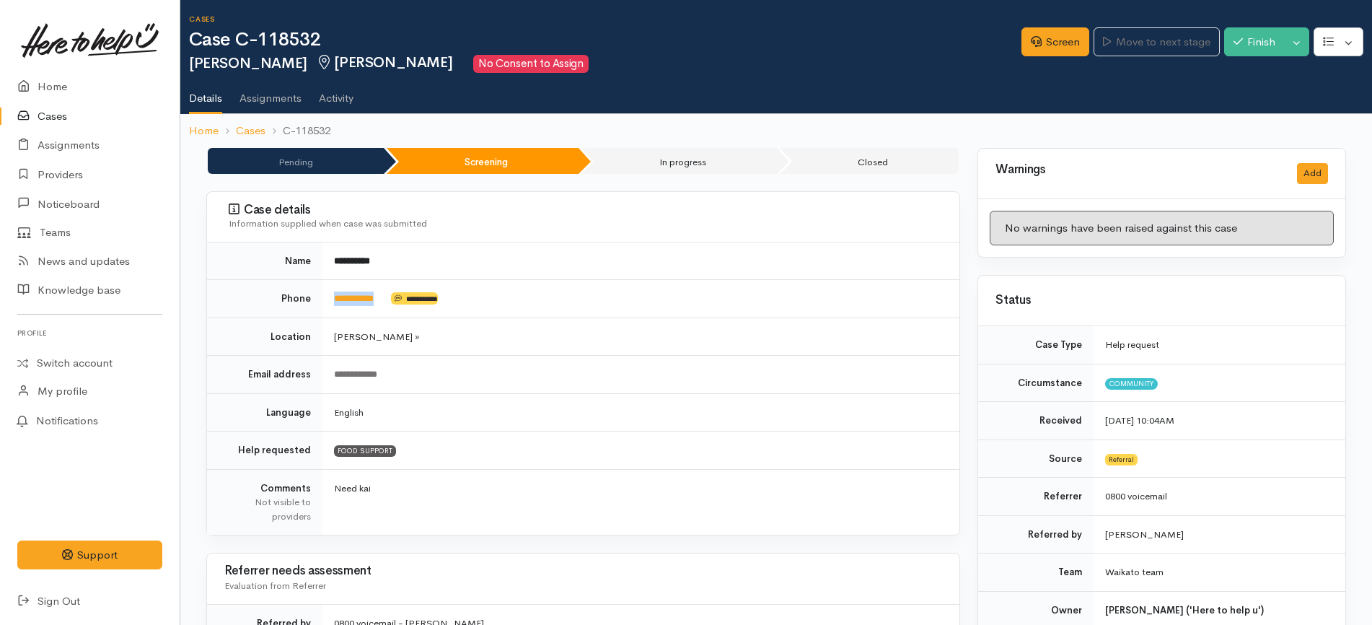
scroll to position [0, 0]
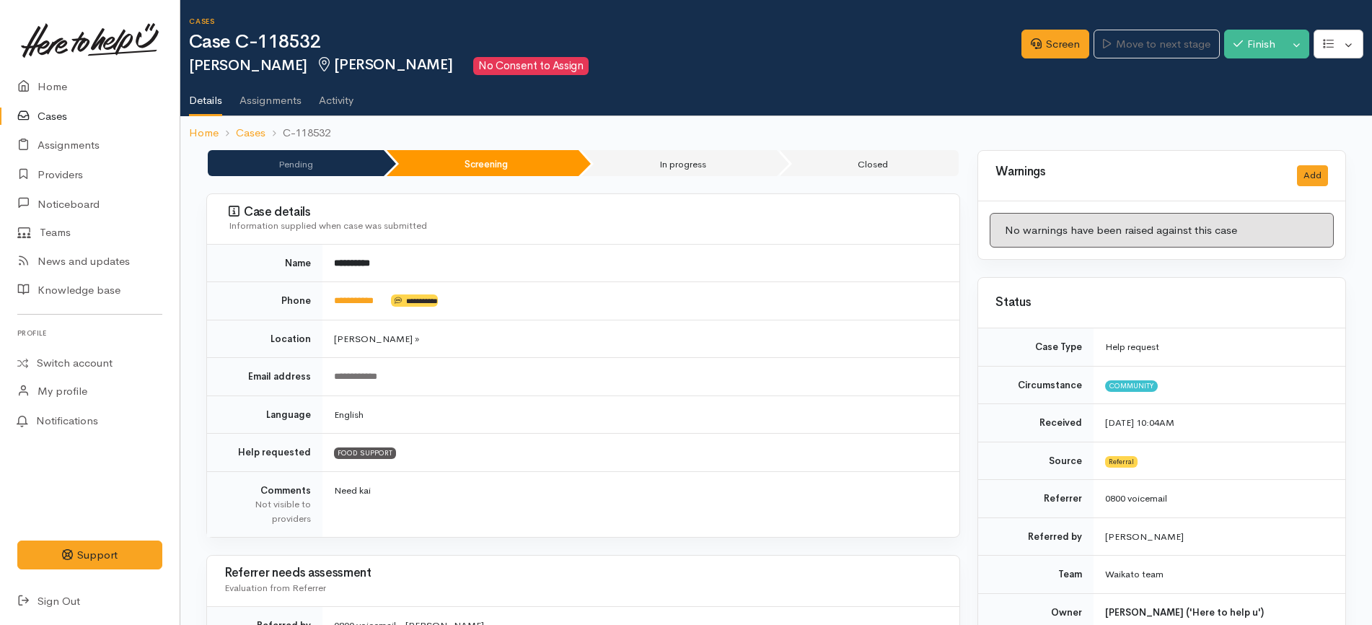
click at [665, 331] on td "Hamilton »" at bounding box center [640, 338] width 637 height 38
click at [1059, 45] on link "Screen" at bounding box center [1055, 45] width 68 height 30
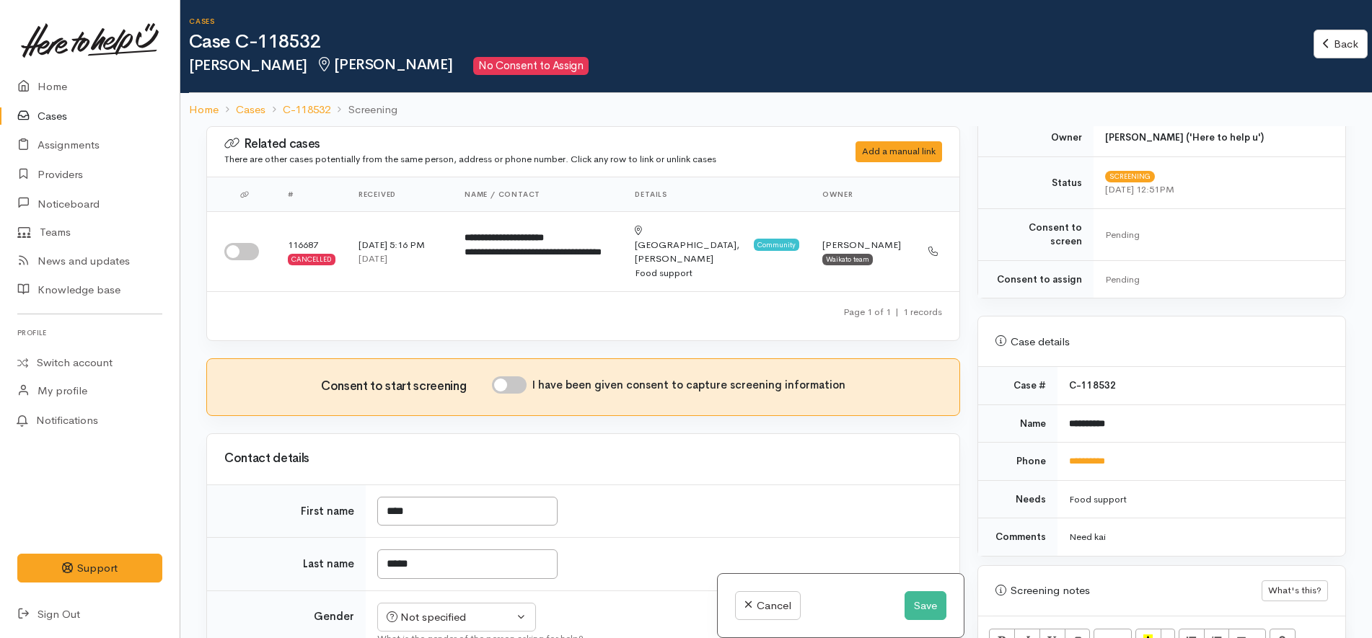
scroll to position [631, 0]
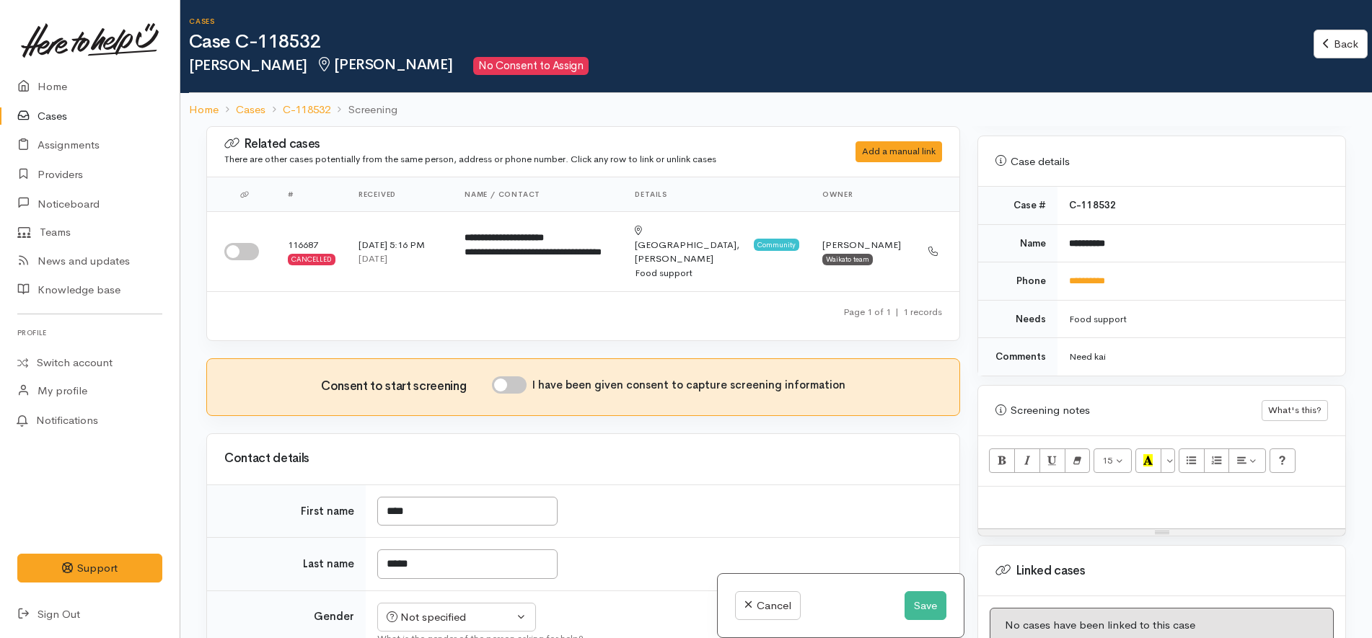
click at [1199, 245] on td "**********" at bounding box center [1201, 243] width 288 height 38
click at [1092, 509] on div at bounding box center [1161, 508] width 367 height 43
paste div
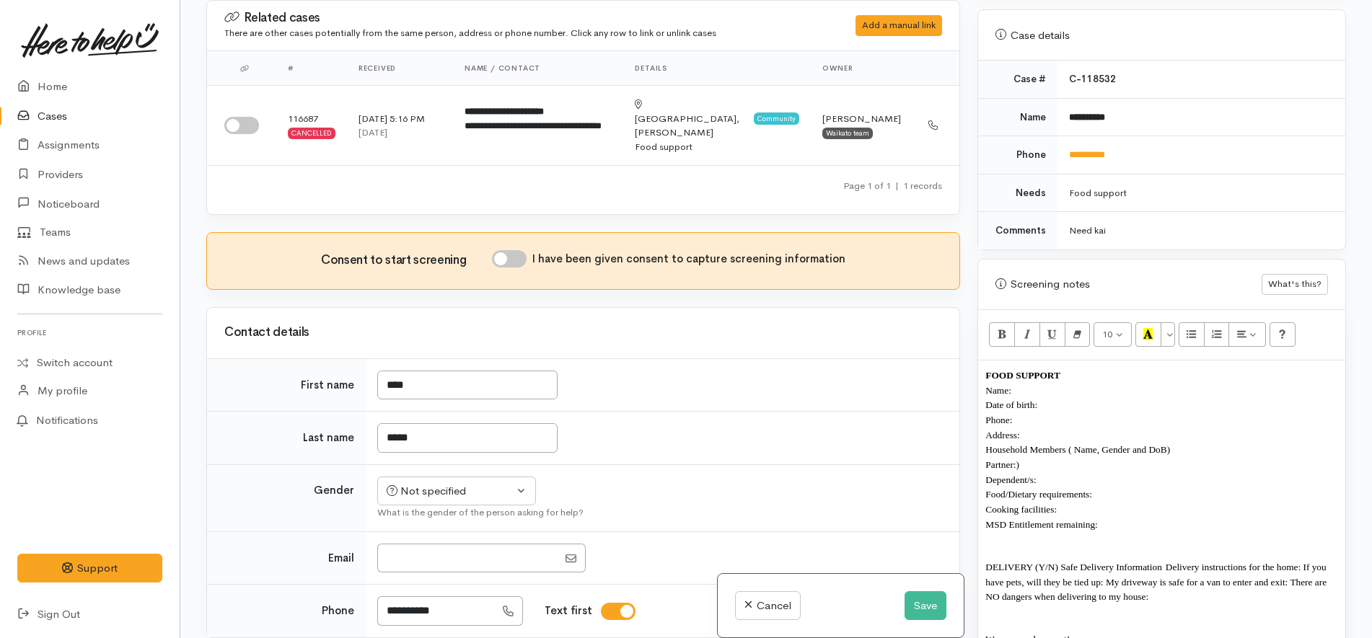
scroll to position [711, 0]
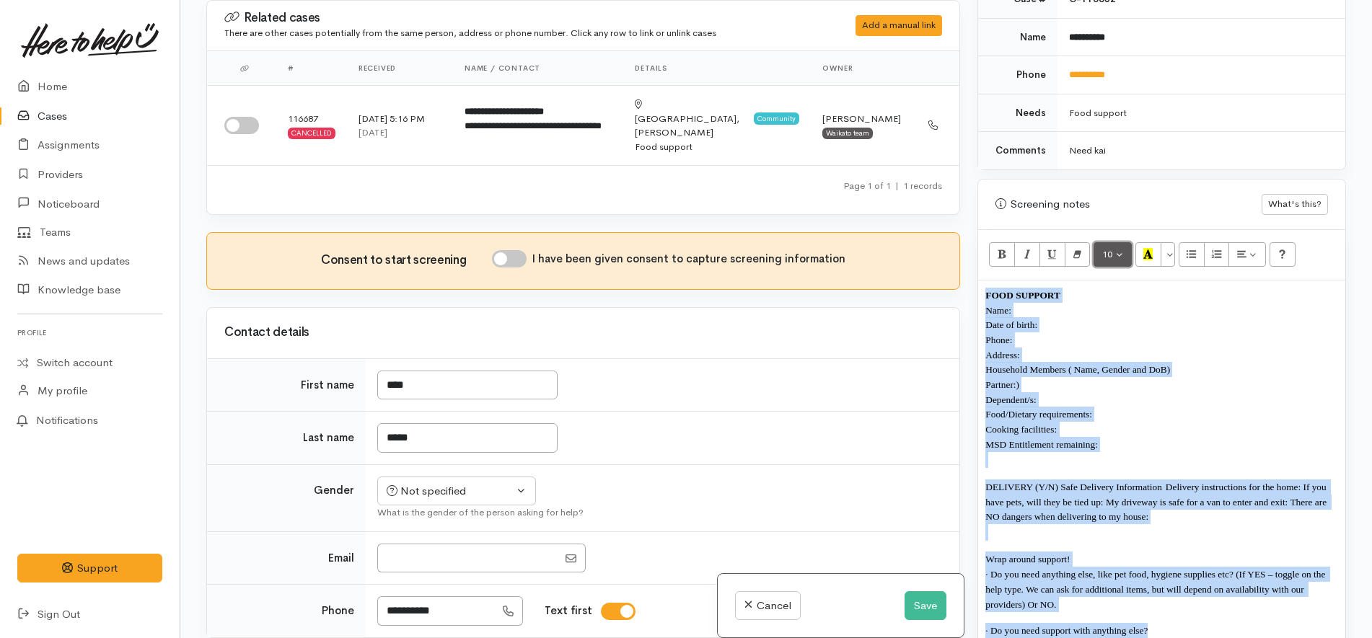
click at [1101, 246] on button "10" at bounding box center [1112, 254] width 38 height 25
click at [1132, 392] on link "14" at bounding box center [1151, 400] width 114 height 23
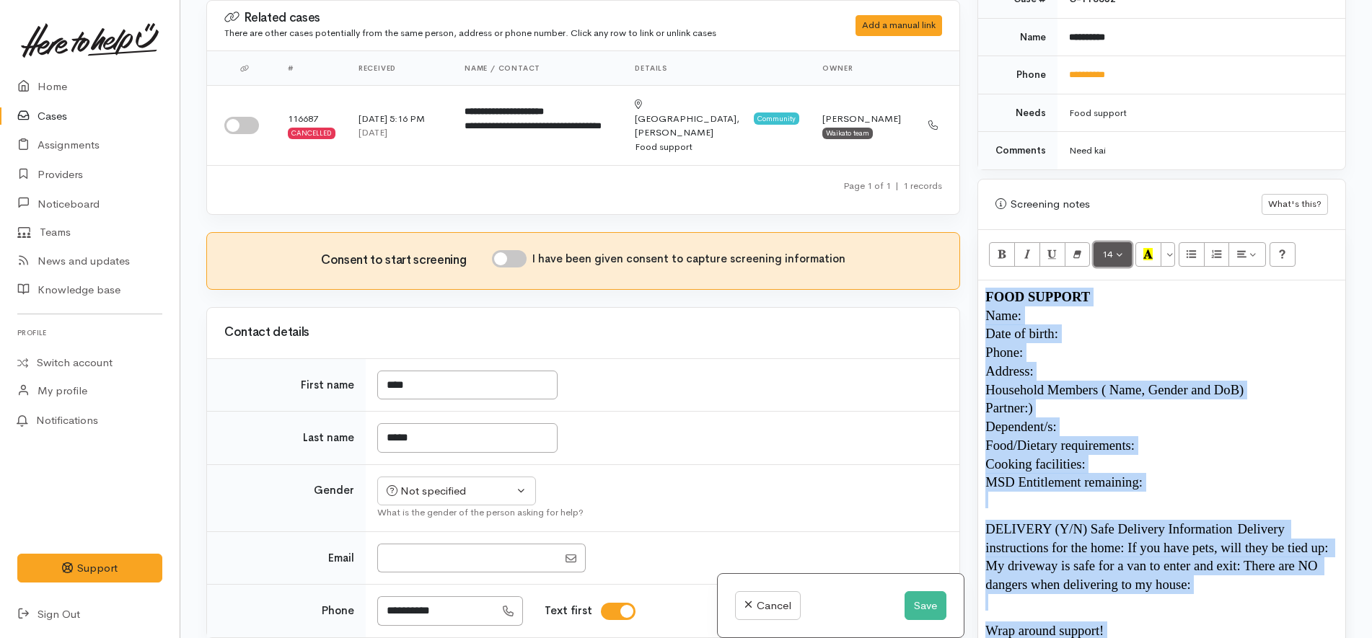
click at [1108, 242] on button "14" at bounding box center [1112, 254] width 38 height 25
click at [1139, 366] on link "12" at bounding box center [1151, 377] width 114 height 23
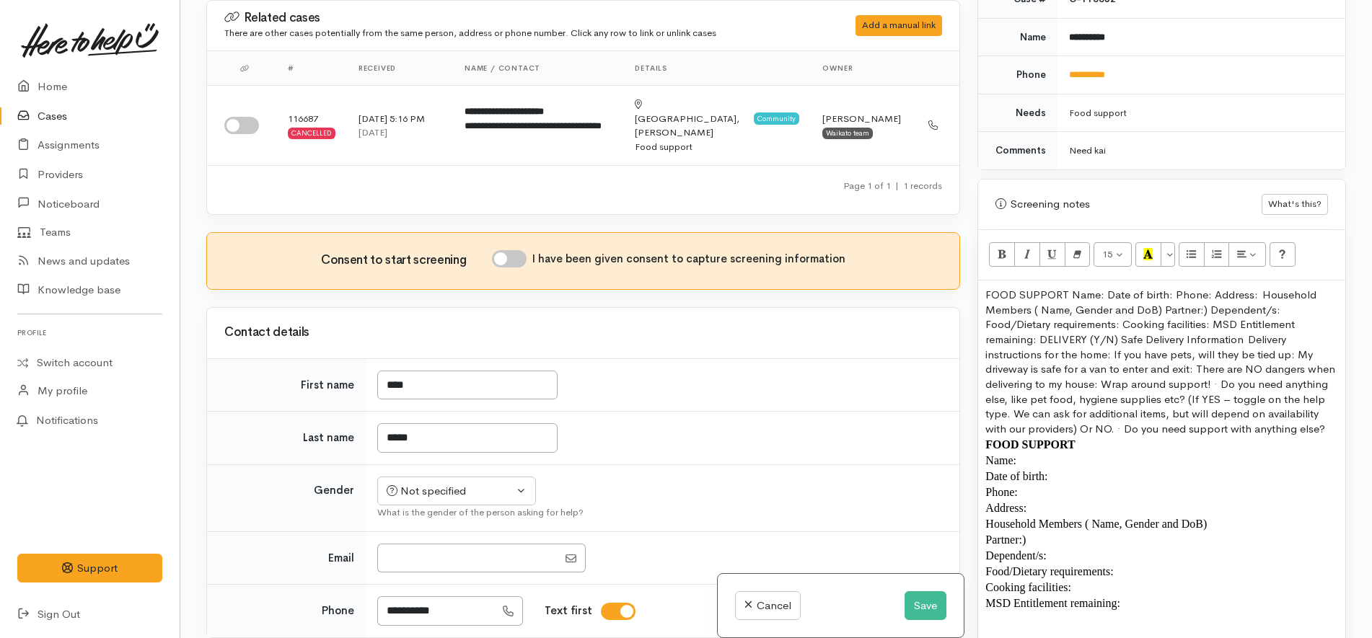
click at [1059, 302] on p "FOOD SUPPORT Name: Date of birth: Phone: Address: Household Members ( Name, Gen…" at bounding box center [1161, 362] width 353 height 149
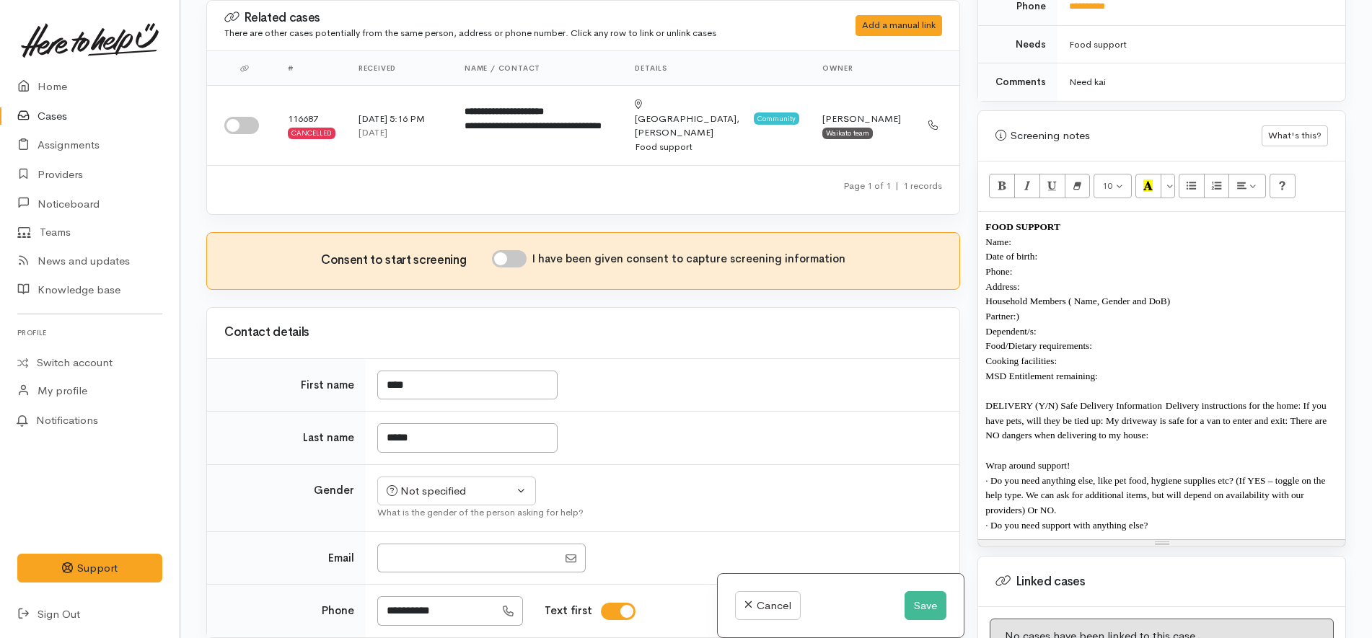
scroll to position [779, 0]
click at [987, 237] on span "Name:" at bounding box center [998, 242] width 26 height 11
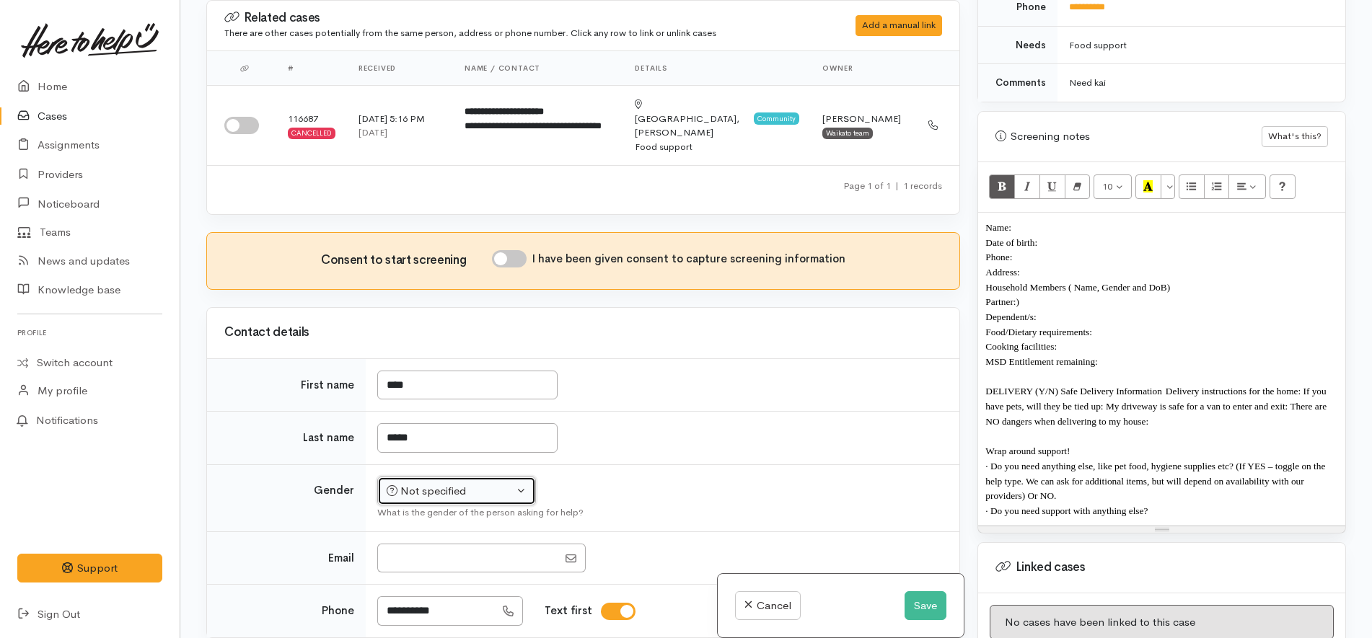
click at [495, 483] on div "Not specified" at bounding box center [450, 491] width 127 height 17
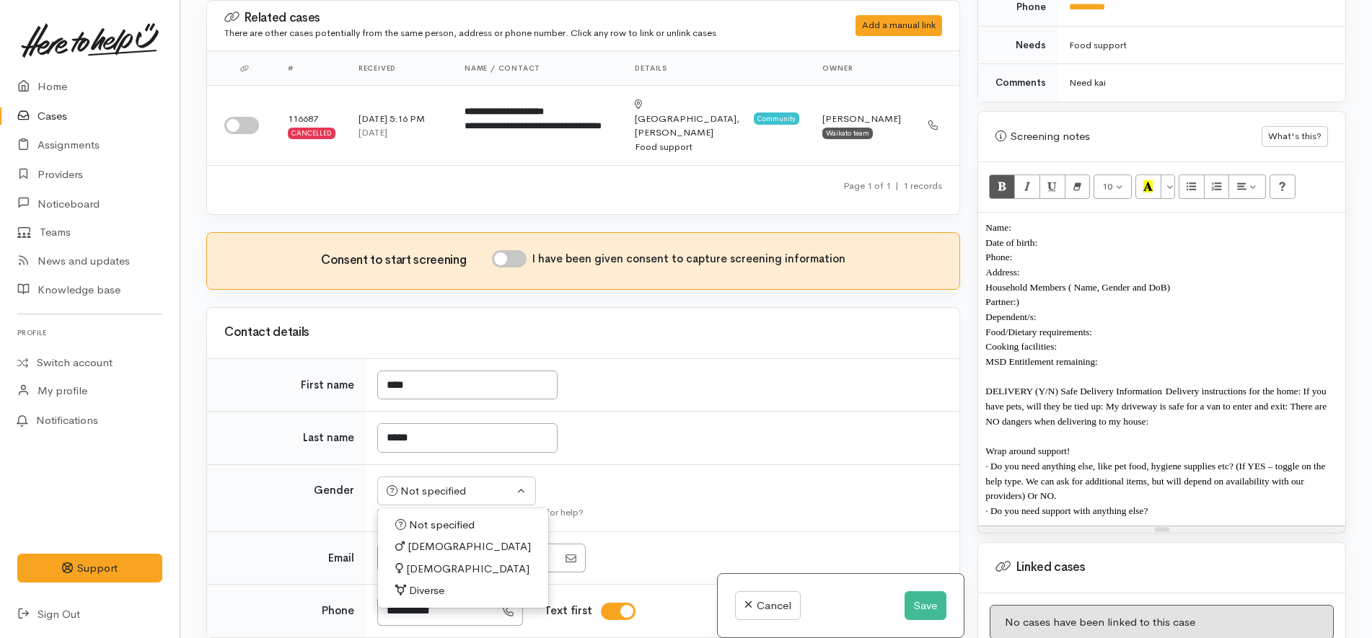
click at [424, 539] on span "[DEMOGRAPHIC_DATA]" at bounding box center [468, 547] width 123 height 17
select select "[DEMOGRAPHIC_DATA]"
click at [621, 383] on td "****" at bounding box center [663, 384] width 594 height 53
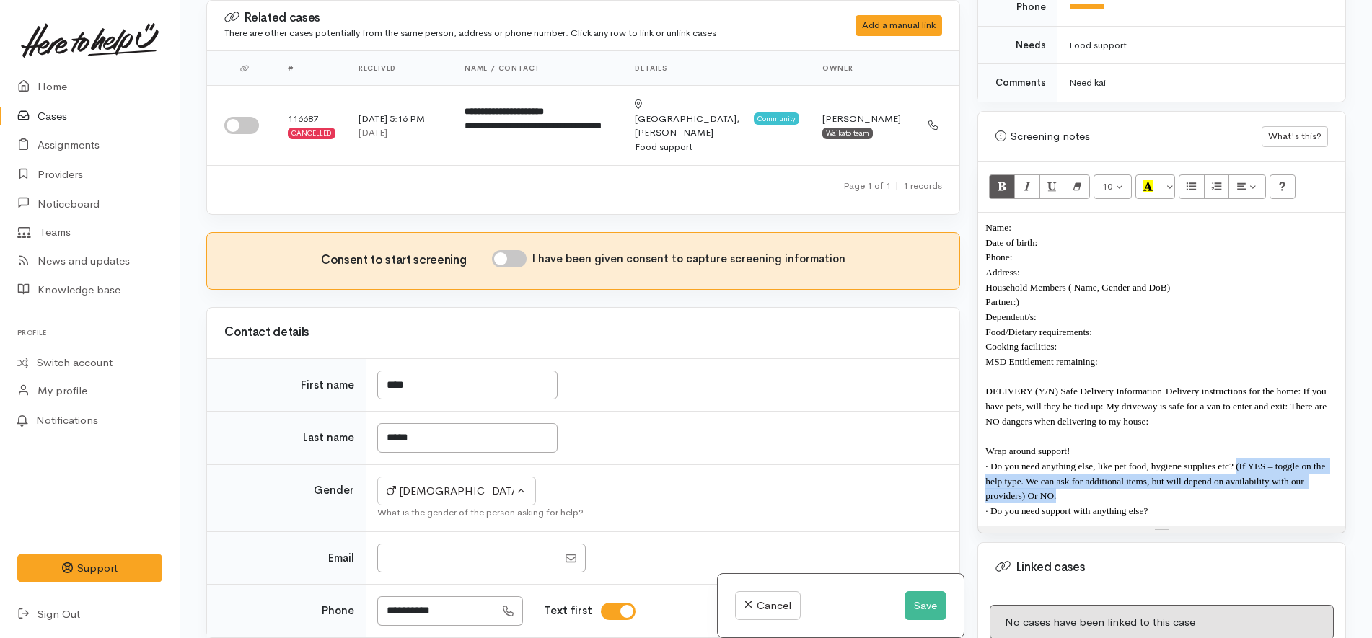
drag, startPoint x: 1084, startPoint y: 485, endPoint x: 1238, endPoint y: 454, distance: 156.7
click at [1238, 459] on p "· Do you need anything else, like pet food, hygiene supplies etc? (If YES – tog…" at bounding box center [1161, 481] width 353 height 45
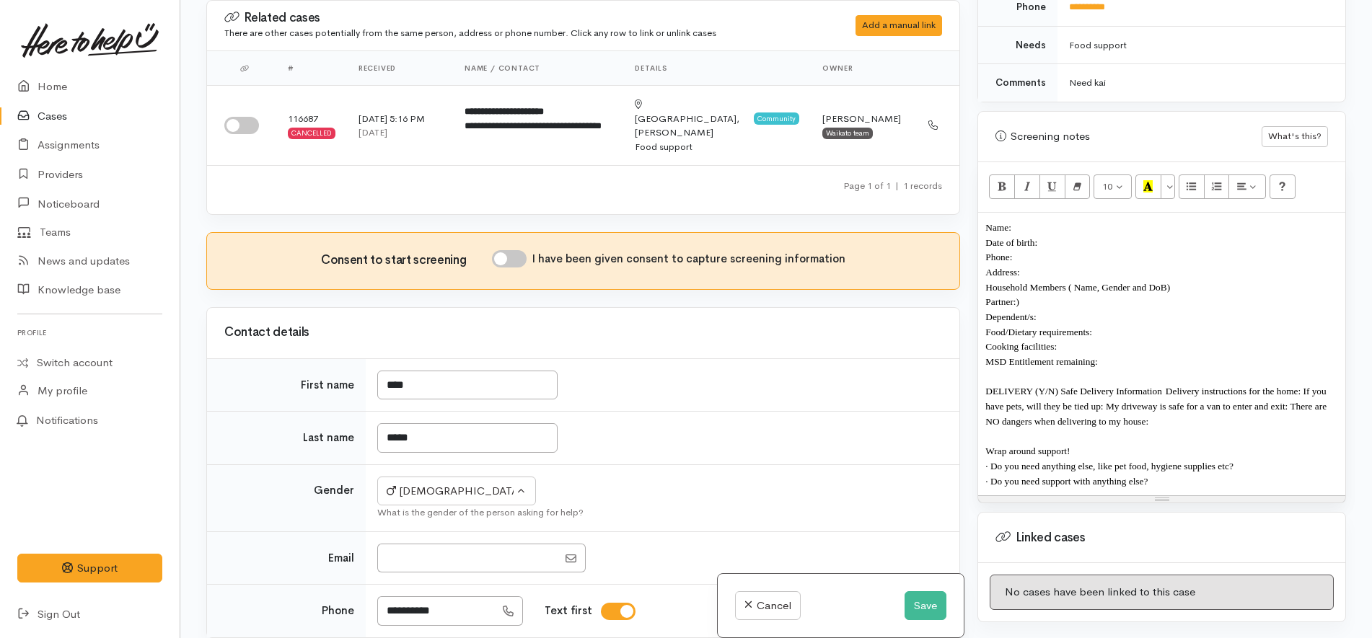
click at [1241, 459] on p "· Do you need anything else, like pet food, hygiene supplies etc?" at bounding box center [1161, 466] width 353 height 15
copy span "NO"
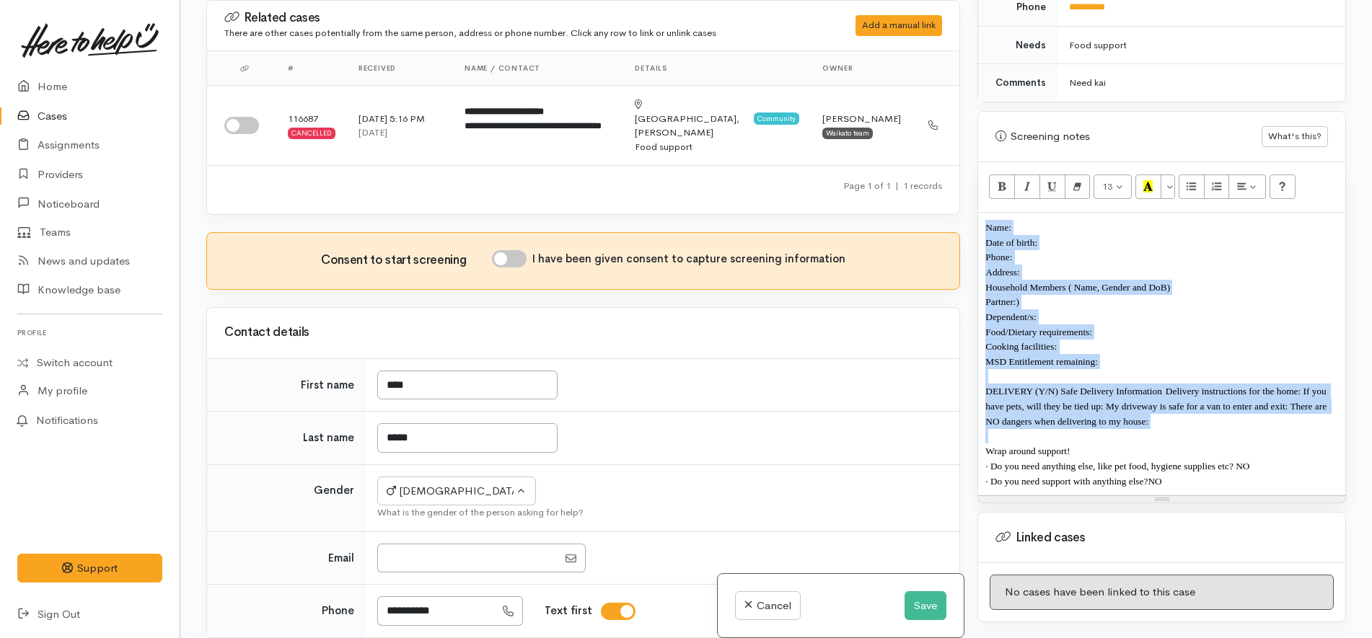
drag, startPoint x: 984, startPoint y: 437, endPoint x: 956, endPoint y: 198, distance: 240.4
click at [956, 198] on div "Related cases There are other cases potentially from the same person, address o…" at bounding box center [776, 319] width 1157 height 638
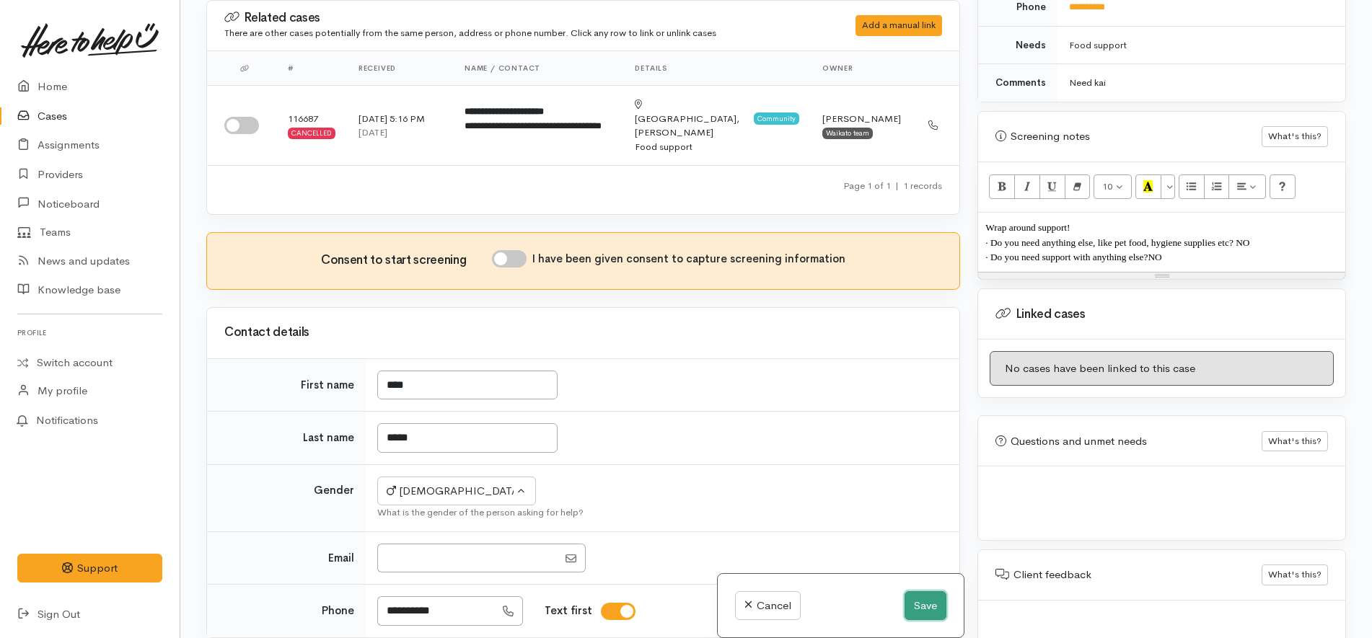
click at [922, 614] on button "Save" at bounding box center [925, 606] width 42 height 30
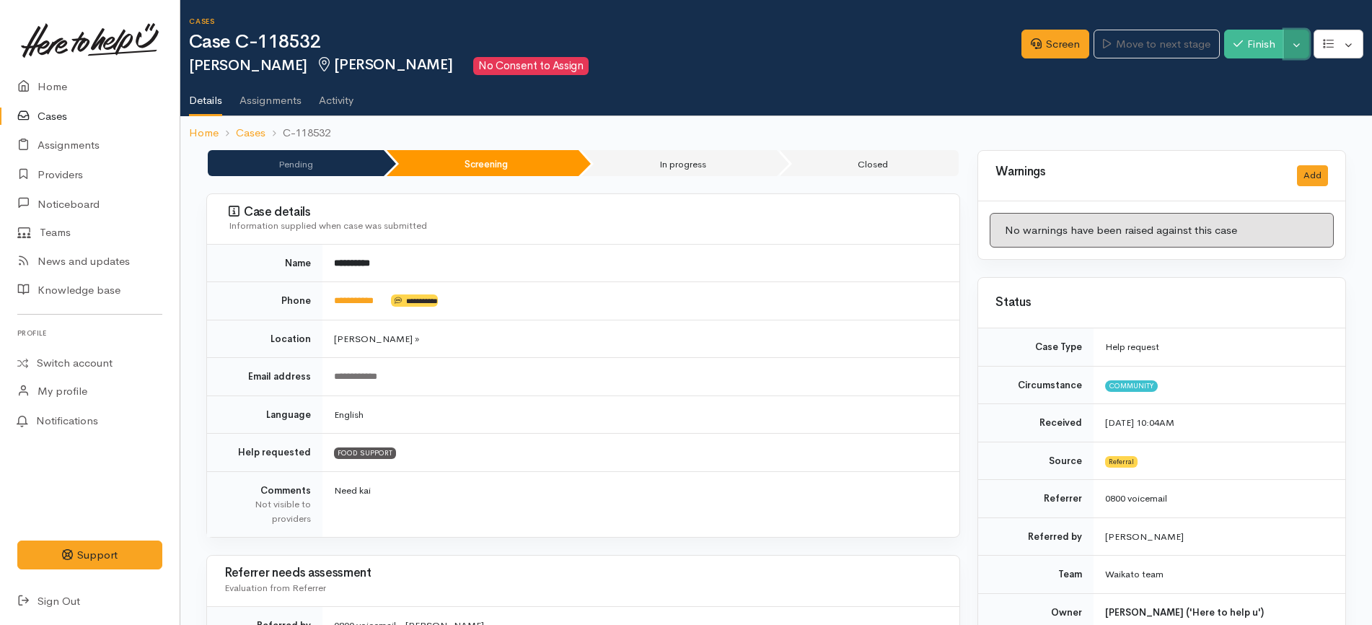
click at [1297, 44] on button "Toggle Dropdown" at bounding box center [1296, 45] width 25 height 30
click at [1266, 101] on link "Cancel" at bounding box center [1251, 100] width 114 height 22
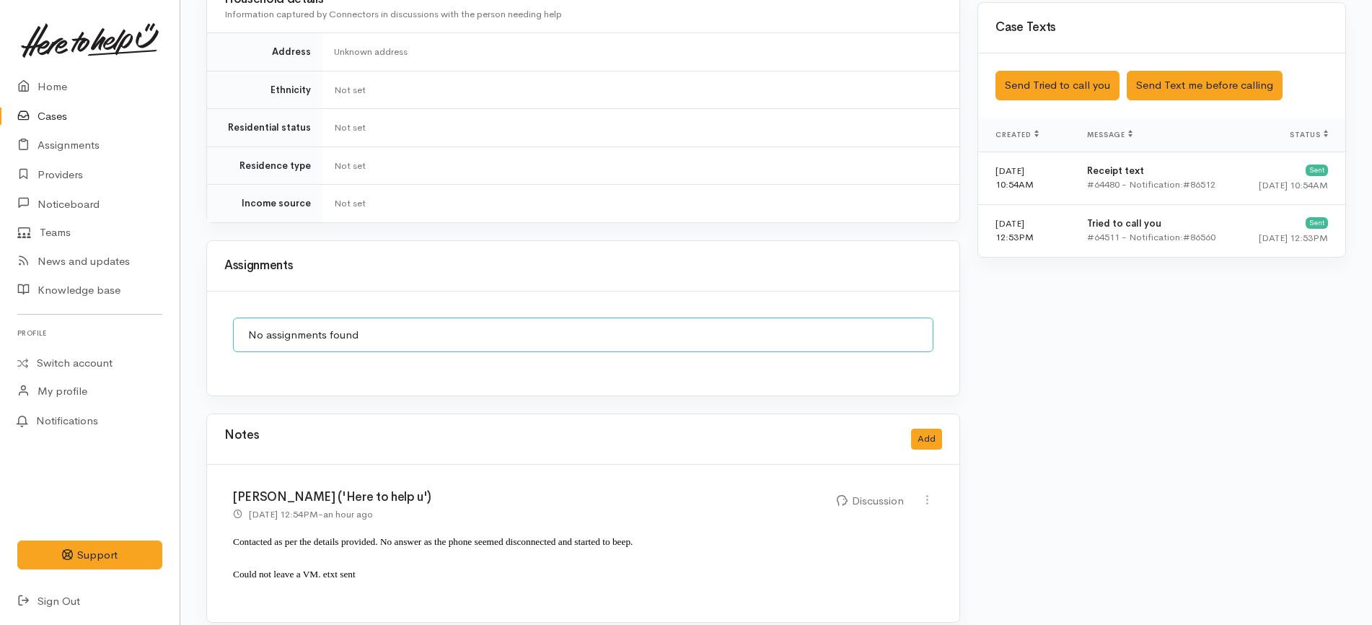
scroll to position [841, 0]
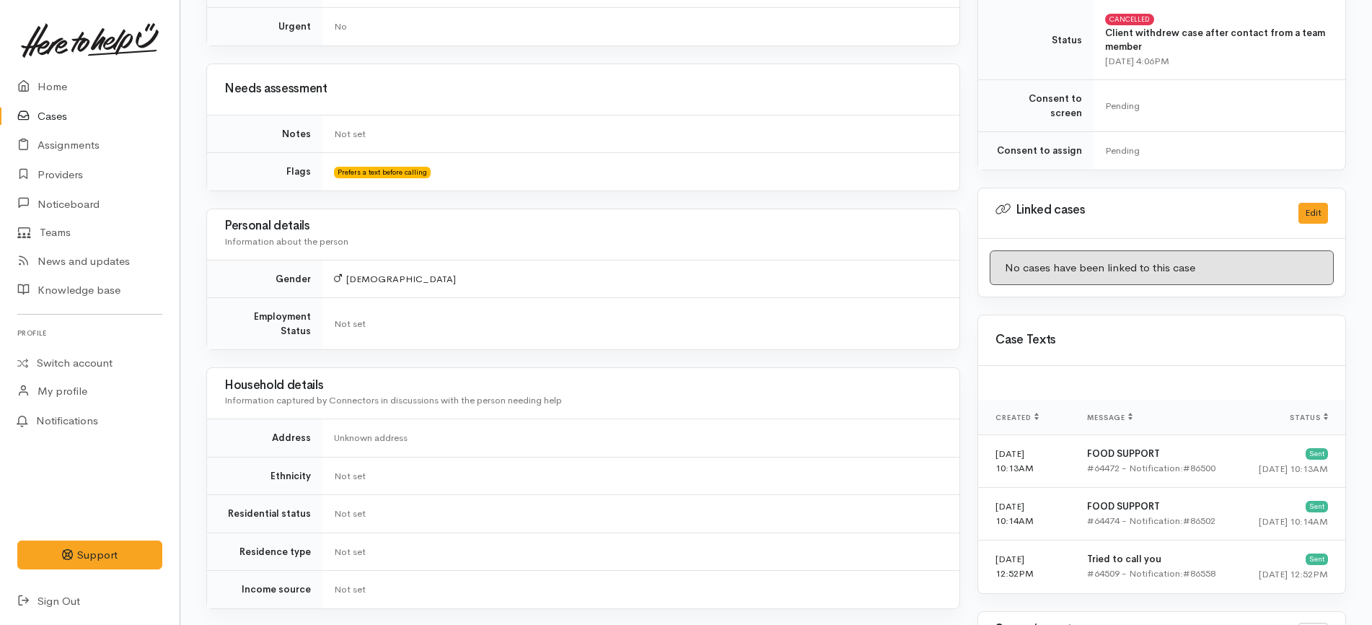
scroll to position [1044, 0]
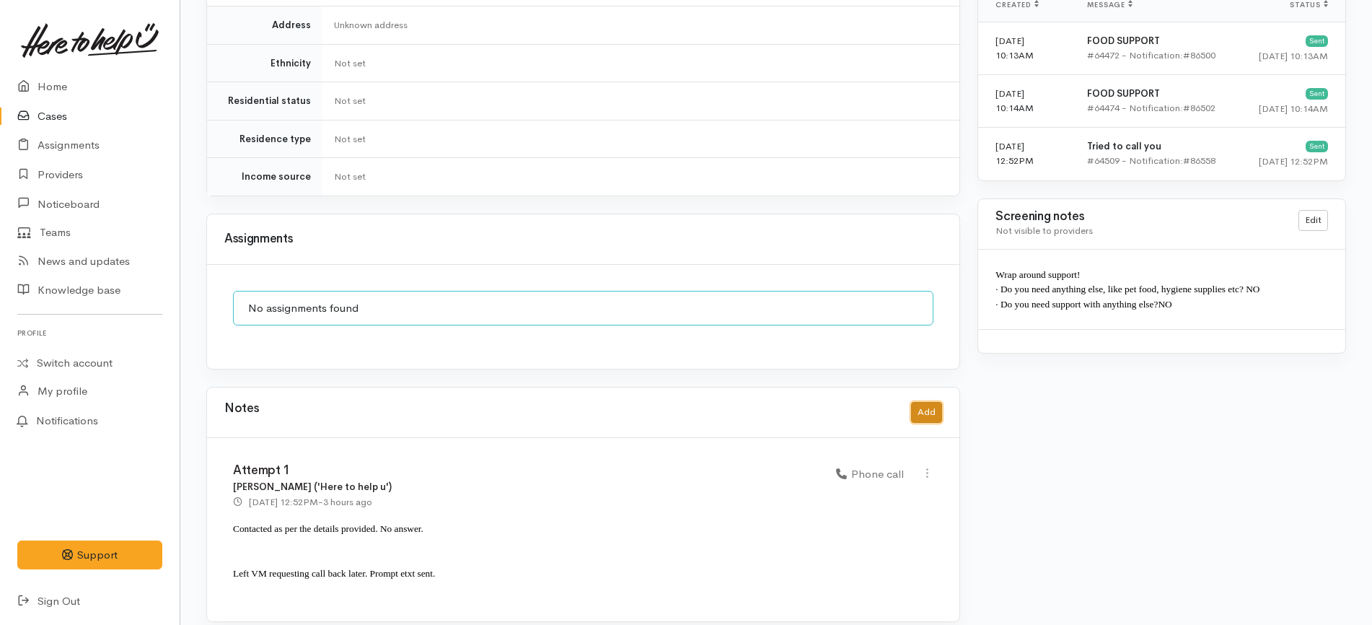
click at [935, 402] on button "Add" at bounding box center [926, 412] width 31 height 21
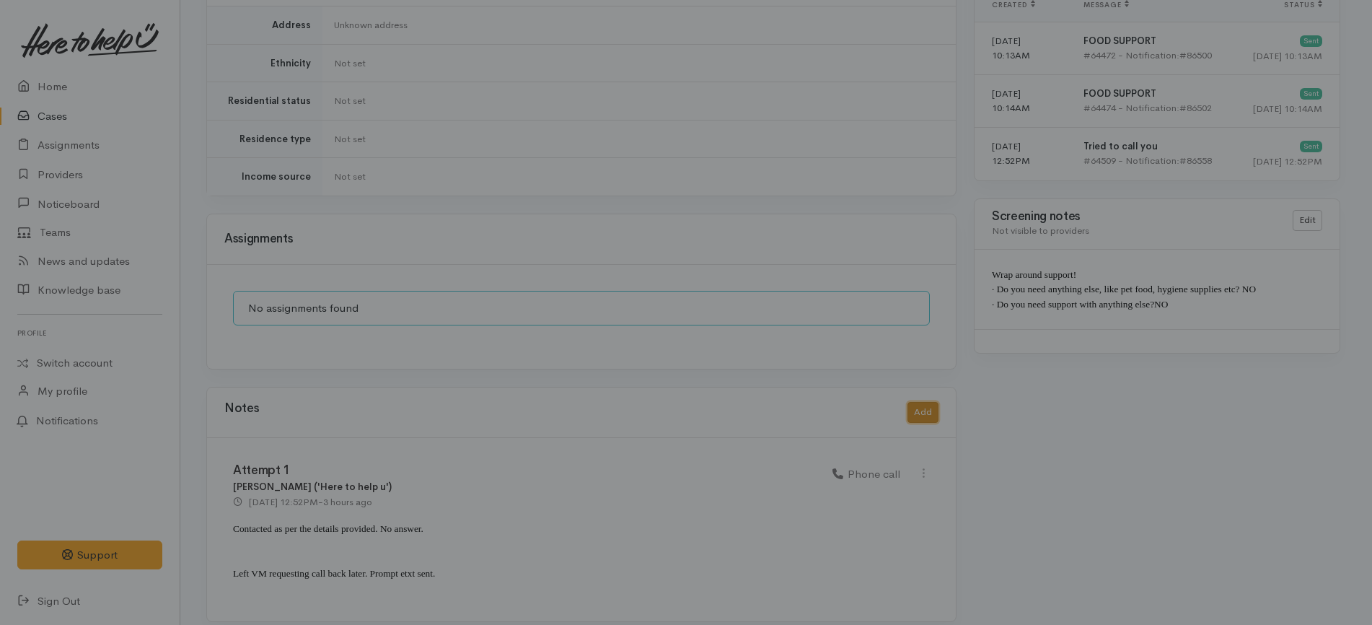
scroll to position [1030, 0]
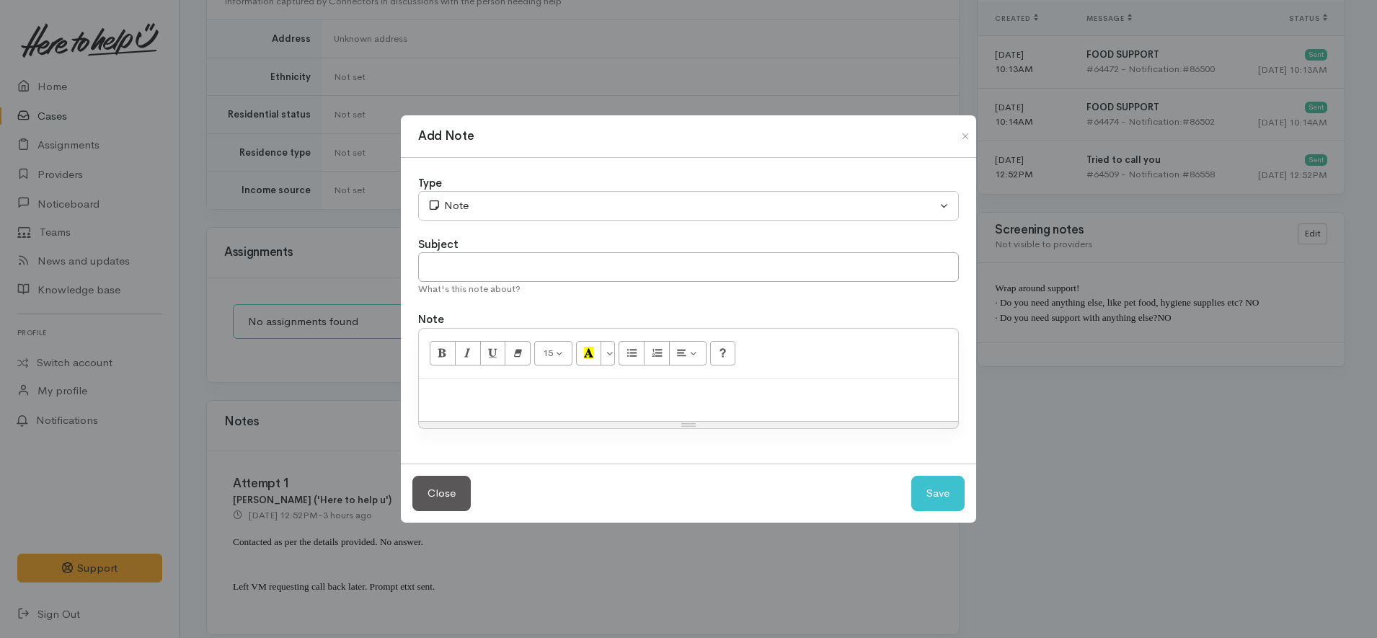
click at [780, 387] on p at bounding box center [688, 395] width 525 height 17
drag, startPoint x: 744, startPoint y: 182, endPoint x: 726, endPoint y: 195, distance: 21.8
click at [744, 182] on div "Type" at bounding box center [688, 183] width 541 height 17
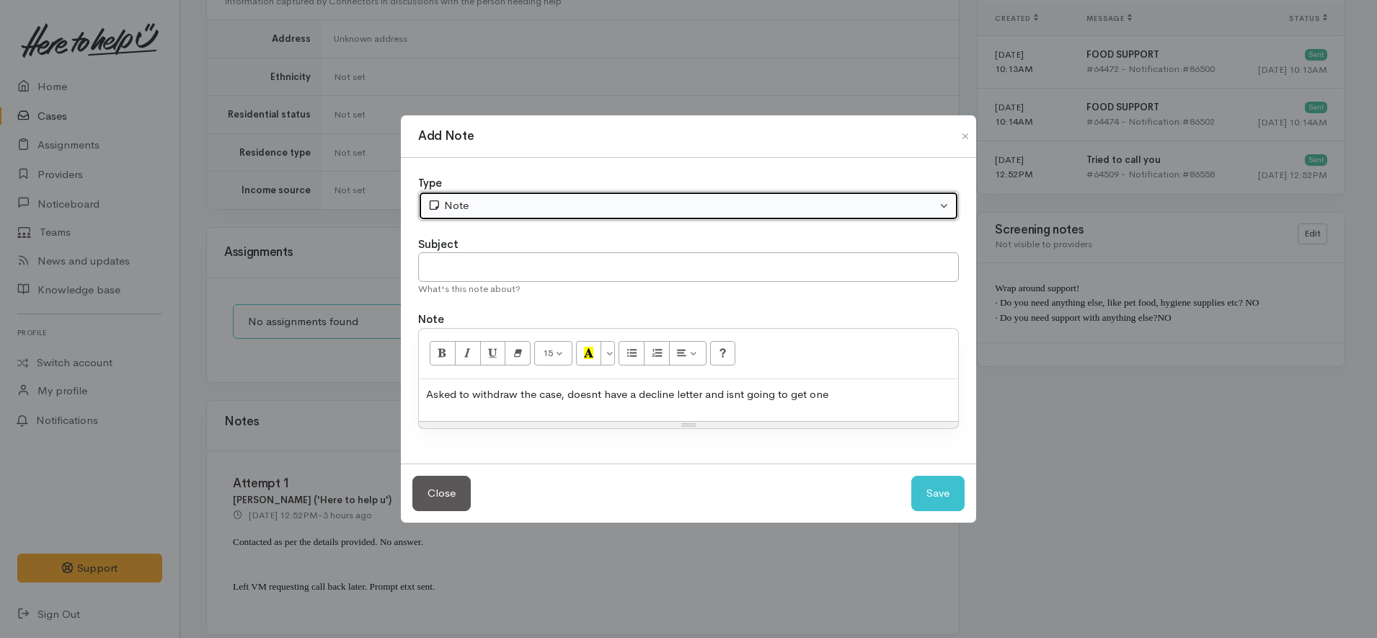
click at [708, 199] on div "Note" at bounding box center [682, 206] width 509 height 17
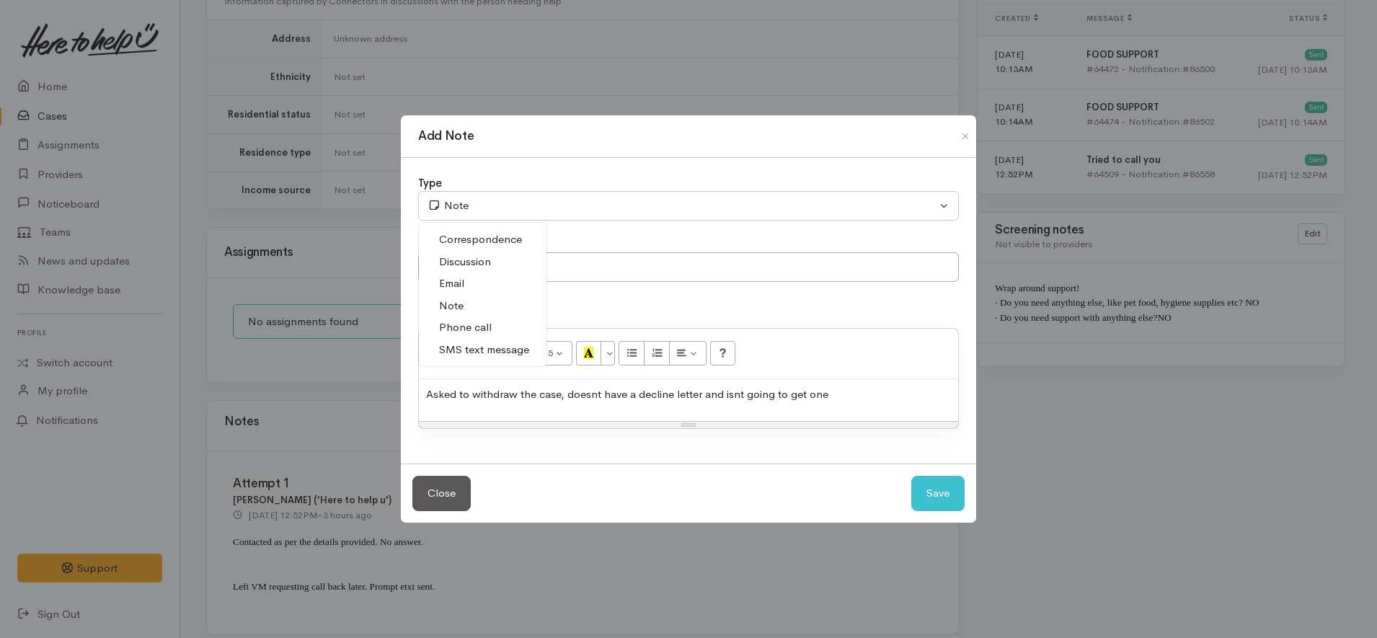
click at [463, 322] on span "Phone call" at bounding box center [465, 327] width 53 height 17
click at [930, 499] on button "Save" at bounding box center [938, 493] width 53 height 35
select select "1"
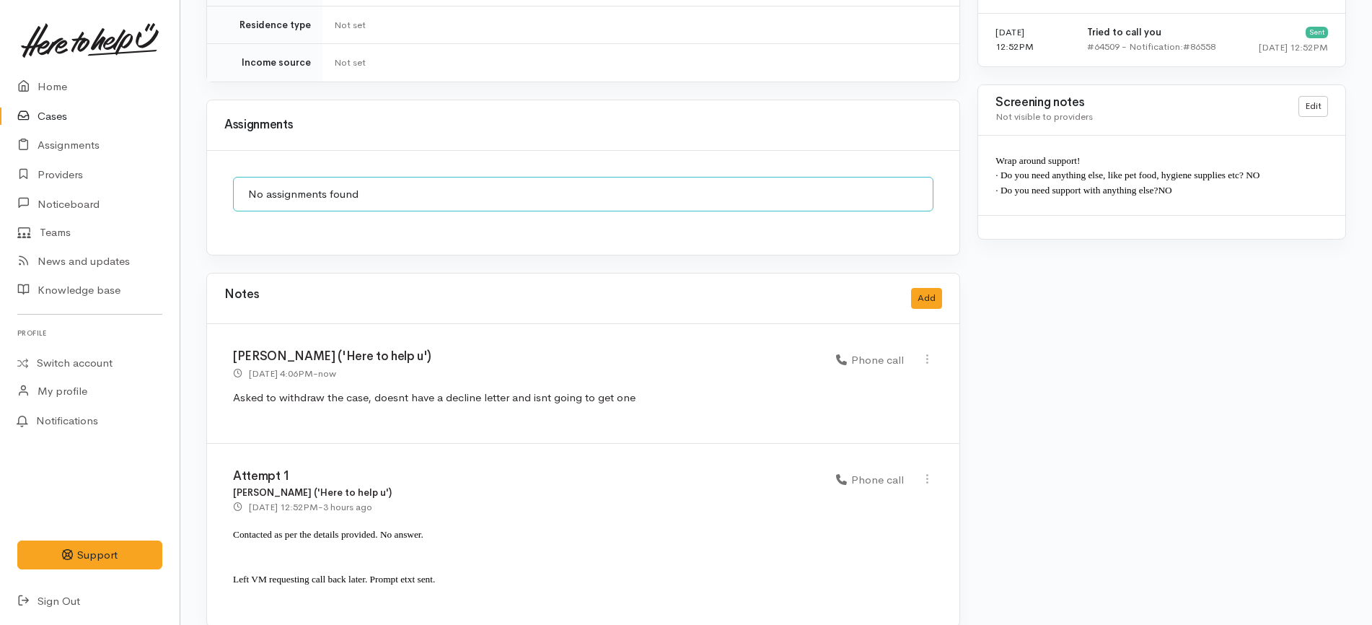
scroll to position [1163, 0]
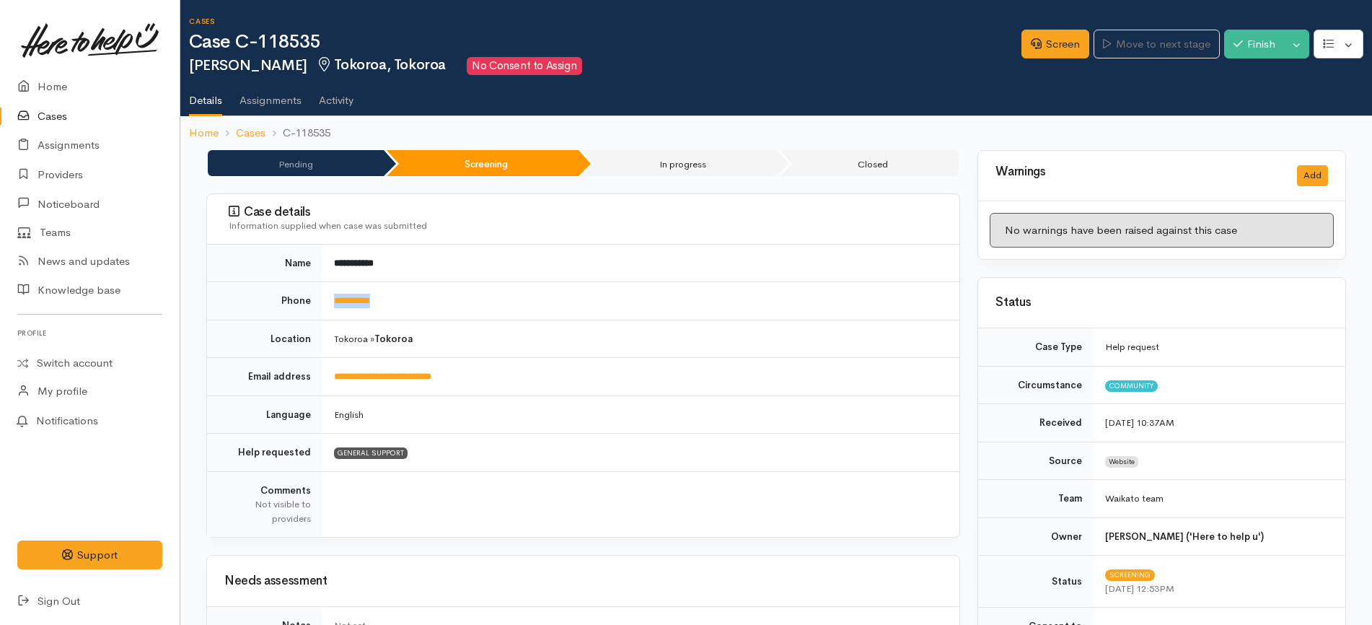
drag, startPoint x: 407, startPoint y: 299, endPoint x: 322, endPoint y: 304, distance: 85.9
click at [322, 304] on tr "**********" at bounding box center [583, 301] width 752 height 38
copy tr "**********"
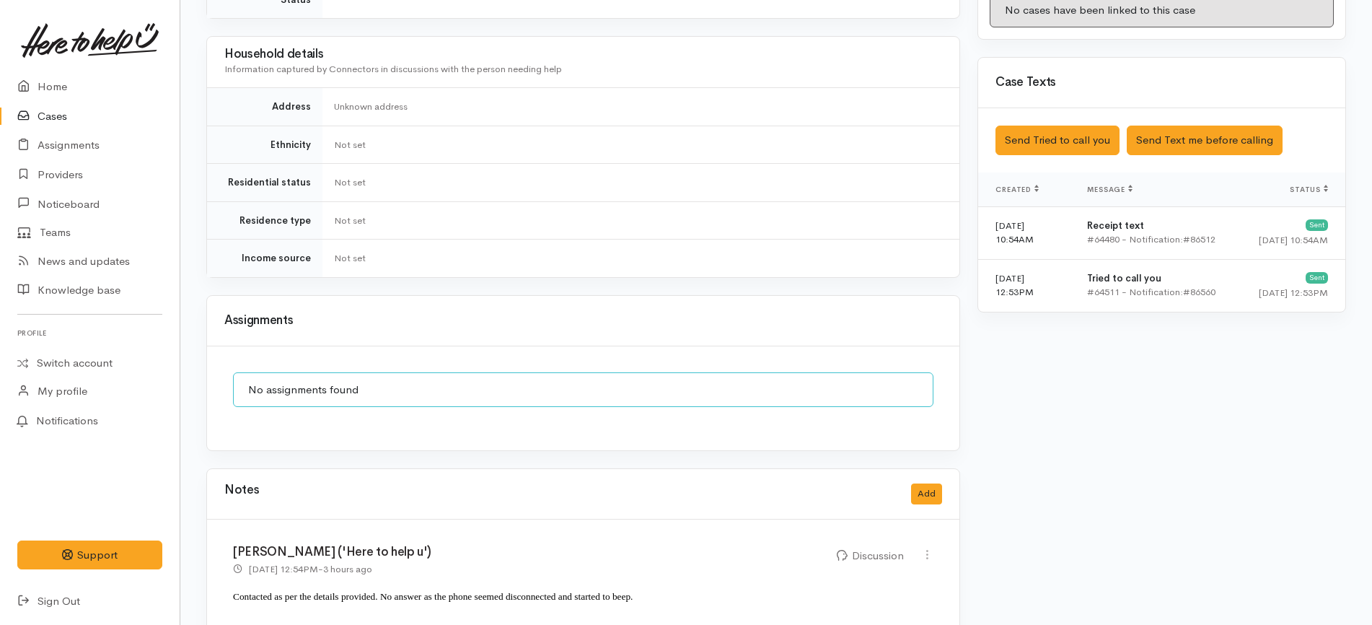
scroll to position [841, 0]
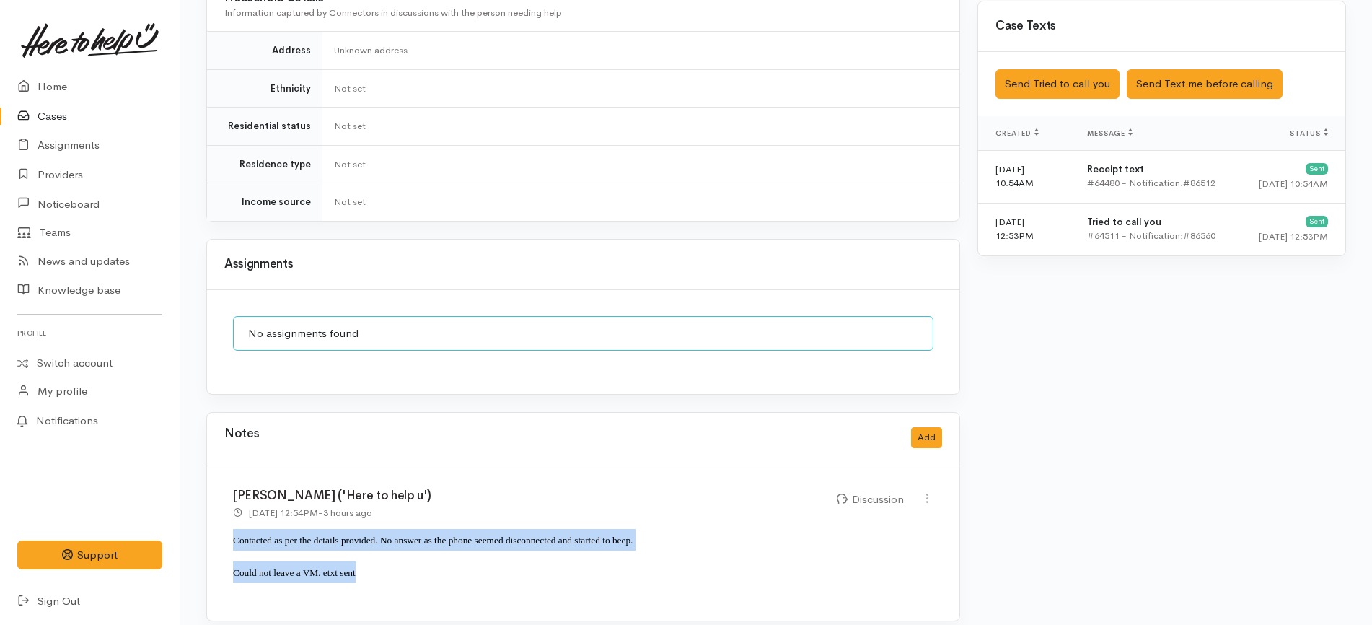
drag, startPoint x: 406, startPoint y: 568, endPoint x: 226, endPoint y: 542, distance: 182.2
click at [226, 542] on div "Katarina Daly ('Here to help u') 3 Oct 2025 12:54PM - 3 hours ago Discussion" at bounding box center [583, 541] width 752 height 157
copy div "Contacted as per the details provided. No answer as the phone seemed disconnect…"
click at [938, 427] on button "Add" at bounding box center [926, 437] width 31 height 21
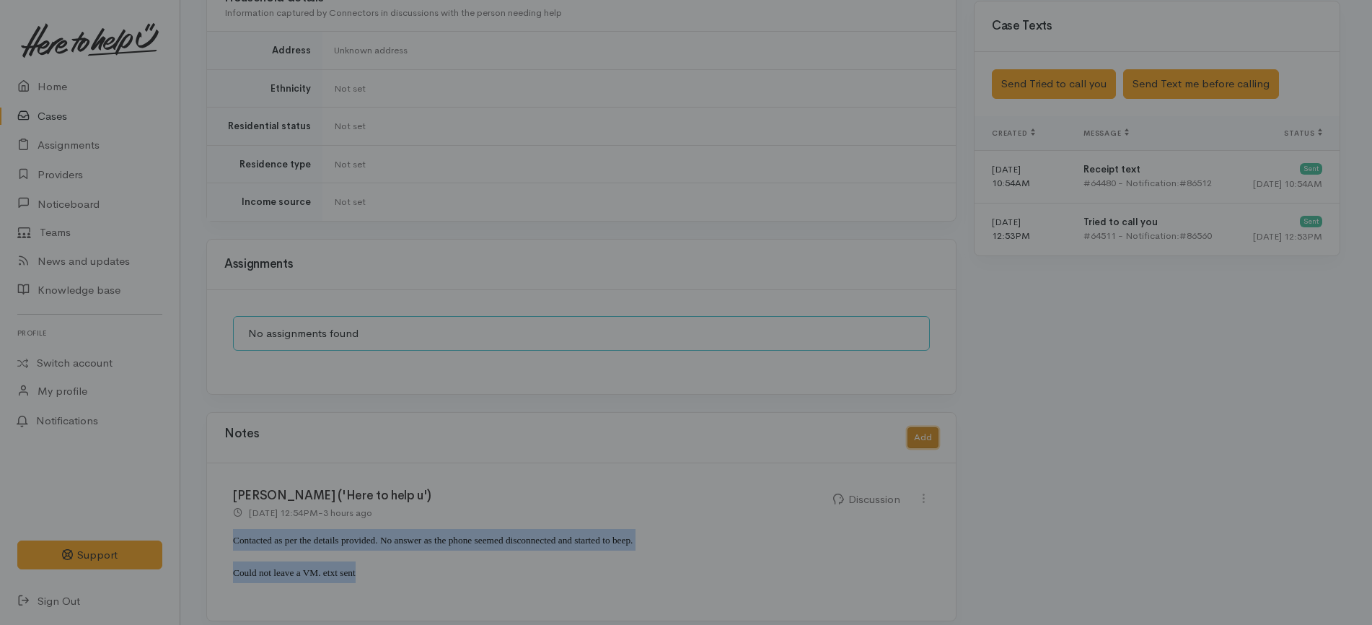
scroll to position [827, 0]
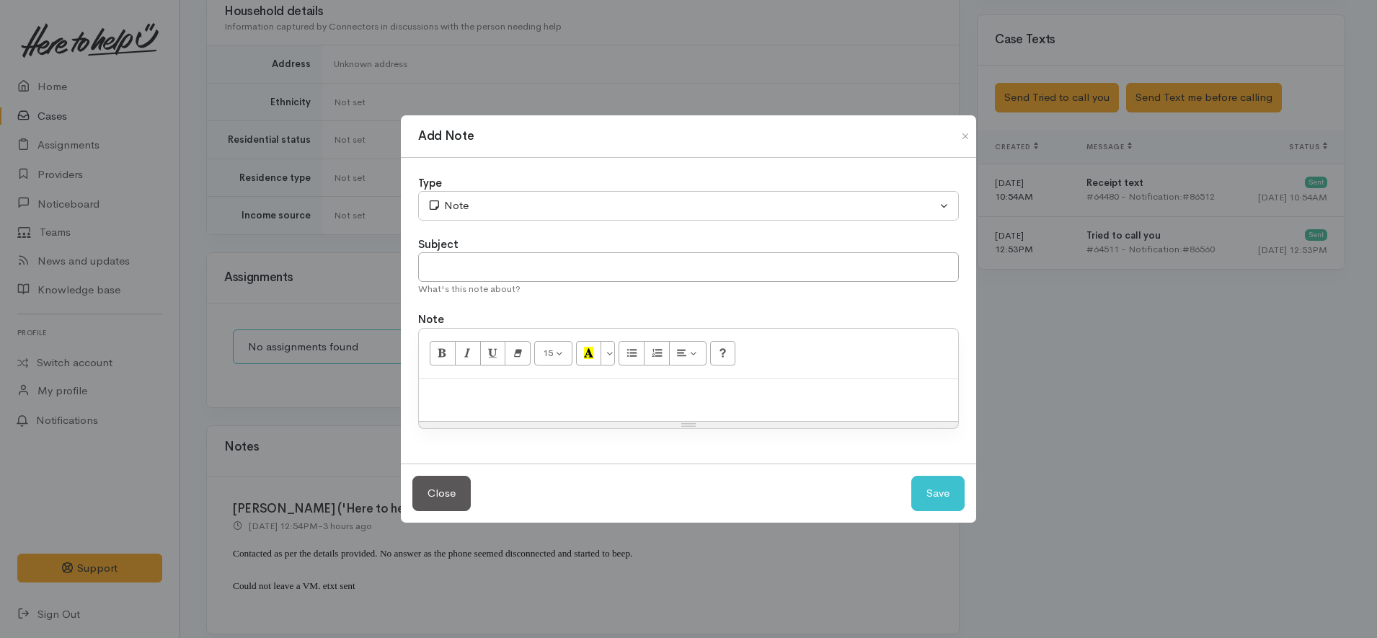
click at [708, 392] on p at bounding box center [688, 395] width 525 height 17
paste div
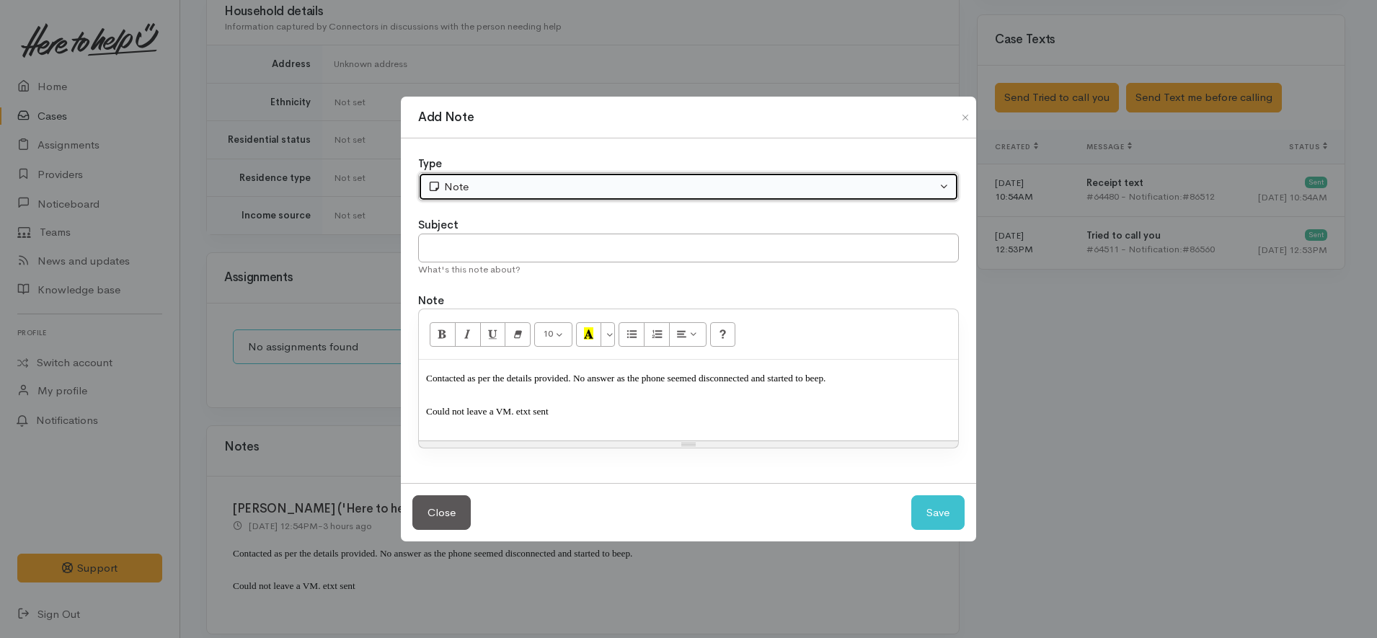
click at [473, 179] on div "Note" at bounding box center [682, 187] width 509 height 17
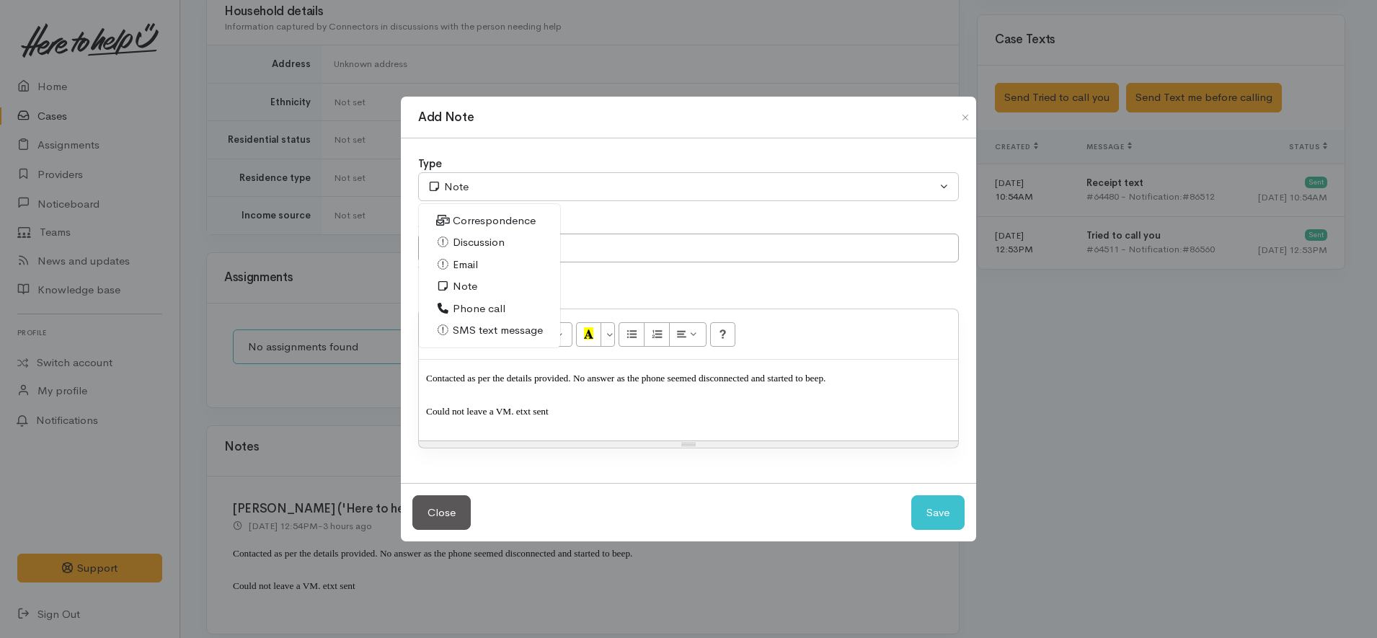
click at [486, 306] on span "Phone call" at bounding box center [479, 309] width 53 height 17
click at [933, 506] on button "Save" at bounding box center [938, 512] width 53 height 35
select select "1"
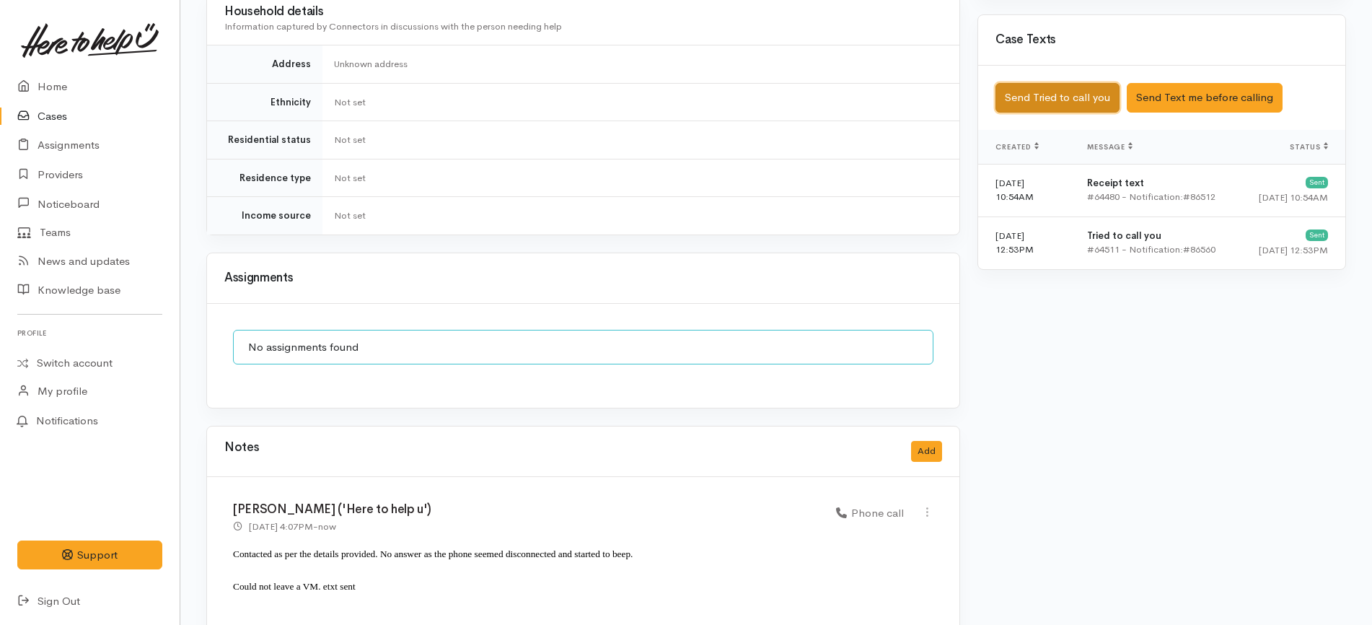
click at [1059, 87] on button "Send Tried to call you" at bounding box center [1057, 98] width 124 height 30
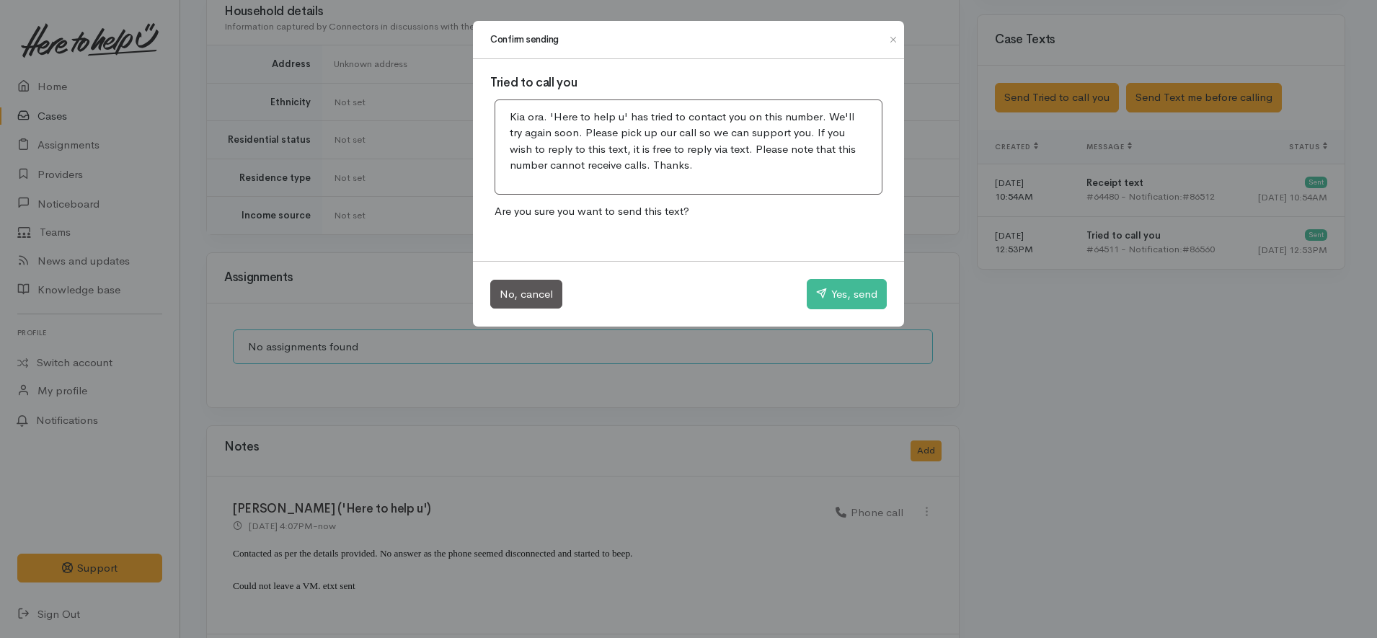
click at [852, 275] on div "No, cancel Yes, send" at bounding box center [688, 294] width 431 height 66
click at [852, 279] on button "Yes, send" at bounding box center [847, 294] width 80 height 30
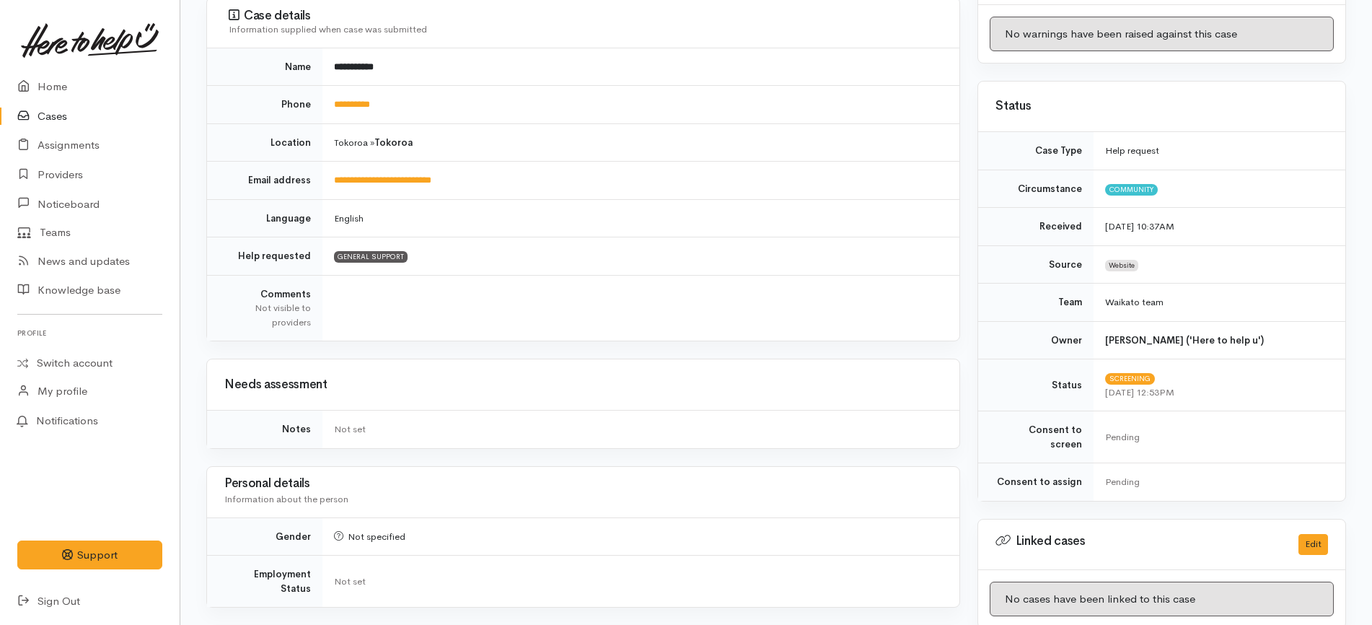
scroll to position [0, 0]
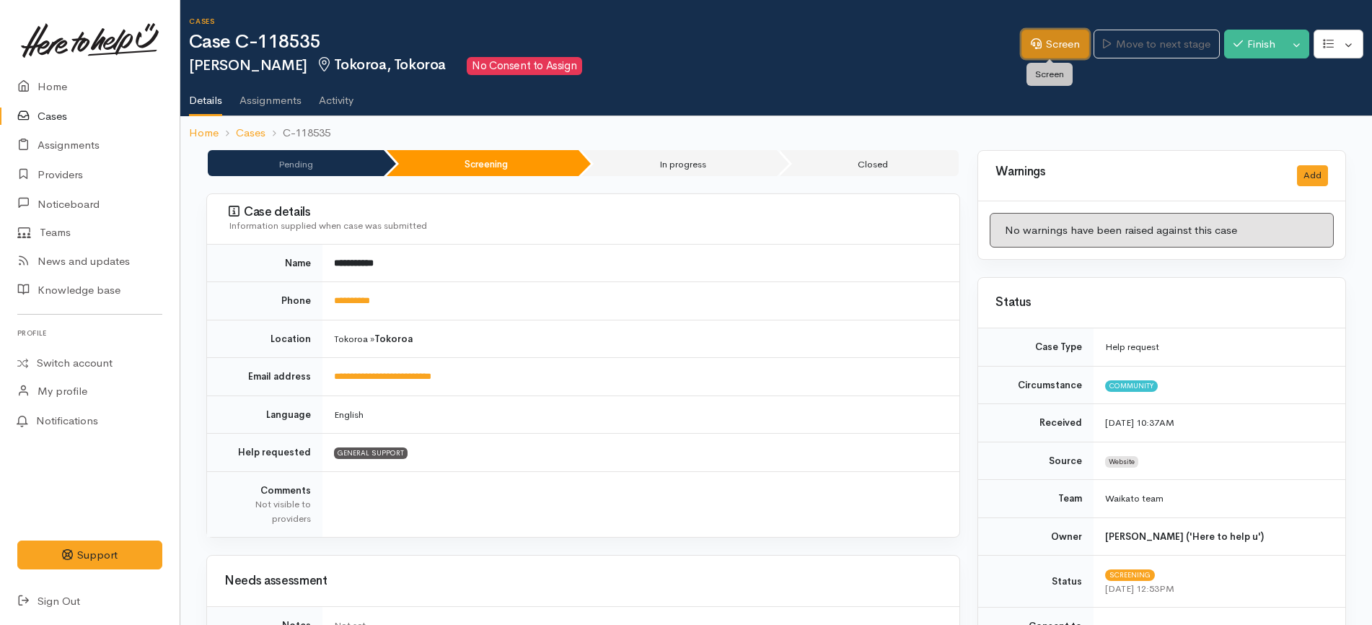
click at [1045, 42] on link "Screen" at bounding box center [1055, 45] width 68 height 30
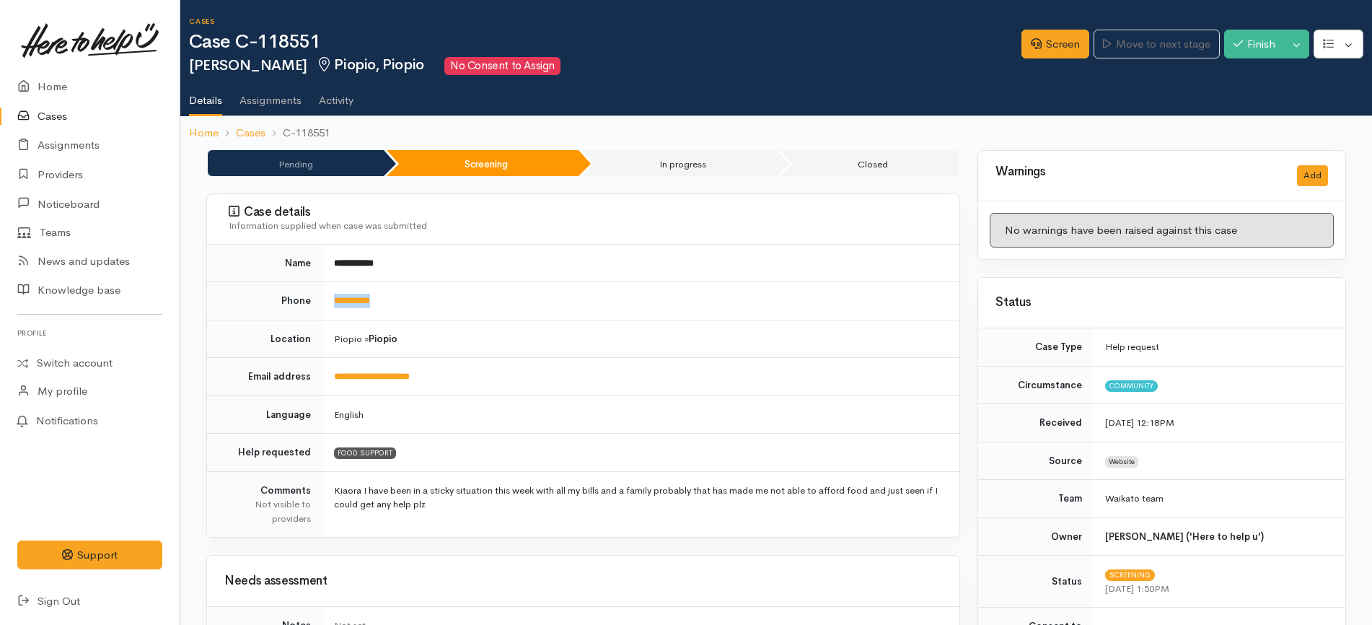
drag, startPoint x: 407, startPoint y: 310, endPoint x: 329, endPoint y: 302, distance: 79.0
click at [329, 302] on td "**********" at bounding box center [640, 301] width 637 height 38
copy link "**********"
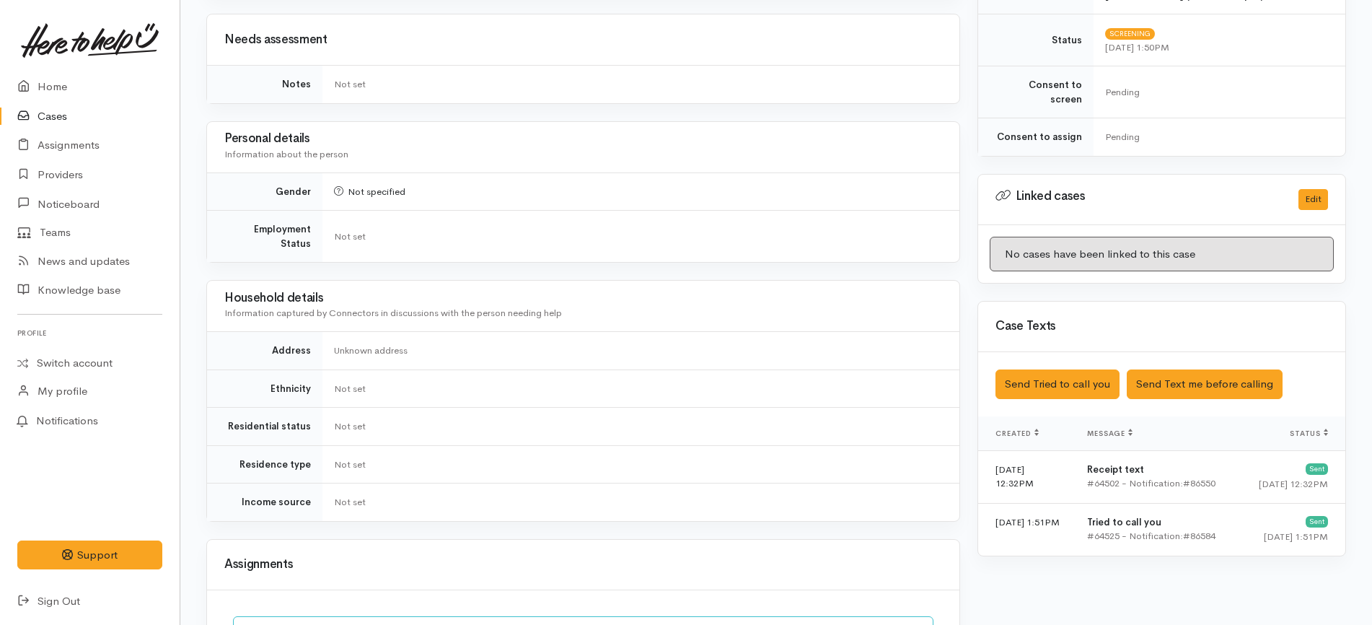
scroll to position [631, 0]
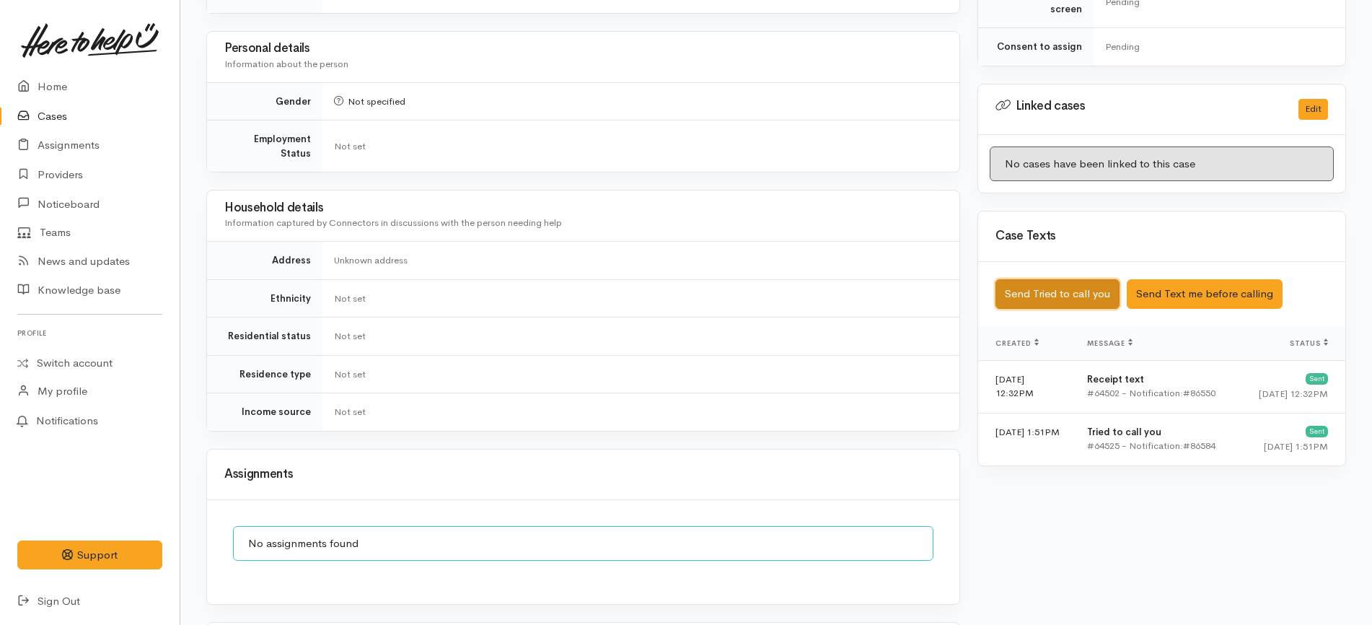
click at [1038, 288] on button "Send Tried to call you" at bounding box center [1057, 294] width 124 height 30
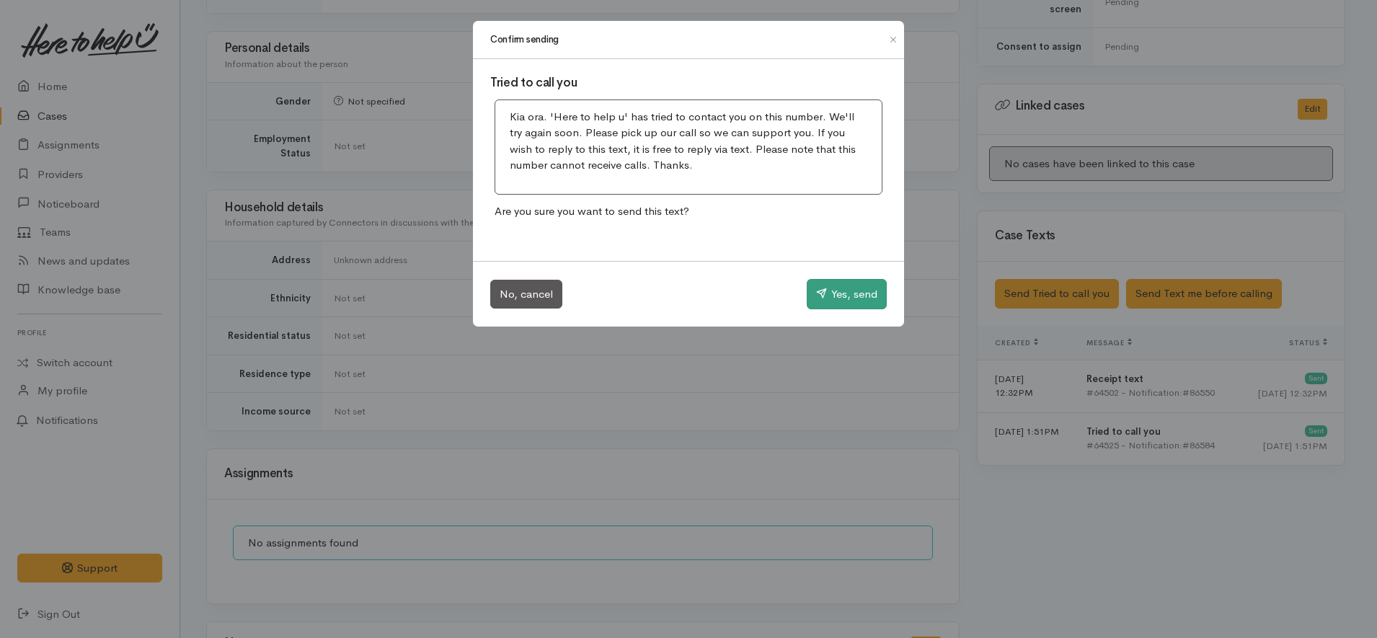
drag, startPoint x: 879, startPoint y: 276, endPoint x: 873, endPoint y: 285, distance: 10.4
click at [878, 277] on div "No, cancel Yes, send" at bounding box center [688, 294] width 431 height 66
click at [872, 286] on button "Yes, send" at bounding box center [847, 294] width 80 height 30
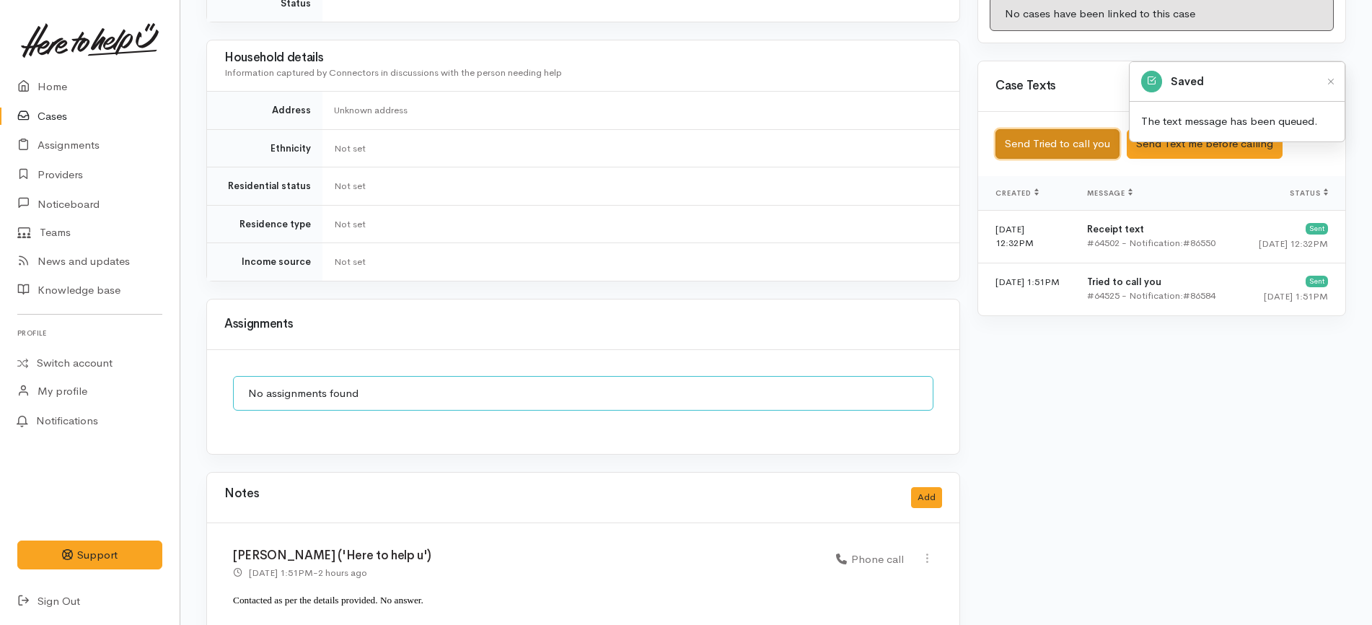
scroll to position [852, 0]
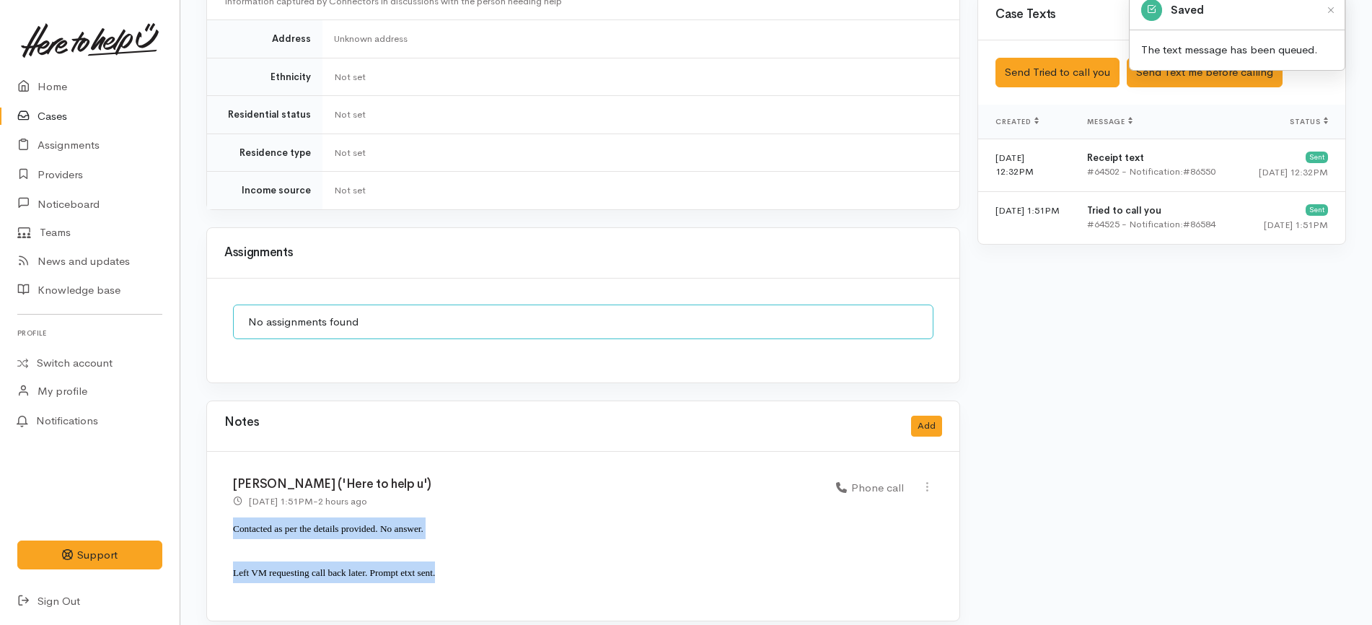
drag, startPoint x: 492, startPoint y: 570, endPoint x: 208, endPoint y: 519, distance: 288.7
click at [208, 519] on div "Katarina Daly ('Here to help u') 3 Oct 2025 1:51PM - 2 hours ago Phone call" at bounding box center [583, 535] width 752 height 169
copy div "Contacted as per the details provided. No answer. Left VM requesting call back …"
click at [916, 415] on button "Add" at bounding box center [926, 425] width 31 height 21
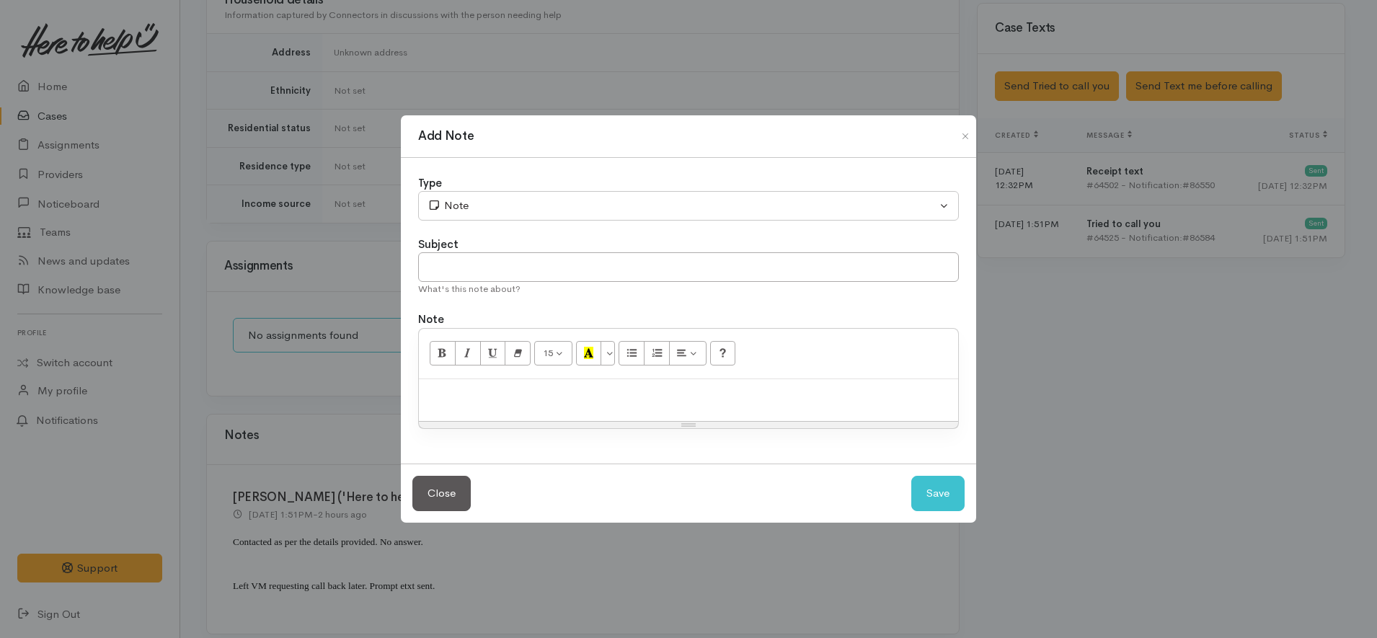
click at [622, 401] on p at bounding box center [688, 395] width 525 height 17
paste div
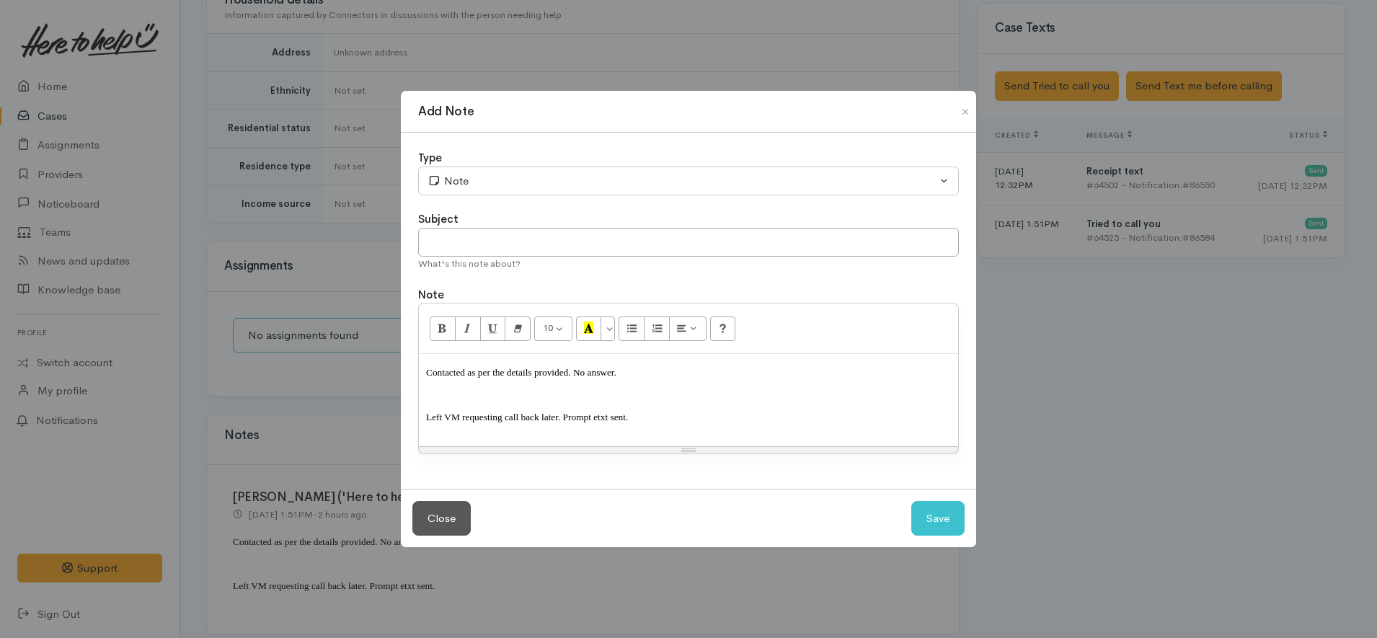
click at [541, 414] on span "Left VM requesting call back later. Prompt etxt sent." at bounding box center [527, 417] width 202 height 11
click at [501, 235] on input "text" at bounding box center [688, 243] width 541 height 30
type input "Attempt 2"
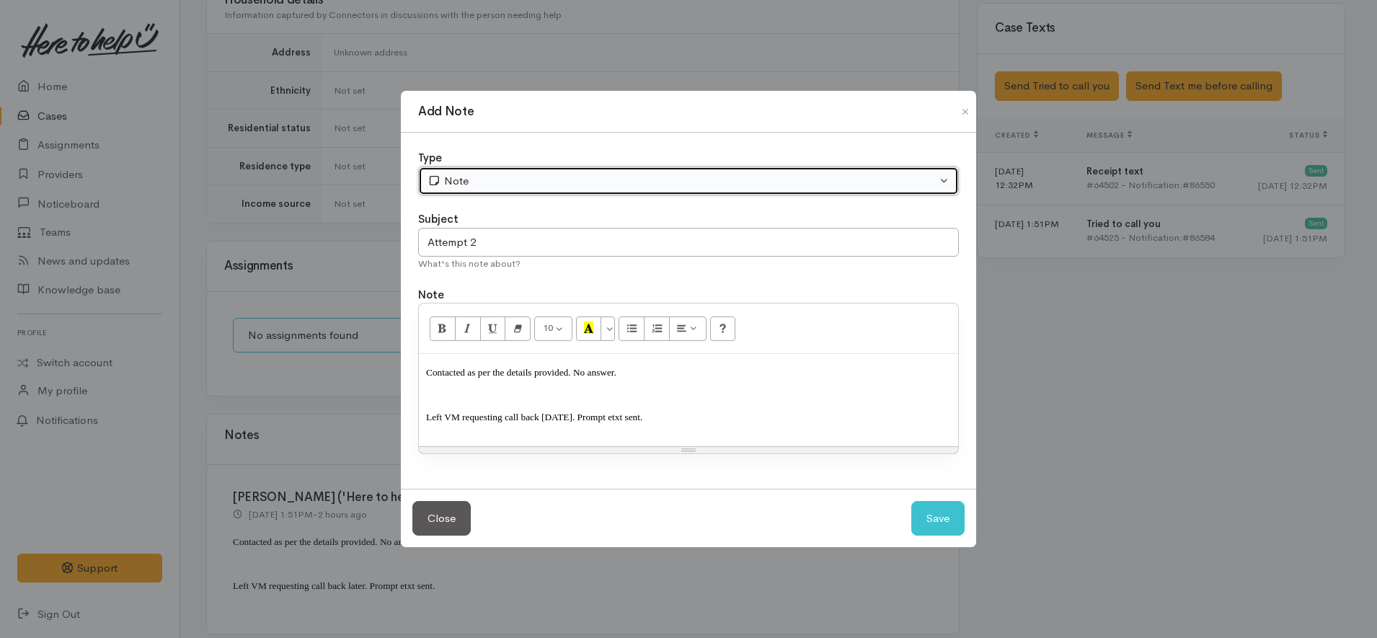
click at [529, 174] on div "Note" at bounding box center [682, 181] width 509 height 17
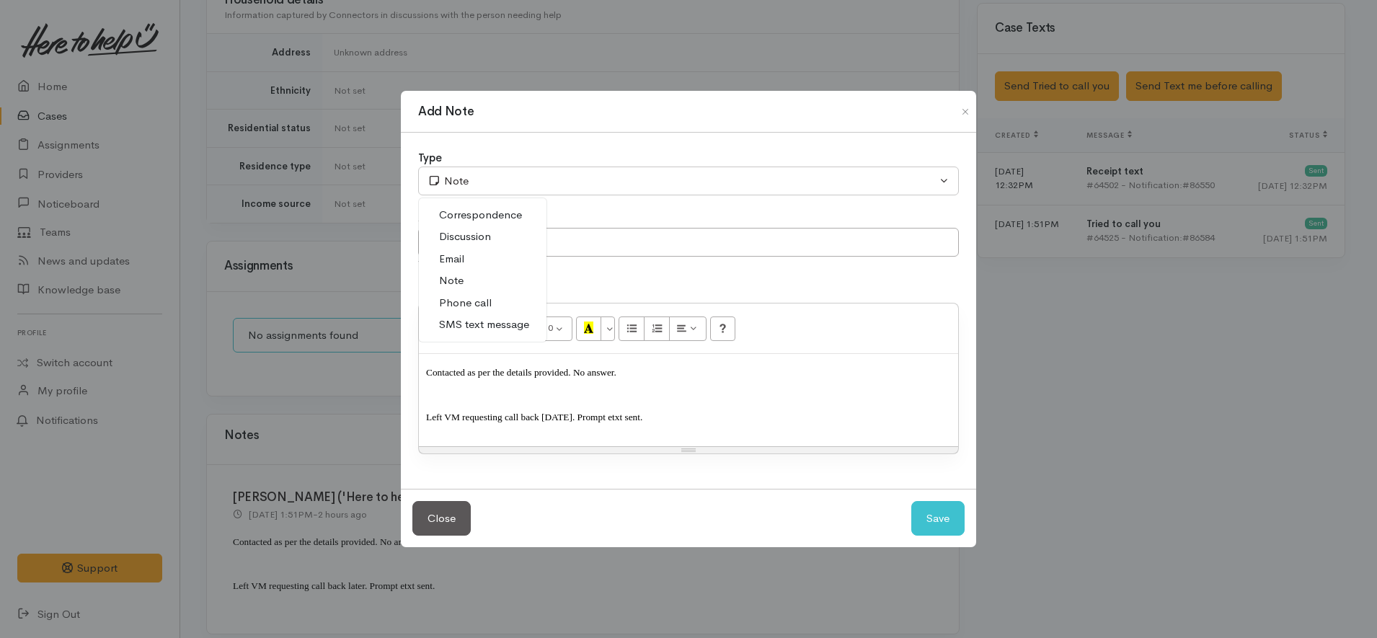
click at [478, 299] on span "Phone call" at bounding box center [465, 303] width 53 height 17
select select "3"
click at [933, 524] on button "Save" at bounding box center [938, 518] width 53 height 35
select select "1"
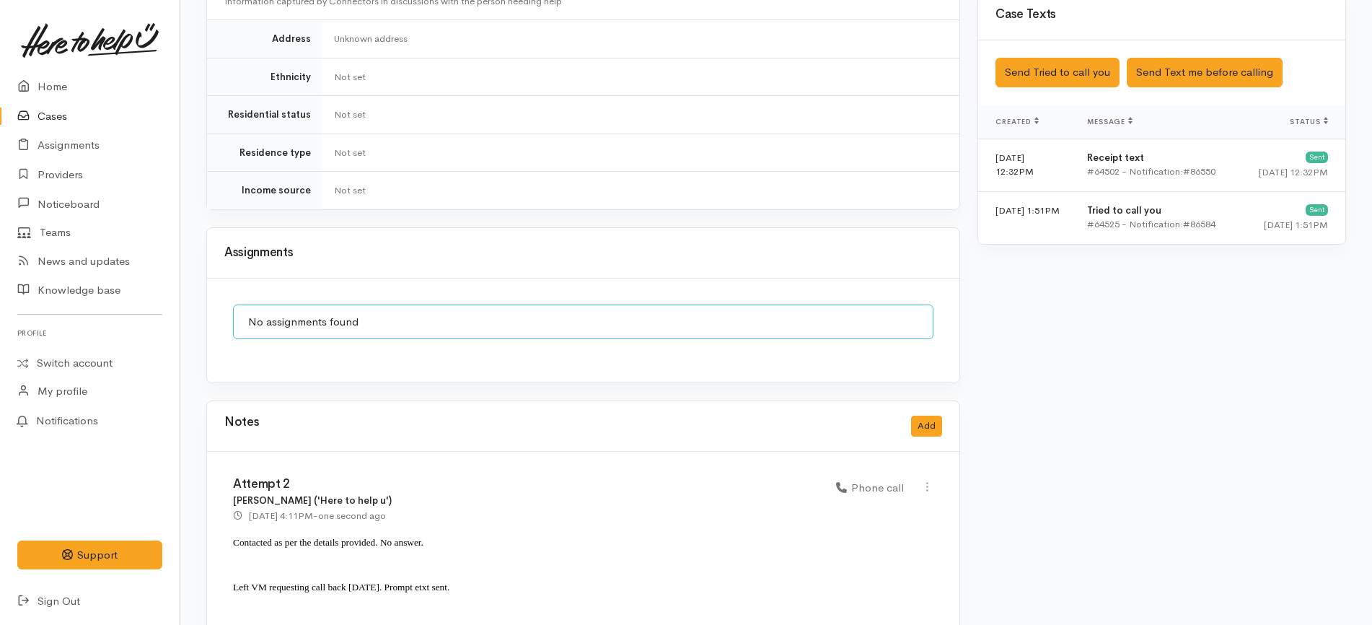
scroll to position [1036, 0]
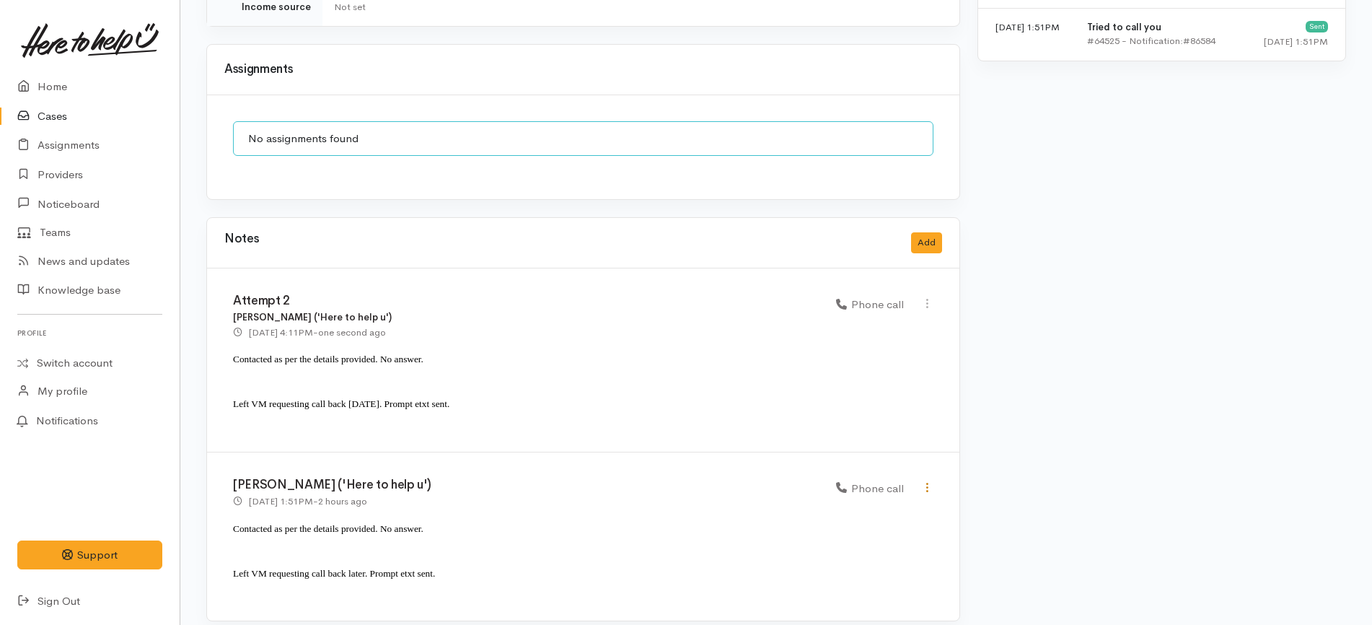
click at [927, 481] on icon at bounding box center [927, 487] width 12 height 12
click at [904, 504] on link "Edit" at bounding box center [876, 515] width 114 height 22
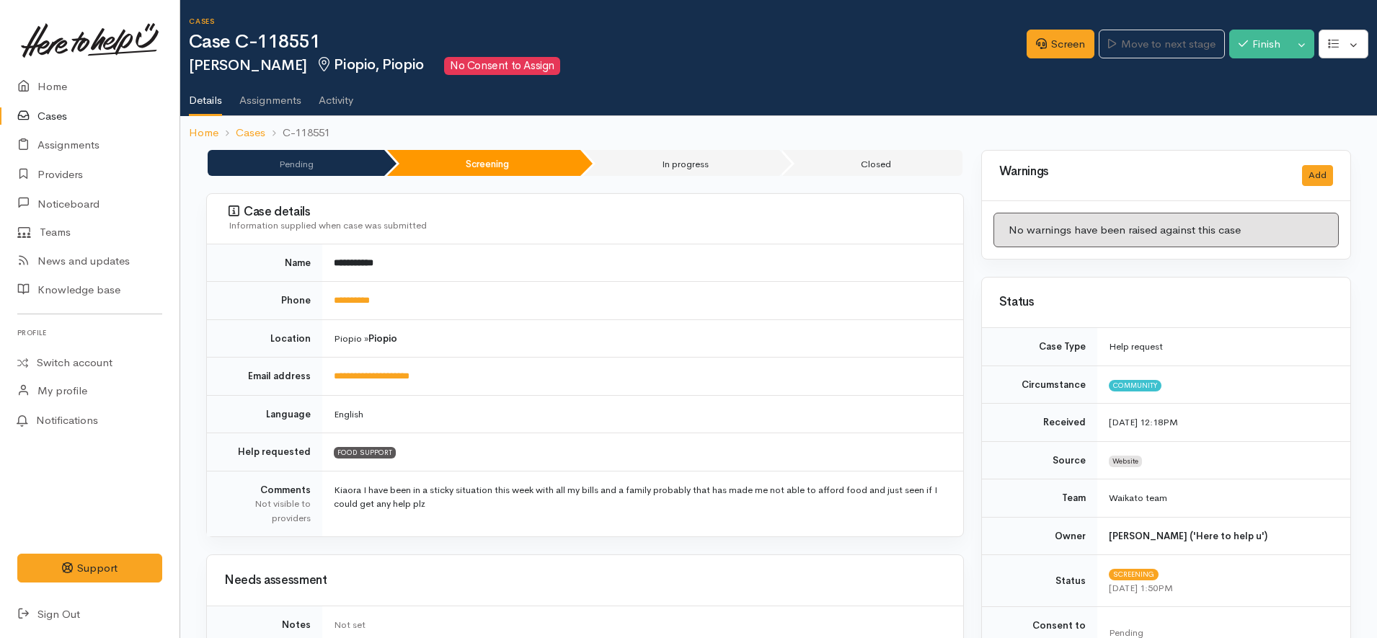
select select "3"
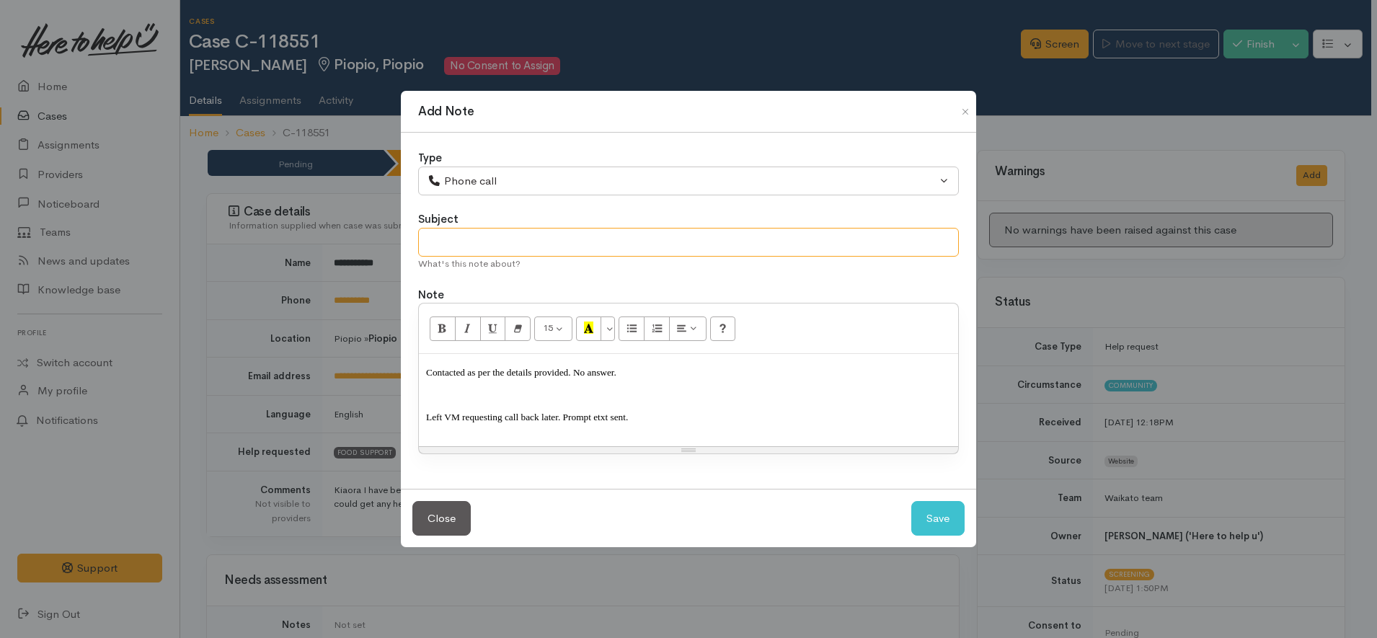
click at [534, 240] on input "text" at bounding box center [688, 243] width 541 height 30
paste input "Attempt 2"
type input "Attempt 1"
click at [943, 521] on button "Save" at bounding box center [938, 518] width 53 height 35
select select "1"
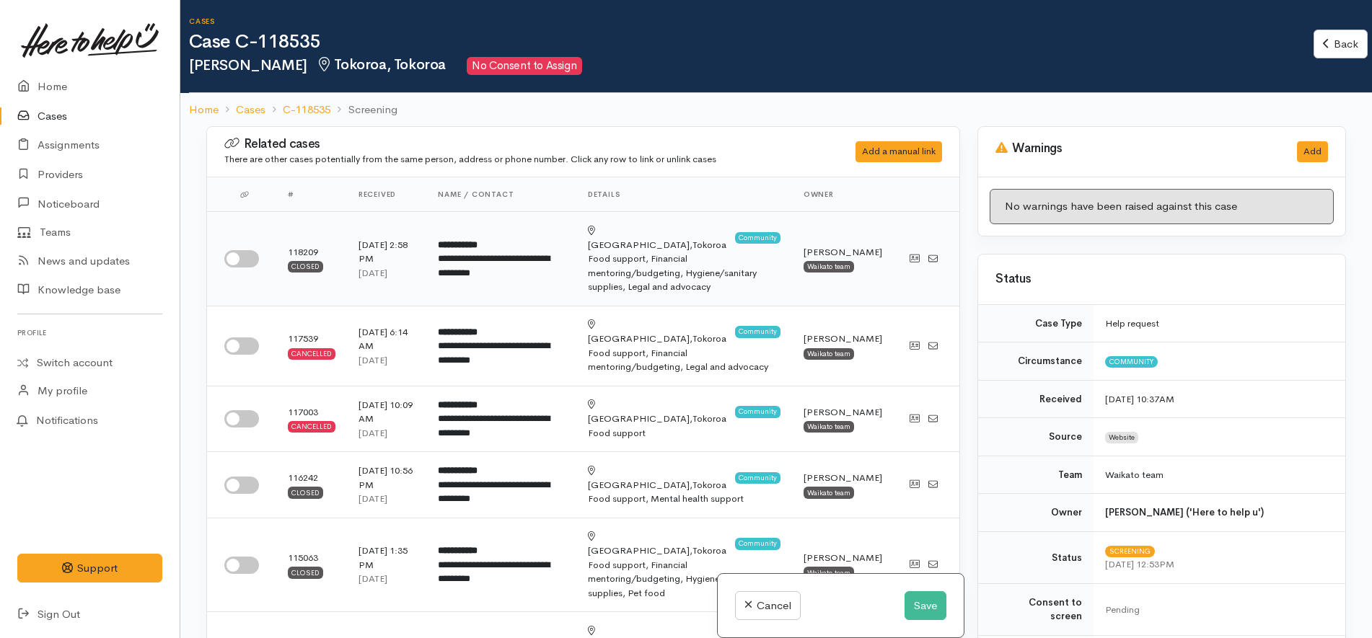
click at [231, 256] on input "checkbox" at bounding box center [241, 258] width 35 height 17
checkbox input "true"
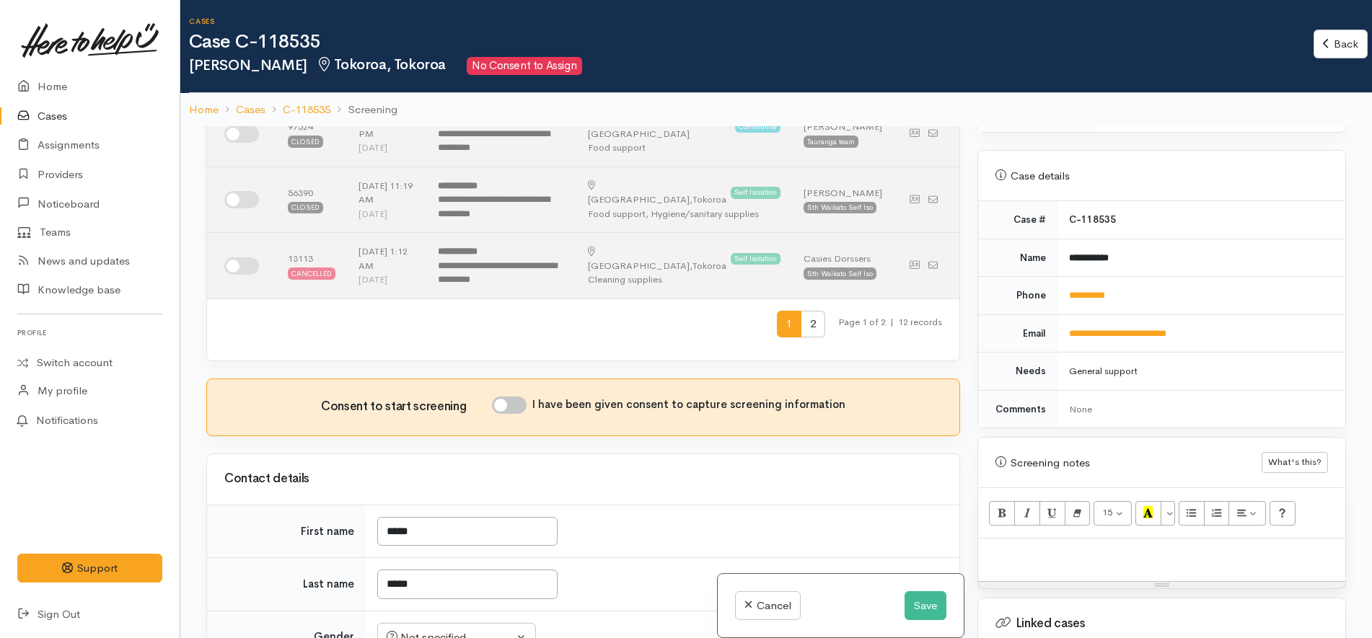
scroll to position [992, 0]
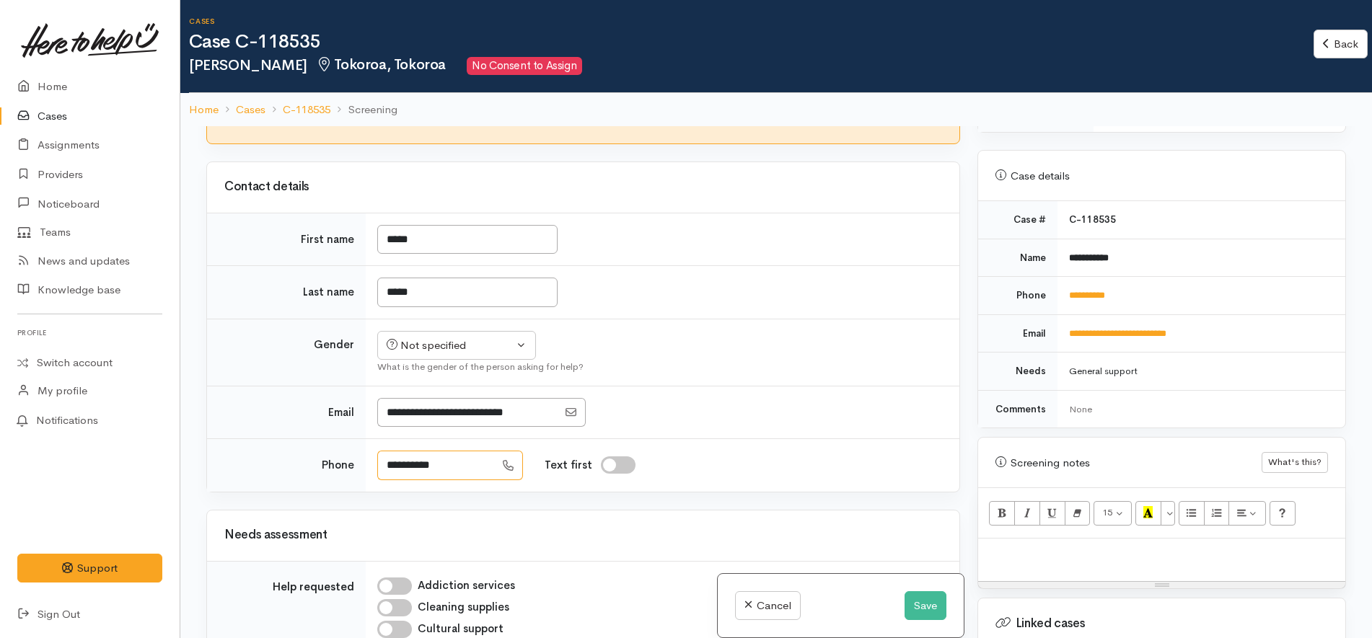
click at [414, 451] on input "**********" at bounding box center [436, 466] width 118 height 30
type input "**********"
click at [711, 360] on div "What is the gender of the person asking for help?" at bounding box center [659, 367] width 565 height 14
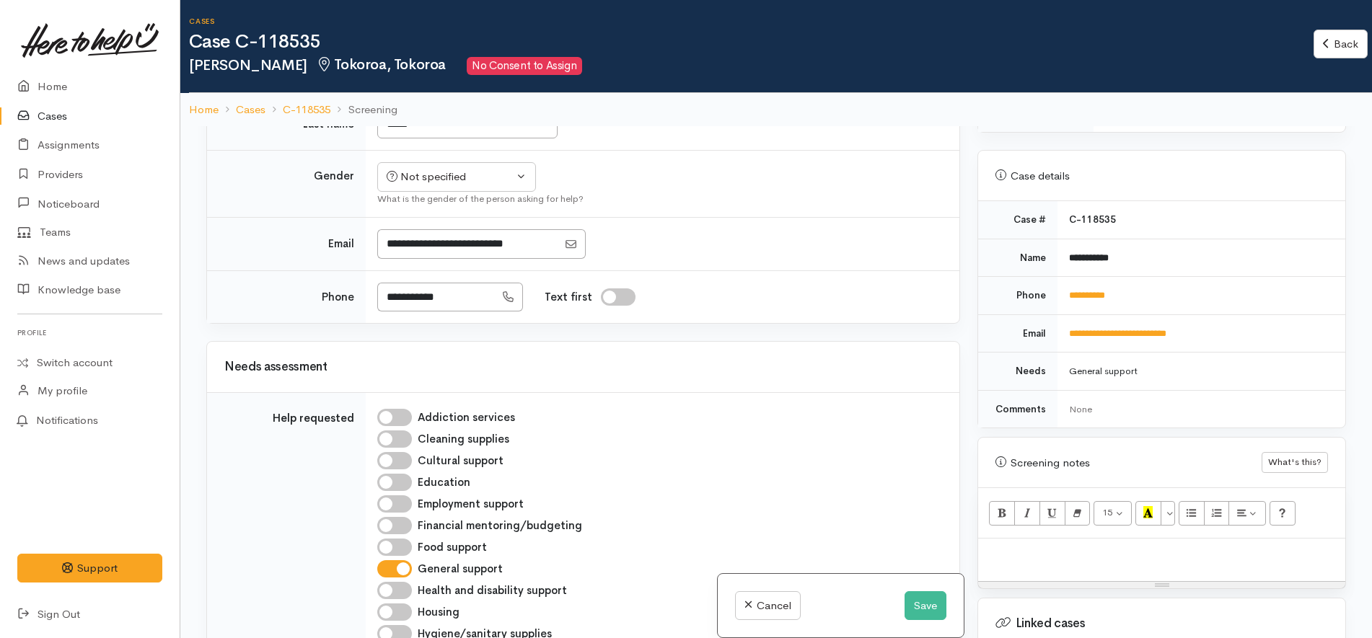
scroll to position [1172, 0]
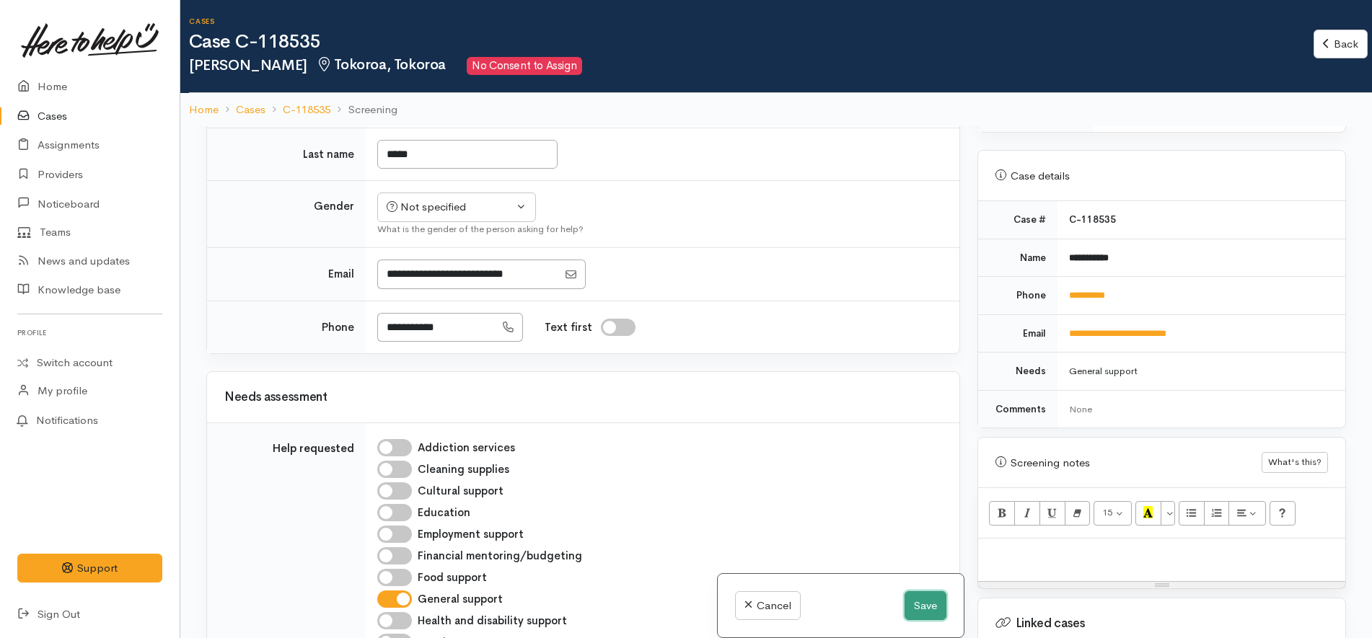
click at [932, 601] on button "Save" at bounding box center [925, 606] width 42 height 30
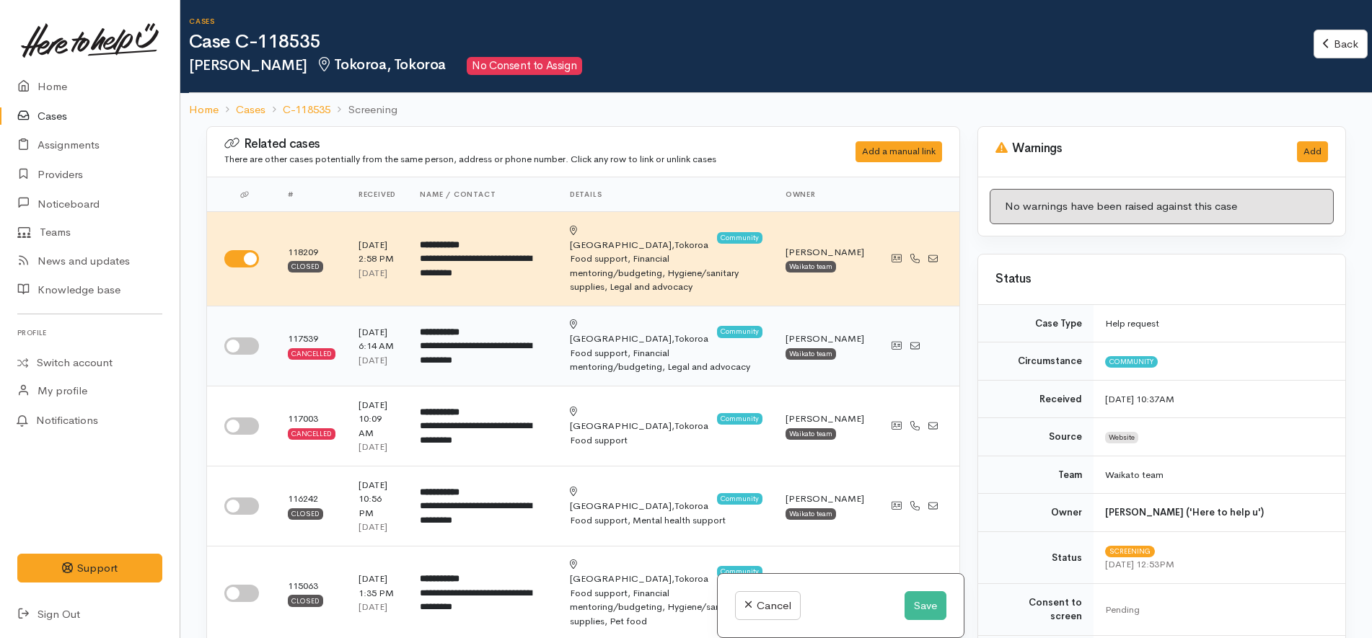
click at [246, 340] on input "checkbox" at bounding box center [241, 346] width 35 height 17
checkbox input "true"
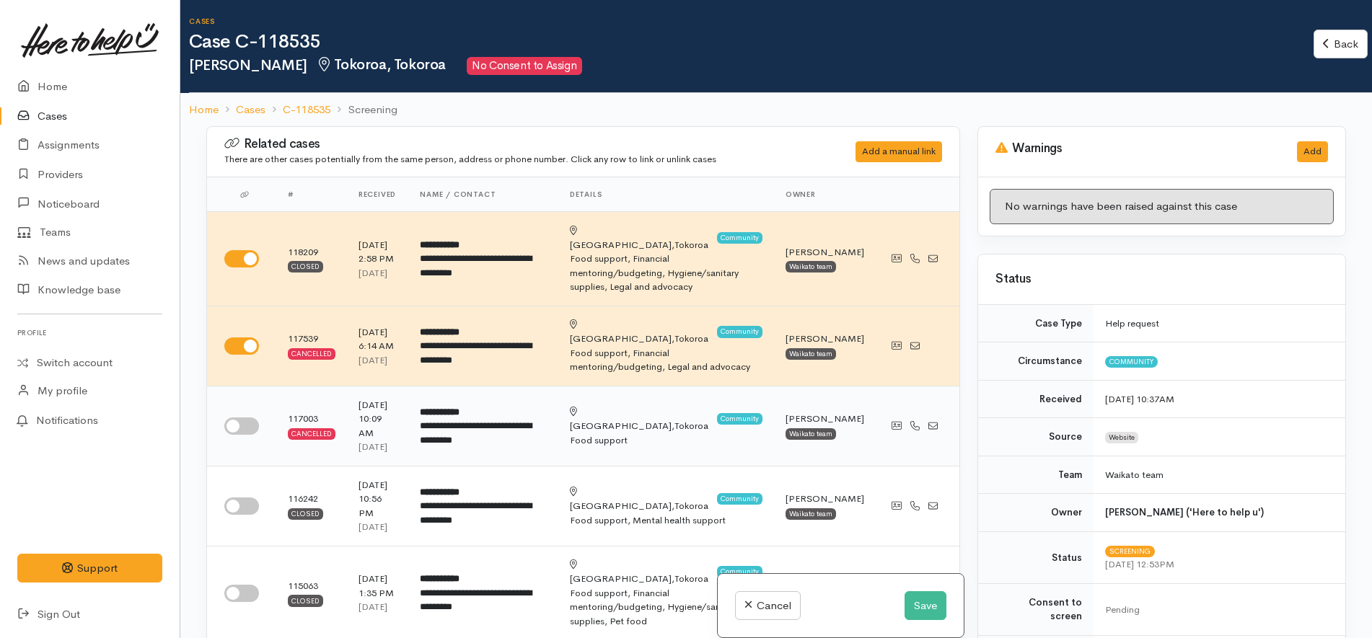
click at [240, 418] on input "checkbox" at bounding box center [241, 426] width 35 height 17
checkbox input "true"
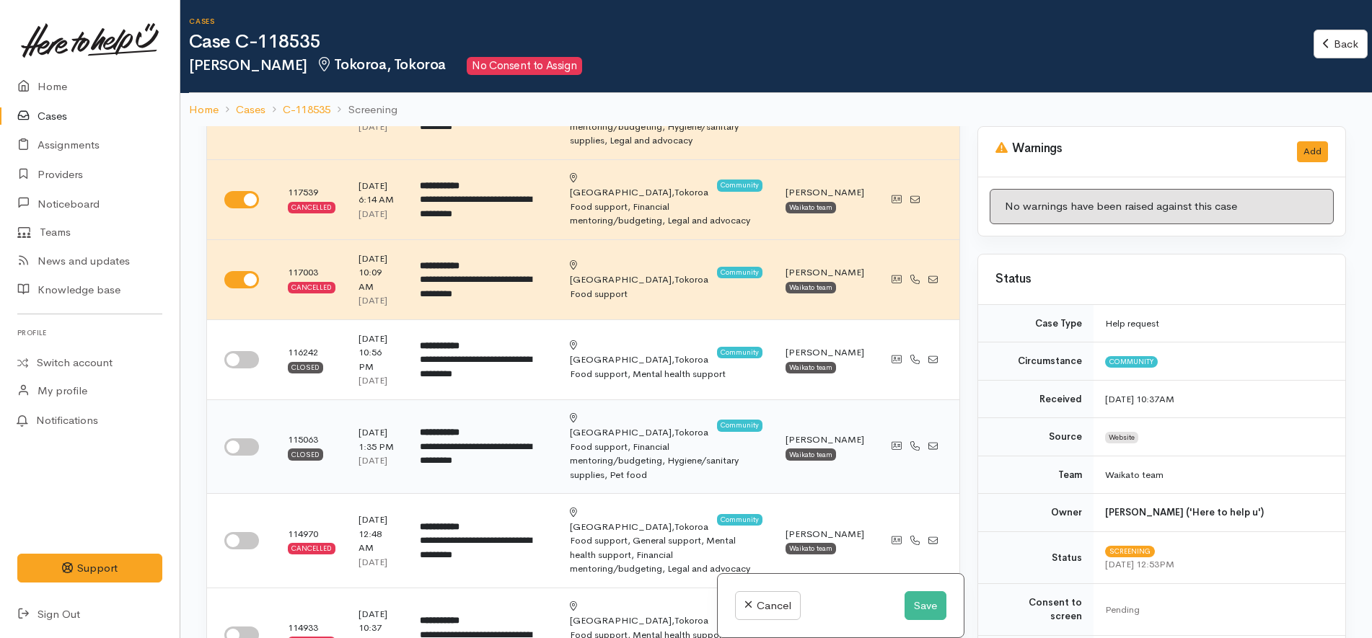
scroll to position [180, 0]
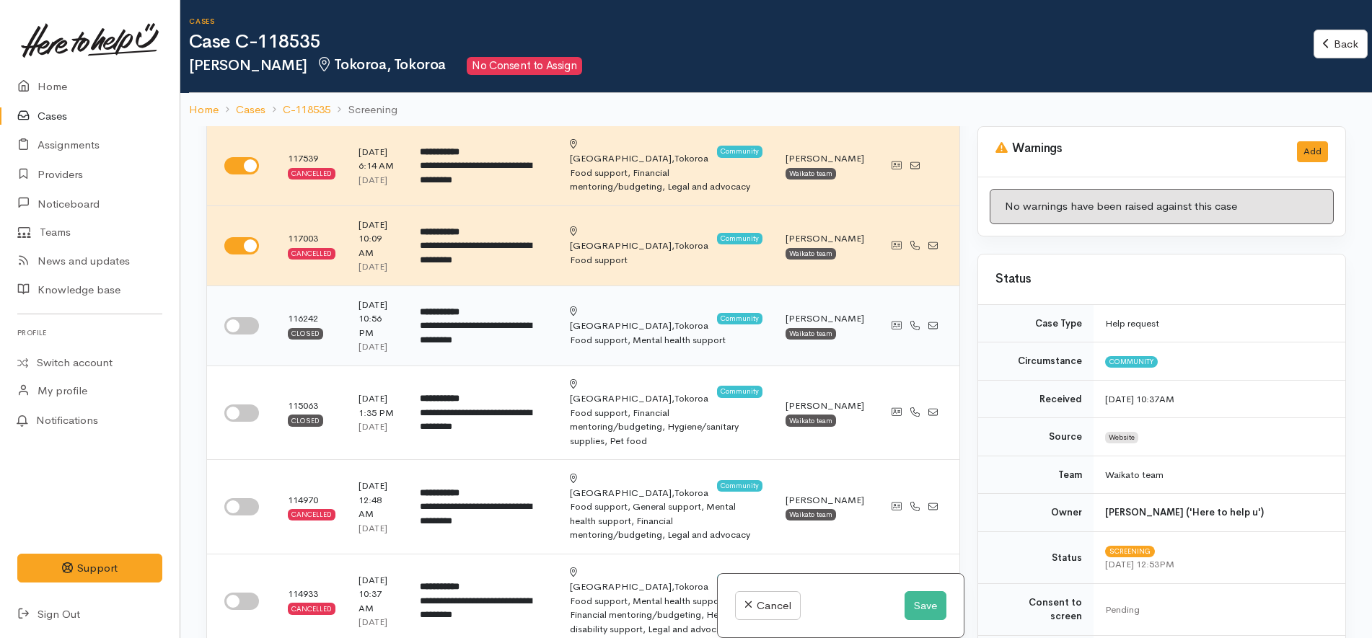
click at [241, 317] on input "checkbox" at bounding box center [241, 325] width 35 height 17
checkbox input "true"
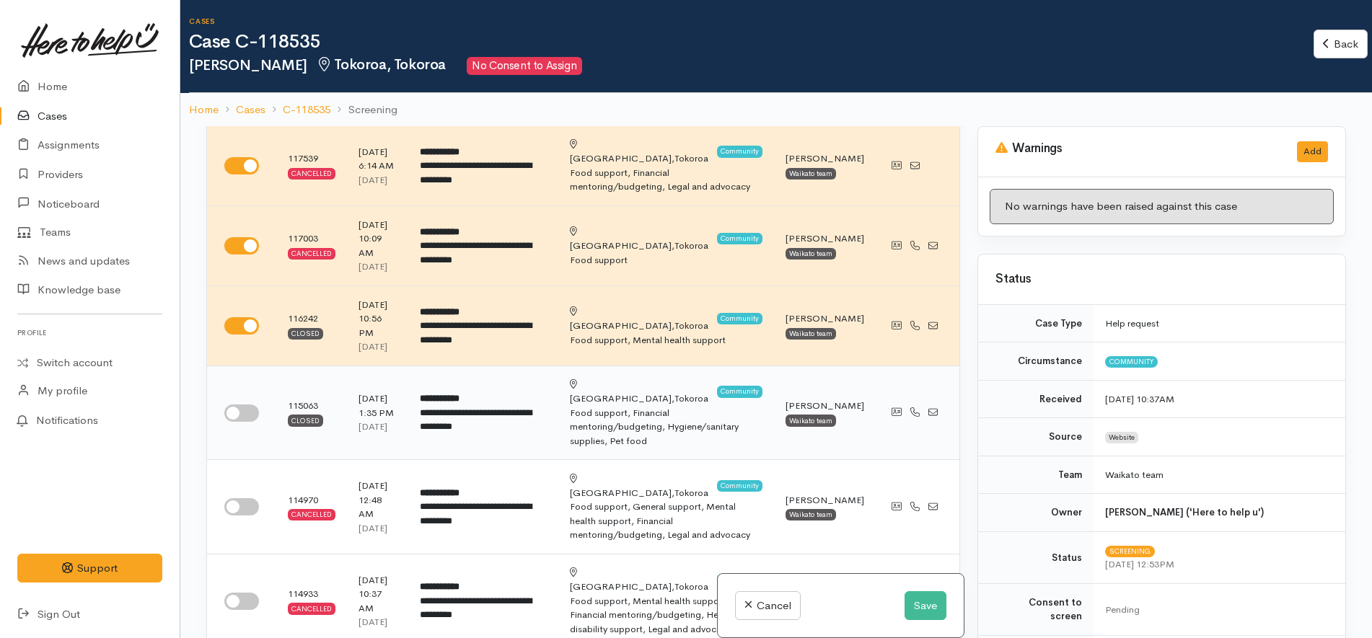
click at [235, 405] on input "checkbox" at bounding box center [241, 413] width 35 height 17
checkbox input "true"
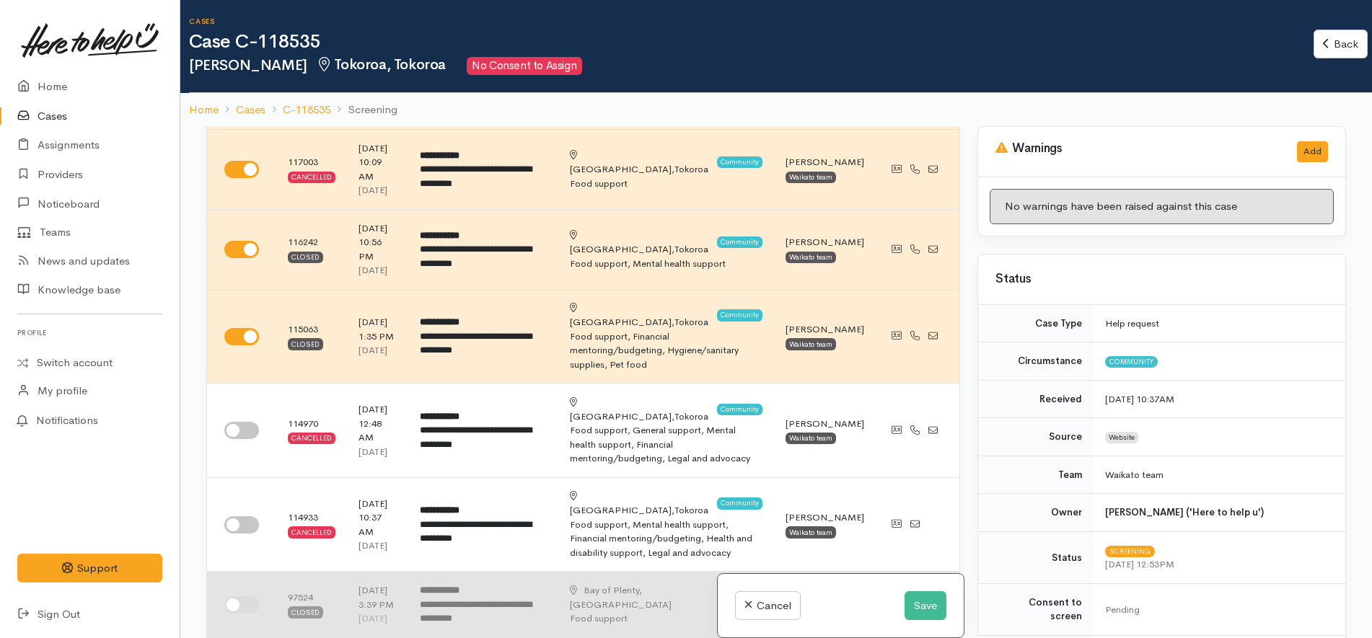
scroll to position [361, 0]
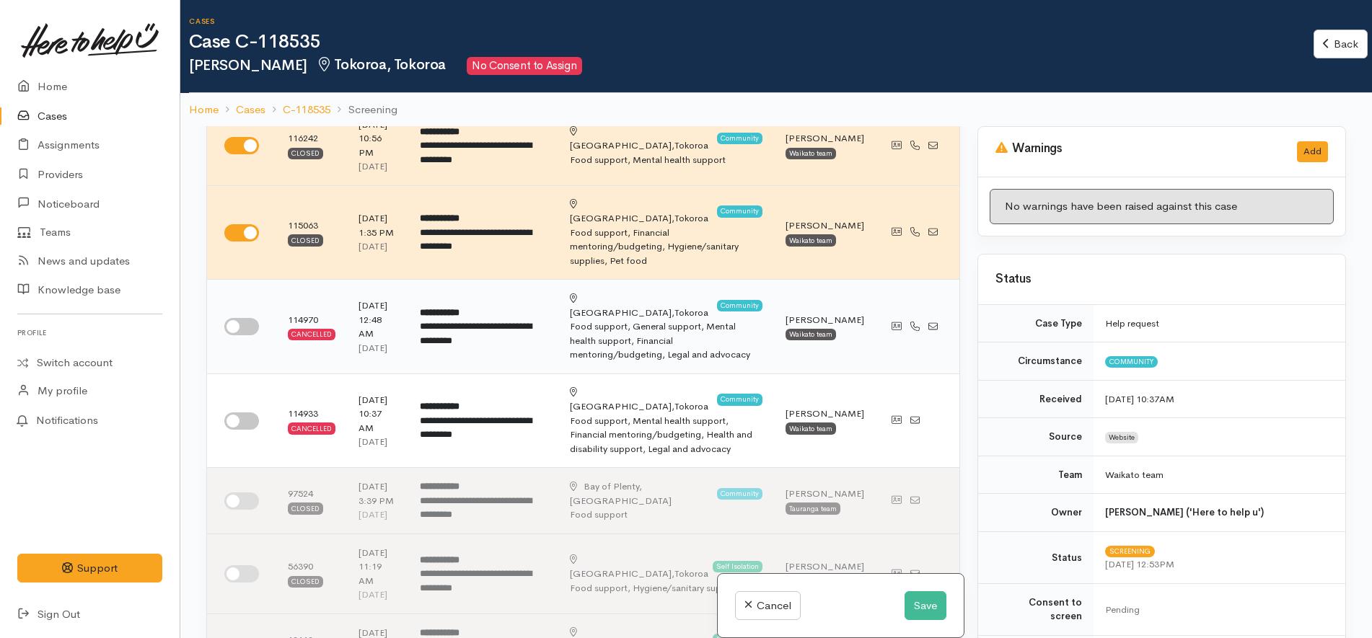
drag, startPoint x: 240, startPoint y: 379, endPoint x: 269, endPoint y: 325, distance: 60.7
click at [243, 413] on input "checkbox" at bounding box center [241, 421] width 35 height 17
checkbox input "true"
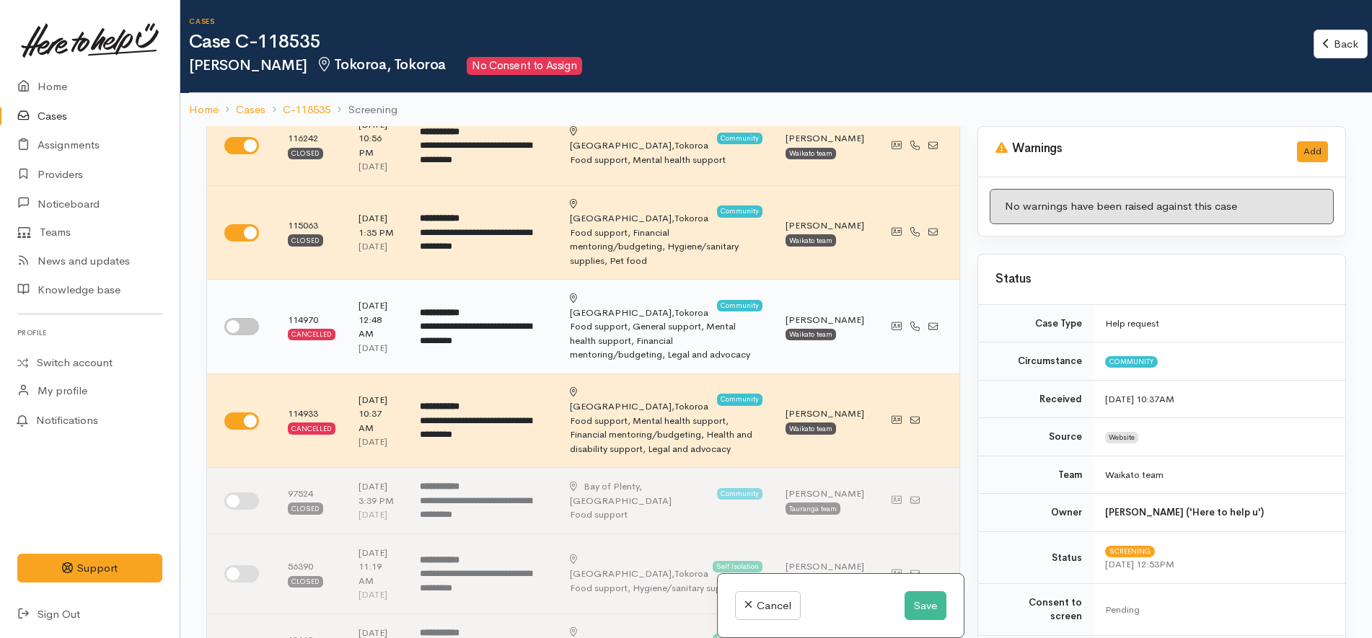
click at [243, 318] on input "checkbox" at bounding box center [241, 326] width 35 height 17
checkbox input "true"
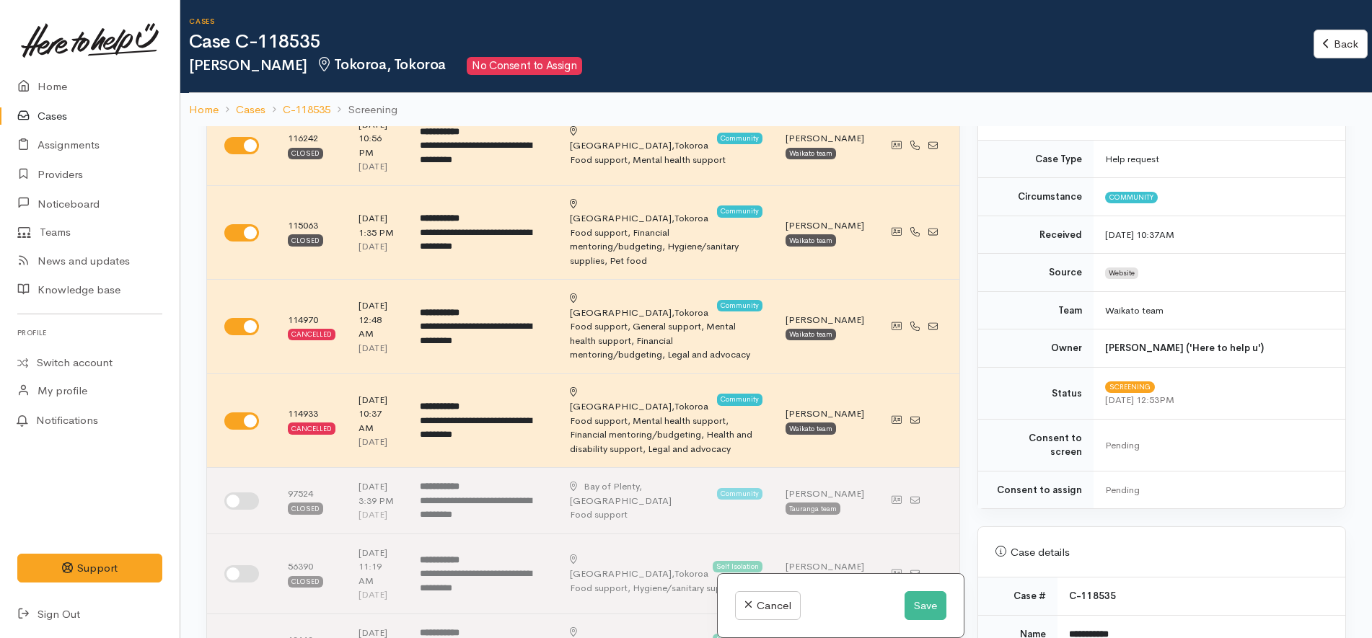
scroll to position [541, 0]
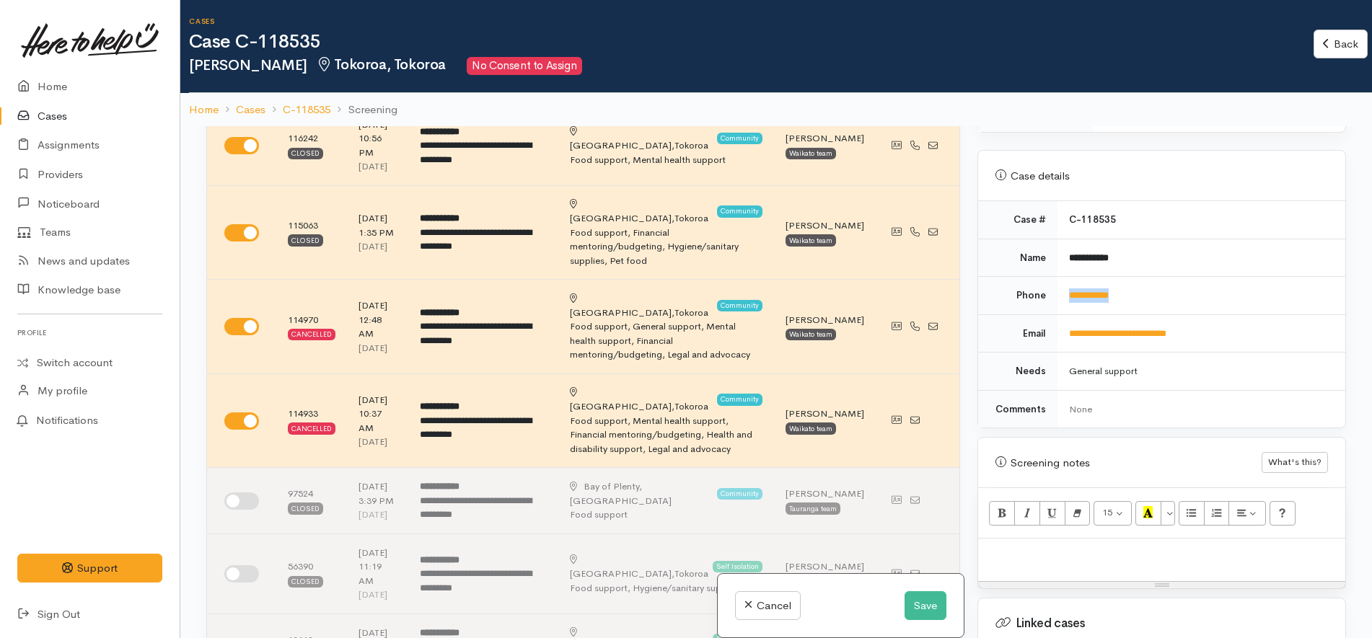
drag, startPoint x: 1137, startPoint y: 274, endPoint x: 1062, endPoint y: 278, distance: 75.1
click at [1062, 278] on td "**********" at bounding box center [1201, 296] width 288 height 38
copy link "**********"
click at [919, 609] on button "Save" at bounding box center [925, 606] width 42 height 30
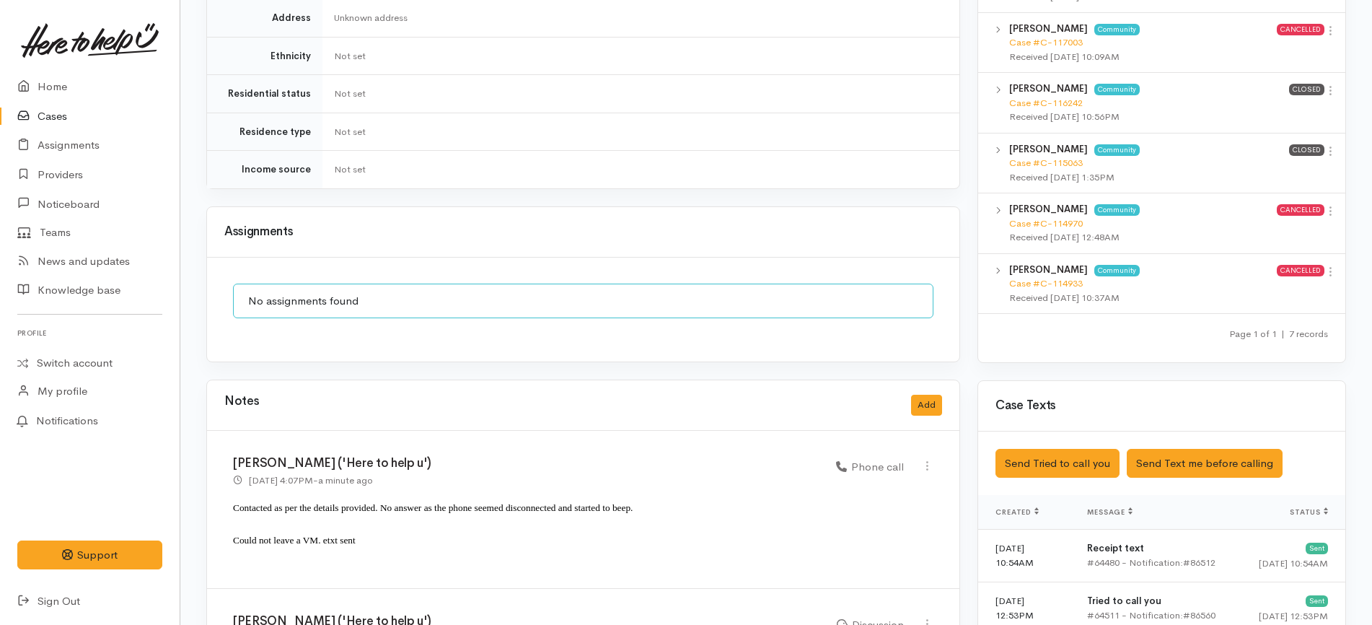
scroll to position [998, 0]
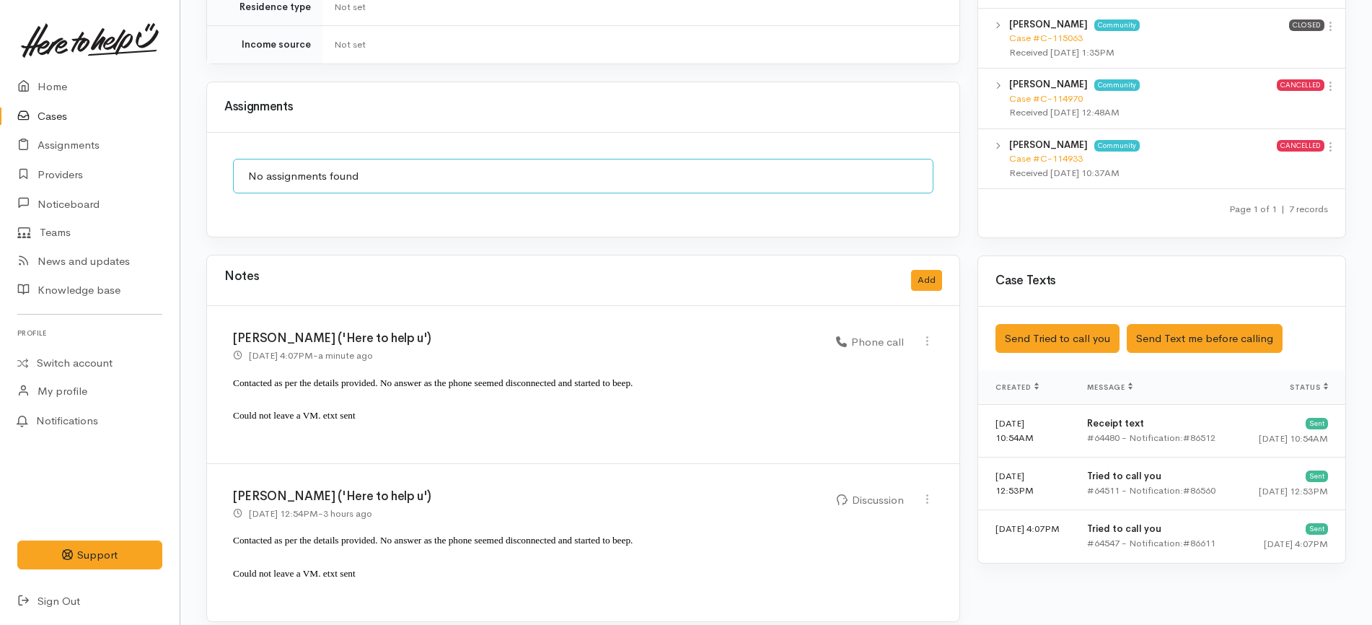
click at [923, 336] on div "Edit [GEOGRAPHIC_DATA]" at bounding box center [927, 342] width 12 height 20
drag, startPoint x: 925, startPoint y: 332, endPoint x: 918, endPoint y: 339, distance: 9.2
click at [925, 335] on icon at bounding box center [927, 341] width 12 height 12
click at [881, 358] on link "Edit" at bounding box center [876, 369] width 114 height 22
select select "3"
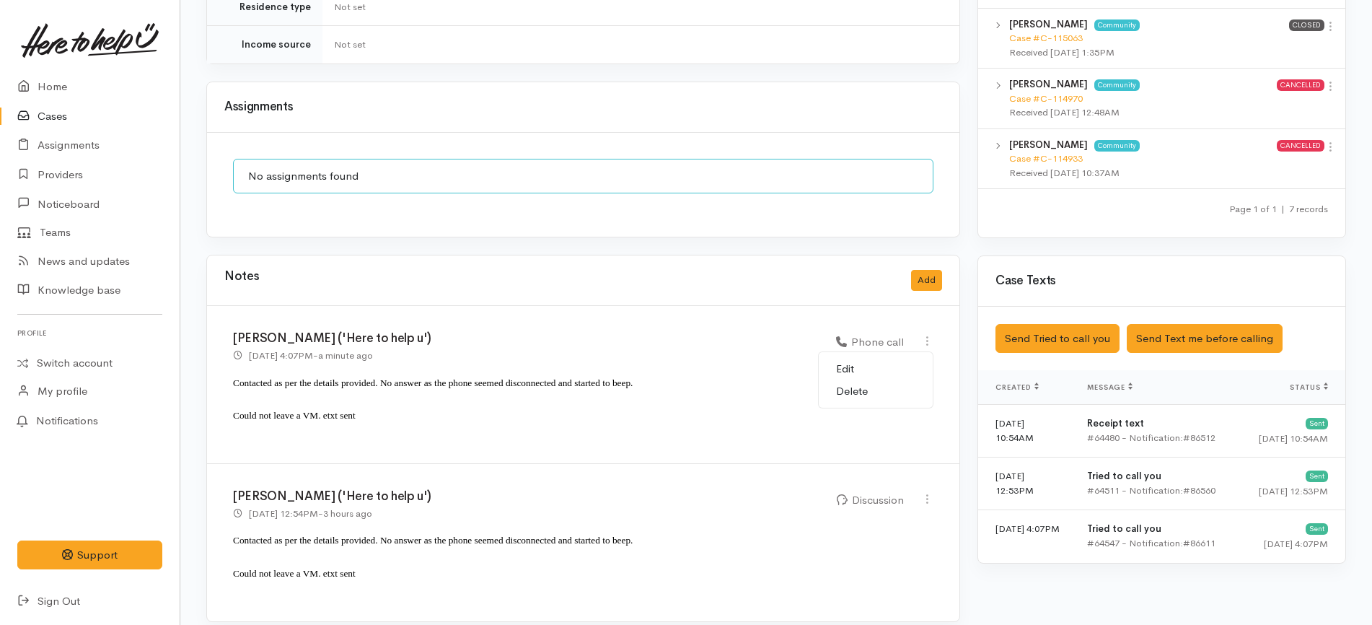
select select "3"
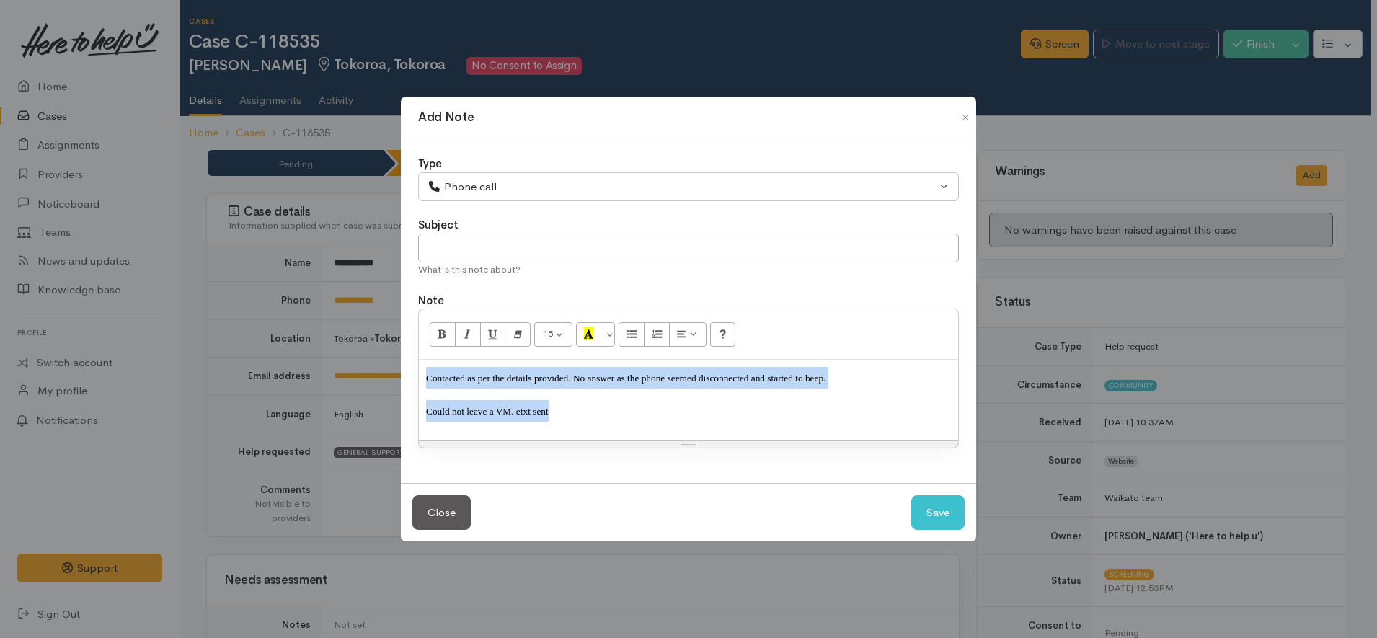
drag, startPoint x: 619, startPoint y: 415, endPoint x: 204, endPoint y: 319, distance: 425.5
click at [207, 315] on div "Add Note Type Correspondence Discussion Email Note Phone call SMS text message …" at bounding box center [688, 319] width 1377 height 638
paste div
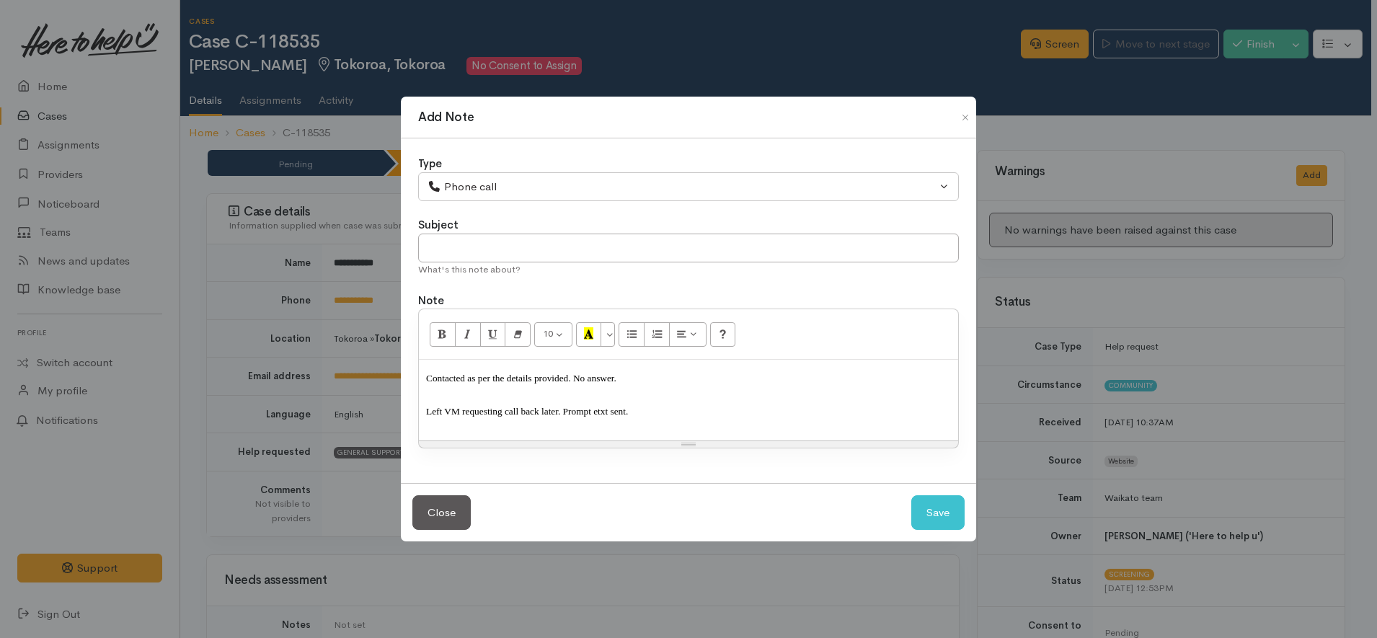
click at [551, 411] on span "Left VM requesting call back later. Prompt etxt sent." at bounding box center [527, 411] width 202 height 11
click at [513, 170] on div "Type" at bounding box center [688, 164] width 541 height 17
click at [936, 501] on button "Save" at bounding box center [938, 512] width 53 height 35
select select "1"
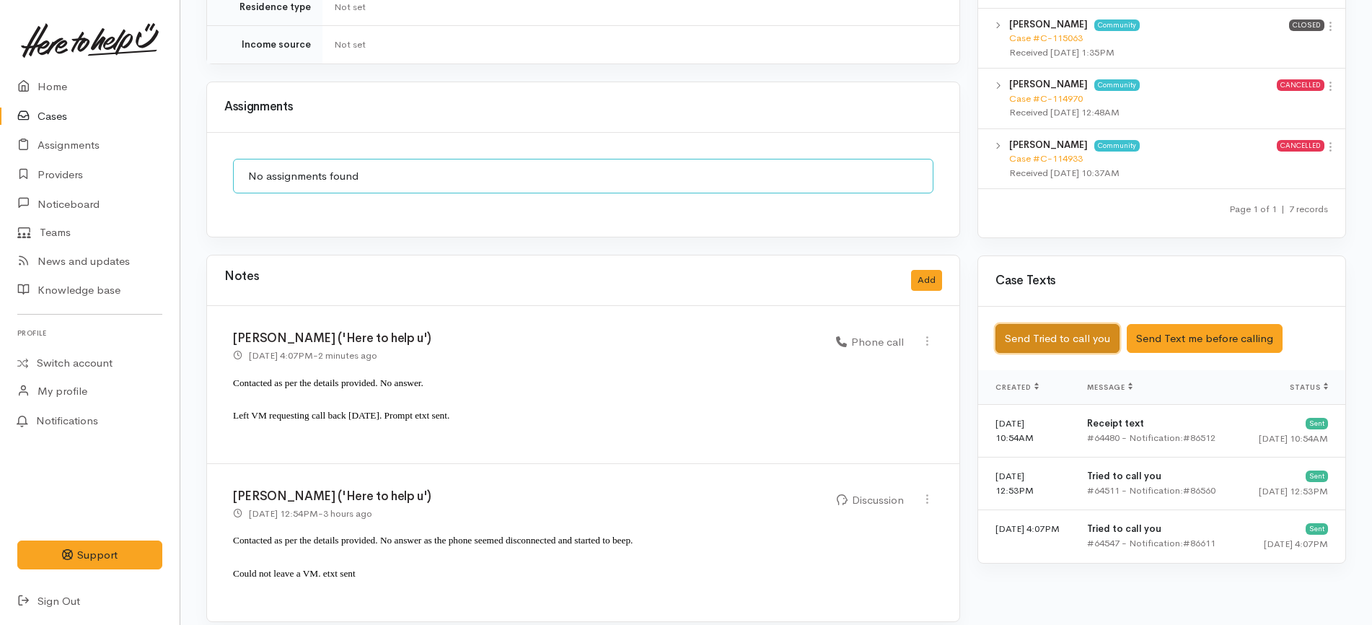
click at [1101, 324] on button "Send Tried to call you" at bounding box center [1057, 339] width 124 height 30
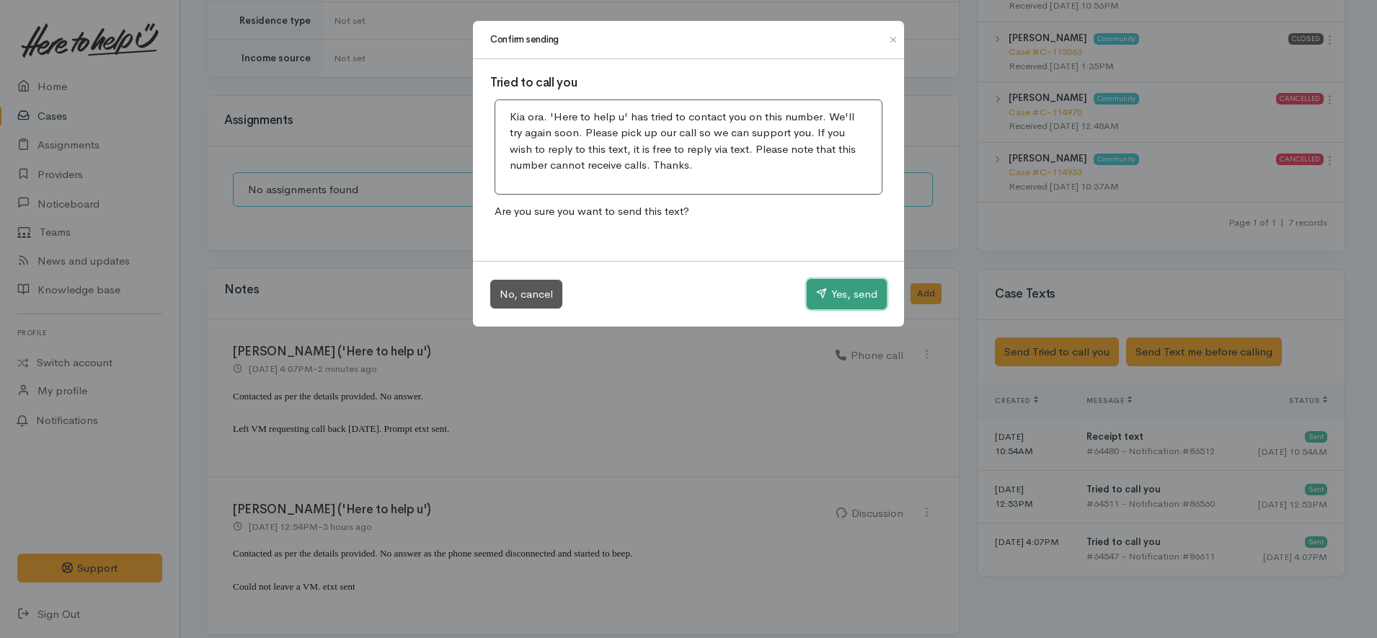
click at [816, 291] on icon "button" at bounding box center [821, 293] width 11 height 11
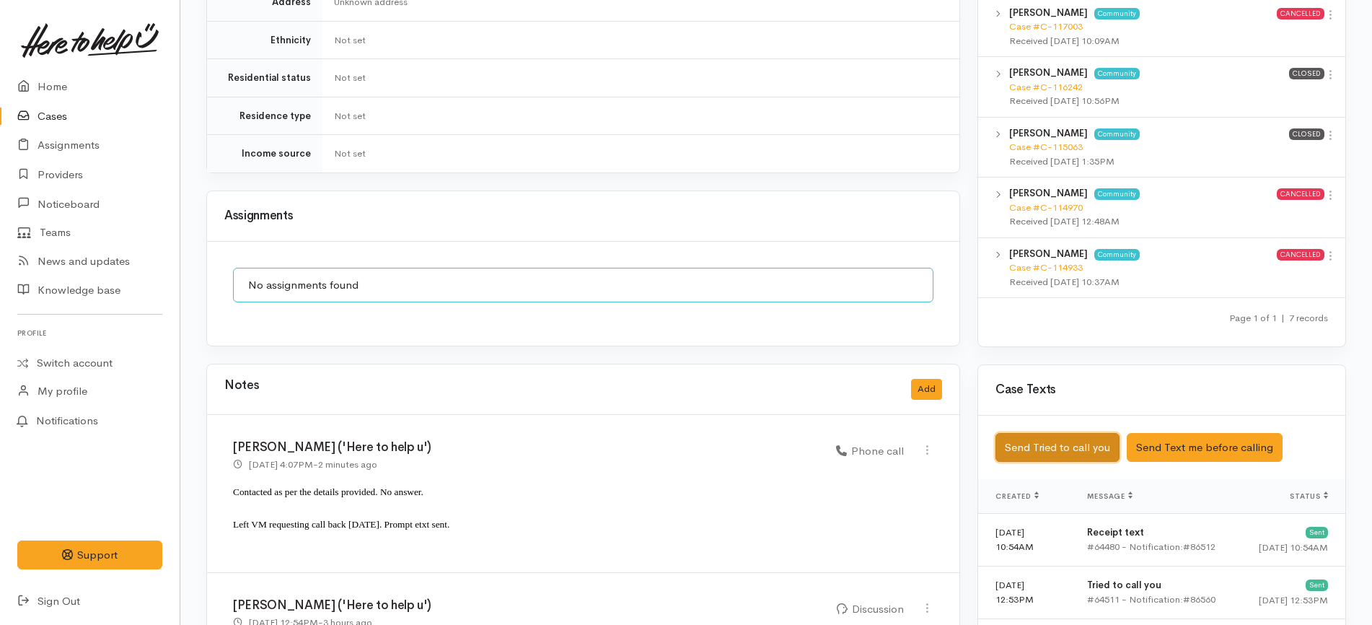
scroll to position [998, 0]
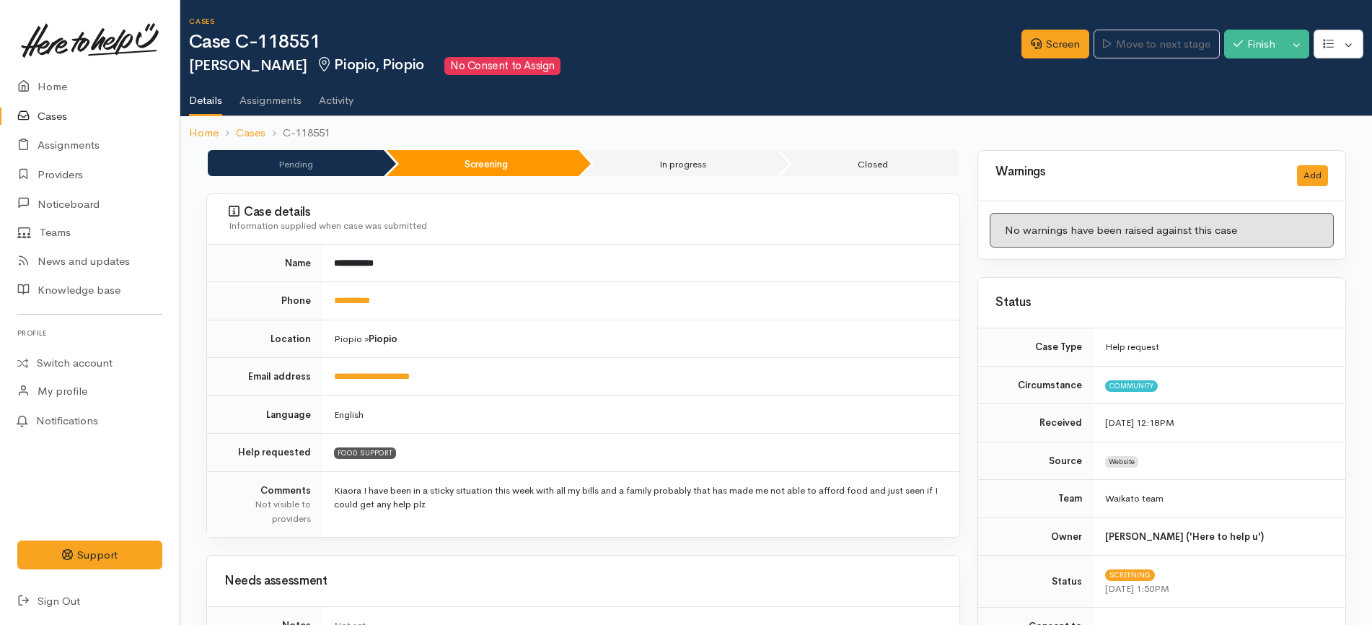
scroll to position [721, 0]
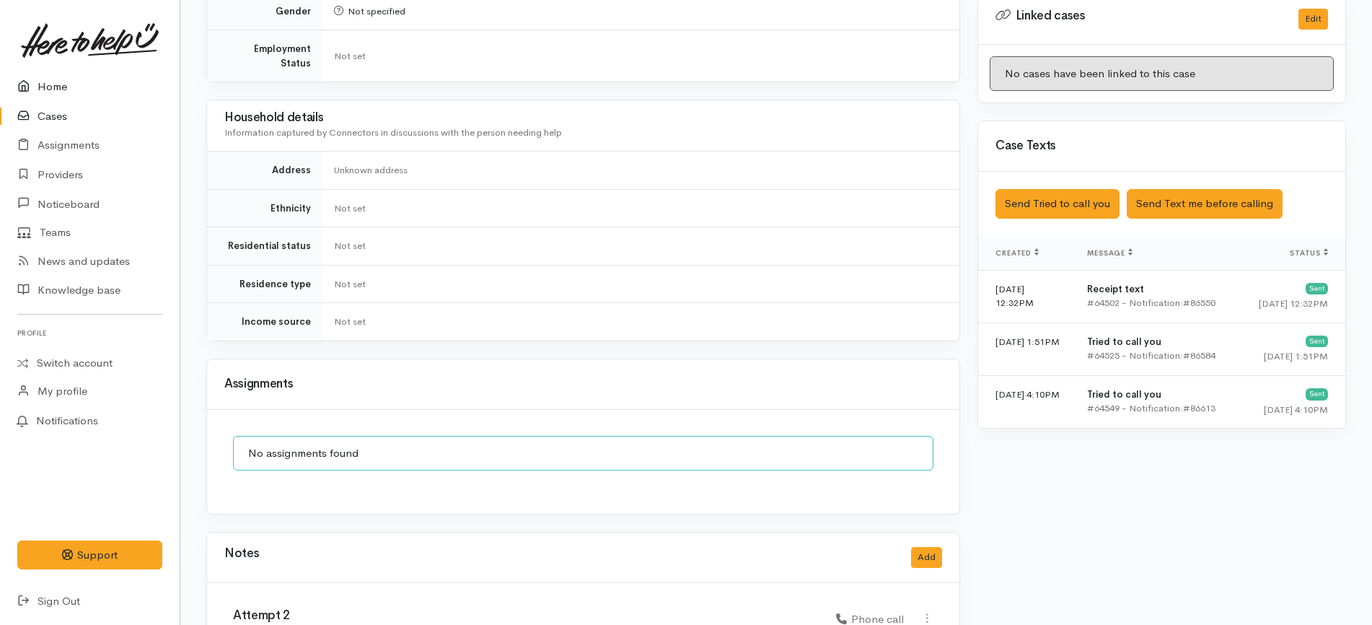
click at [76, 77] on link "Home" at bounding box center [90, 87] width 180 height 30
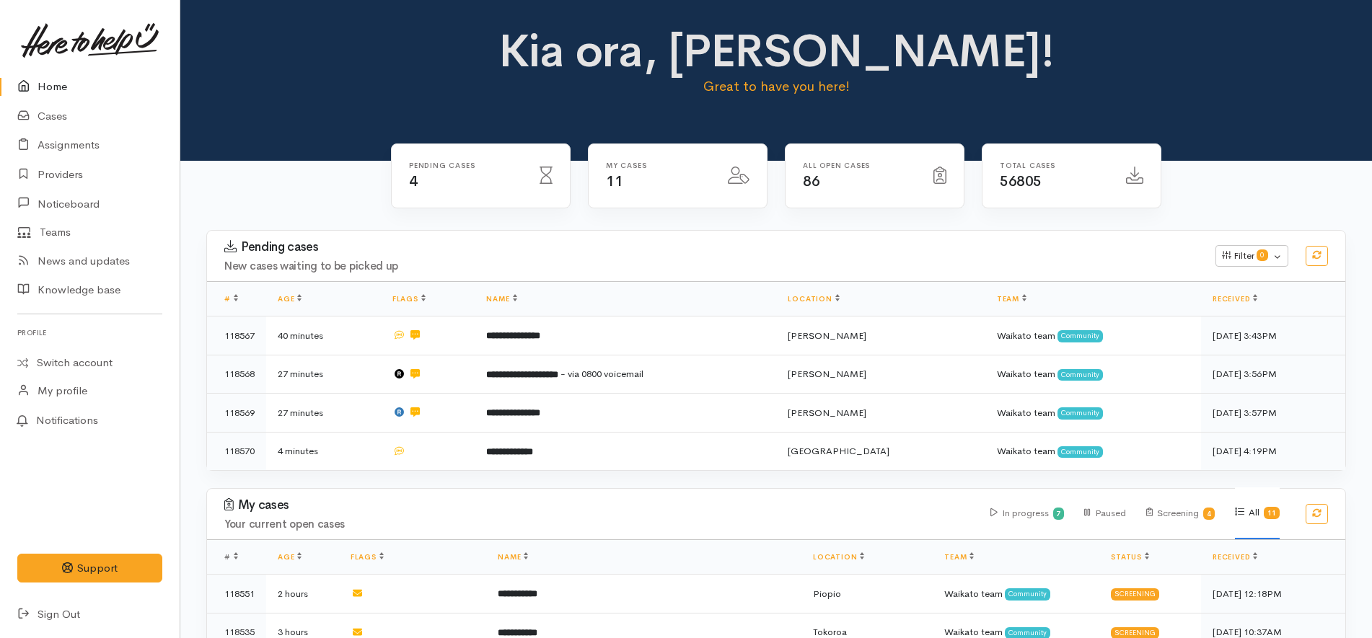
click at [418, 61] on div "Kia ora, [PERSON_NAME]! Great to have you here!" at bounding box center [776, 67] width 1157 height 83
click at [85, 84] on link "Home" at bounding box center [90, 87] width 180 height 30
